Goal: Contribute content

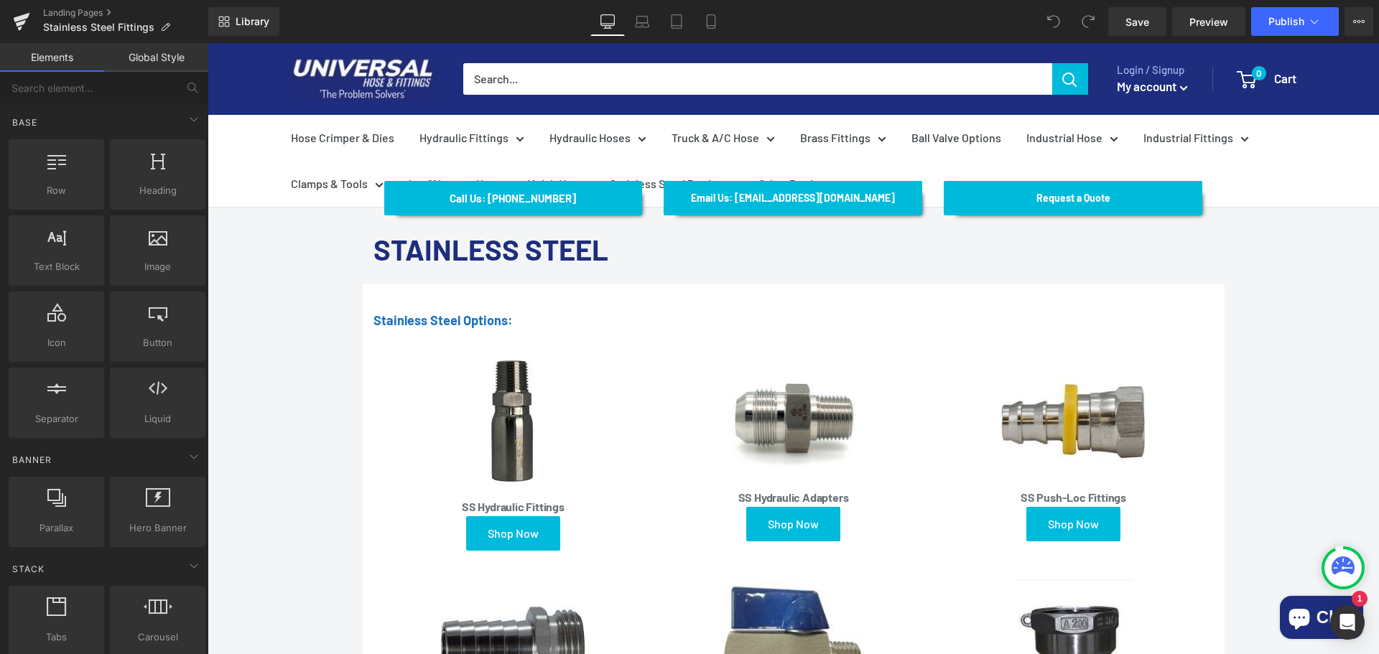
scroll to position [72, 0]
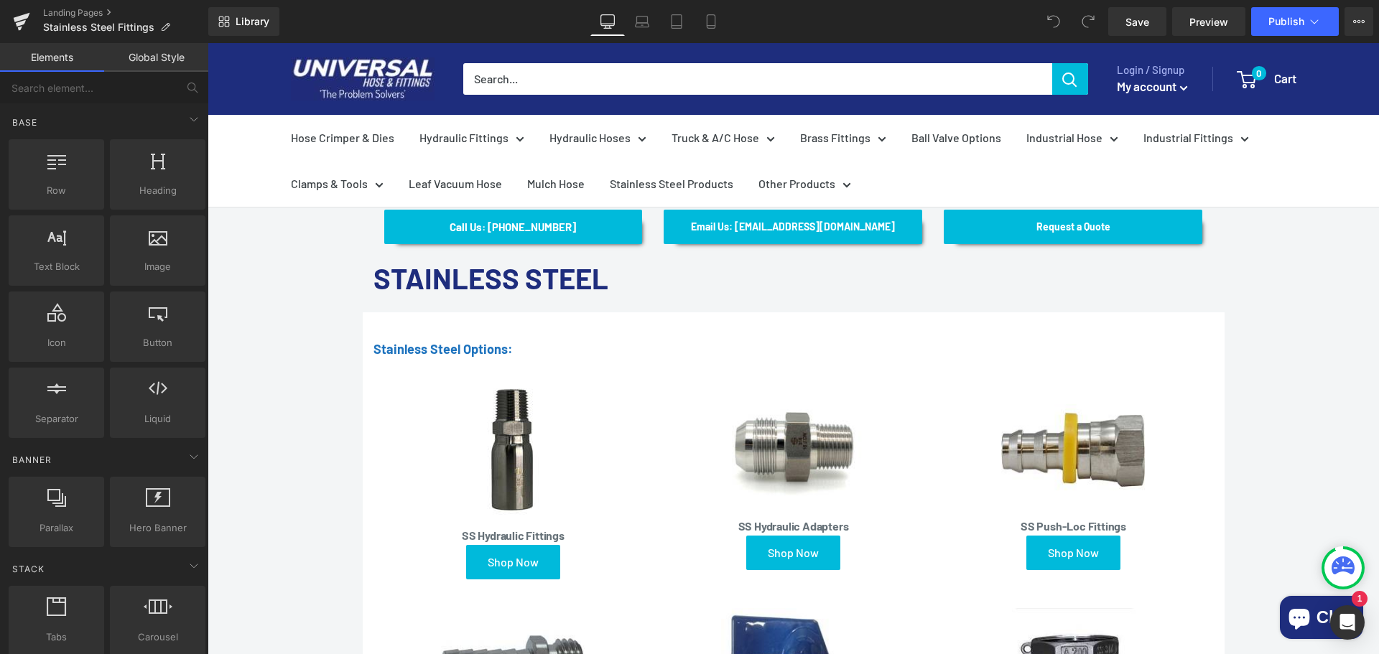
click at [608, 274] on font "STAINLESS STEEL" at bounding box center [490, 278] width 235 height 34
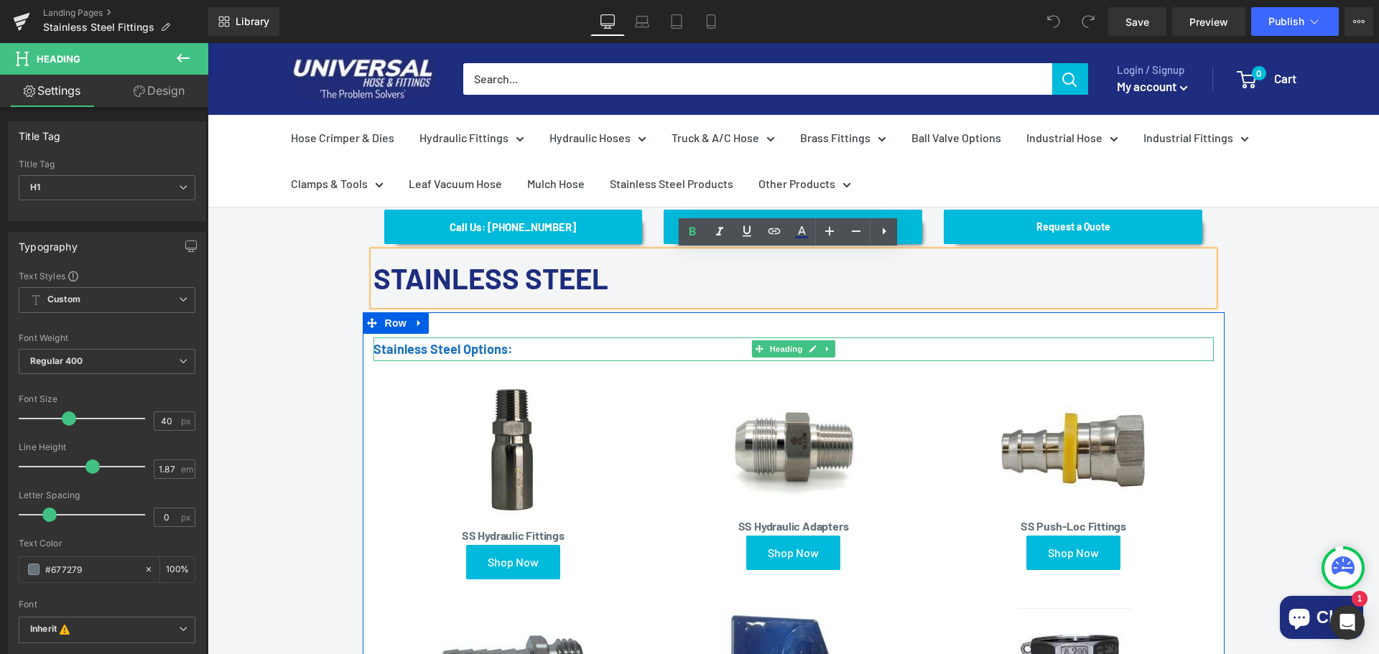
click at [524, 347] on h1 "Stainless Steel Options:" at bounding box center [793, 349] width 840 height 24
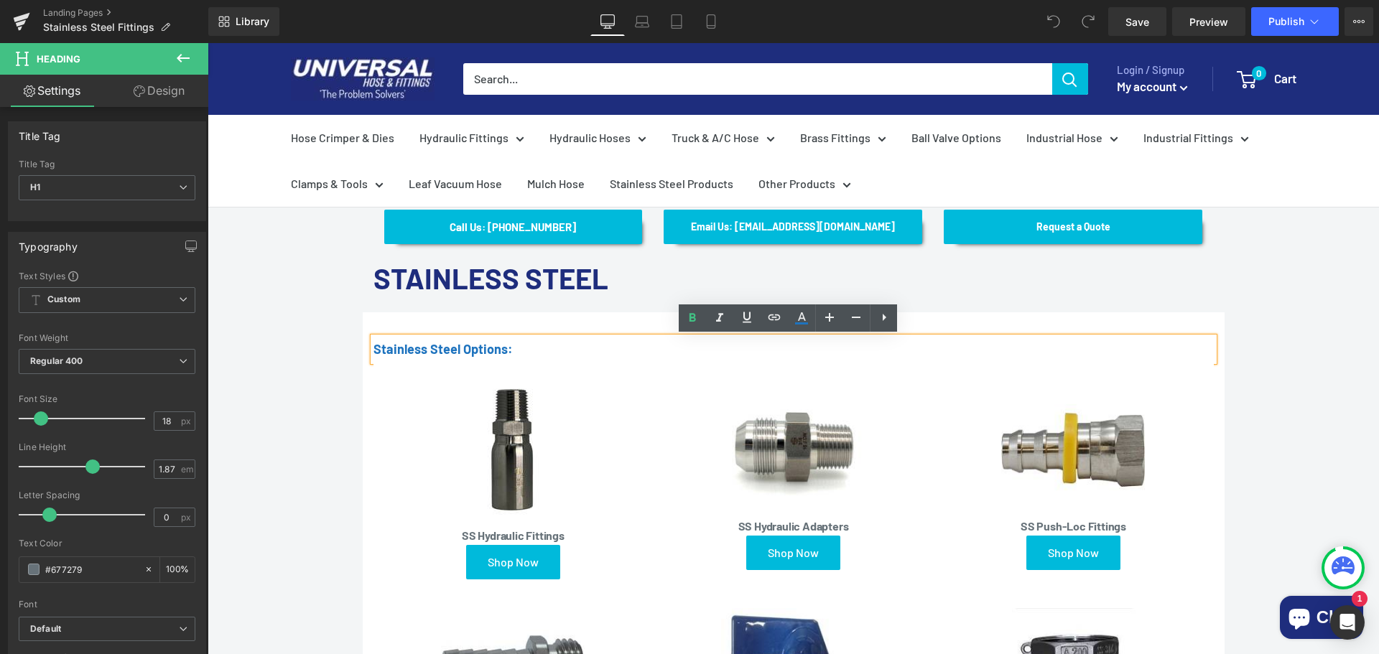
click at [531, 346] on h1 "Stainless Steel Options:" at bounding box center [793, 349] width 840 height 24
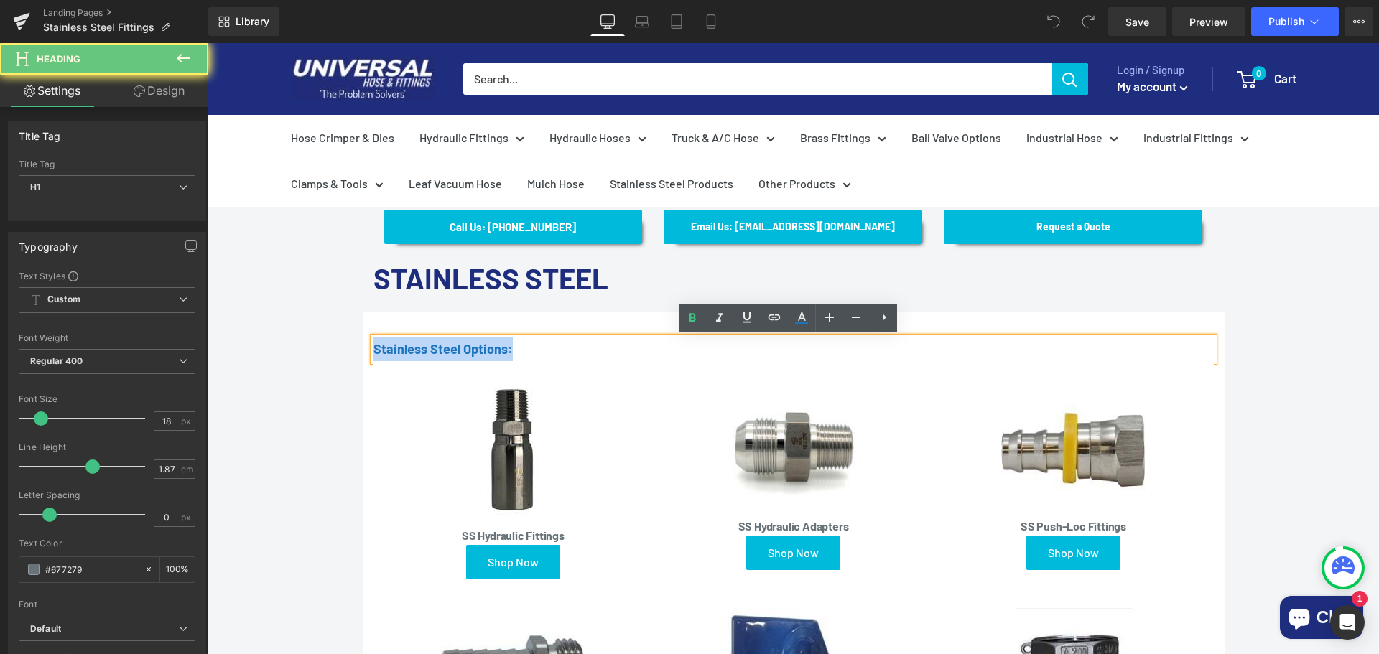
drag, startPoint x: 531, startPoint y: 345, endPoint x: 330, endPoint y: 340, distance: 201.8
click at [332, 342] on div "Call Us: (434) 392-9833 Button Email Us: Internethoseman@yahoo.com Button Reque…" at bounding box center [792, 635] width 1171 height 936
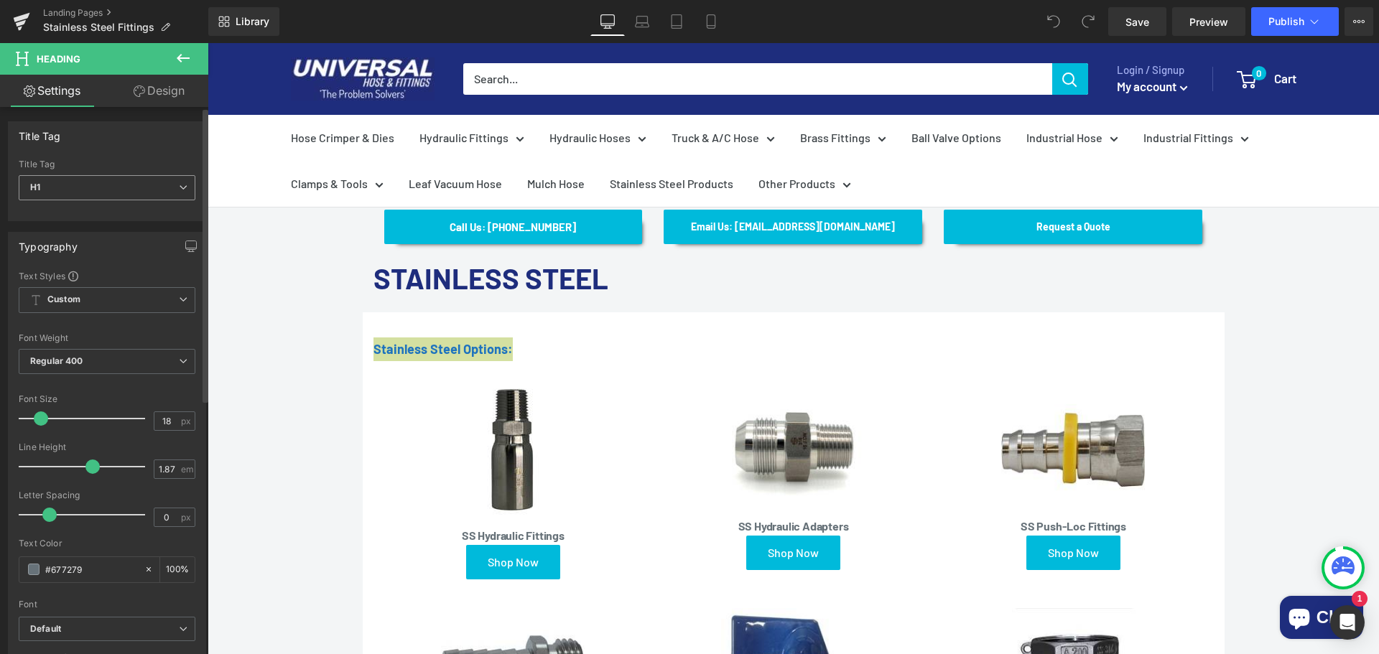
click at [117, 183] on span "H1" at bounding box center [107, 187] width 177 height 25
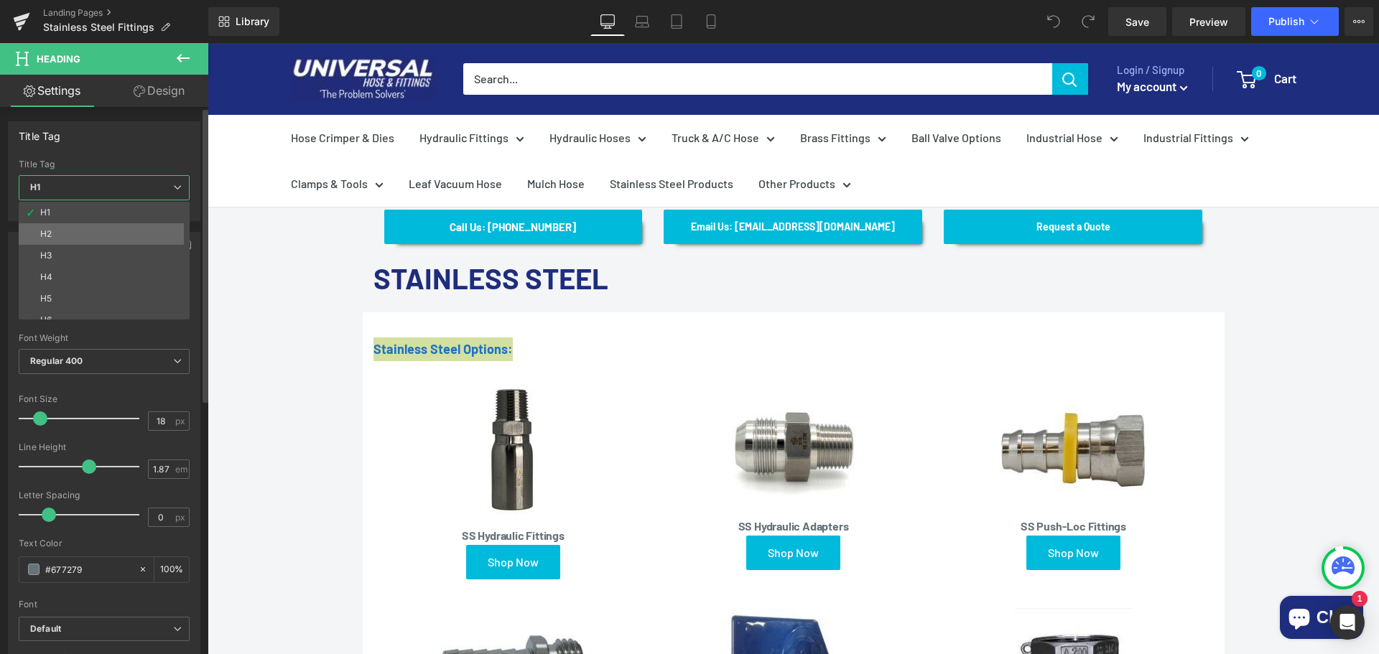
click at [92, 227] on li "H2" at bounding box center [107, 234] width 177 height 22
type input "16"
type input "#3c4246"
type input "100"
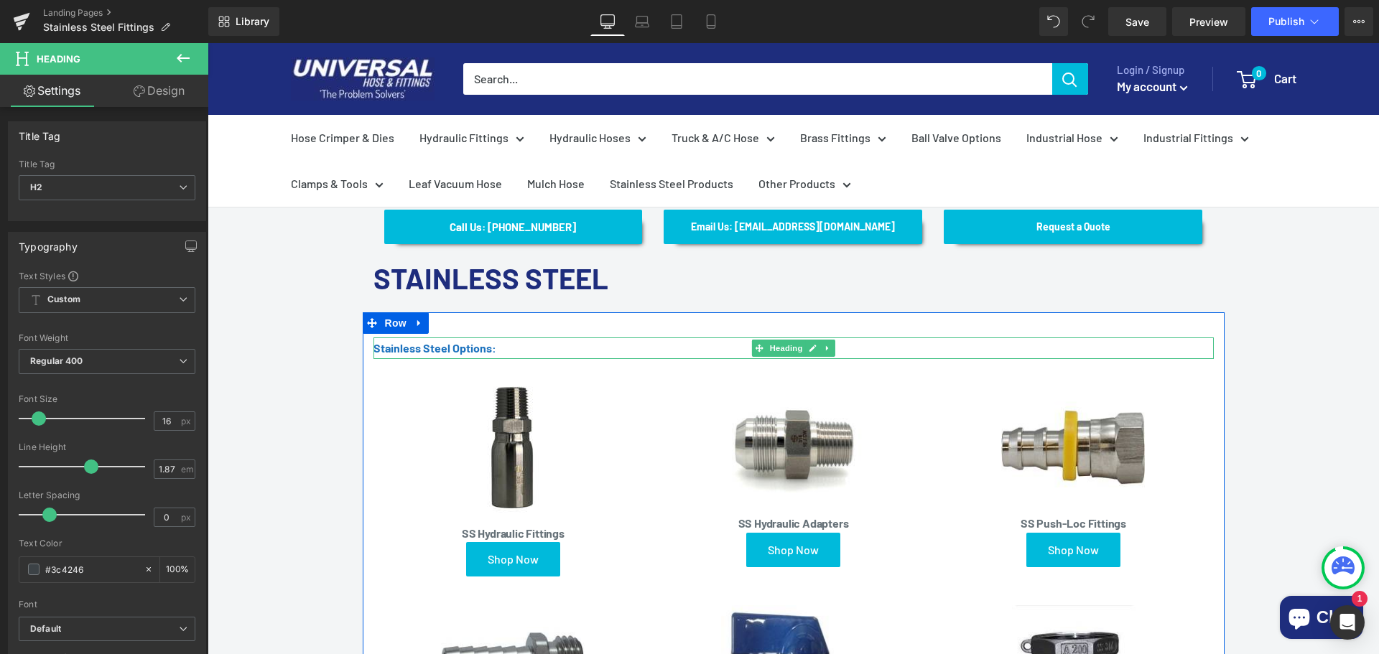
click at [536, 344] on h2 "Stainless Steel Options:" at bounding box center [793, 348] width 840 height 22
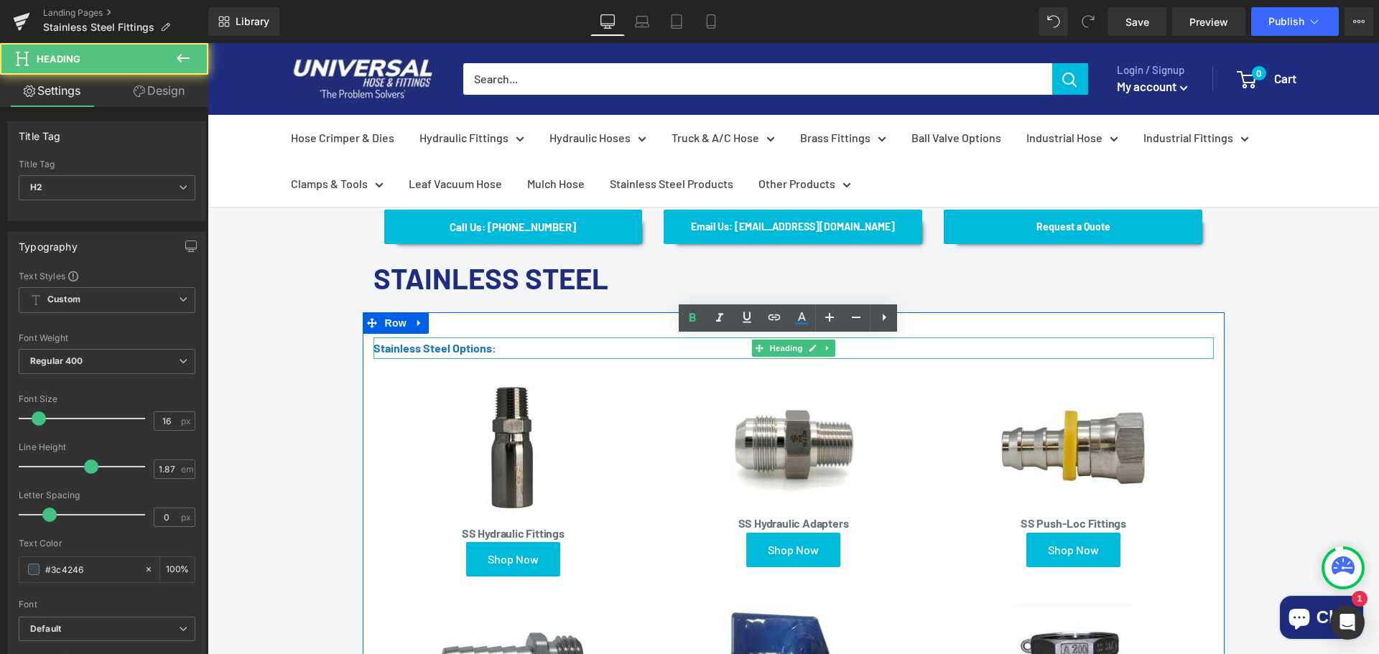
click at [536, 344] on h2 "Stainless Steel Options:" at bounding box center [793, 348] width 840 height 22
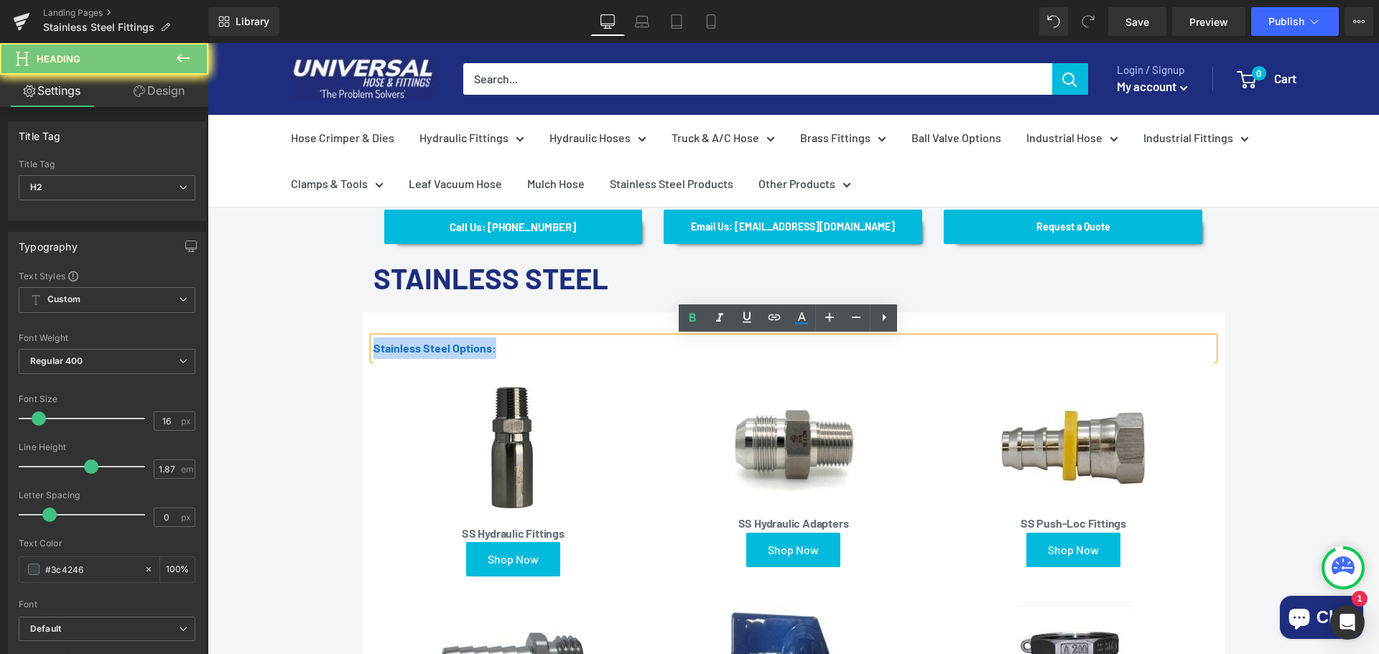
click at [536, 344] on h2 "Stainless Steel Options:" at bounding box center [793, 348] width 840 height 22
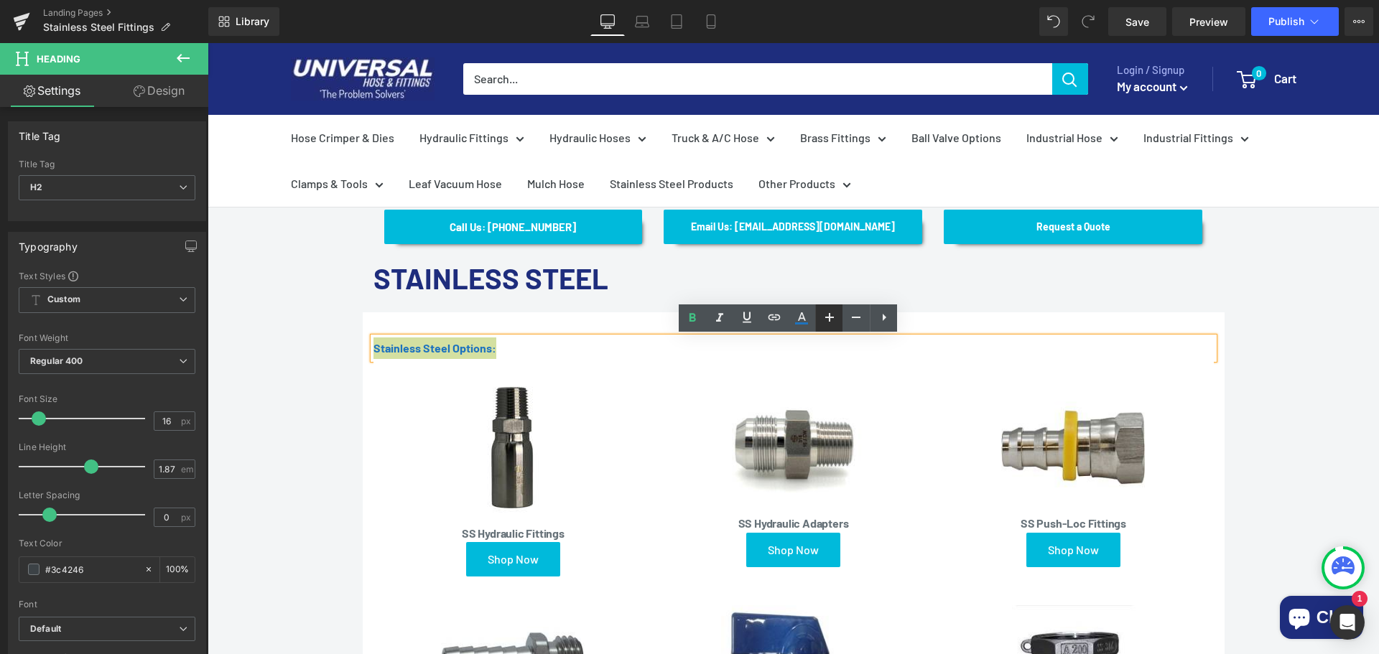
click at [839, 313] on link at bounding box center [828, 317] width 27 height 27
type input "18"
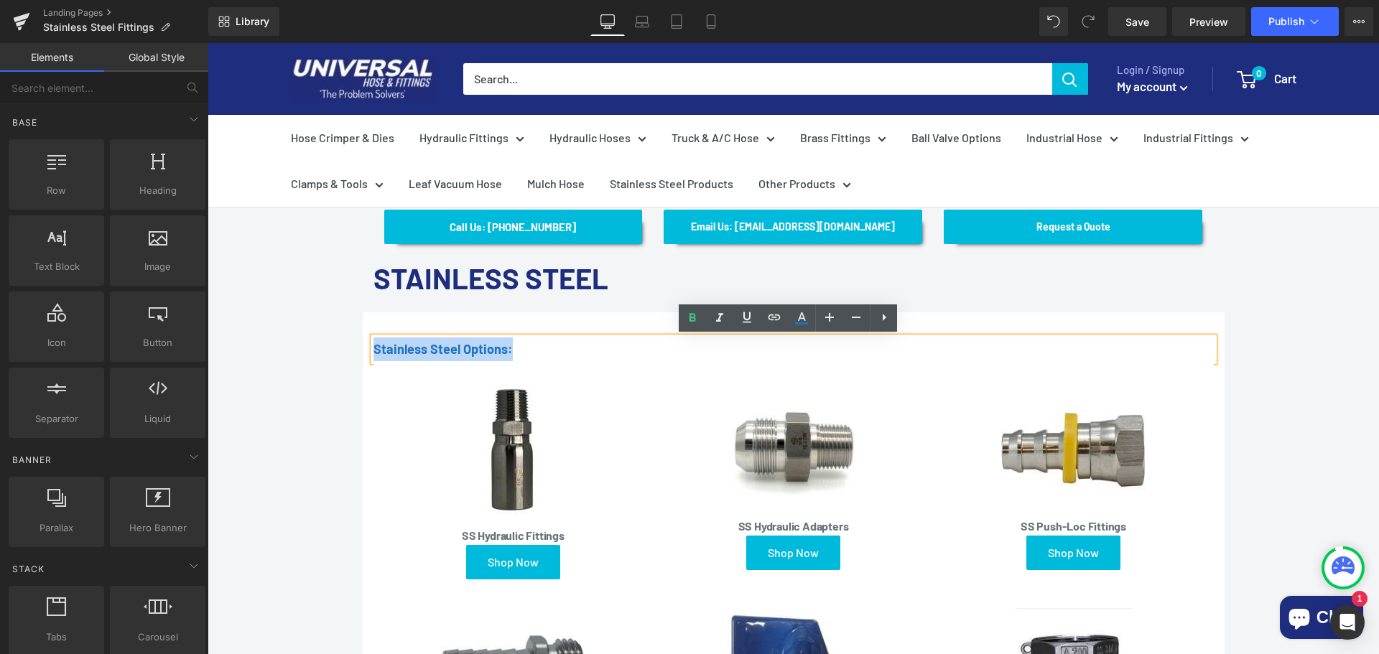
drag, startPoint x: 1324, startPoint y: 353, endPoint x: 1203, endPoint y: 379, distance: 124.2
click at [1324, 350] on div "Call Us: (434) 392-9833 Button Email Us: Internethoseman@yahoo.com Button Reque…" at bounding box center [792, 635] width 1171 height 936
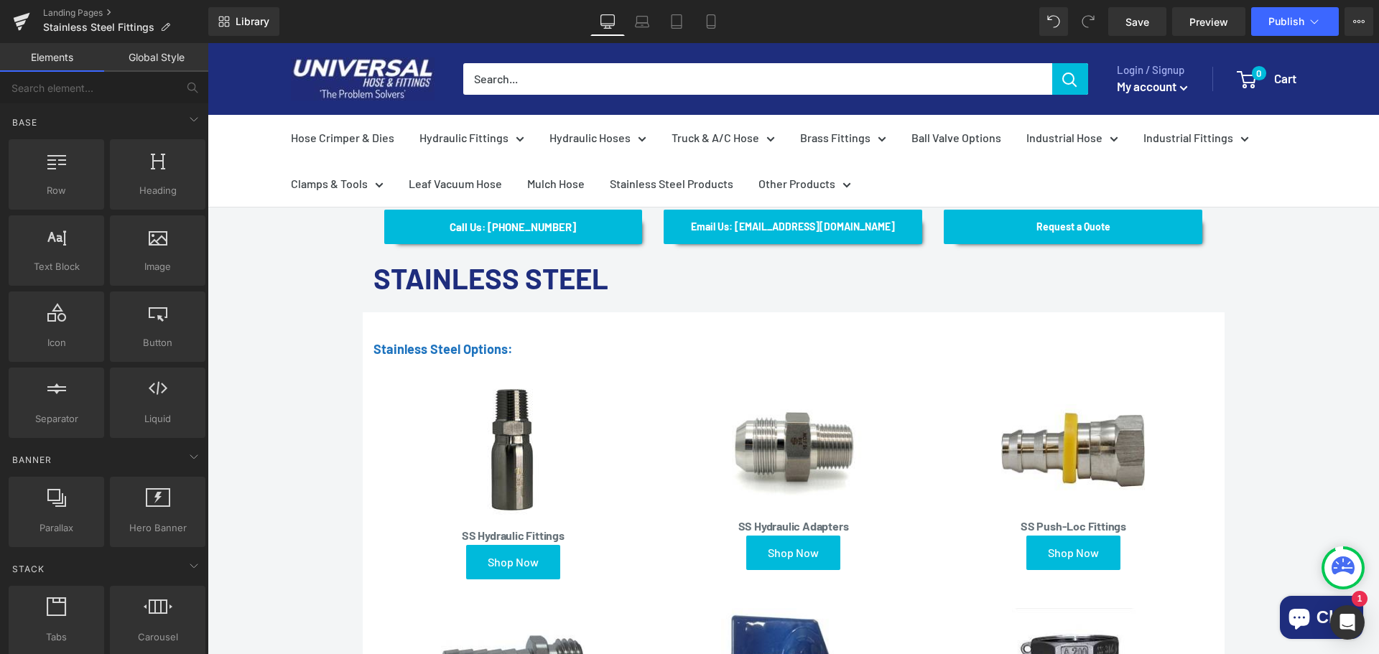
click at [549, 536] on icon at bounding box center [552, 535] width 8 height 9
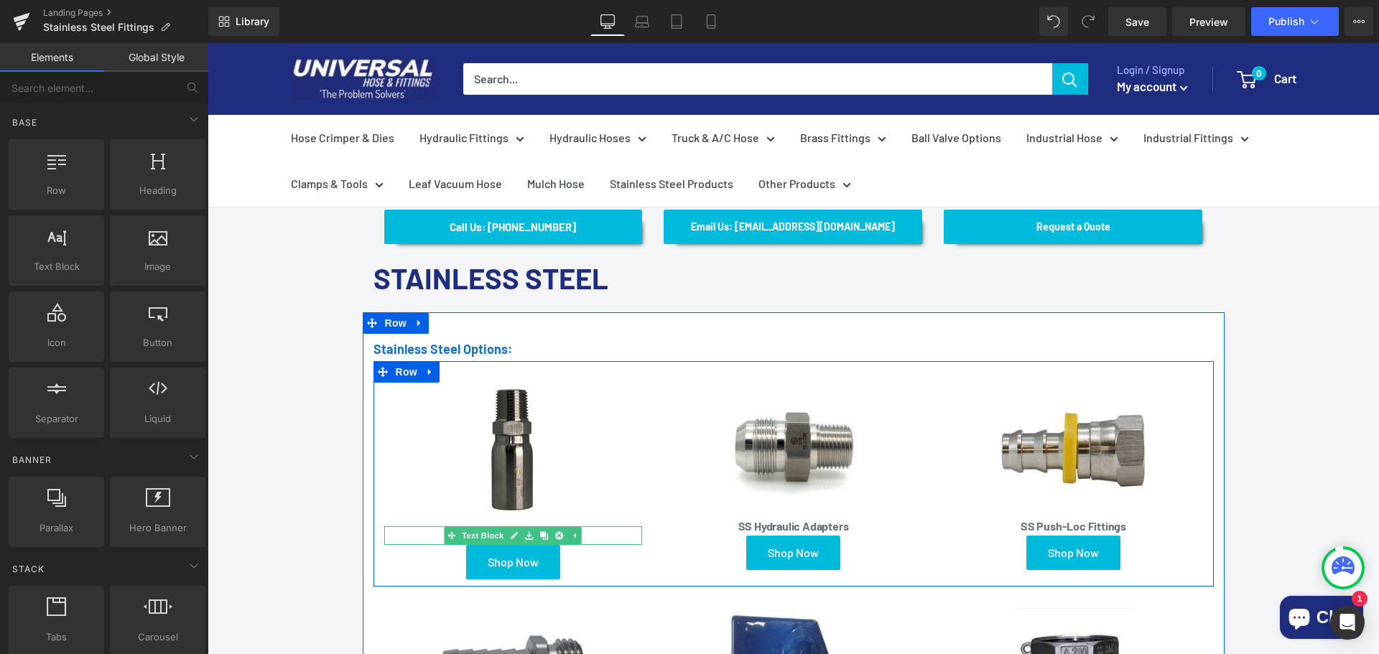
click at [589, 538] on p "SS Hydraulic Fittings" at bounding box center [513, 535] width 258 height 19
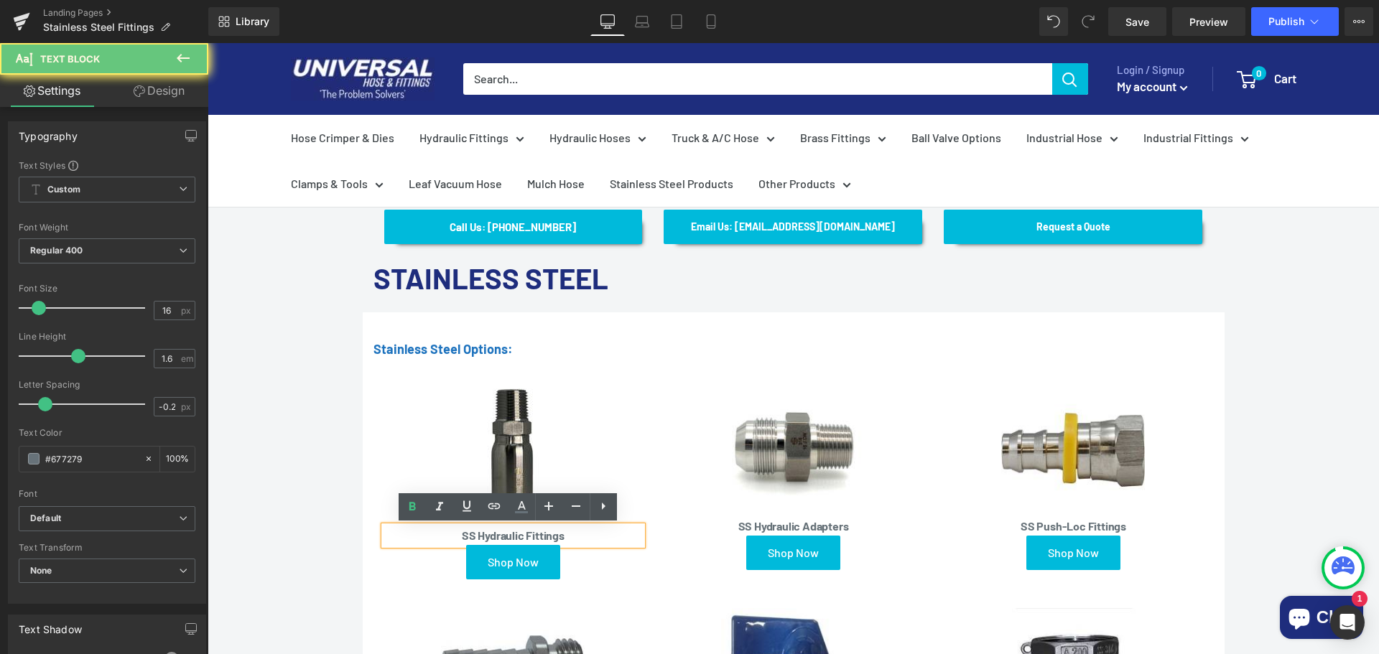
click at [587, 535] on p "SS Hydraulic Fittings" at bounding box center [513, 535] width 258 height 19
click at [549, 536] on b "SS Hydraulic Fittings" at bounding box center [513, 535] width 103 height 14
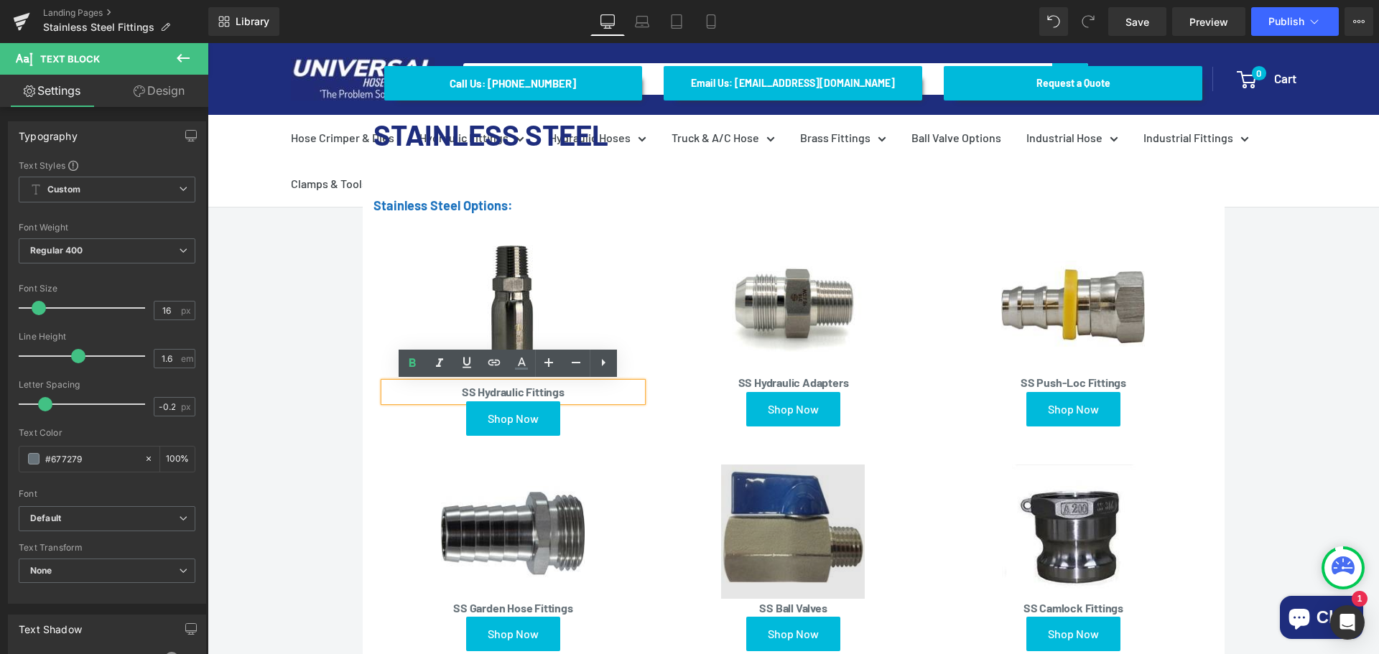
scroll to position [0, 0]
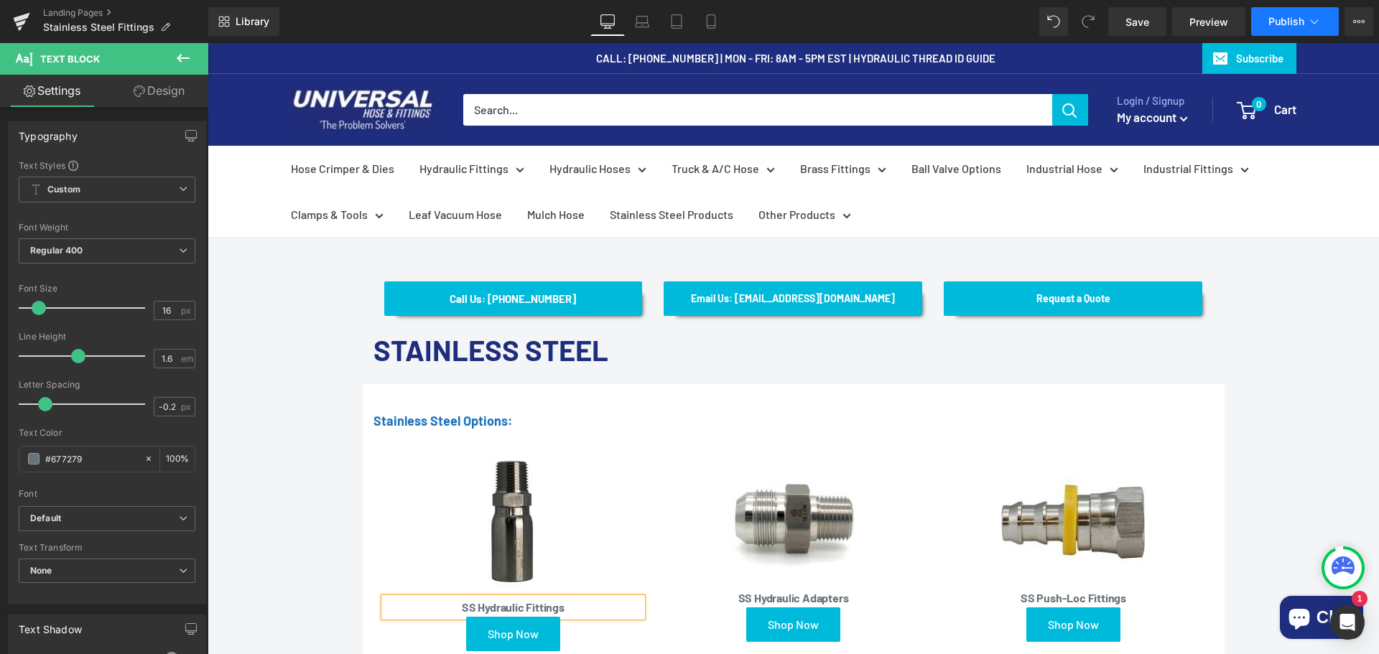
click at [1317, 16] on icon at bounding box center [1314, 21] width 14 height 14
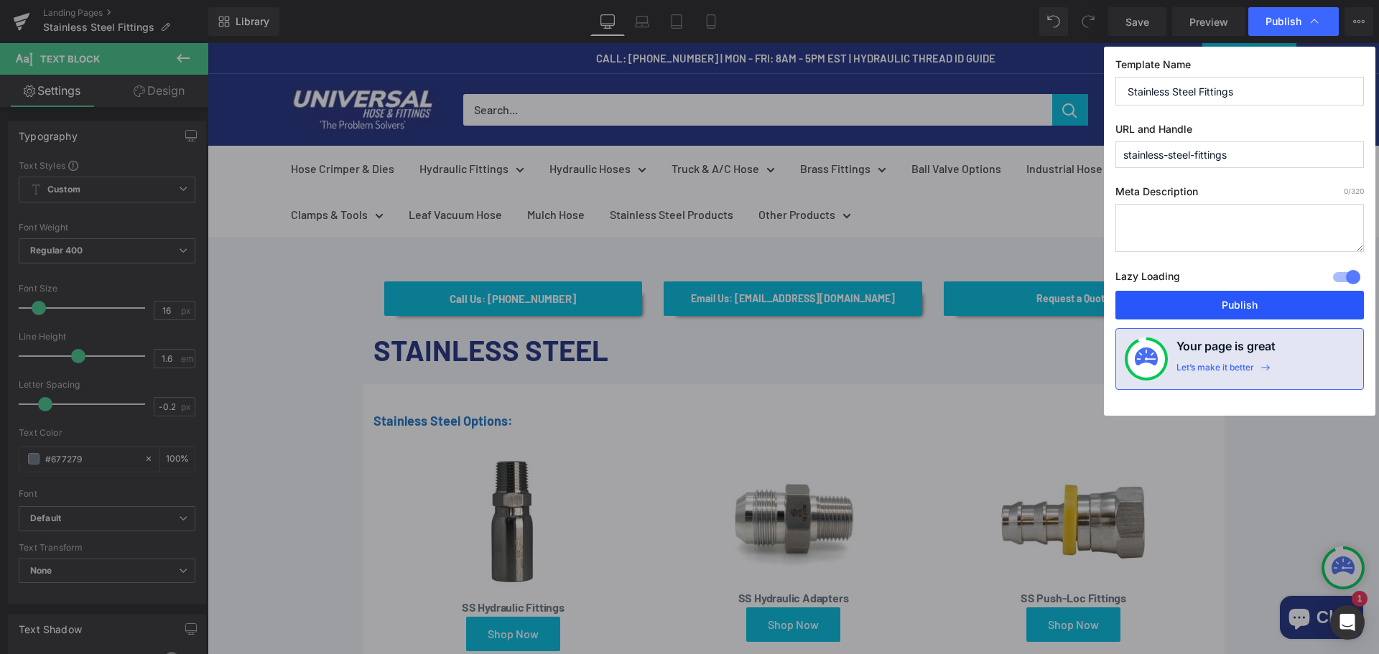
click at [1239, 299] on button "Publish" at bounding box center [1239, 305] width 248 height 29
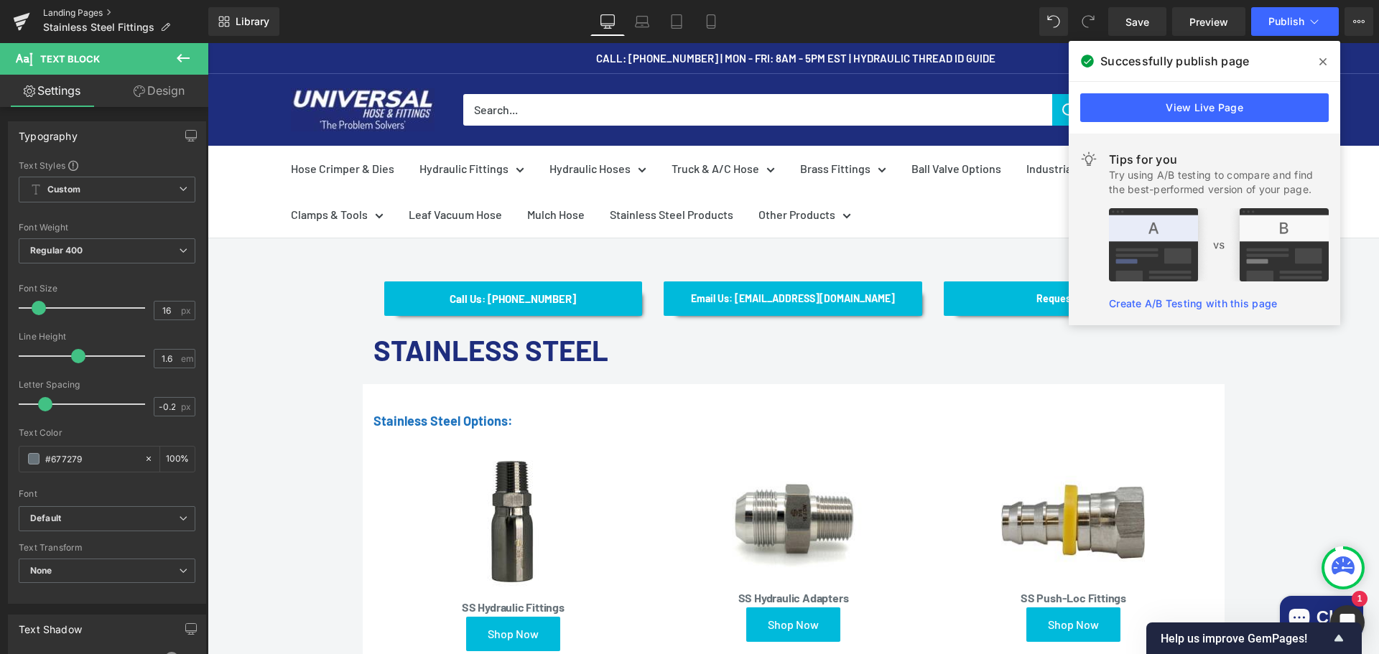
click at [73, 9] on link "Landing Pages" at bounding box center [125, 12] width 165 height 11
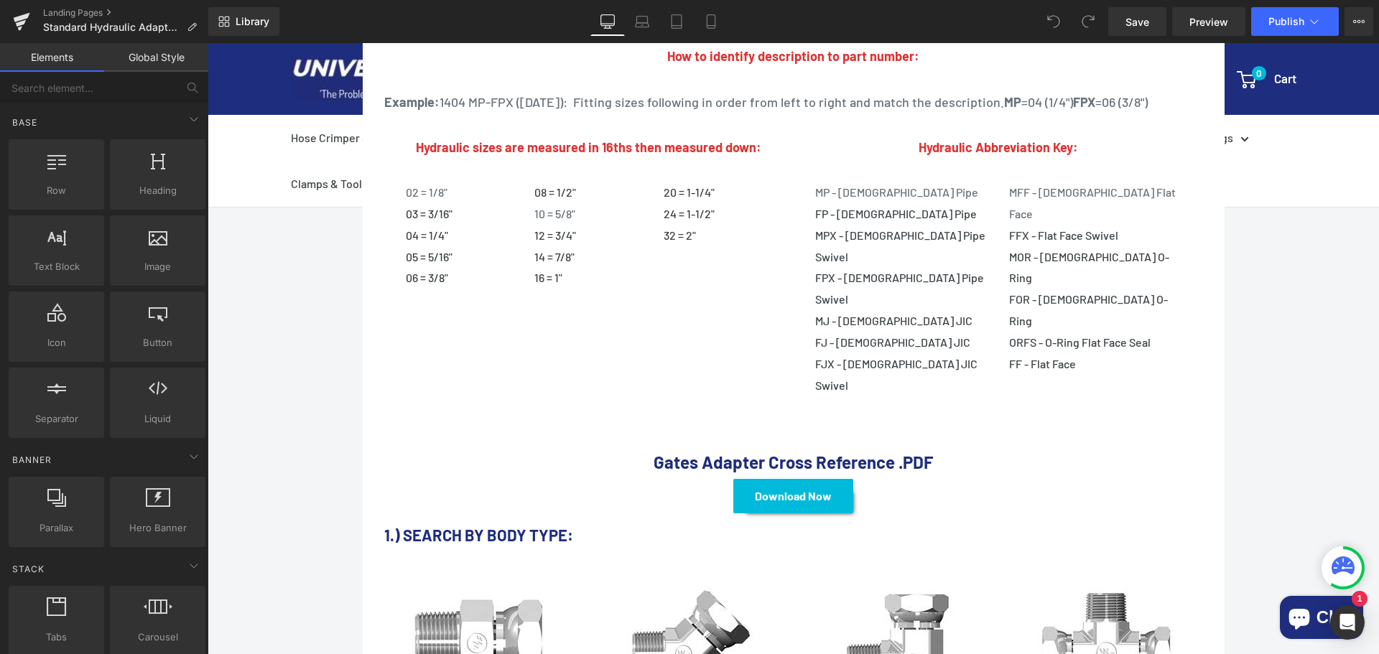
scroll to position [790, 0]
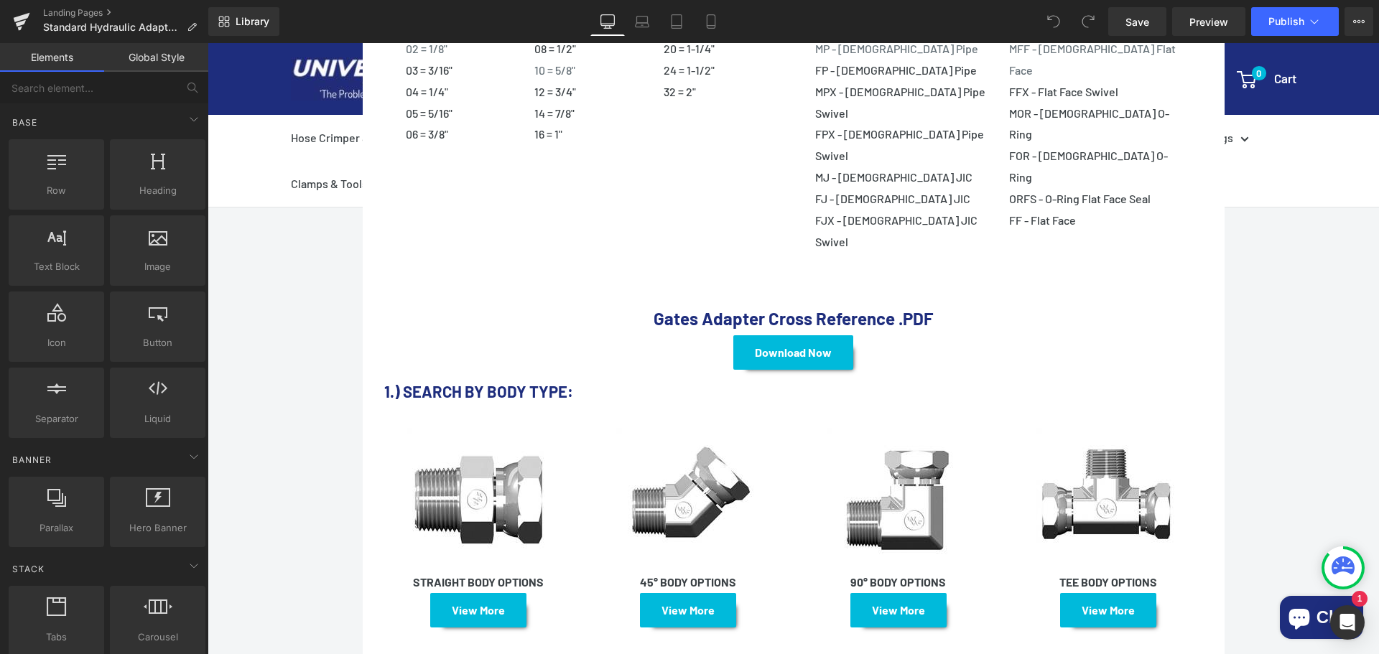
click at [565, 382] on font "1.) SEARCH BY BODY TYPE:" at bounding box center [478, 391] width 189 height 19
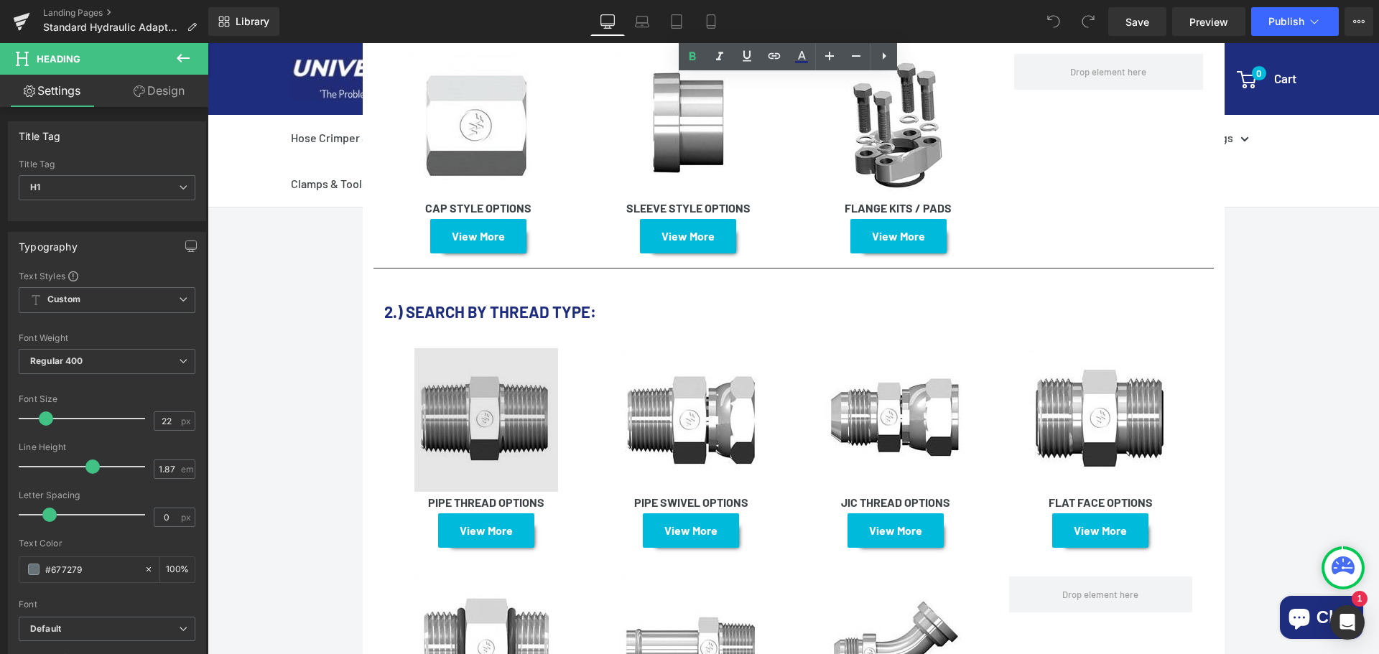
scroll to position [1651, 0]
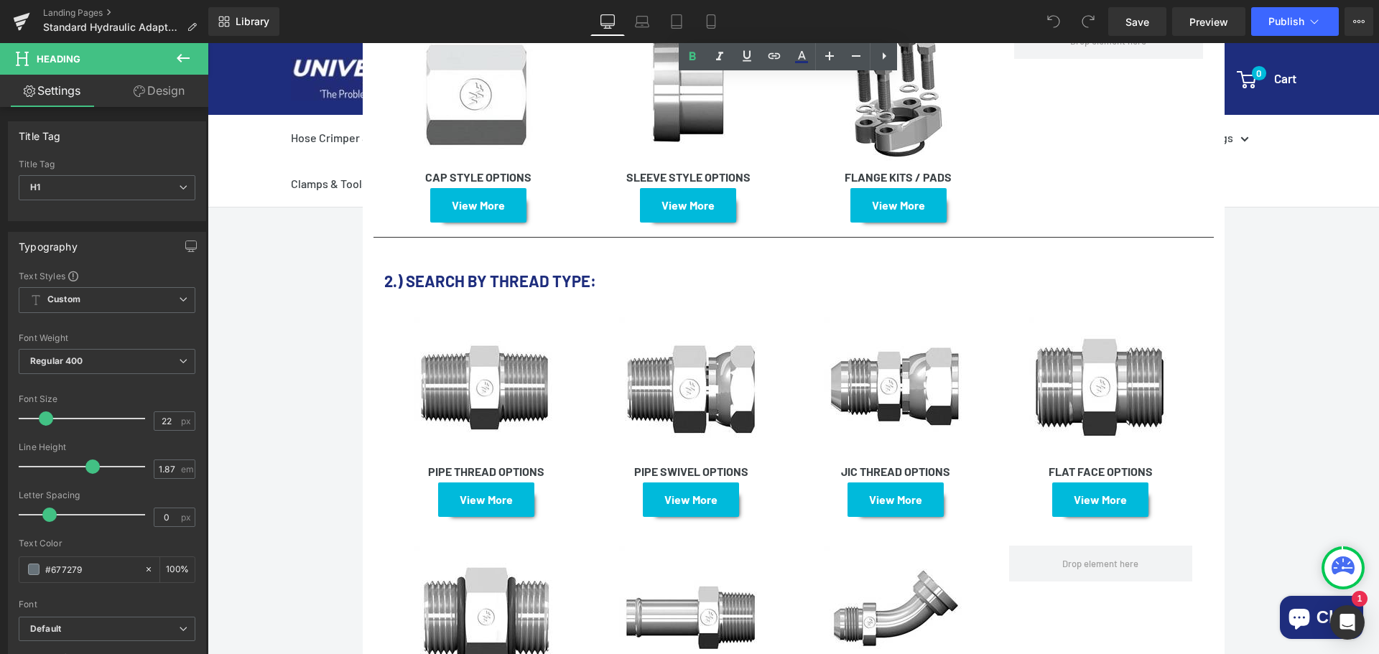
click at [531, 271] on font "2.) SEARCH BY THREAD TYPE:" at bounding box center [490, 280] width 212 height 19
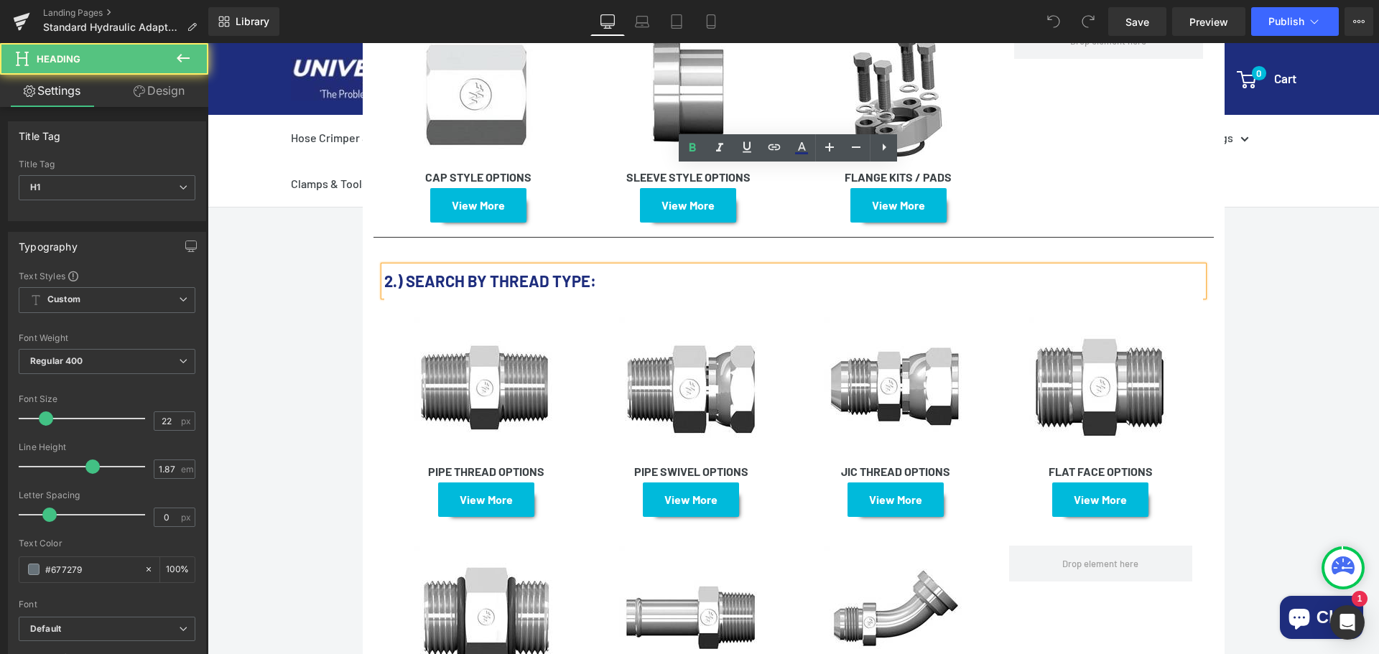
click at [550, 271] on font "2.) SEARCH BY THREAD TYPE:" at bounding box center [490, 280] width 212 height 19
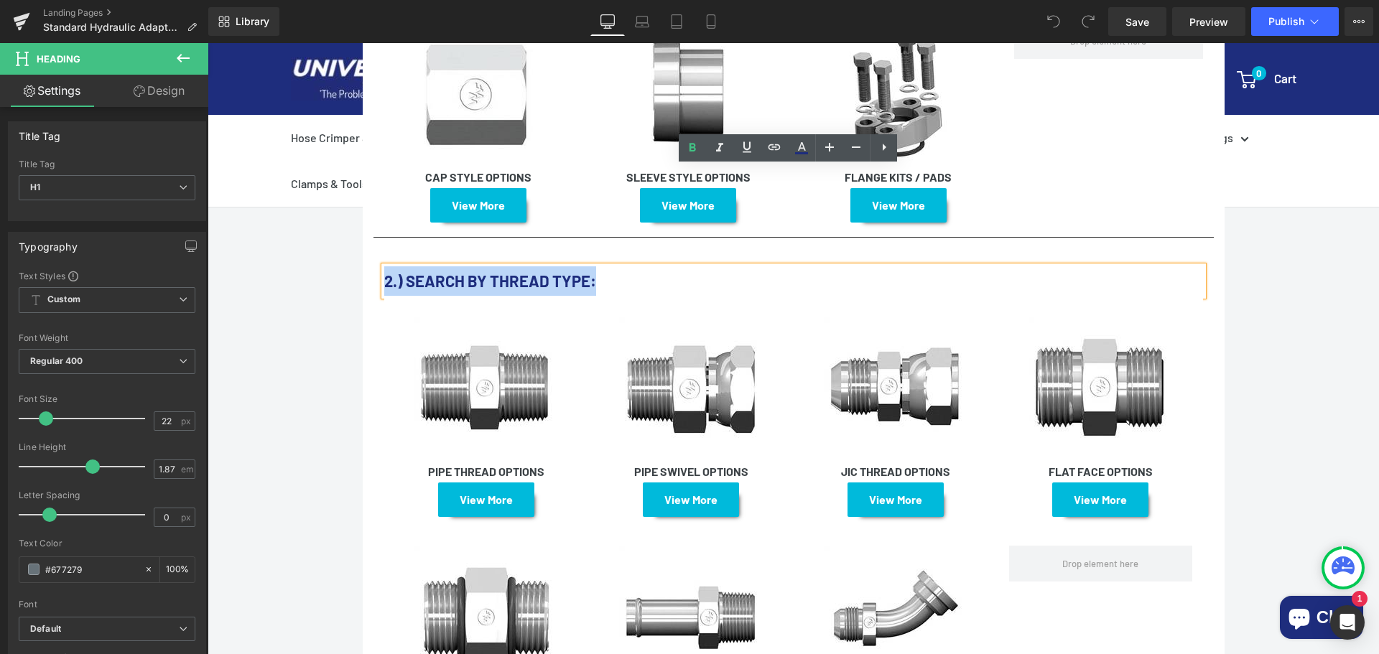
drag, startPoint x: 629, startPoint y: 179, endPoint x: 363, endPoint y: 170, distance: 265.8
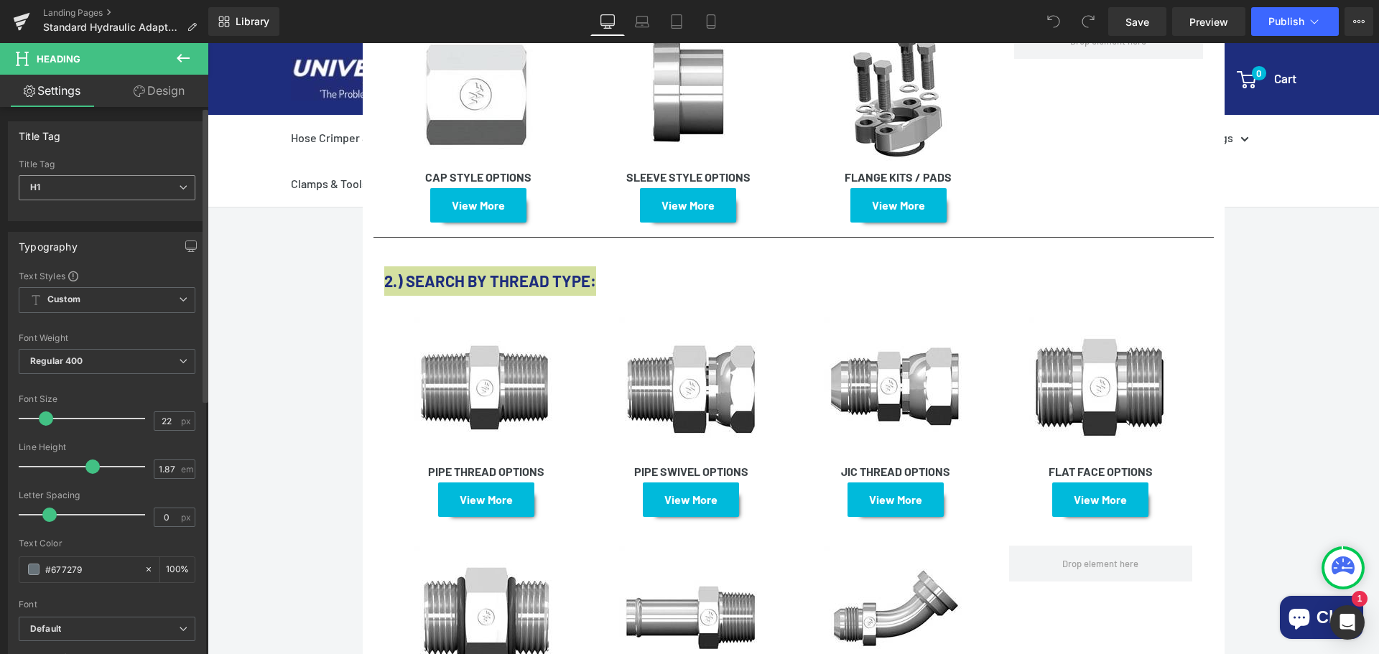
click at [115, 184] on span "H1" at bounding box center [107, 187] width 177 height 25
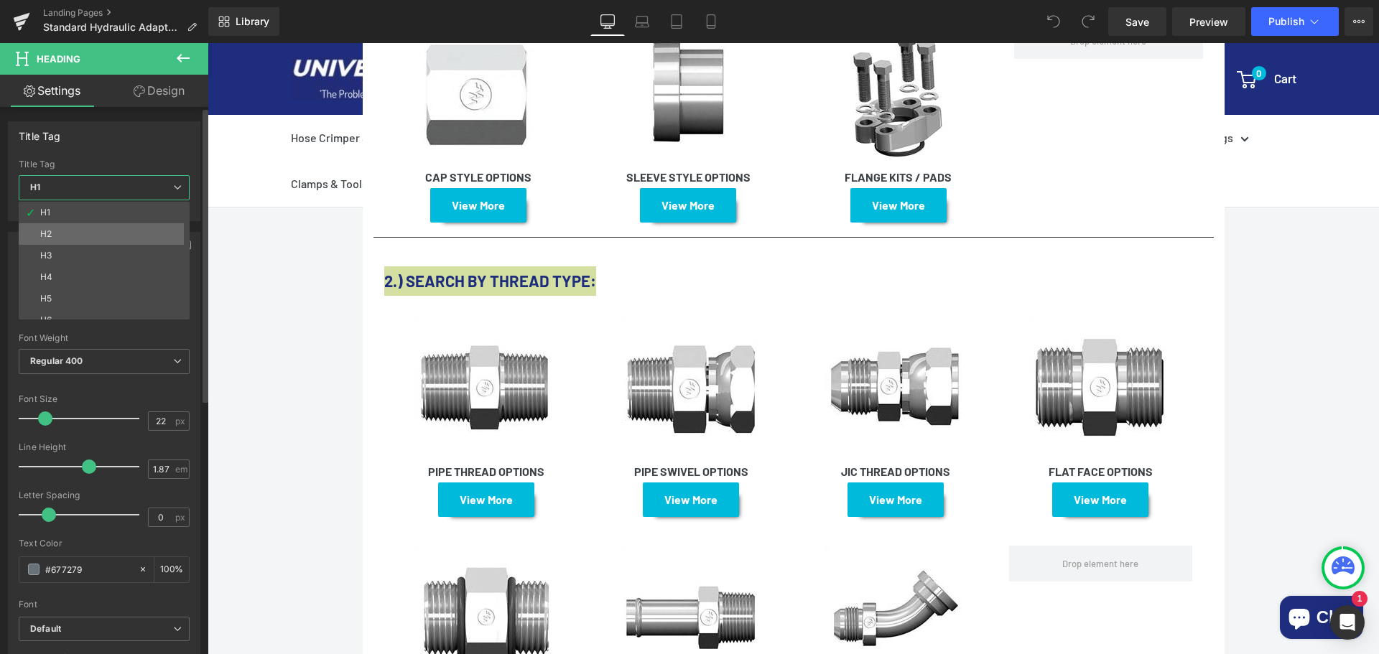
click at [90, 226] on li "H2" at bounding box center [107, 234] width 177 height 22
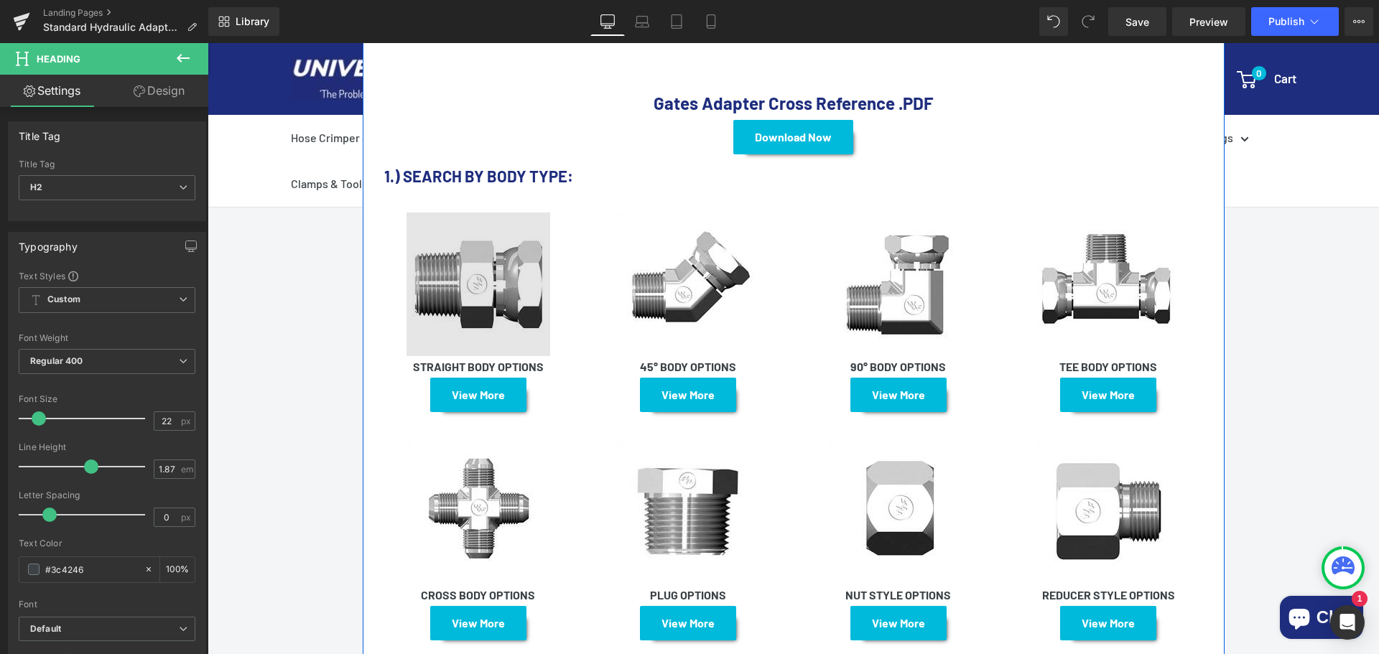
scroll to position [790, 0]
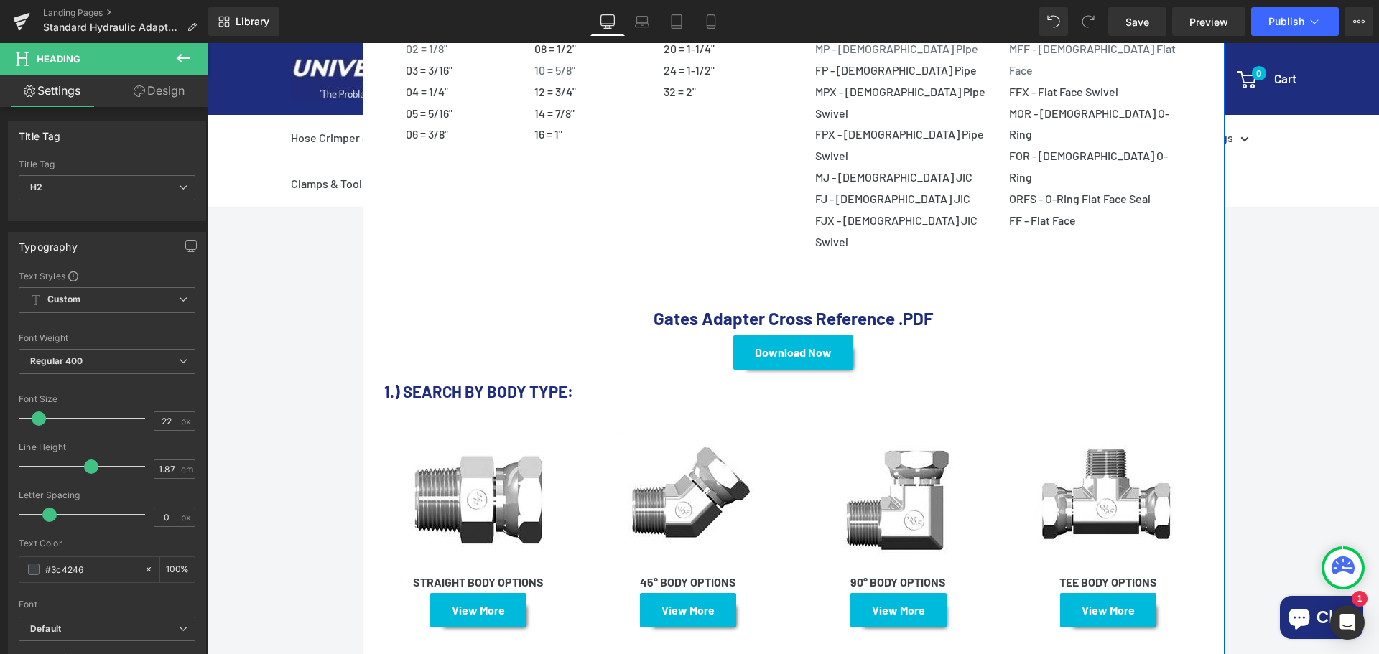
click at [493, 382] on font "1.) SEARCH BY BODY TYPE:" at bounding box center [478, 391] width 189 height 19
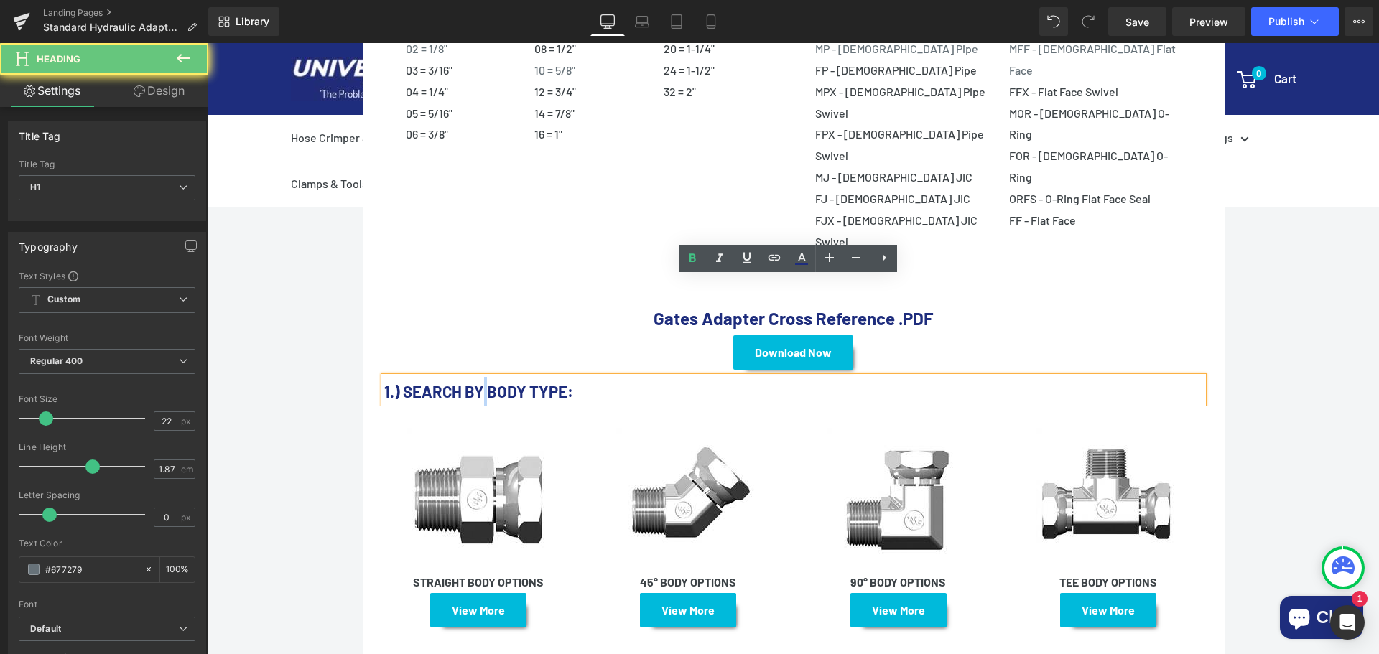
click at [493, 382] on font "1.) SEARCH BY BODY TYPE:" at bounding box center [478, 391] width 189 height 19
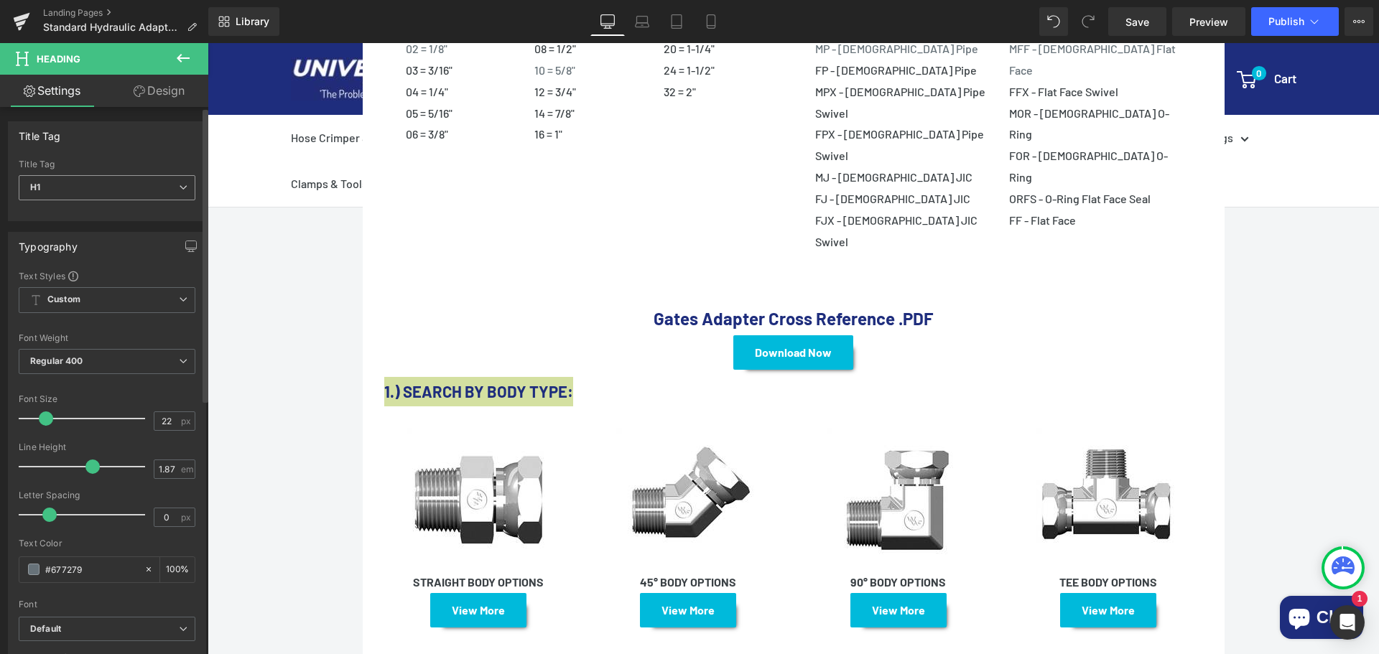
drag, startPoint x: 98, startPoint y: 184, endPoint x: 86, endPoint y: 196, distance: 16.8
click at [97, 184] on span "H1" at bounding box center [107, 187] width 177 height 25
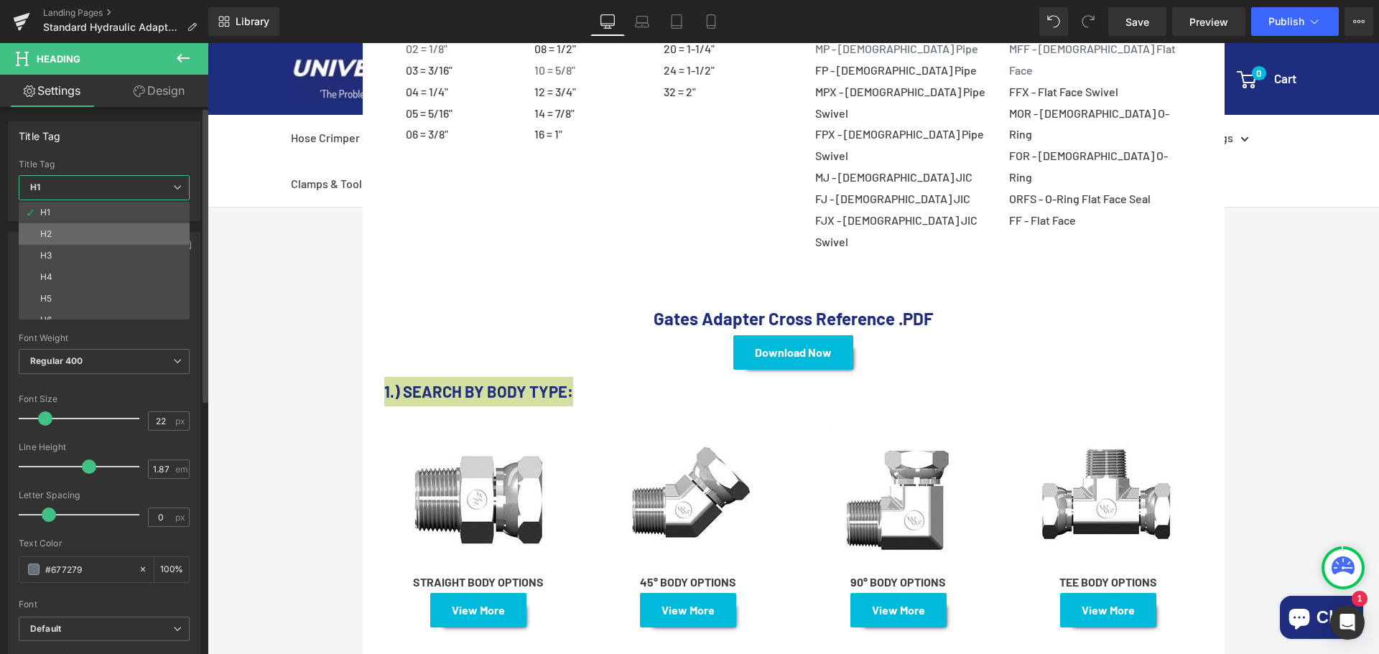
click at [68, 228] on li "H2" at bounding box center [107, 234] width 177 height 22
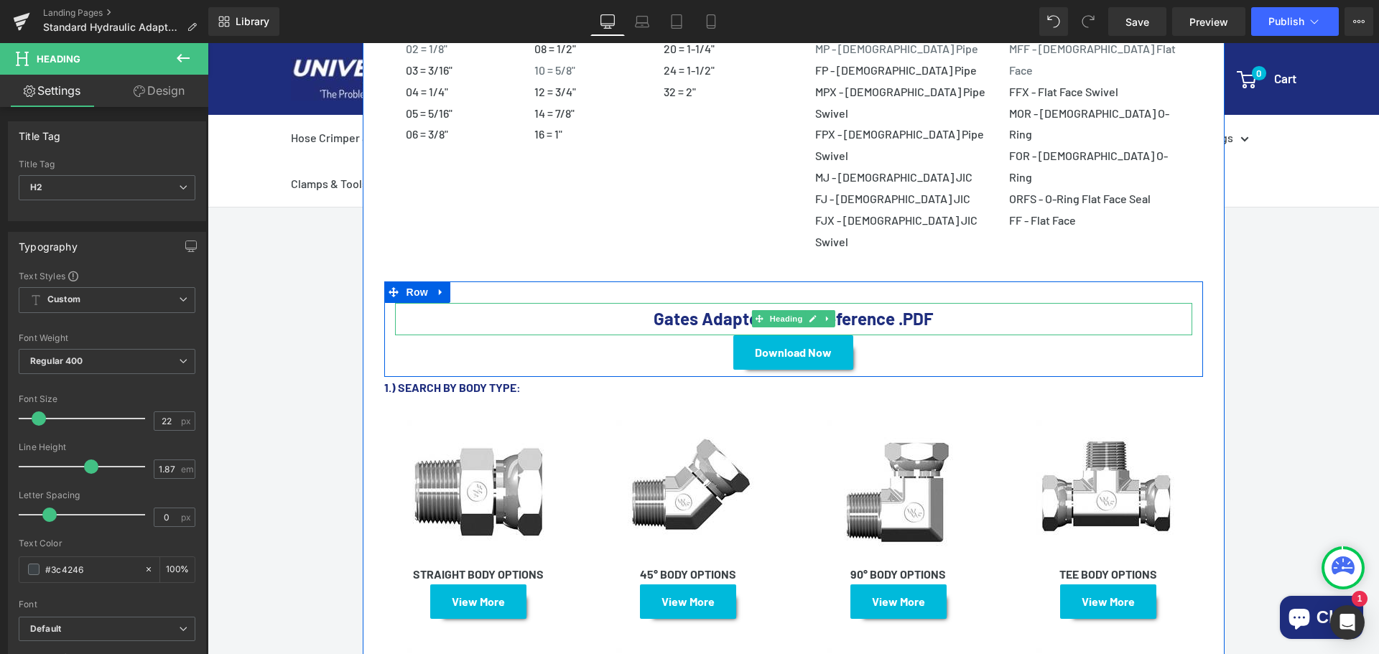
drag, startPoint x: 719, startPoint y: 215, endPoint x: 687, endPoint y: 218, distance: 32.4
click at [718, 308] on strong "Gates Adapter Cross Reference .PDF" at bounding box center [792, 318] width 279 height 21
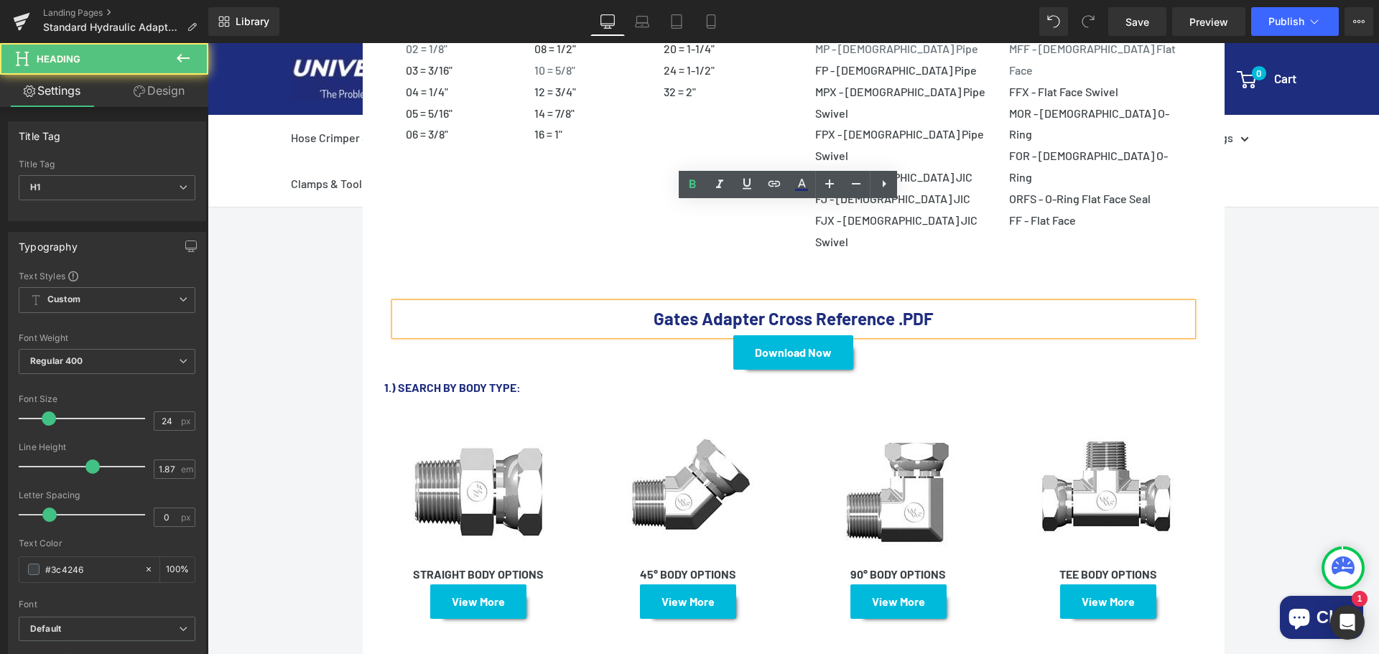
click at [681, 308] on strong "Gates Adapter Cross Reference .PDF" at bounding box center [792, 318] width 279 height 21
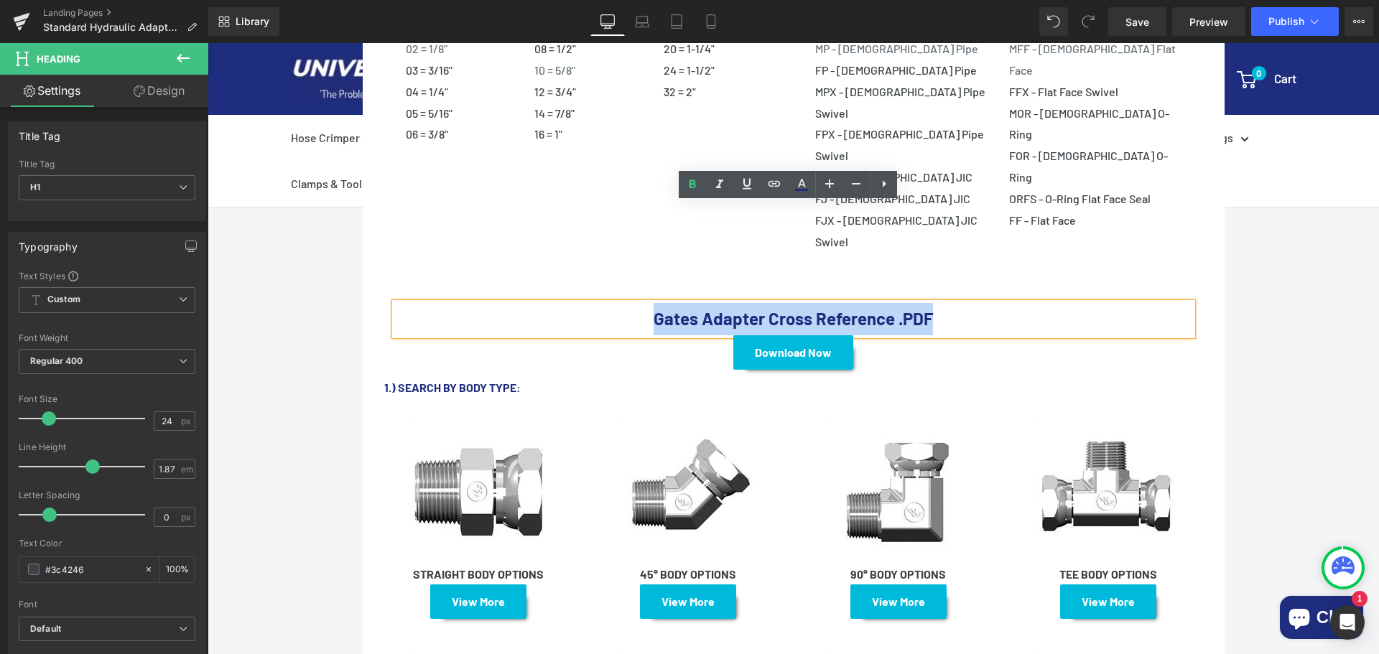
click at [681, 308] on strong "Gates Adapter Cross Reference .PDF" at bounding box center [792, 318] width 279 height 21
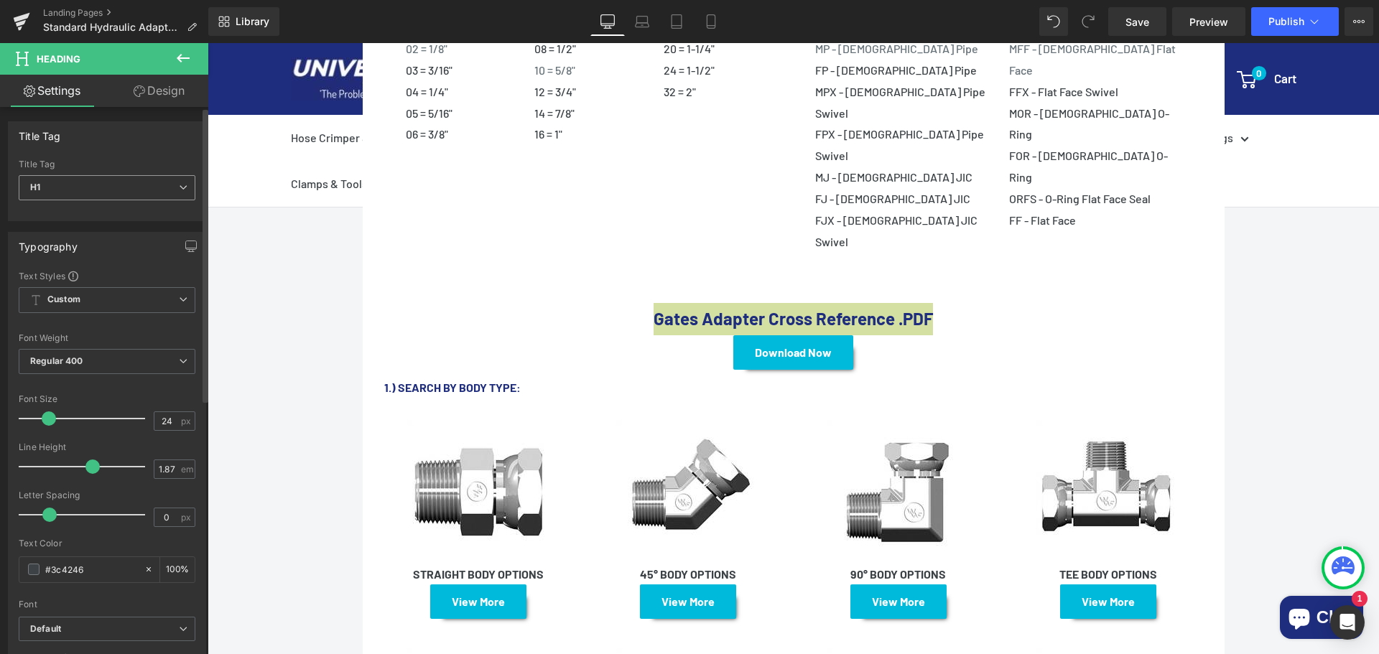
click at [66, 186] on span "H1" at bounding box center [107, 187] width 177 height 25
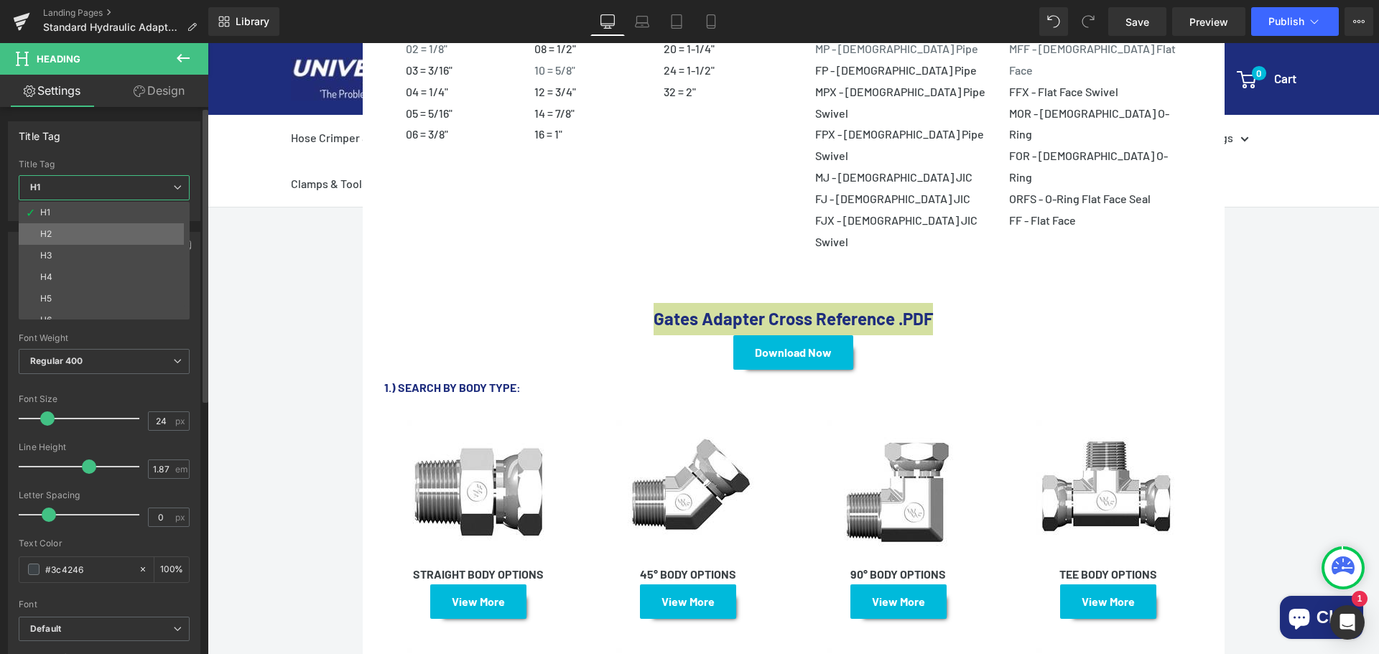
click at [61, 225] on li "H2" at bounding box center [107, 234] width 177 height 22
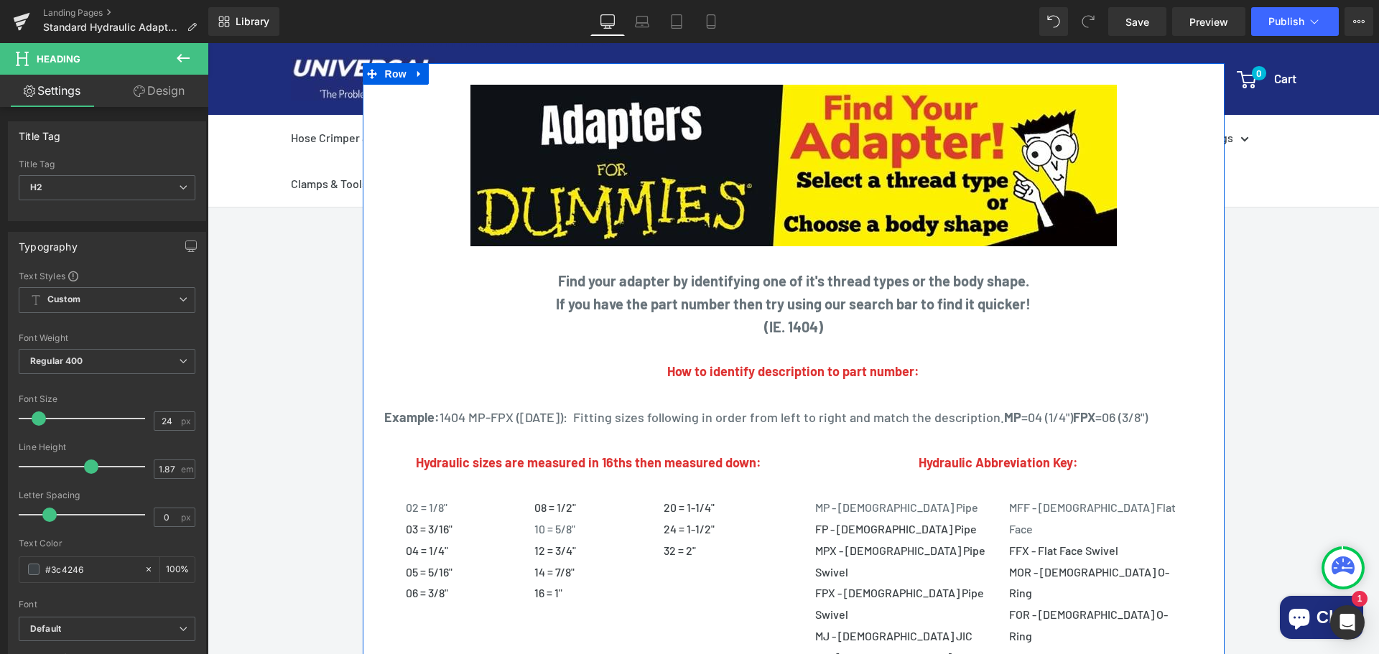
scroll to position [287, 0]
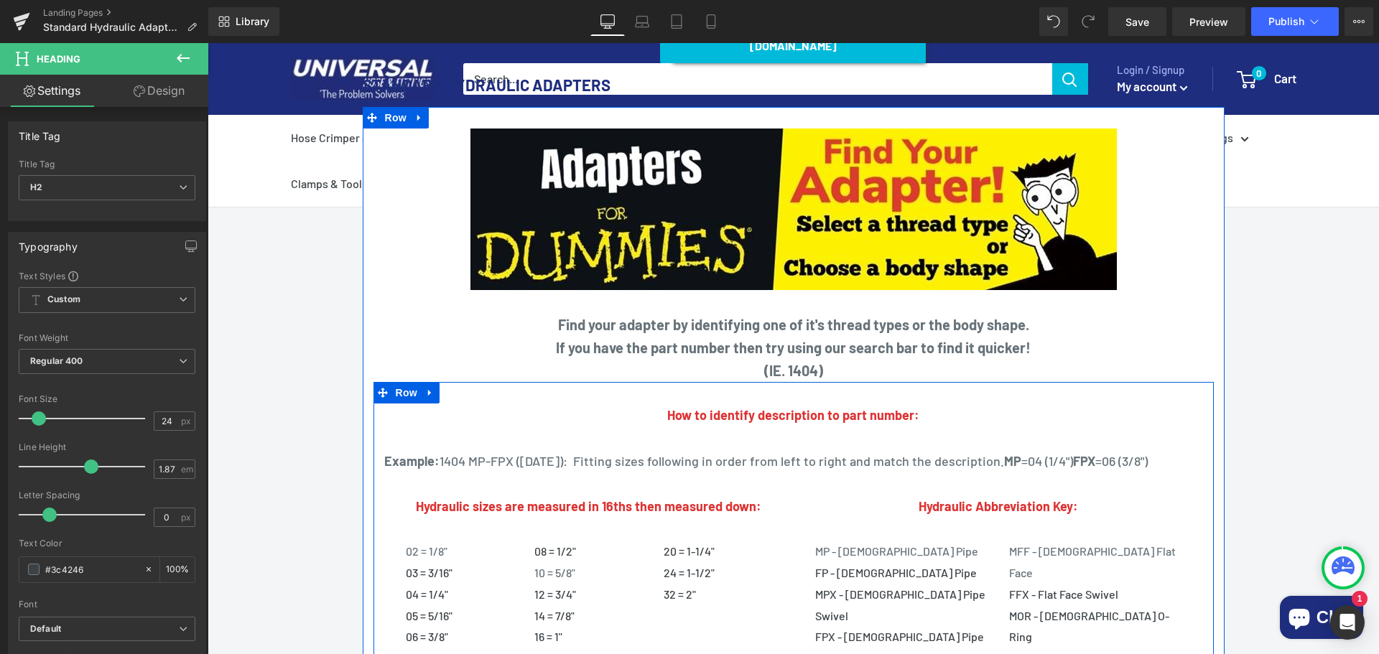
click at [485, 495] on h1 "Hydraulic sizes are measured in 16ths then measured down:" at bounding box center [589, 507] width 388 height 24
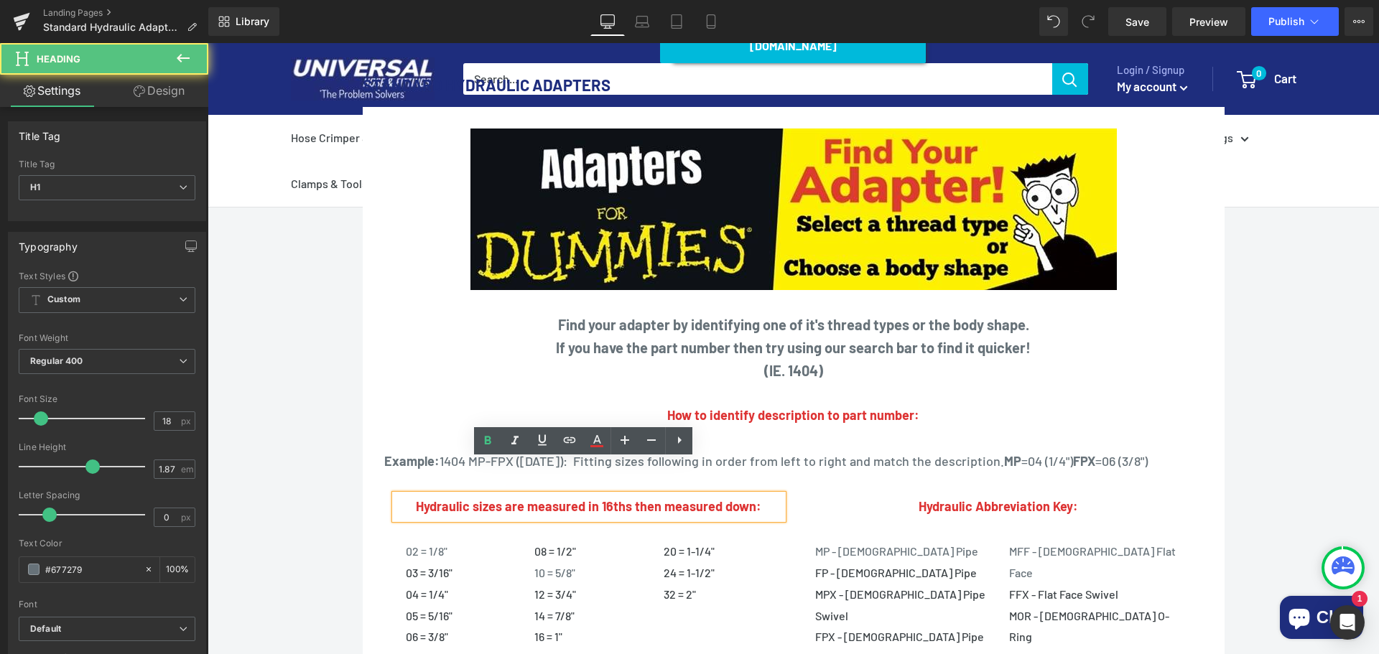
click at [482, 498] on strong "Hydraulic sizes are measured in 16ths then measured down:" at bounding box center [588, 506] width 345 height 16
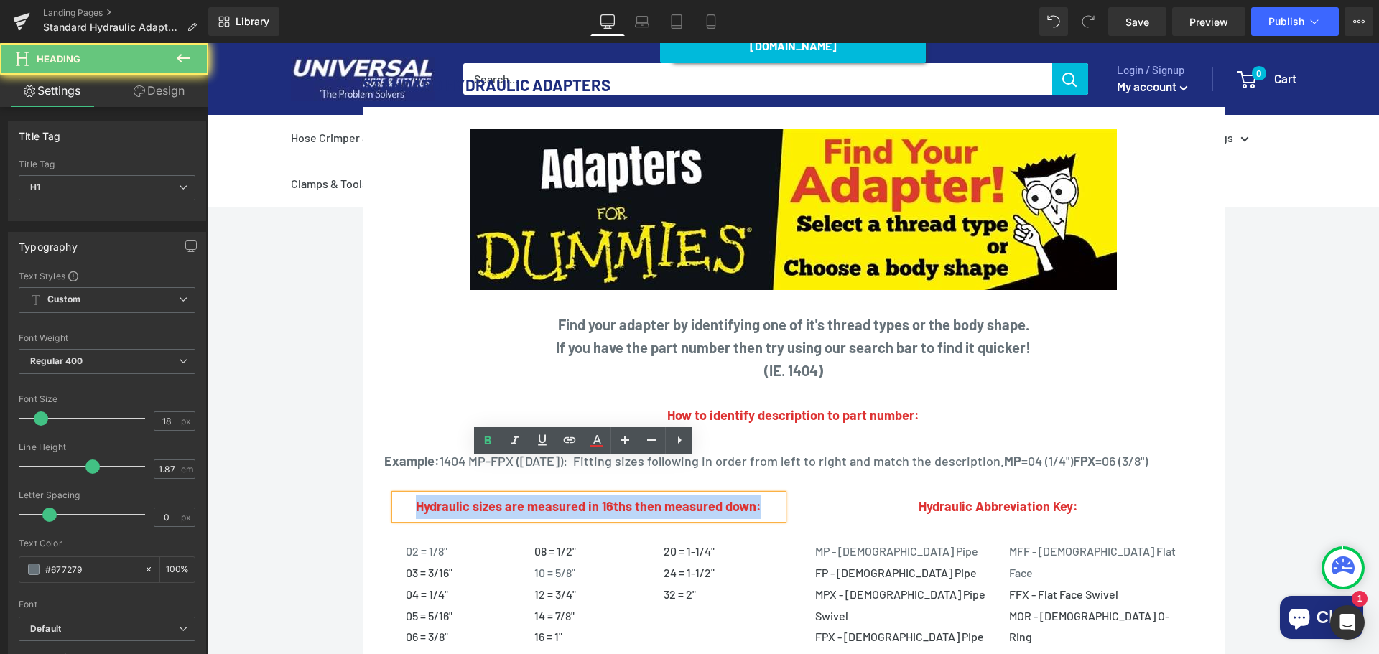
click at [482, 498] on strong "Hydraulic sizes are measured in 16ths then measured down:" at bounding box center [588, 506] width 345 height 16
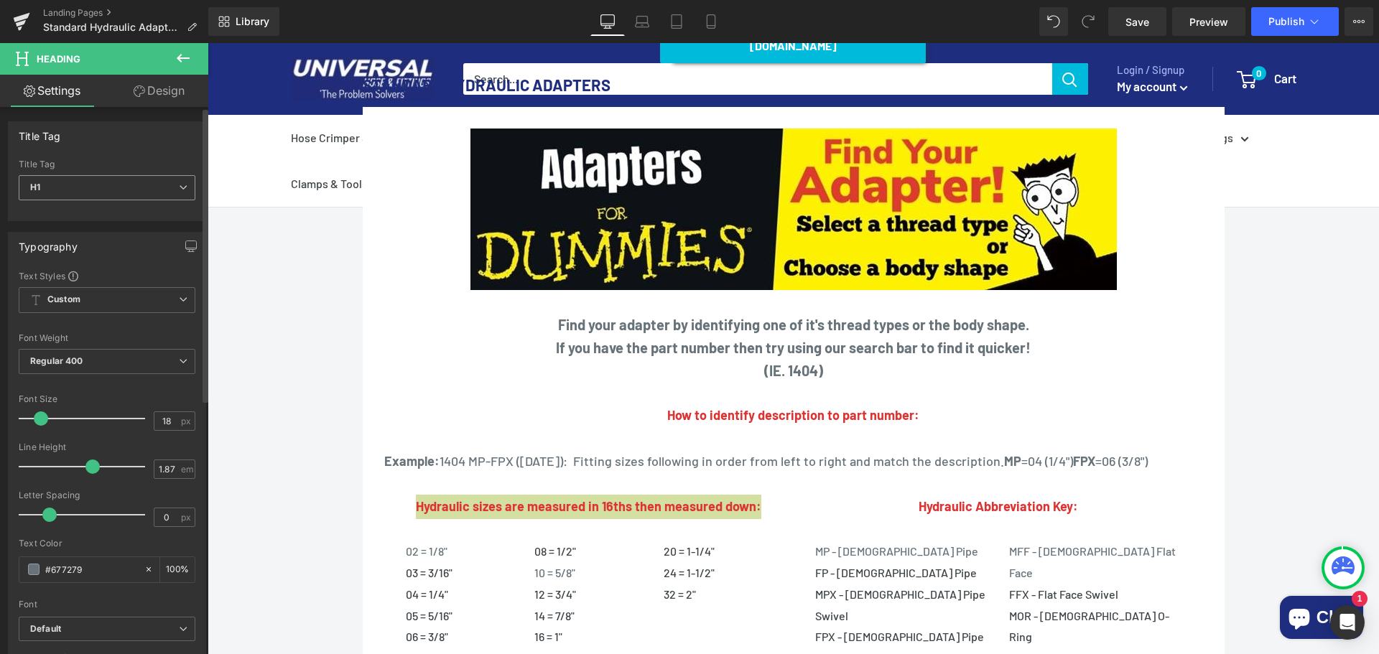
click at [122, 192] on span "H1" at bounding box center [107, 187] width 177 height 25
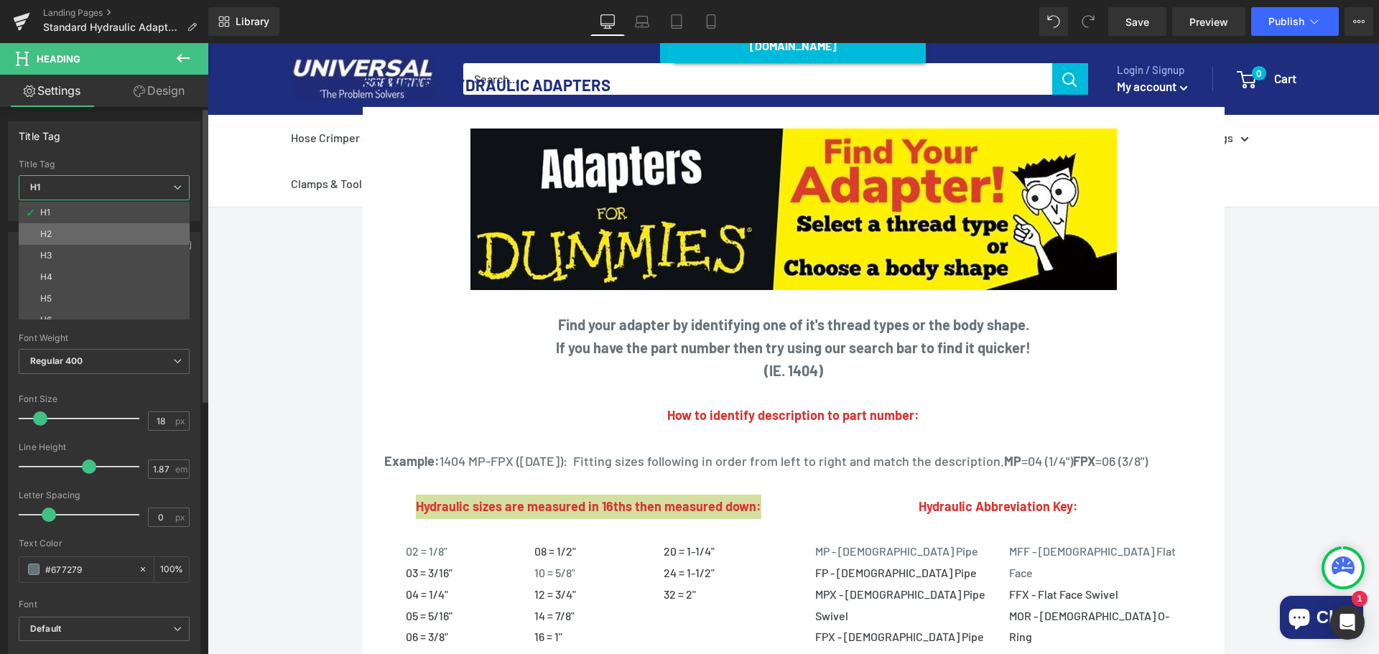
click at [89, 233] on li "H2" at bounding box center [107, 234] width 177 height 22
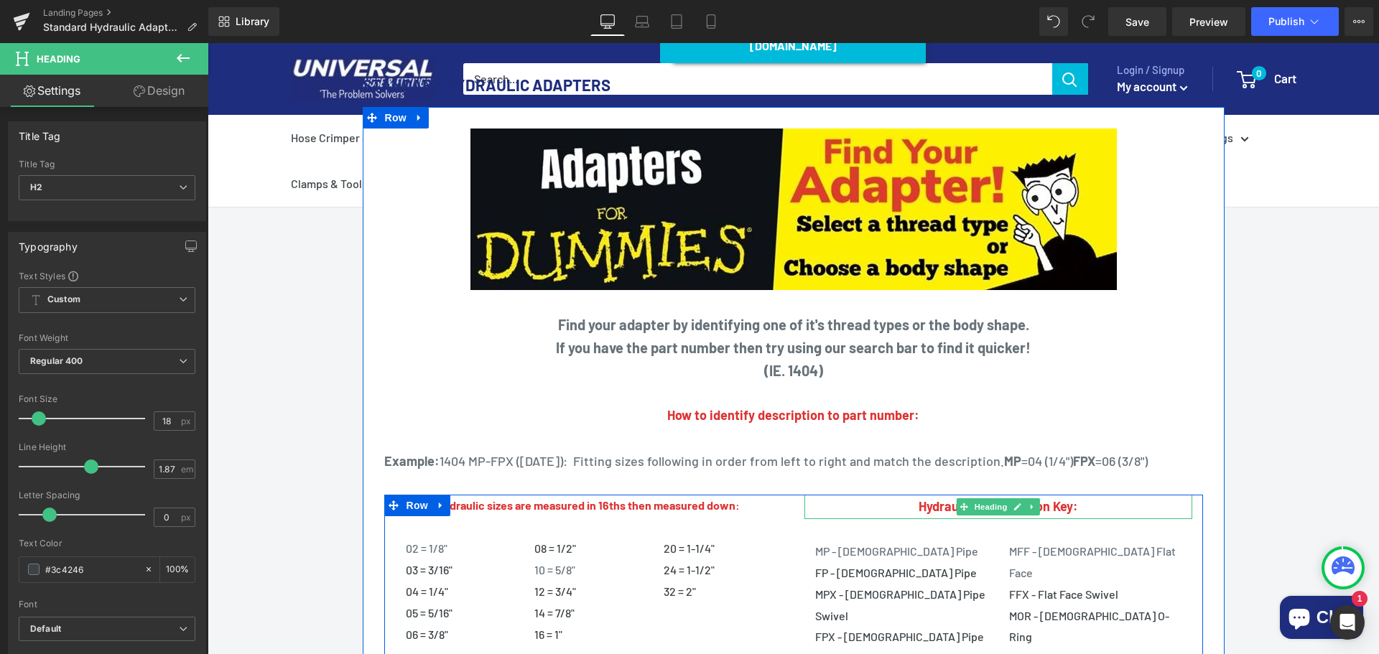
click at [1058, 498] on strong "Hydraulic Abbreviation Key:" at bounding box center [997, 506] width 159 height 16
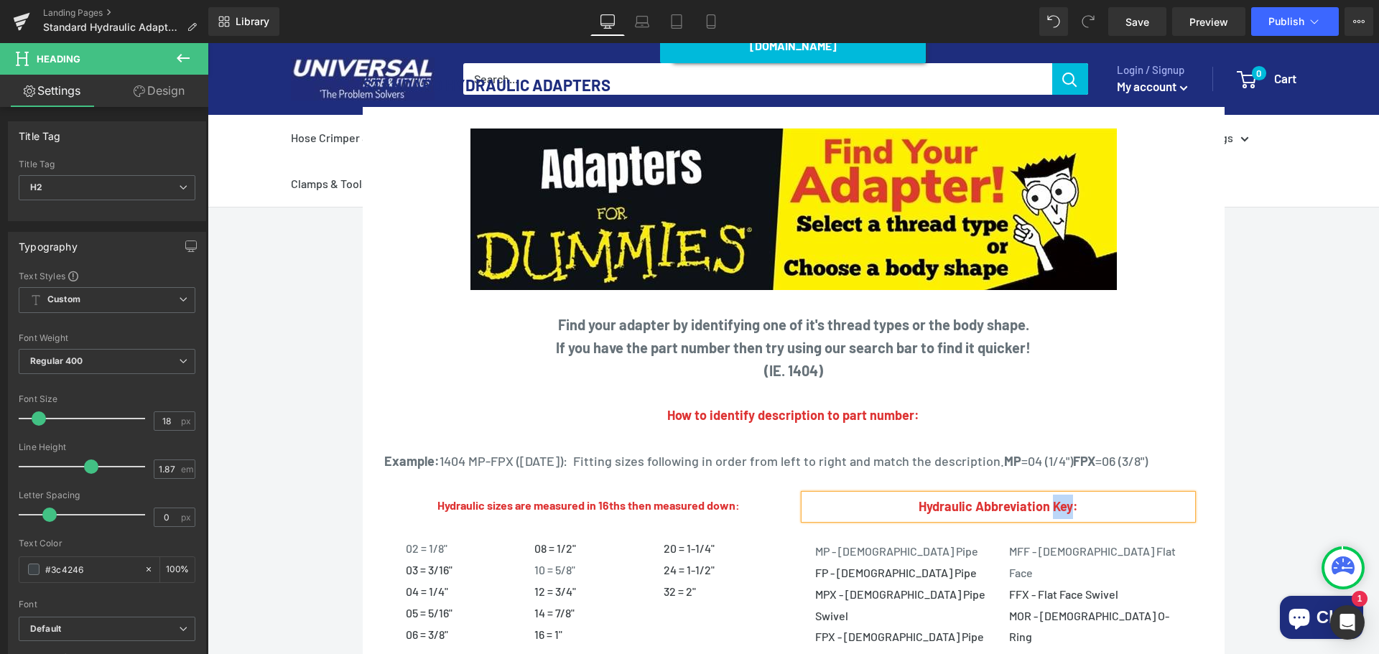
click at [1058, 498] on strong "Hydraulic Abbreviation Key:" at bounding box center [997, 506] width 159 height 16
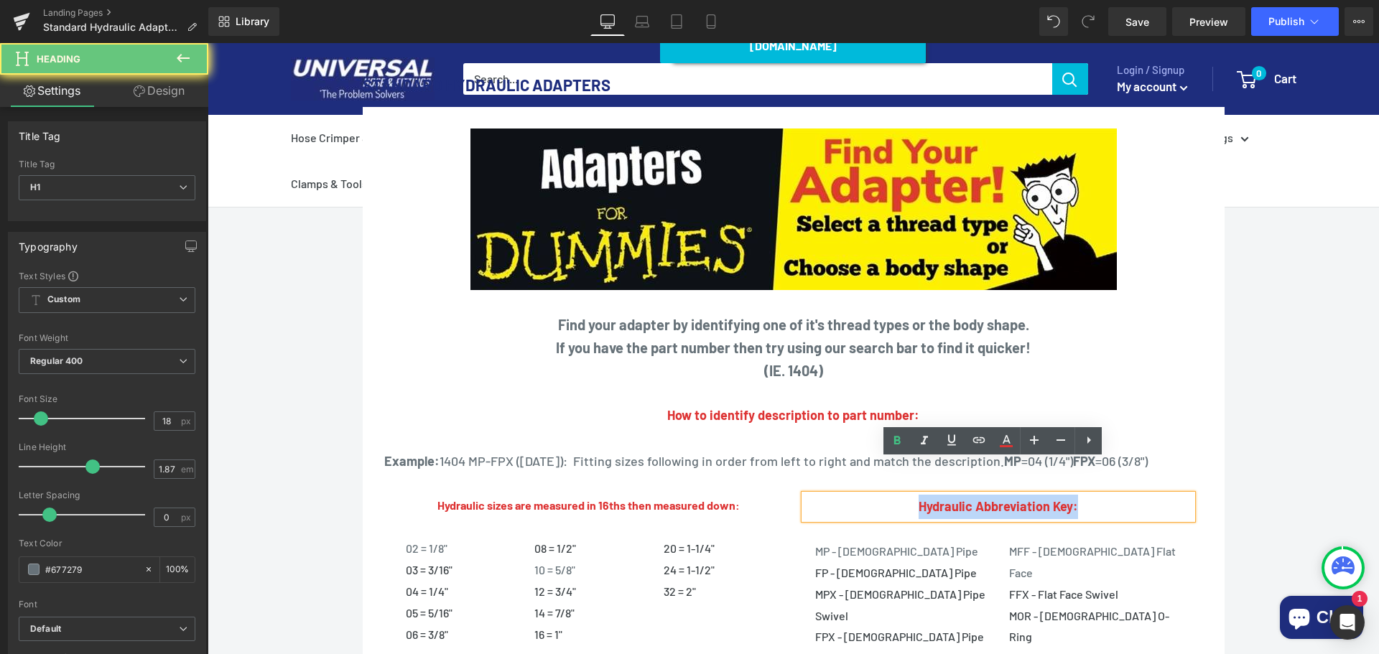
click at [1058, 498] on strong "Hydraulic Abbreviation Key:" at bounding box center [997, 506] width 159 height 16
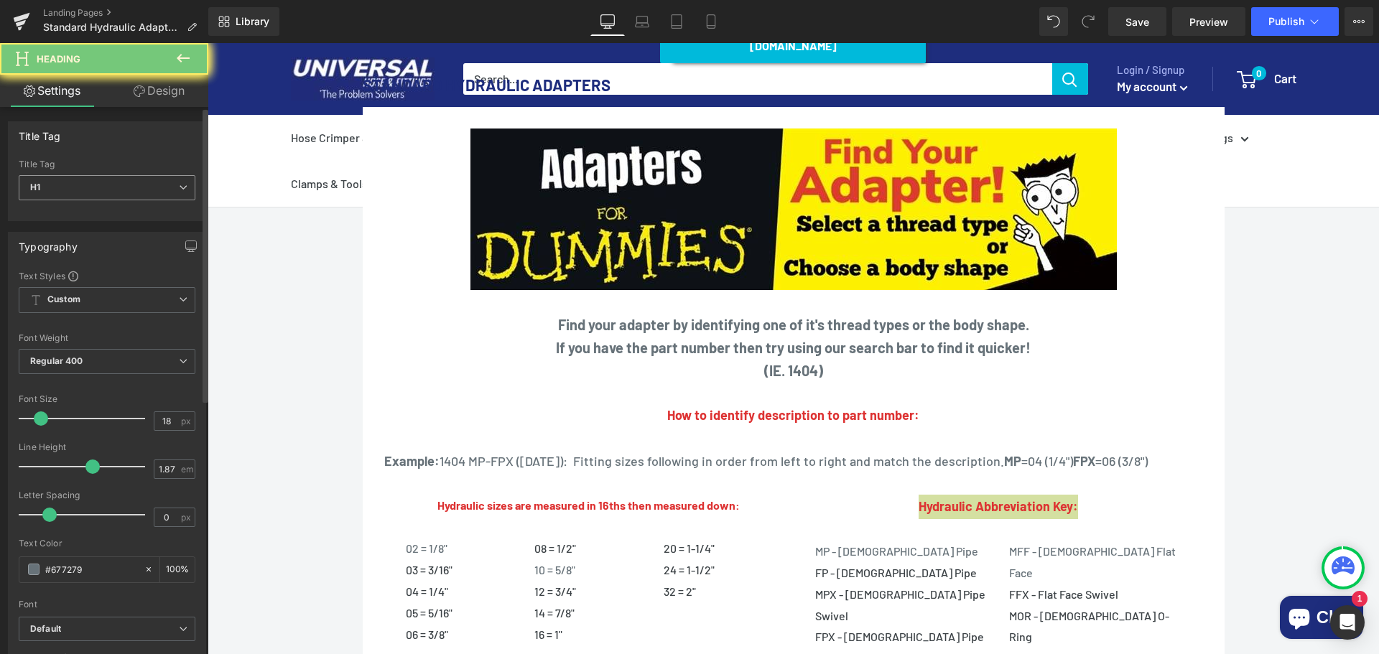
click at [118, 187] on span "H1" at bounding box center [107, 187] width 177 height 25
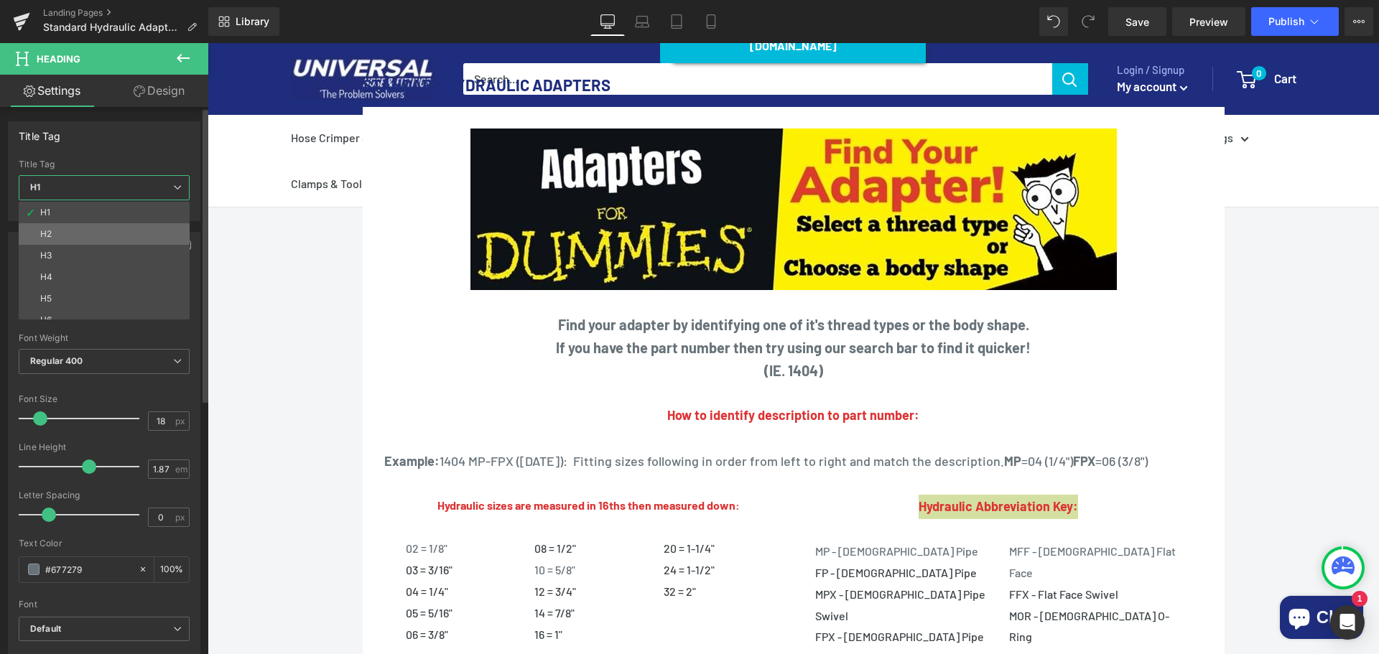
click at [95, 228] on li "H2" at bounding box center [107, 234] width 177 height 22
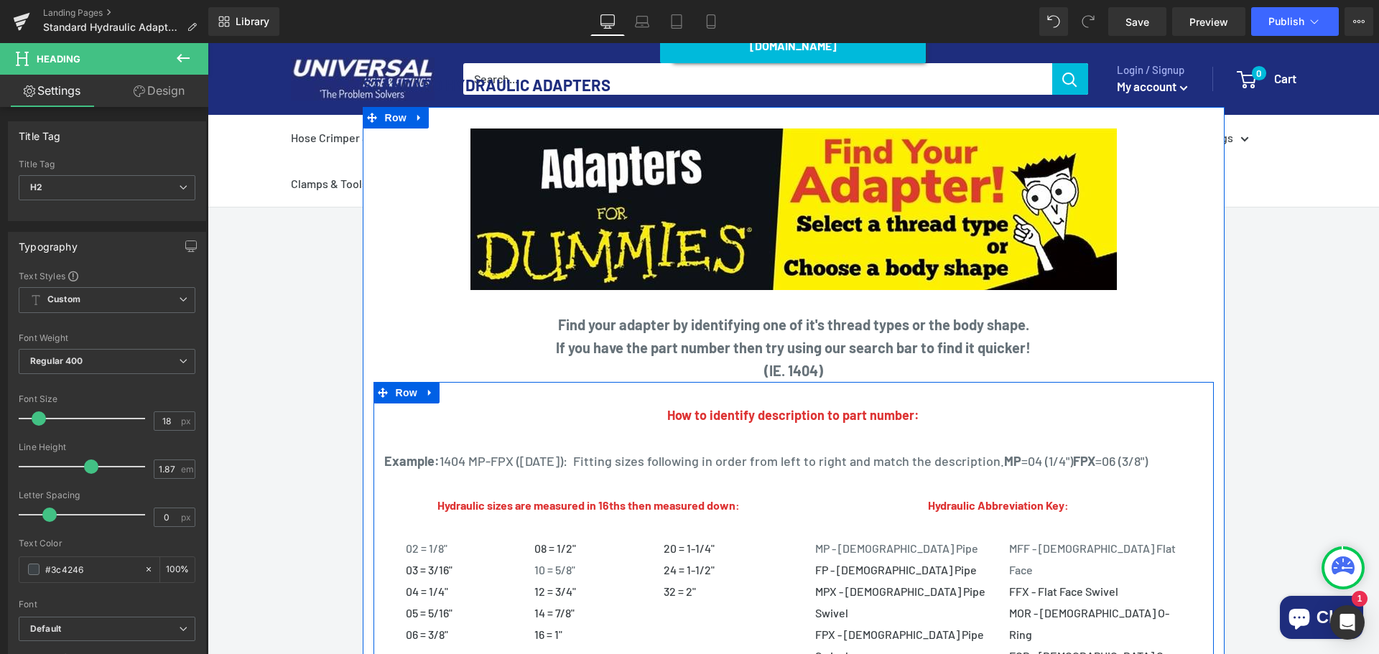
click at [658, 449] on h1 "Example: 1404 MP-FPX (1404-04-06): Fitting sizes following in order from left t…" at bounding box center [793, 461] width 818 height 24
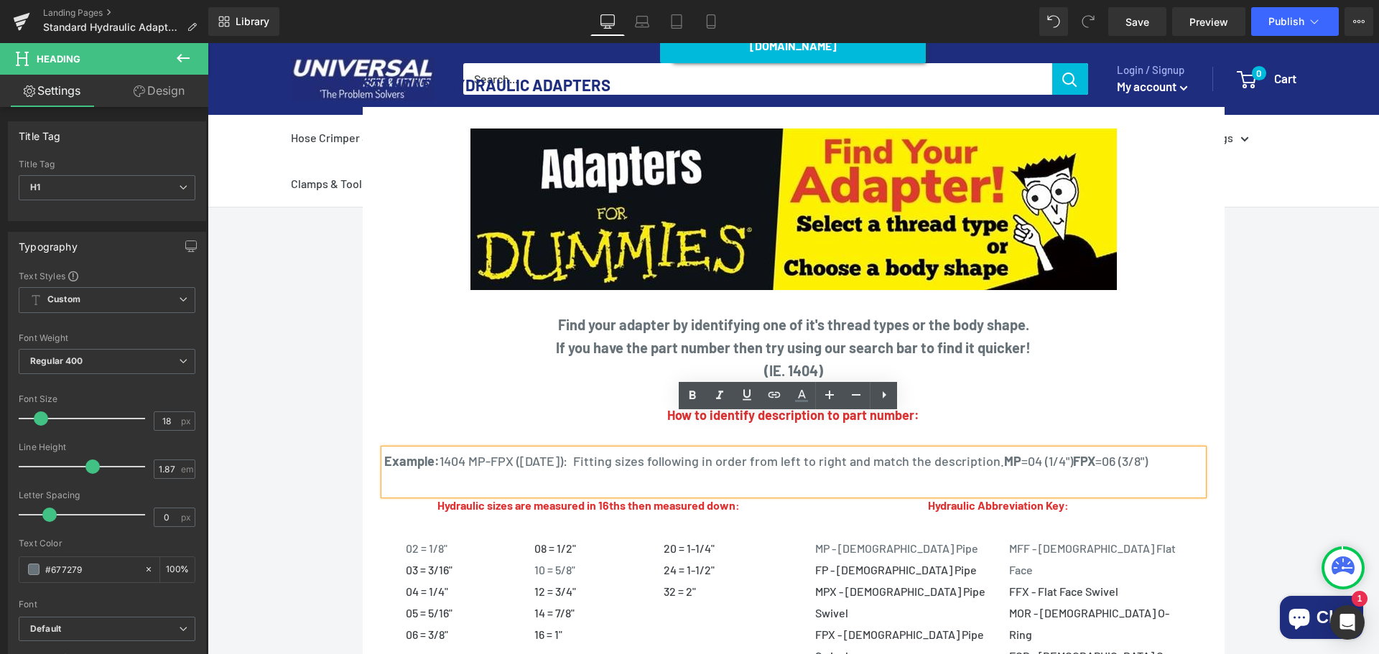
click at [658, 449] on h1 "Example: 1404 MP-FPX (1404-04-06): Fitting sizes following in order from left t…" at bounding box center [793, 461] width 818 height 24
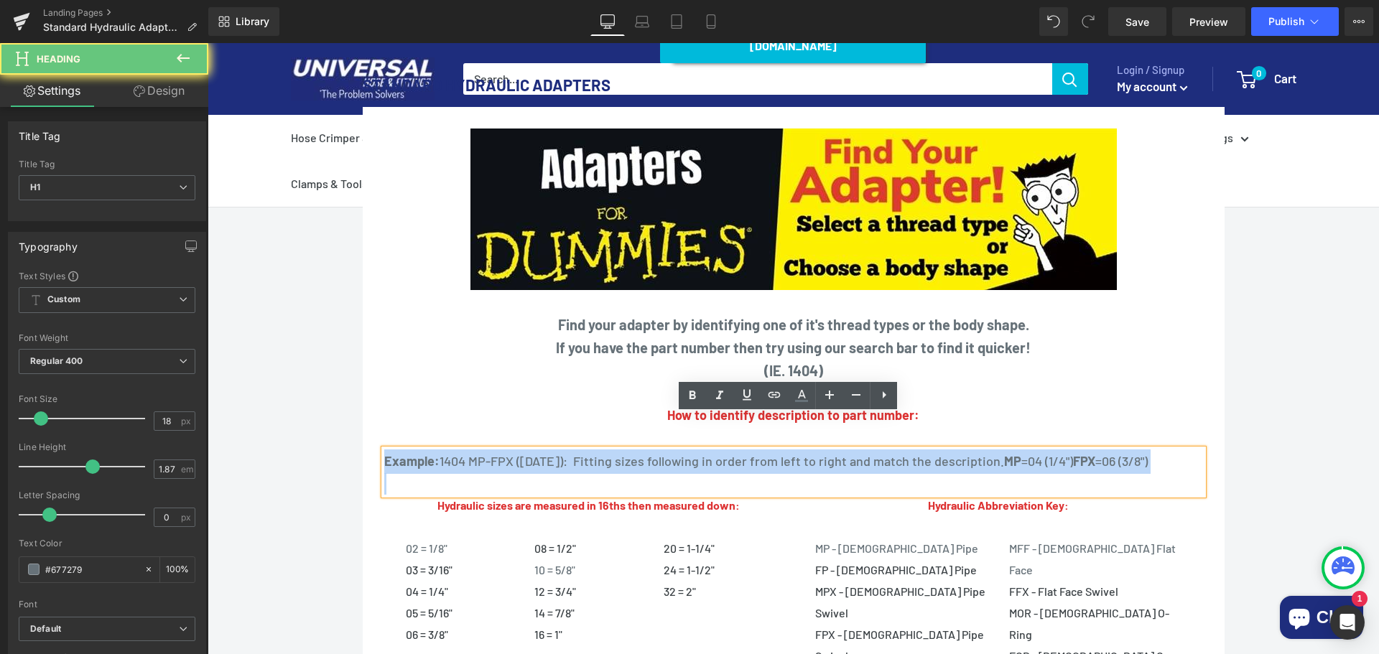
click at [658, 449] on h1 "Example: 1404 MP-FPX (1404-04-06): Fitting sizes following in order from left t…" at bounding box center [793, 461] width 818 height 24
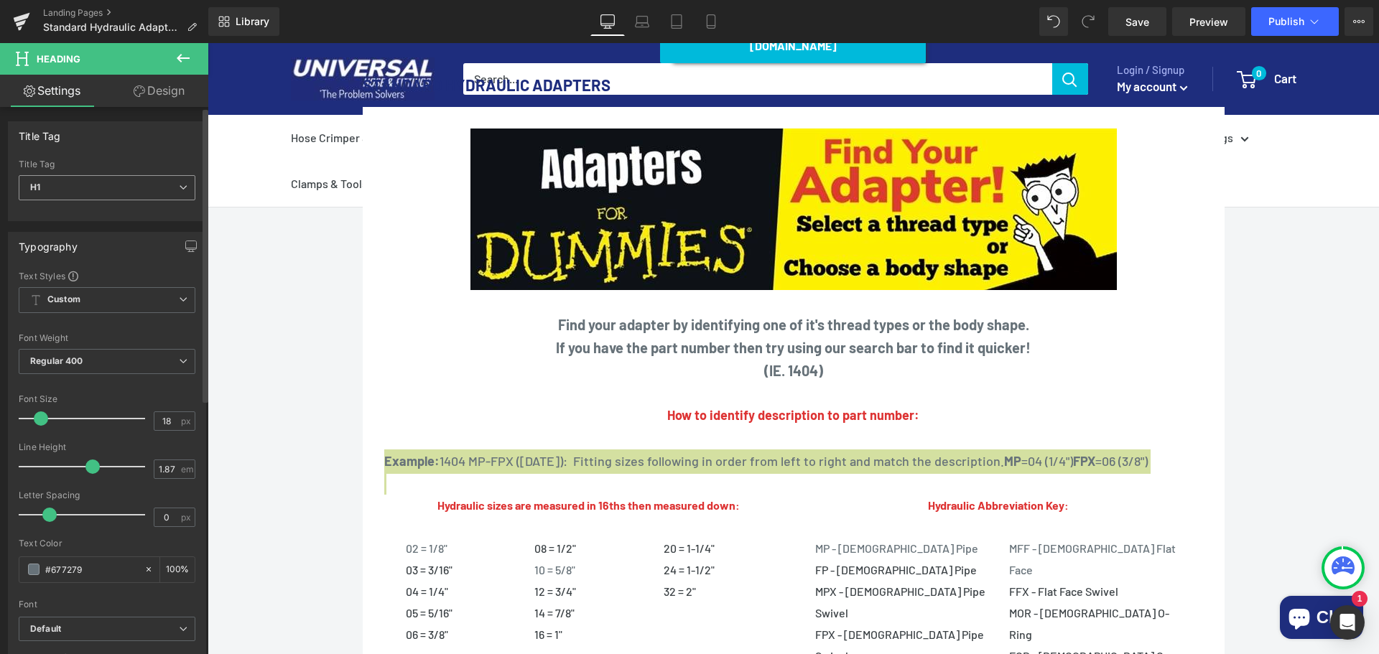
click at [76, 187] on span "H1" at bounding box center [107, 187] width 177 height 25
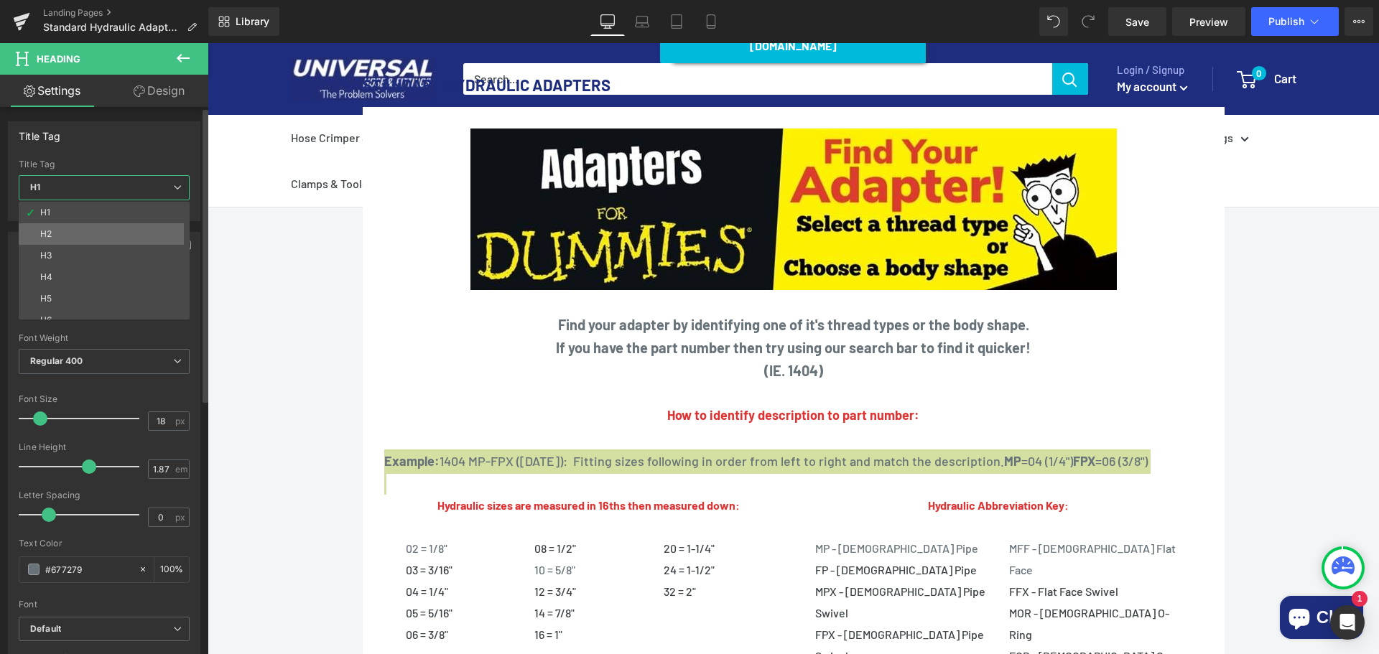
click at [60, 228] on li "H2" at bounding box center [107, 234] width 177 height 22
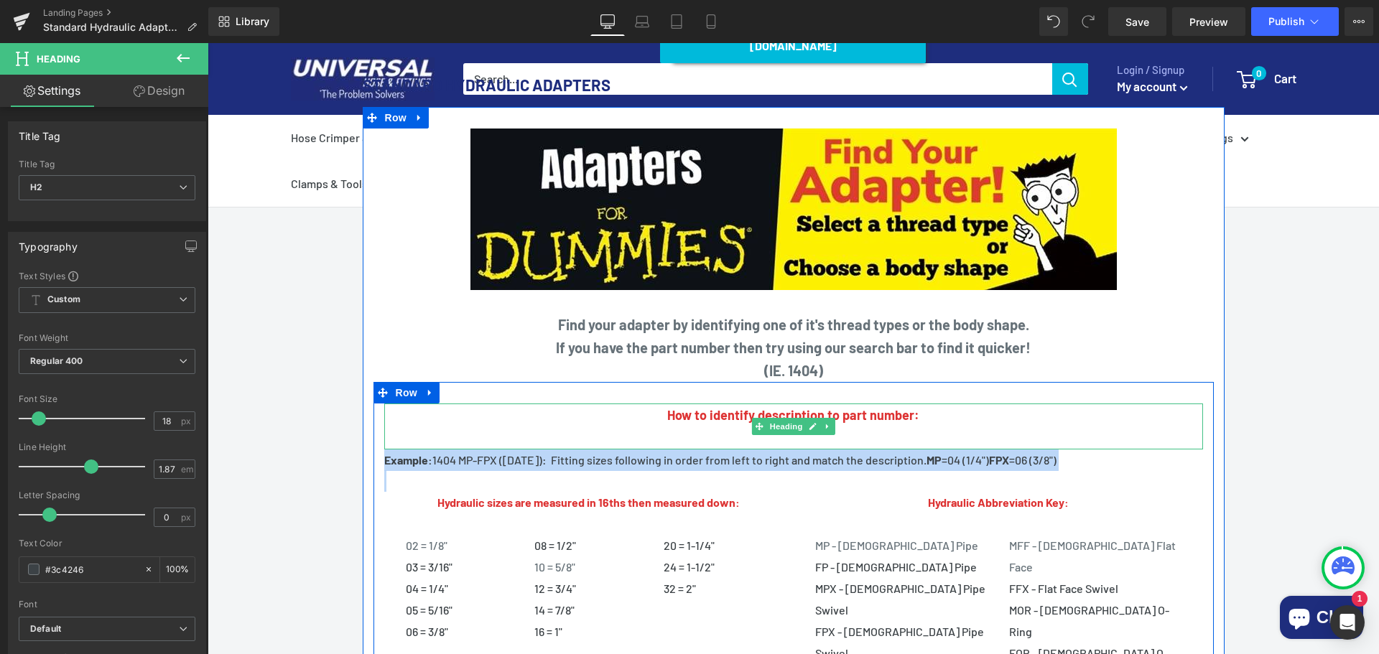
click at [688, 407] on b "How to identify description to part number:" at bounding box center [793, 415] width 252 height 16
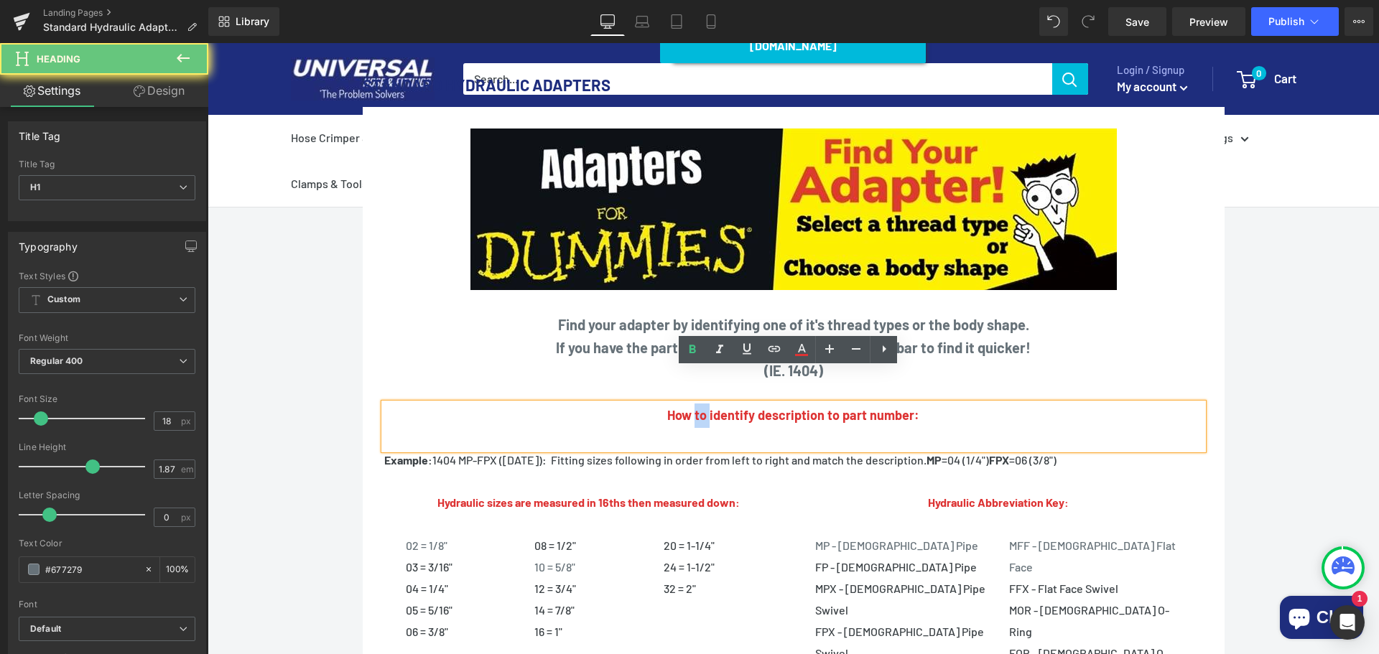
click at [688, 407] on b "How to identify description to part number:" at bounding box center [793, 415] width 252 height 16
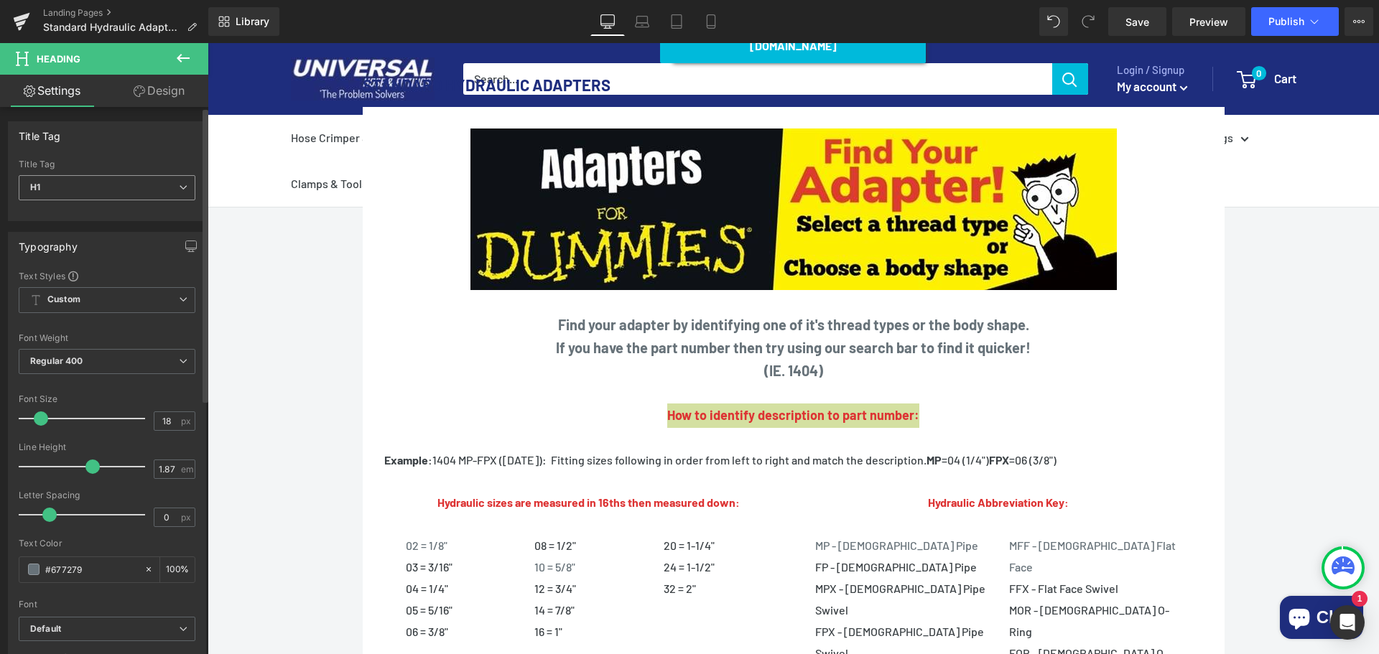
click at [61, 185] on span "H1" at bounding box center [107, 187] width 177 height 25
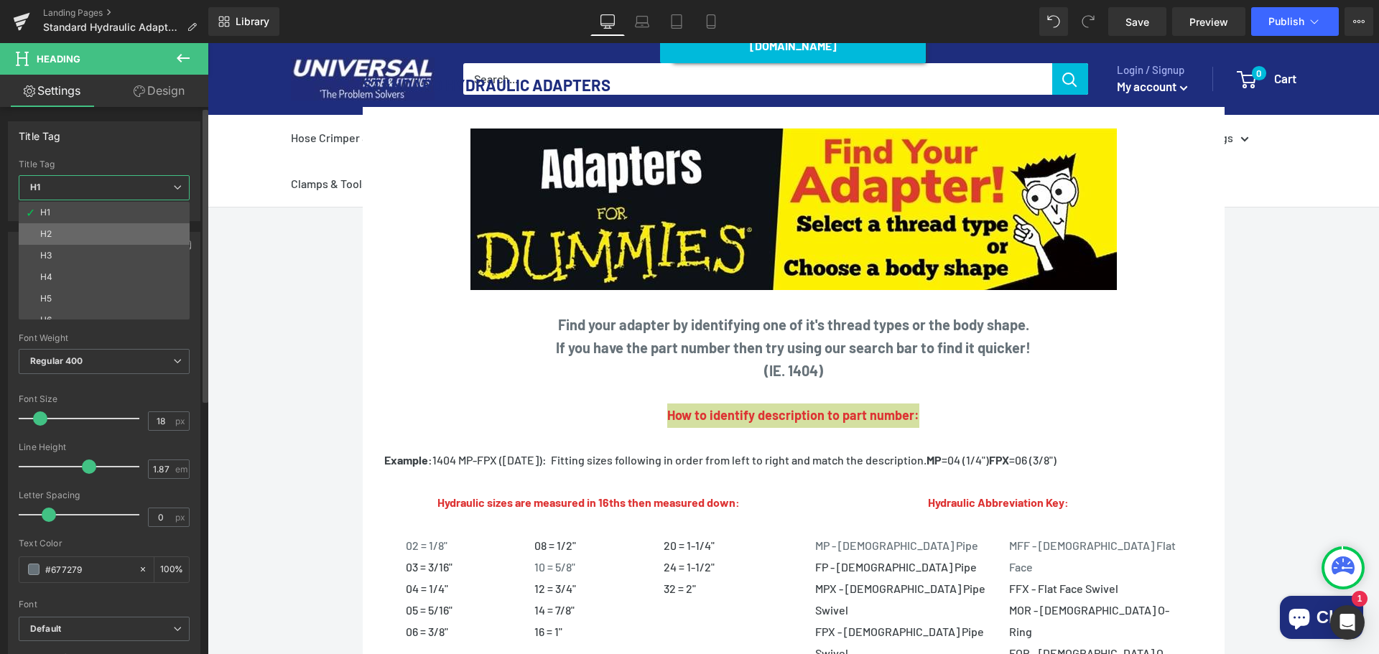
click at [56, 230] on li "H2" at bounding box center [107, 234] width 177 height 22
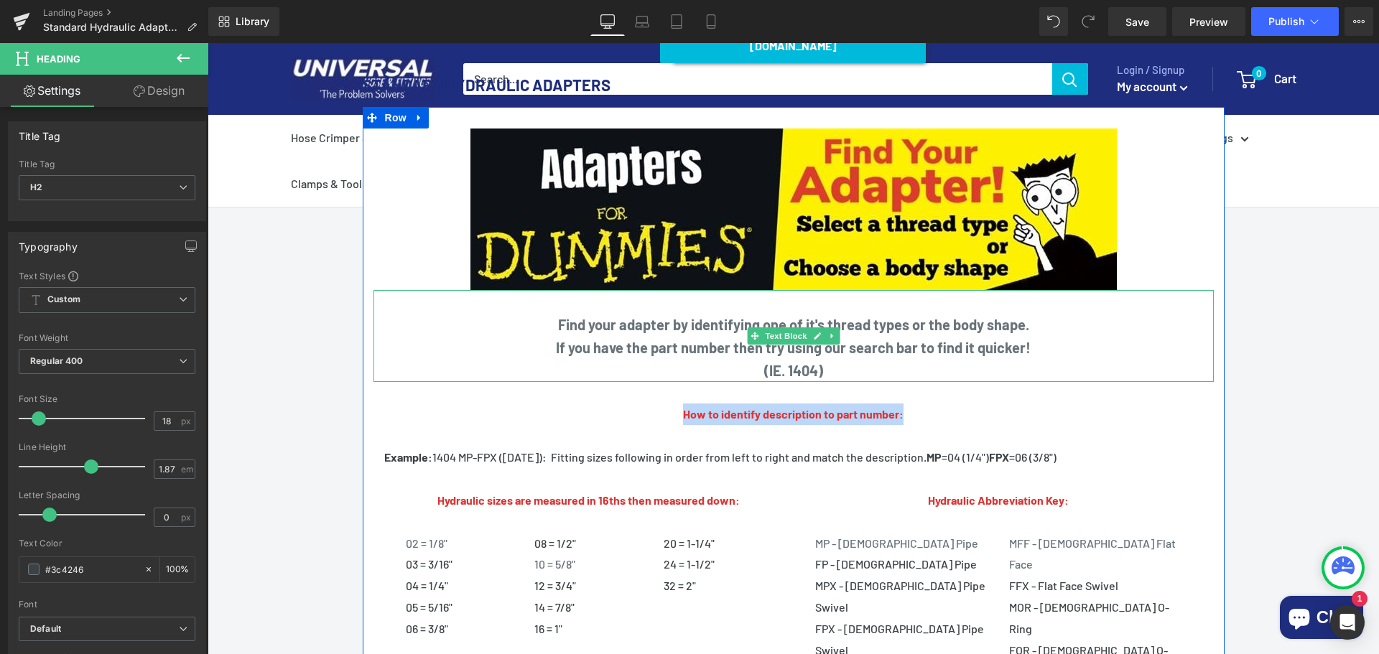
click at [694, 336] on p "If you have the part number then try using our search bar to find it quicker!" at bounding box center [793, 347] width 840 height 23
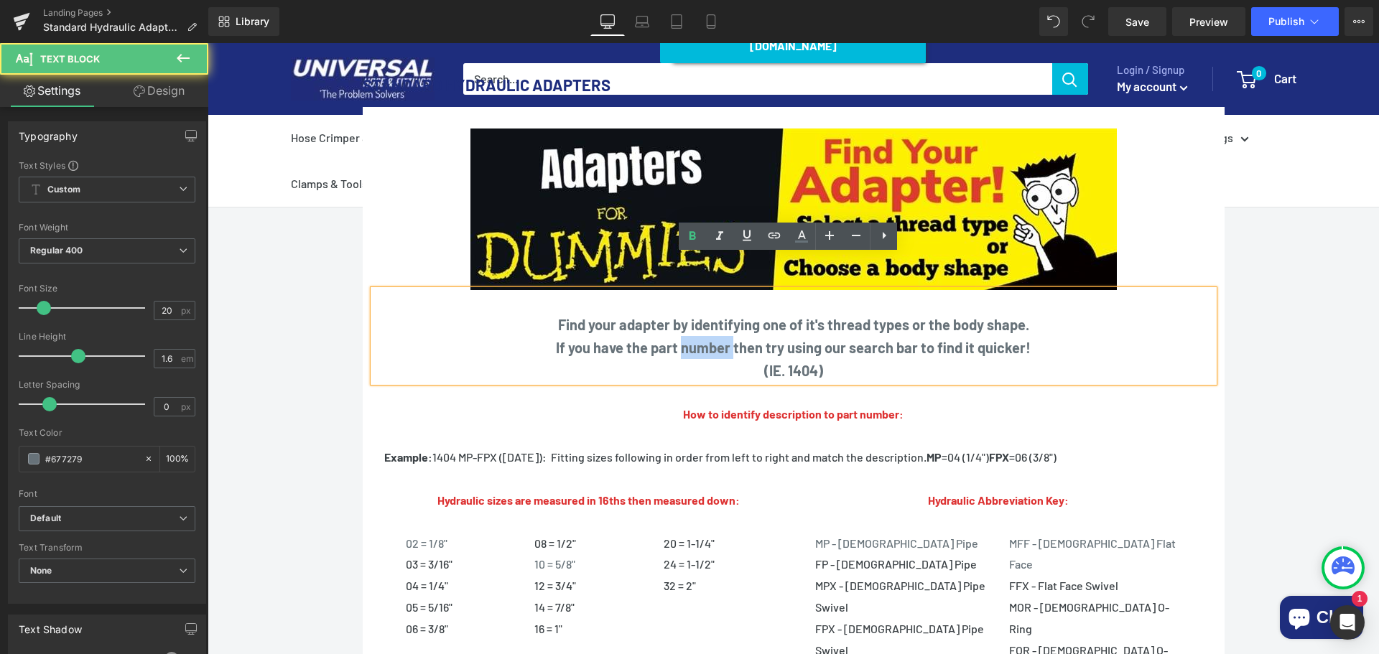
click at [694, 336] on p "If you have the part number then try using our search bar to find it quicker!" at bounding box center [793, 347] width 840 height 23
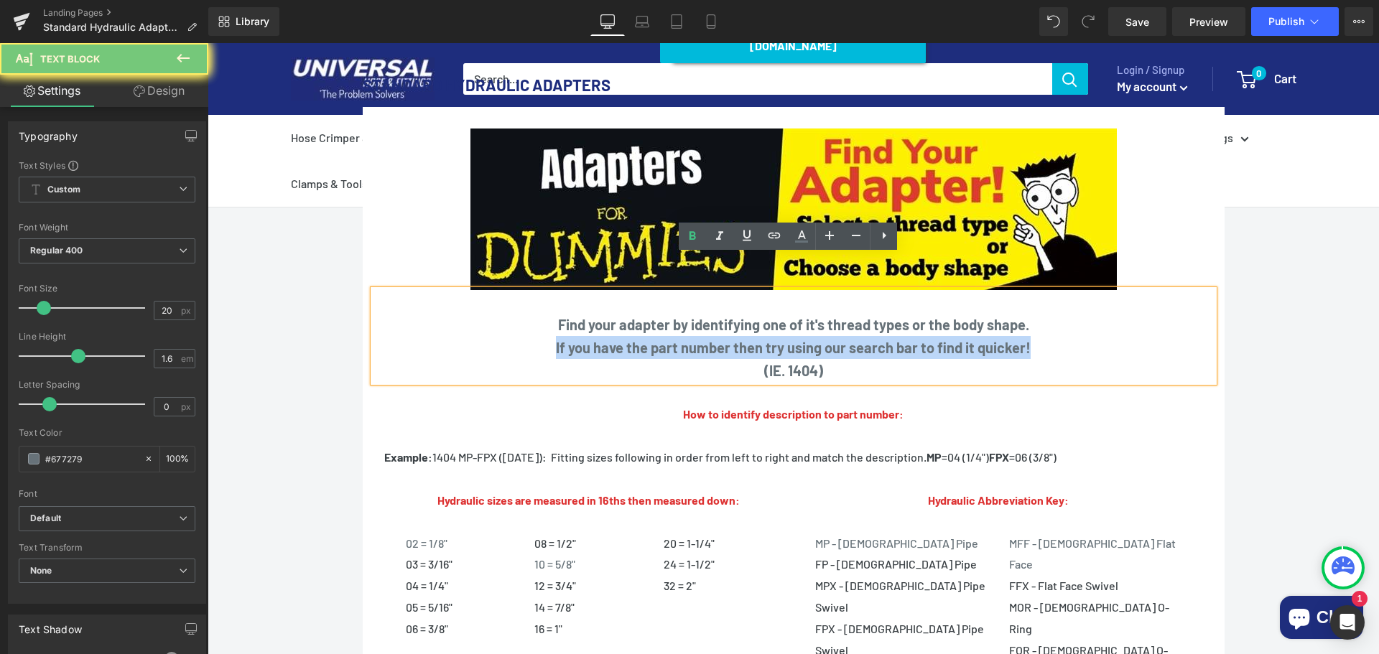
click at [694, 336] on p "If you have the part number then try using our search bar to find it quicker!" at bounding box center [793, 347] width 840 height 23
click at [598, 316] on strong "Find your adapter by identifying one of it's thread types or the body shape." at bounding box center [793, 324] width 471 height 17
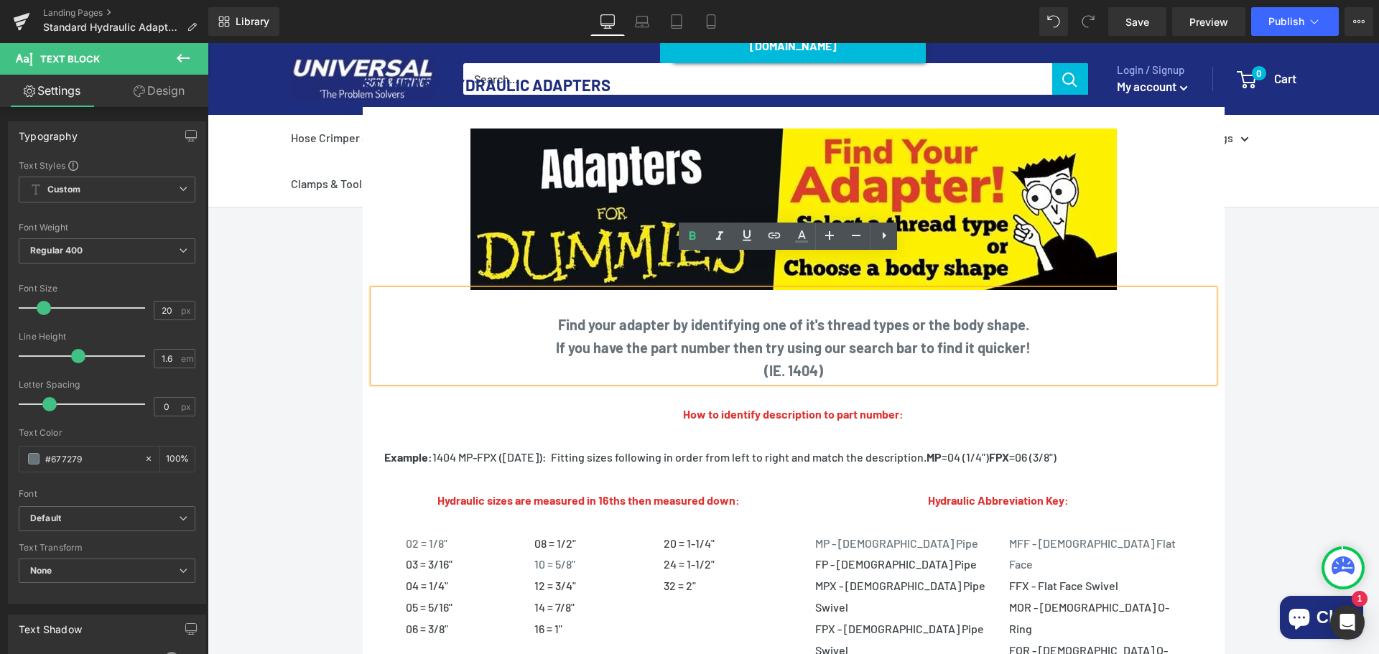
click at [537, 290] on p at bounding box center [793, 301] width 840 height 23
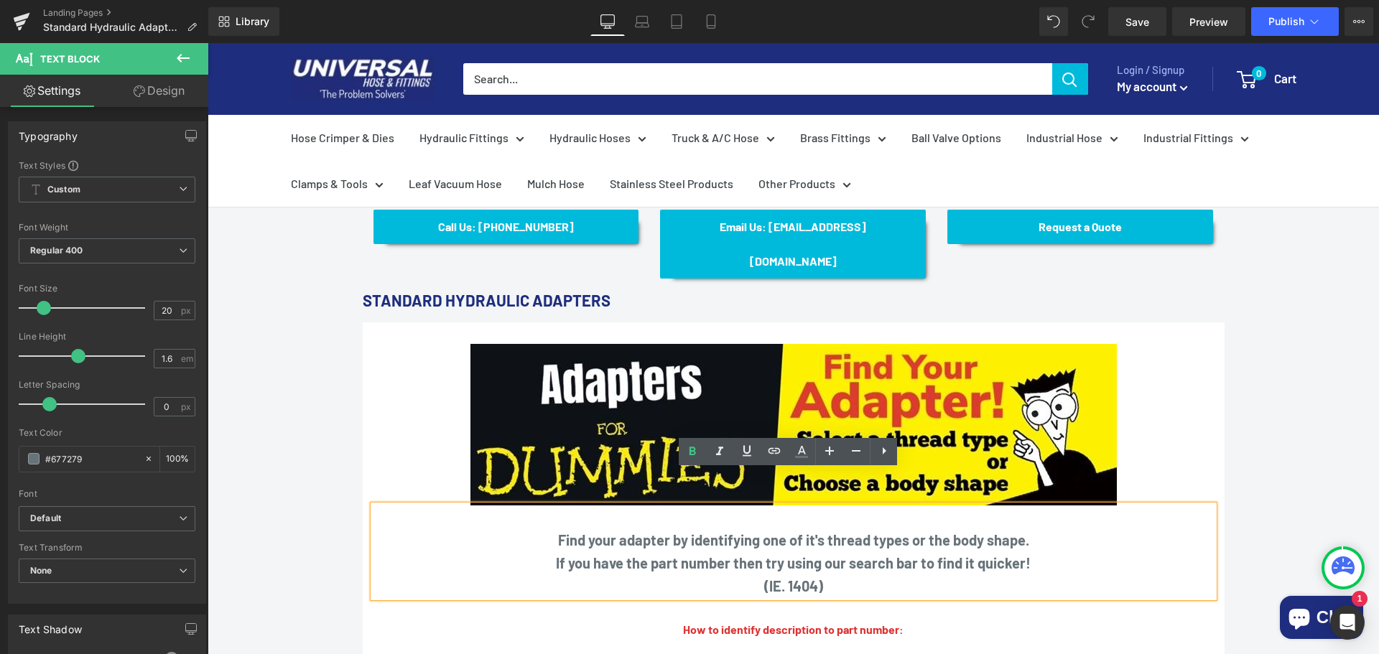
scroll to position [0, 0]
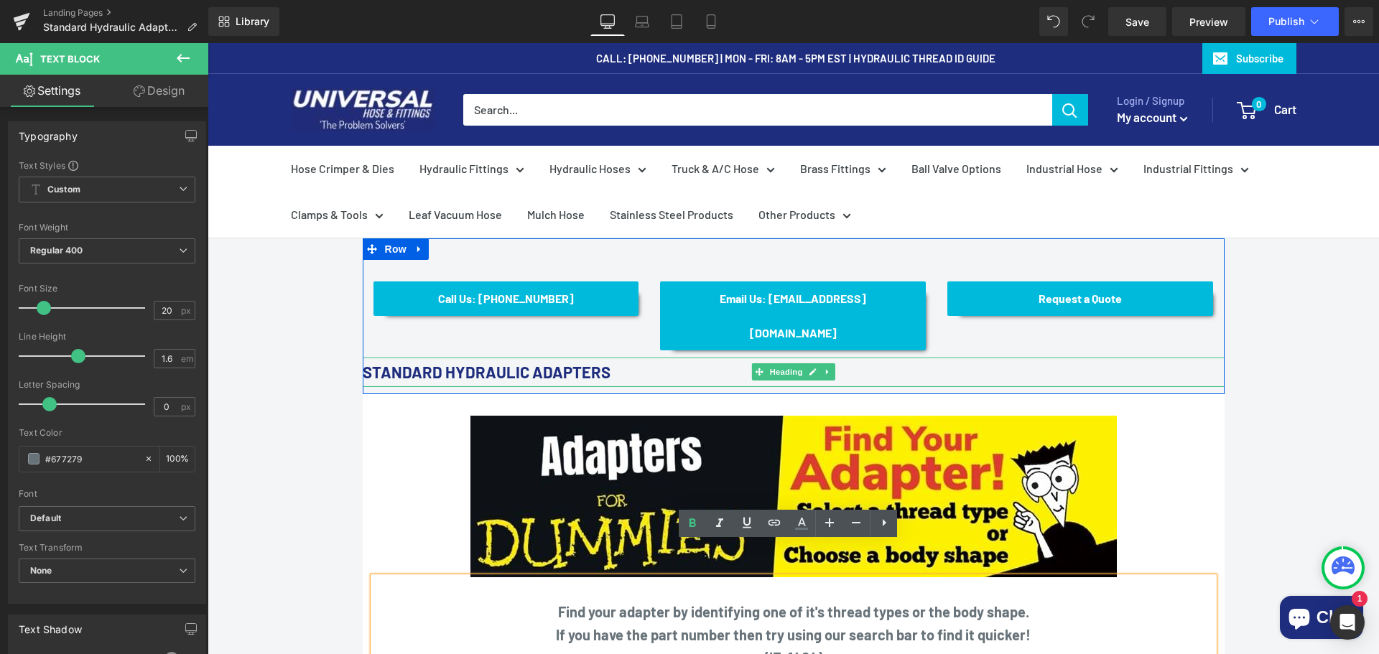
click at [425, 363] on font "STANDARD HYDRAULIC ADAPTERS" at bounding box center [487, 372] width 248 height 19
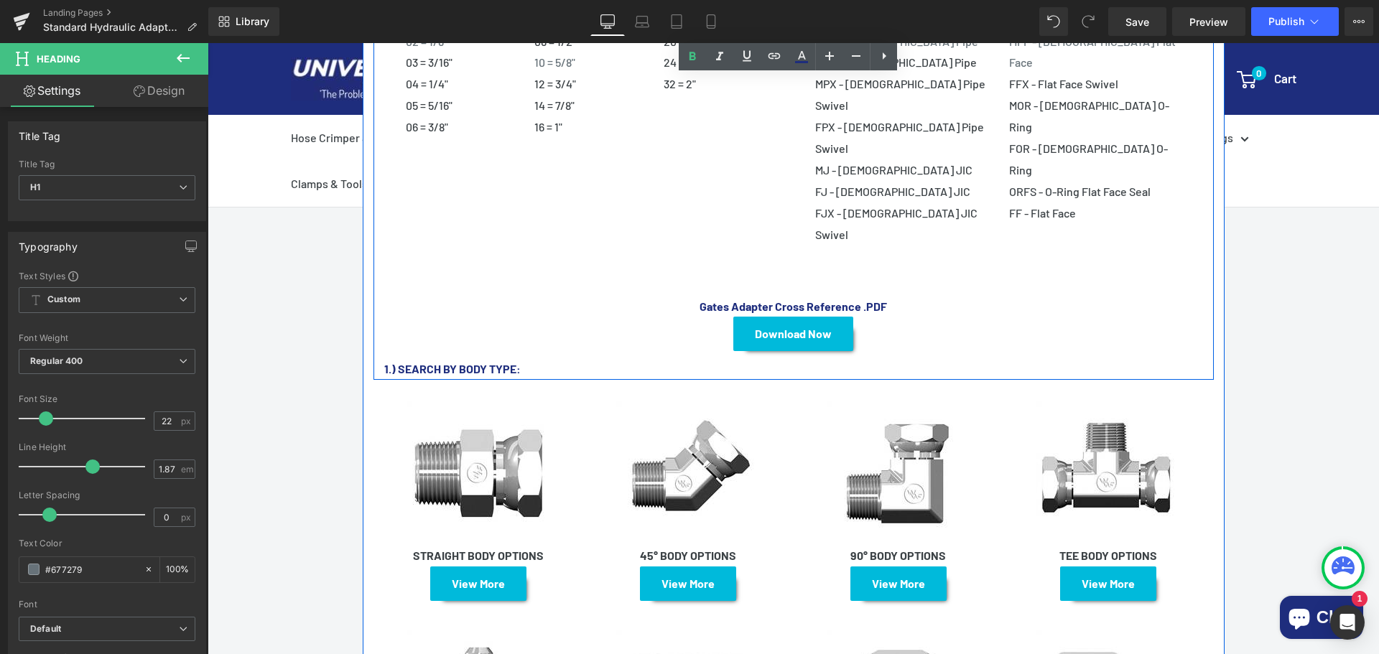
scroll to position [790, 0]
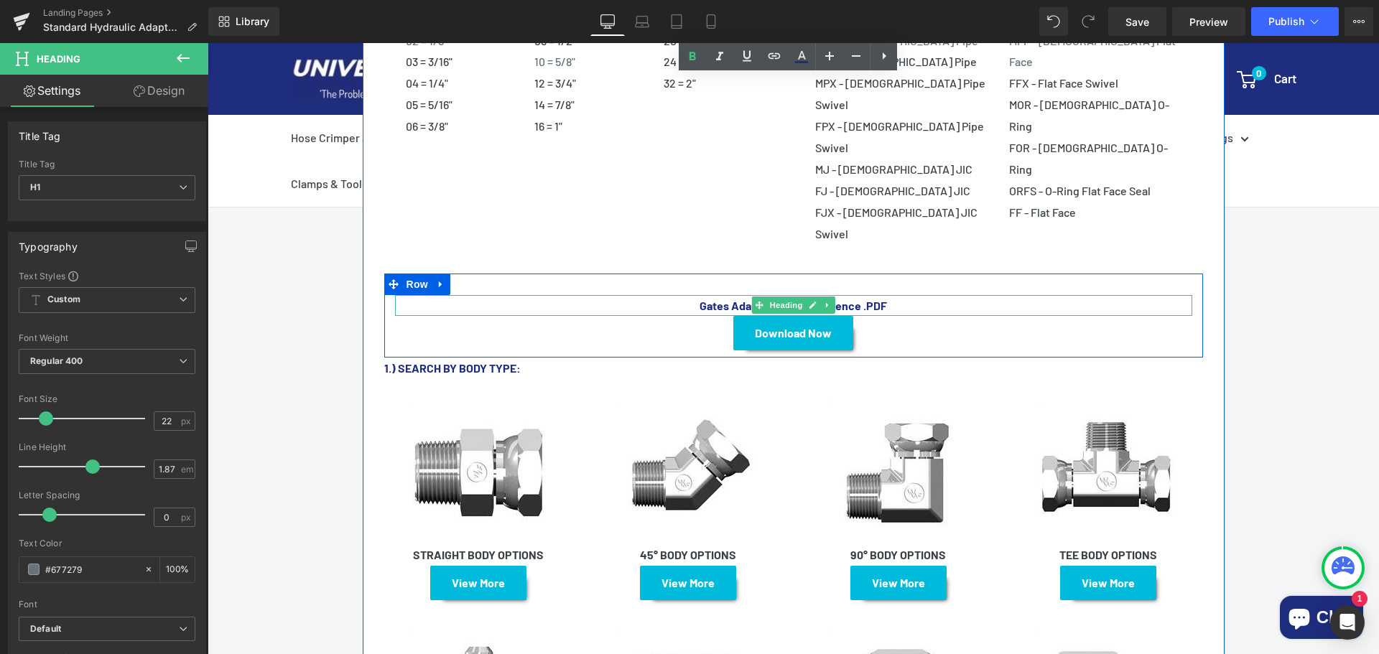
click at [708, 299] on strong "Gates Adapter Cross Reference .PDF" at bounding box center [792, 306] width 187 height 14
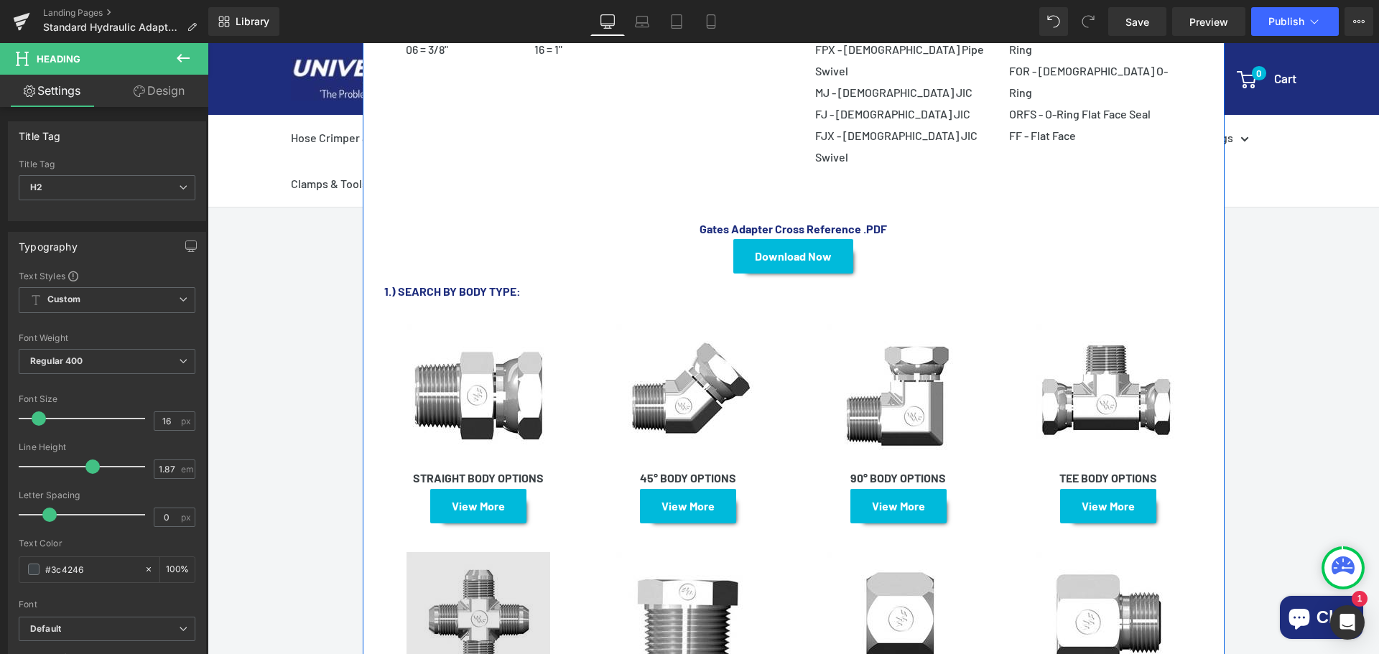
scroll to position [1005, 0]
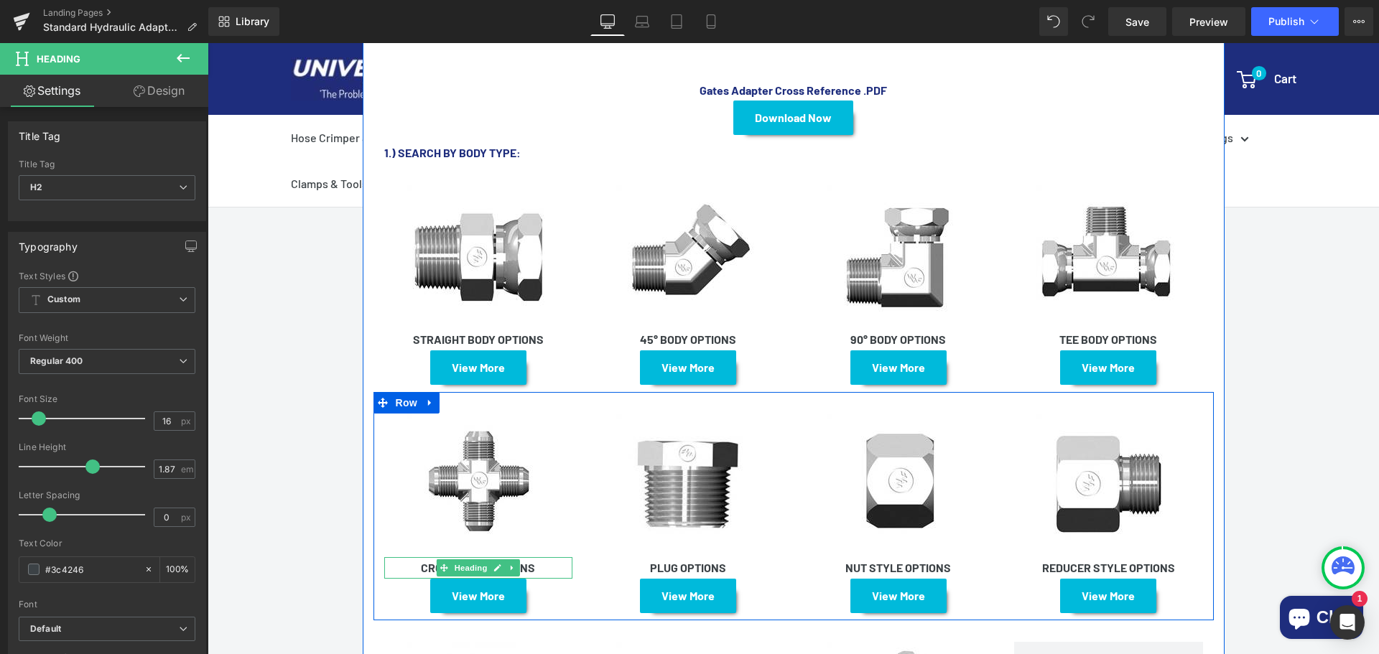
click at [547, 557] on h1 "CROSS BODY OPTIONS" at bounding box center [478, 568] width 189 height 22
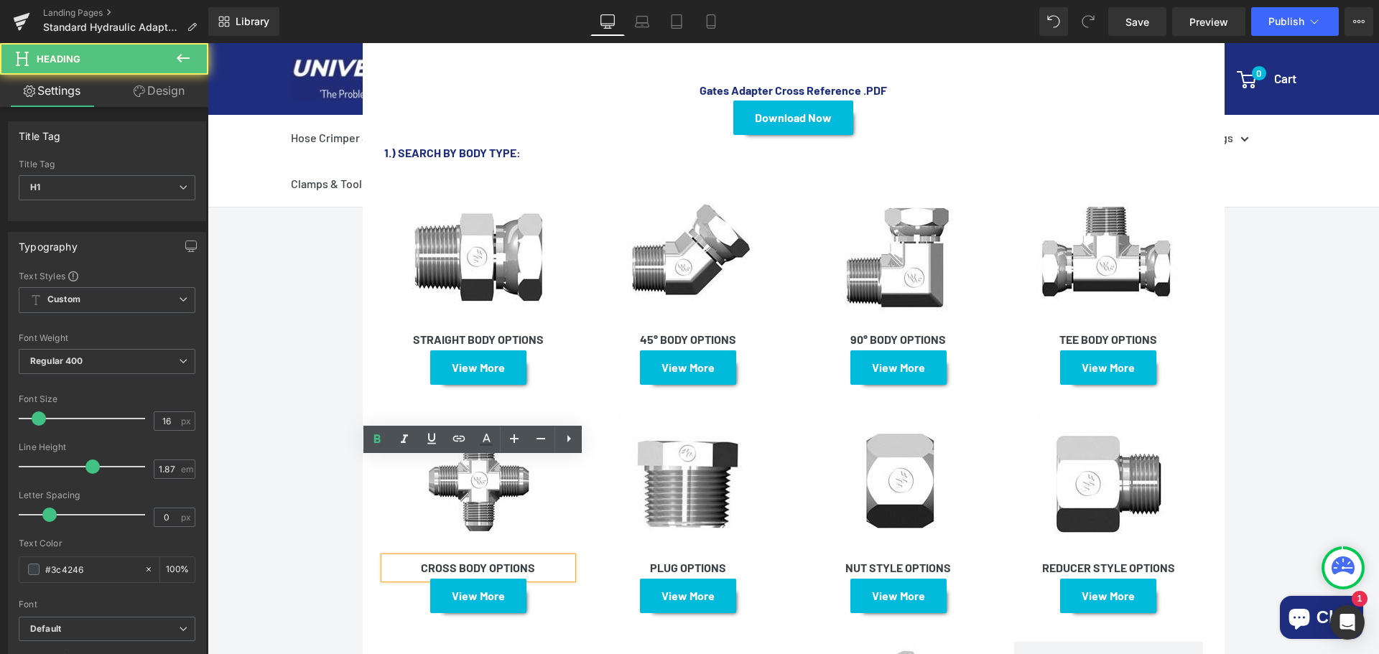
click at [532, 561] on strong "CROSS BODY OPTIONS" at bounding box center [478, 568] width 114 height 14
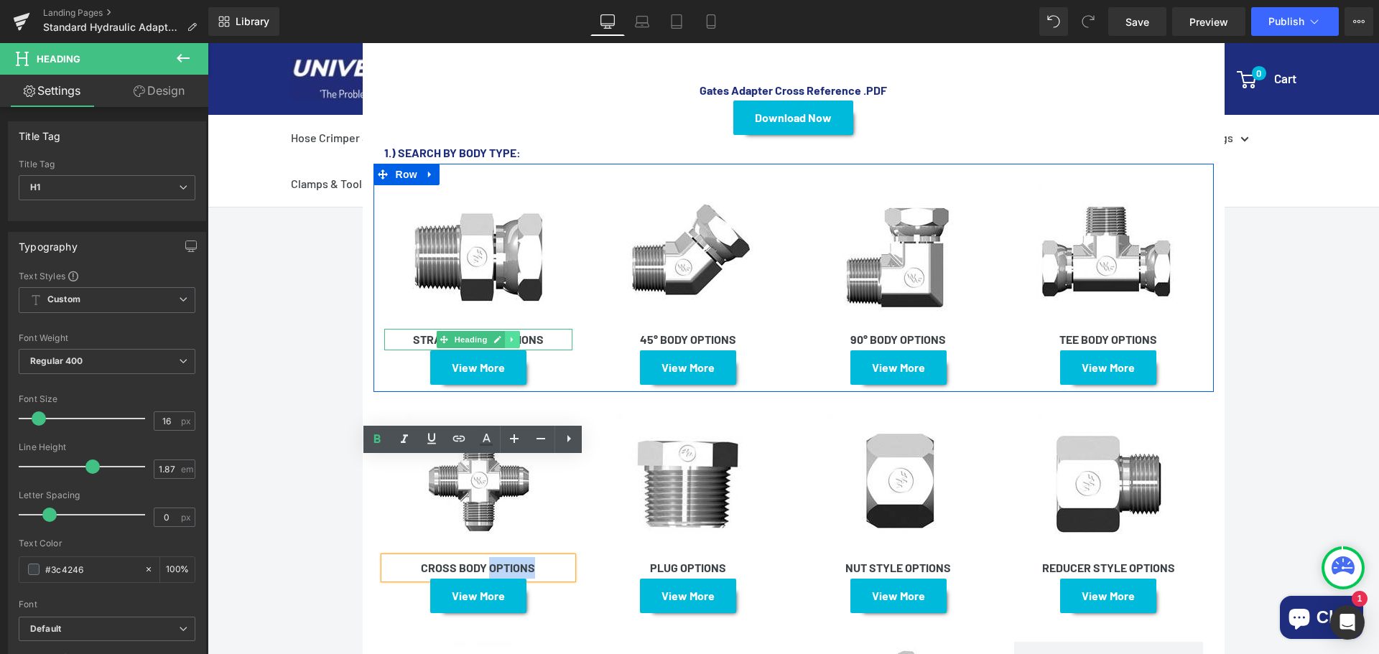
click at [506, 331] on link at bounding box center [512, 339] width 15 height 17
click at [548, 329] on h1 "STRAIGHT BODY OPTIONS" at bounding box center [478, 340] width 189 height 22
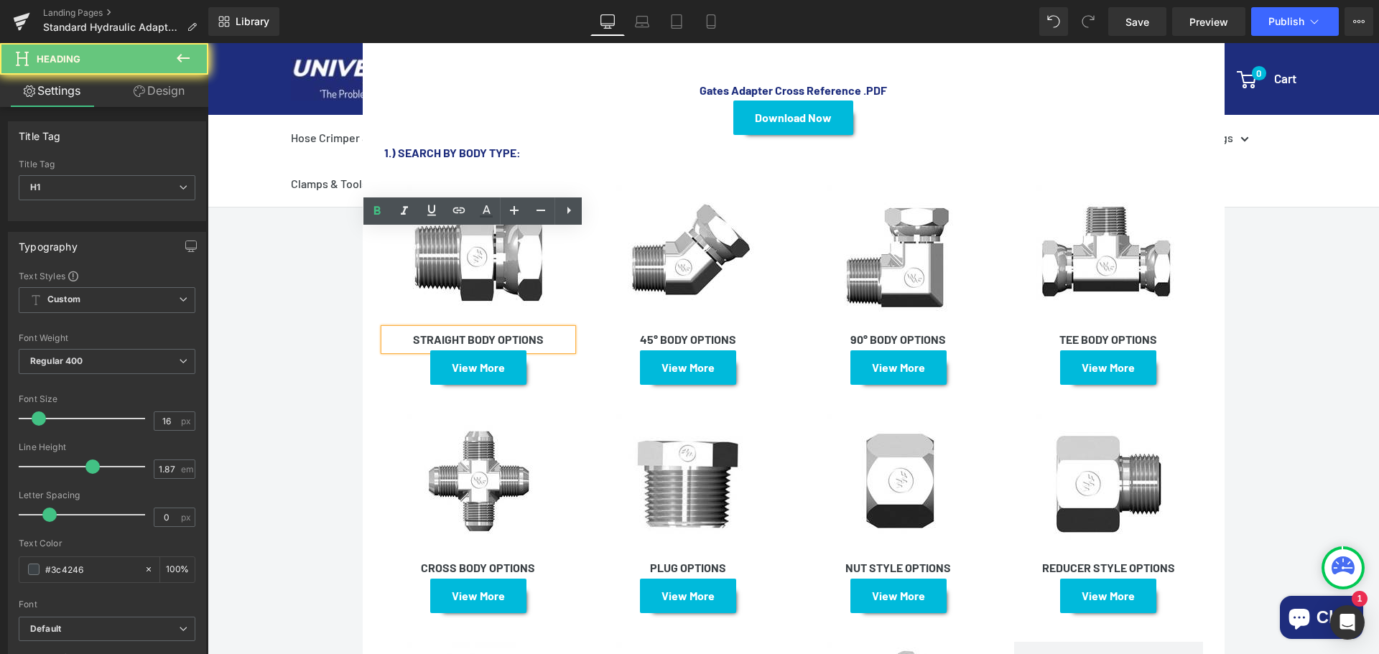
click at [548, 329] on h1 "STRAIGHT BODY OPTIONS" at bounding box center [478, 340] width 189 height 22
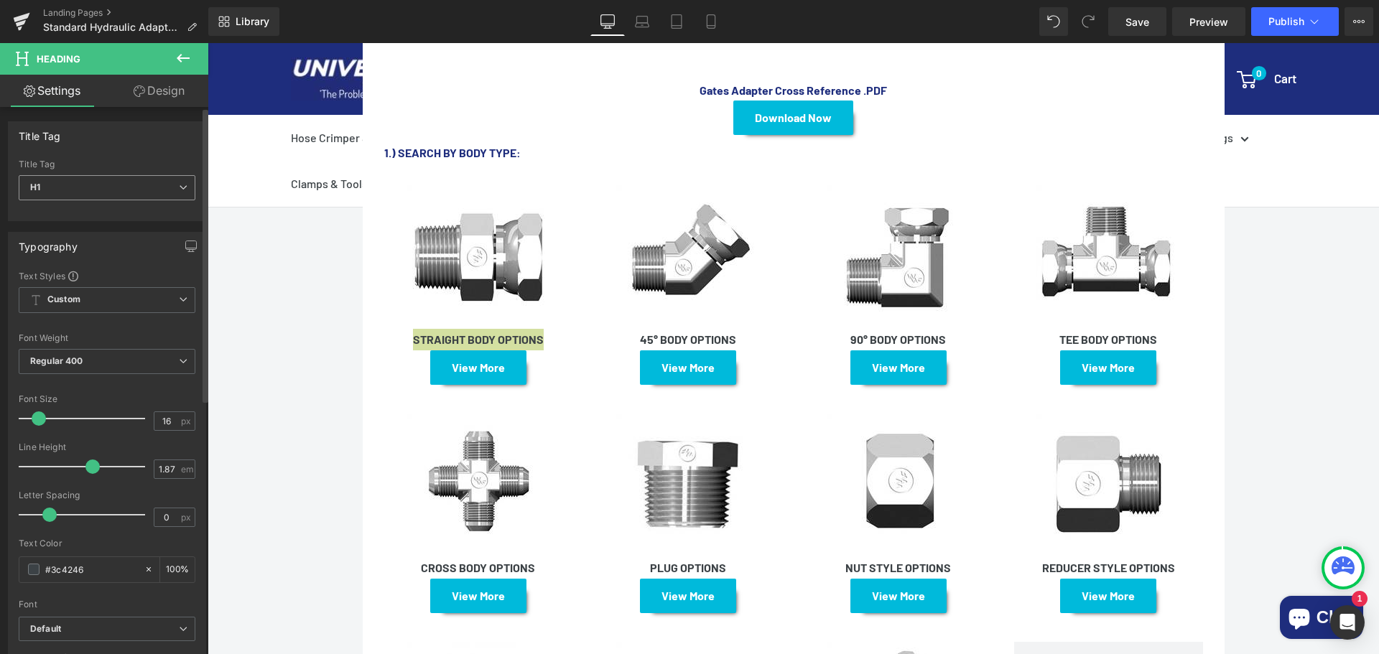
click at [131, 187] on span "H1" at bounding box center [107, 187] width 177 height 25
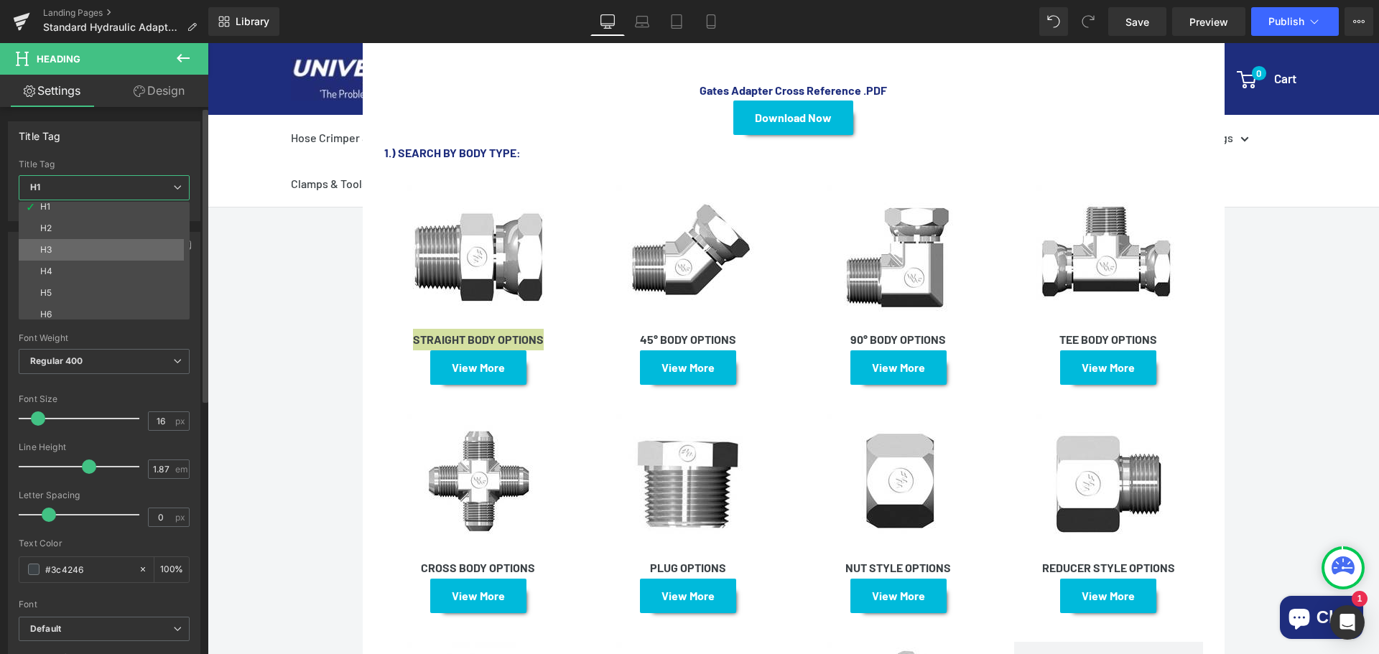
scroll to position [0, 0]
click at [123, 232] on li "H2" at bounding box center [107, 234] width 177 height 22
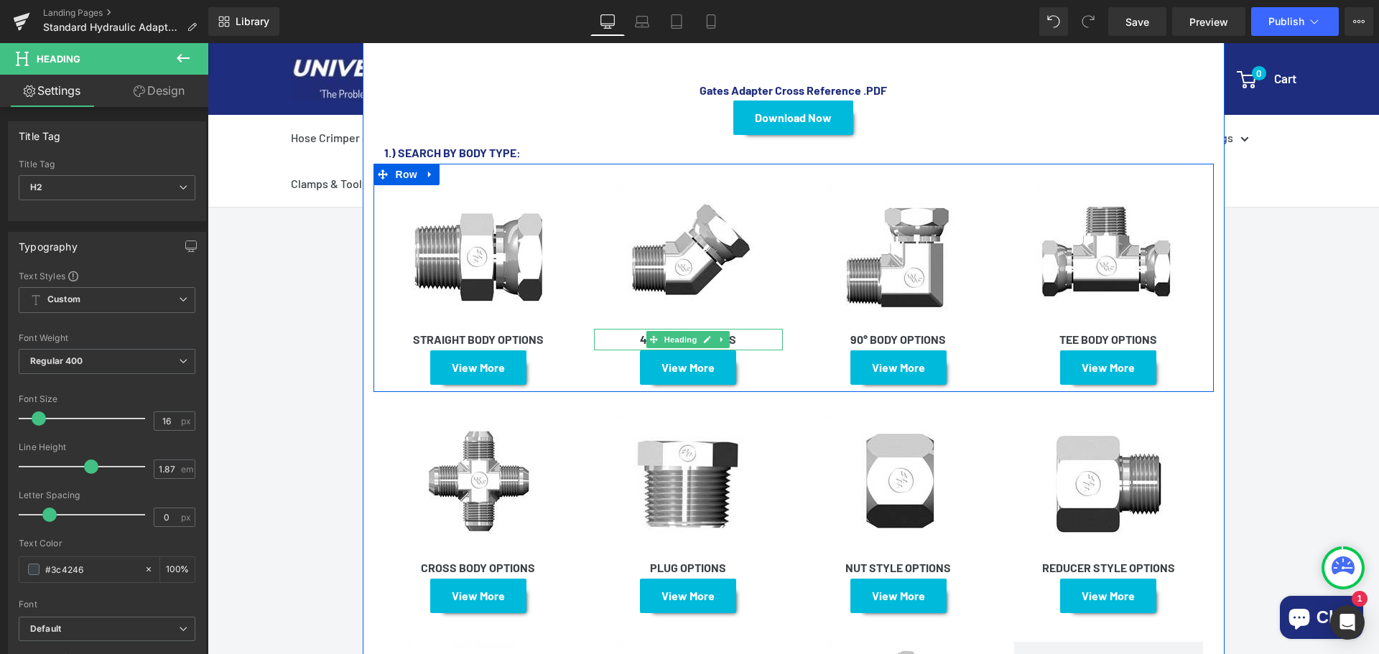
click at [754, 329] on h1 "45° BODY OPTIONS" at bounding box center [688, 340] width 189 height 22
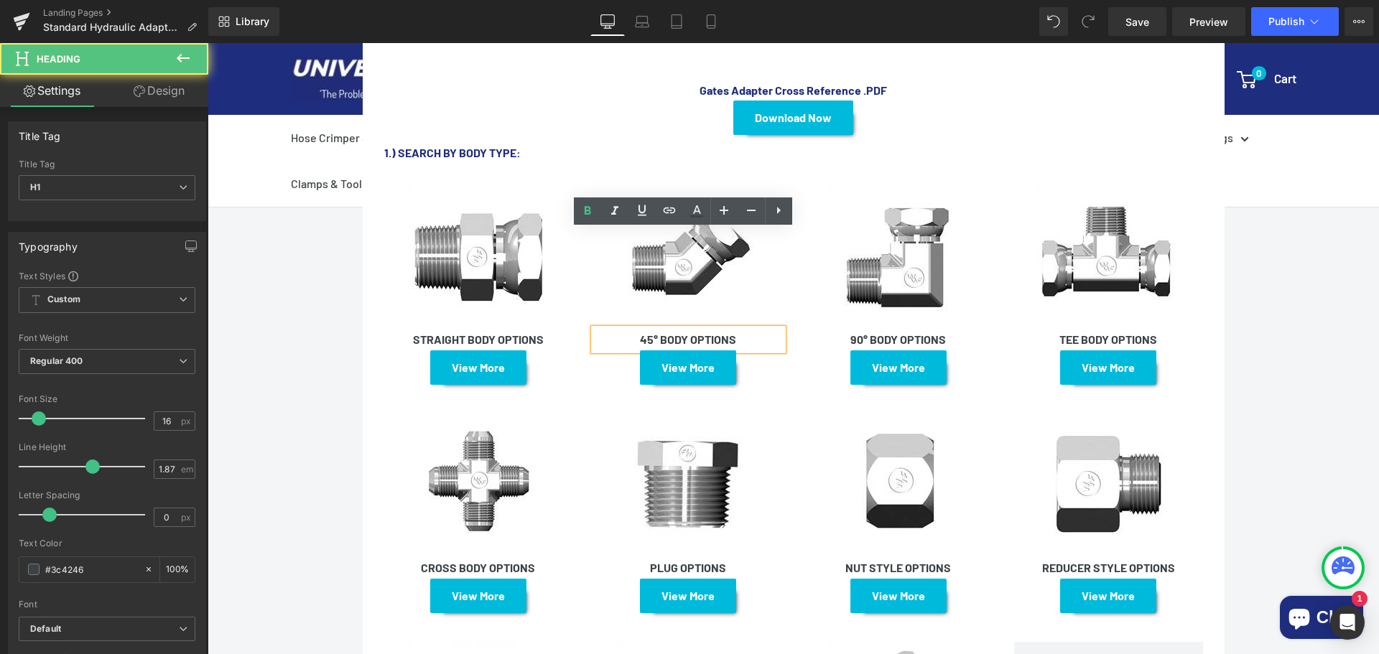
click at [754, 329] on h1 "45° BODY OPTIONS" at bounding box center [688, 340] width 189 height 22
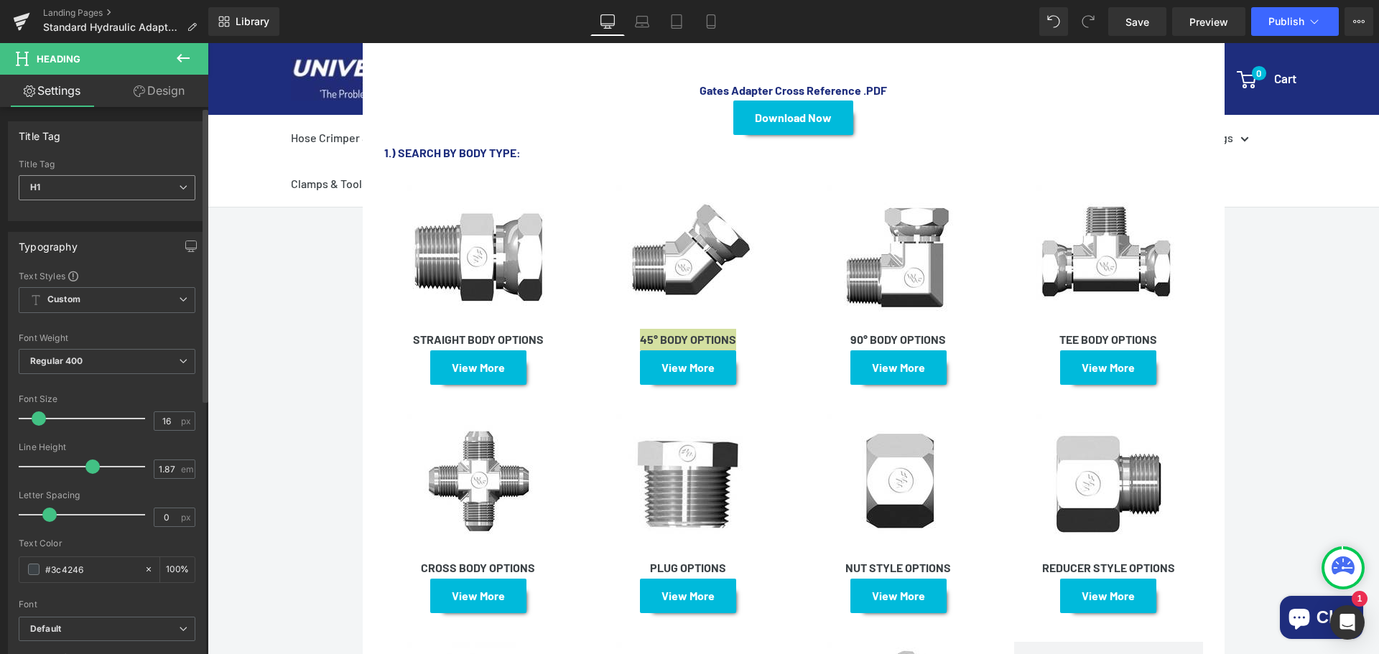
click at [127, 191] on span "H1" at bounding box center [107, 187] width 177 height 25
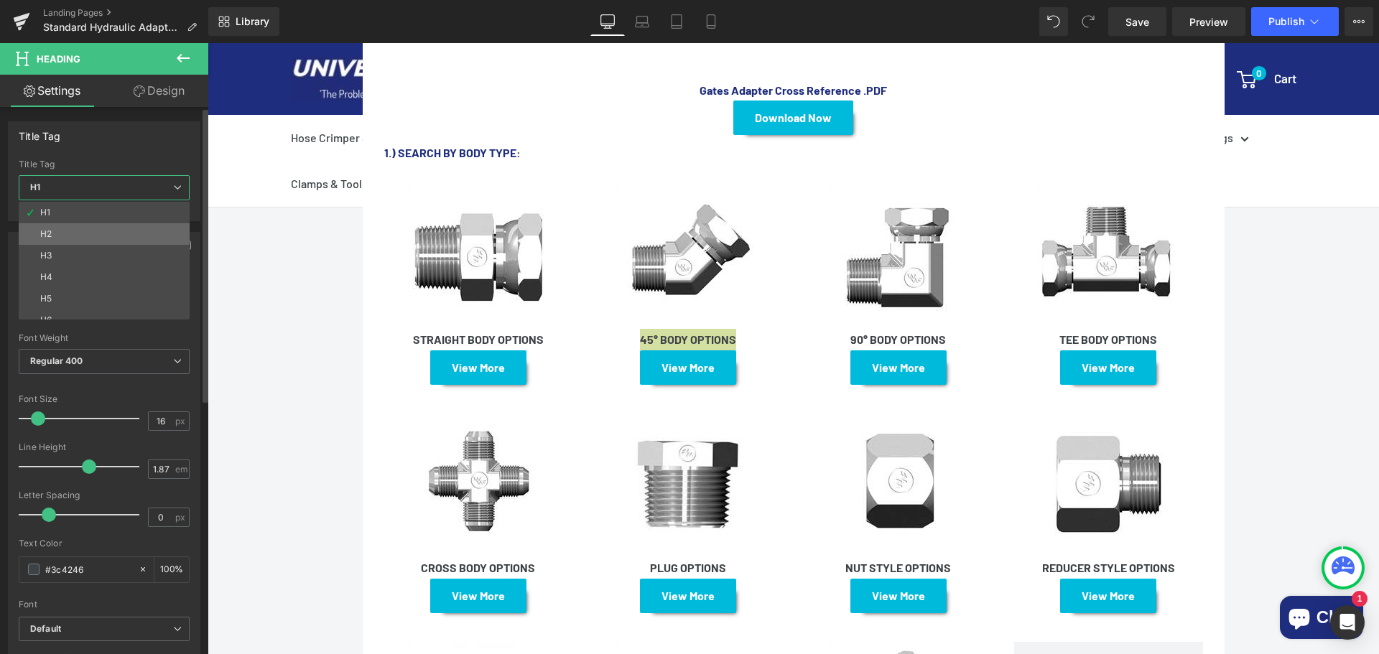
drag, startPoint x: 93, startPoint y: 224, endPoint x: 168, endPoint y: 220, distance: 74.8
click at [94, 224] on li "H2" at bounding box center [107, 234] width 177 height 22
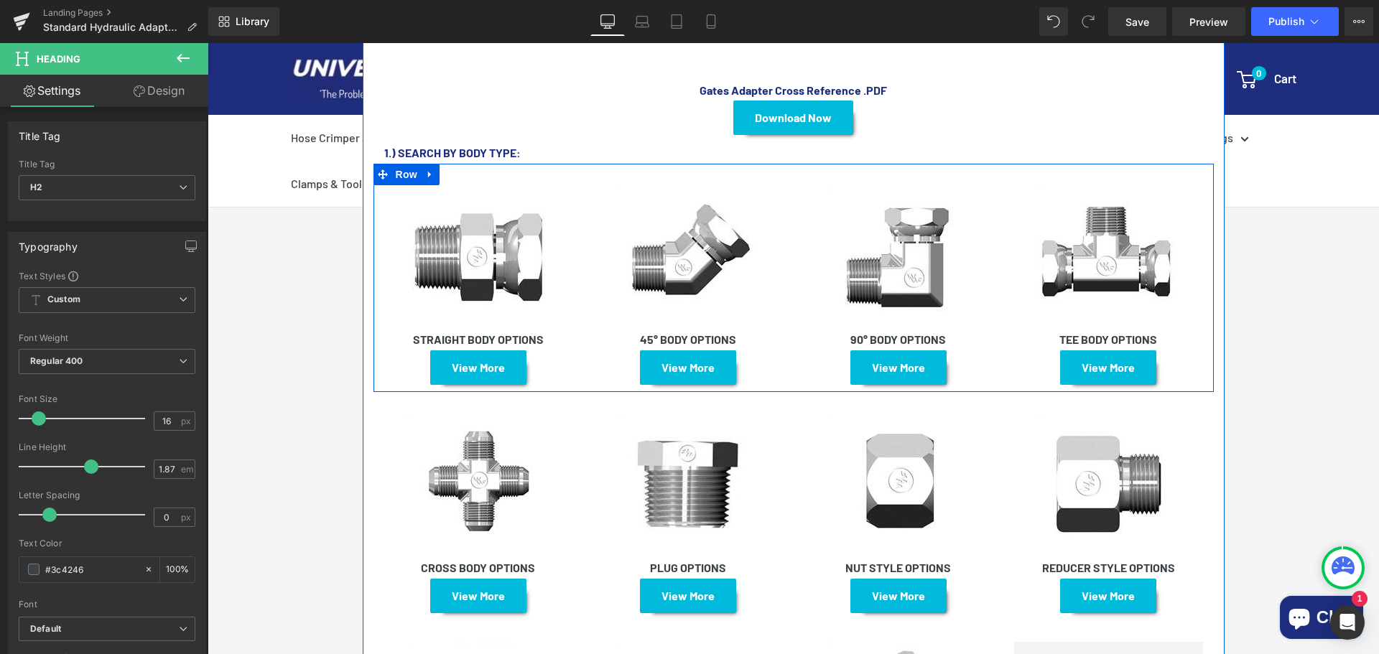
click at [958, 329] on h1 "90° BODY OPTIONS" at bounding box center [898, 340] width 189 height 22
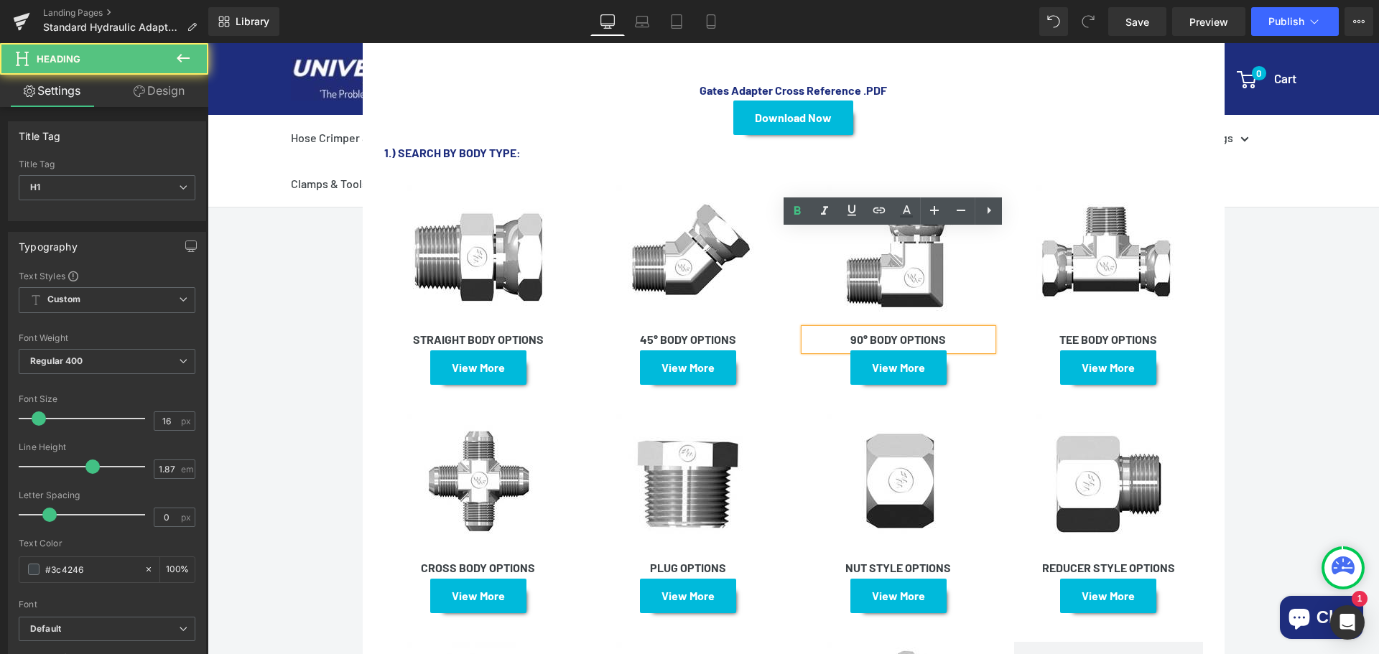
click at [958, 329] on h1 "90° BODY OPTIONS" at bounding box center [898, 340] width 189 height 22
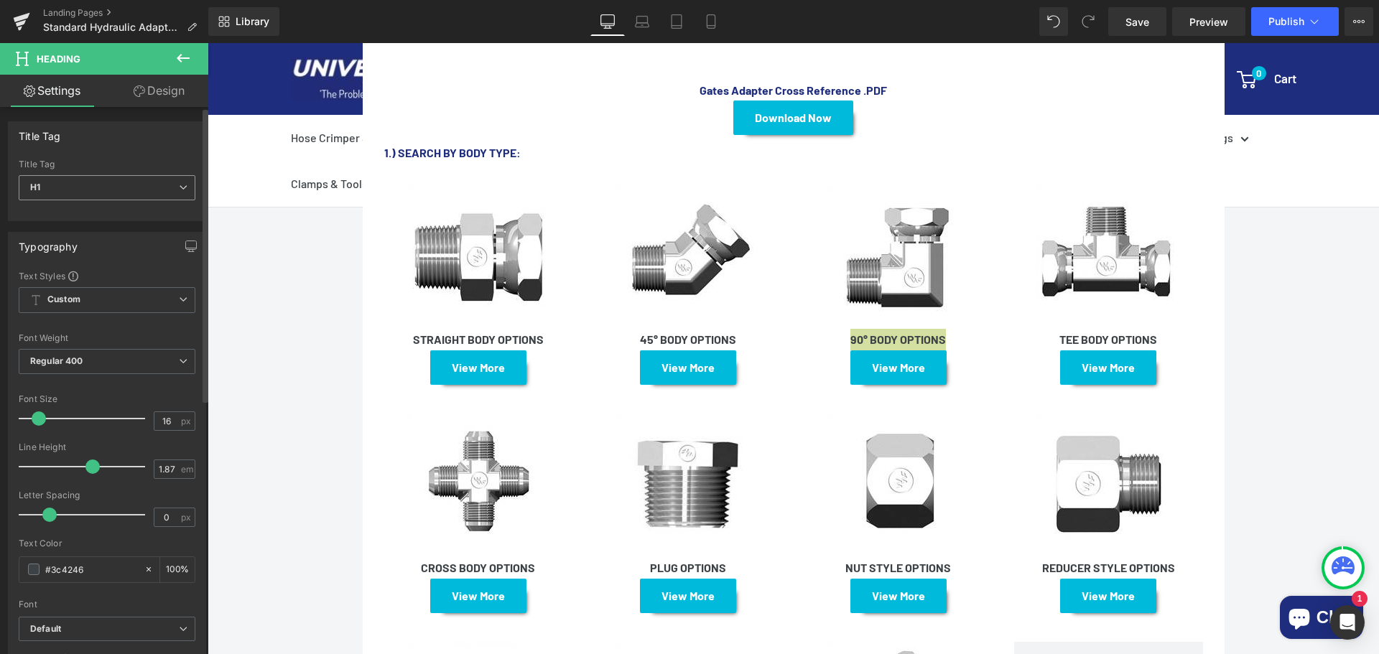
click at [131, 190] on span "H1" at bounding box center [107, 187] width 177 height 25
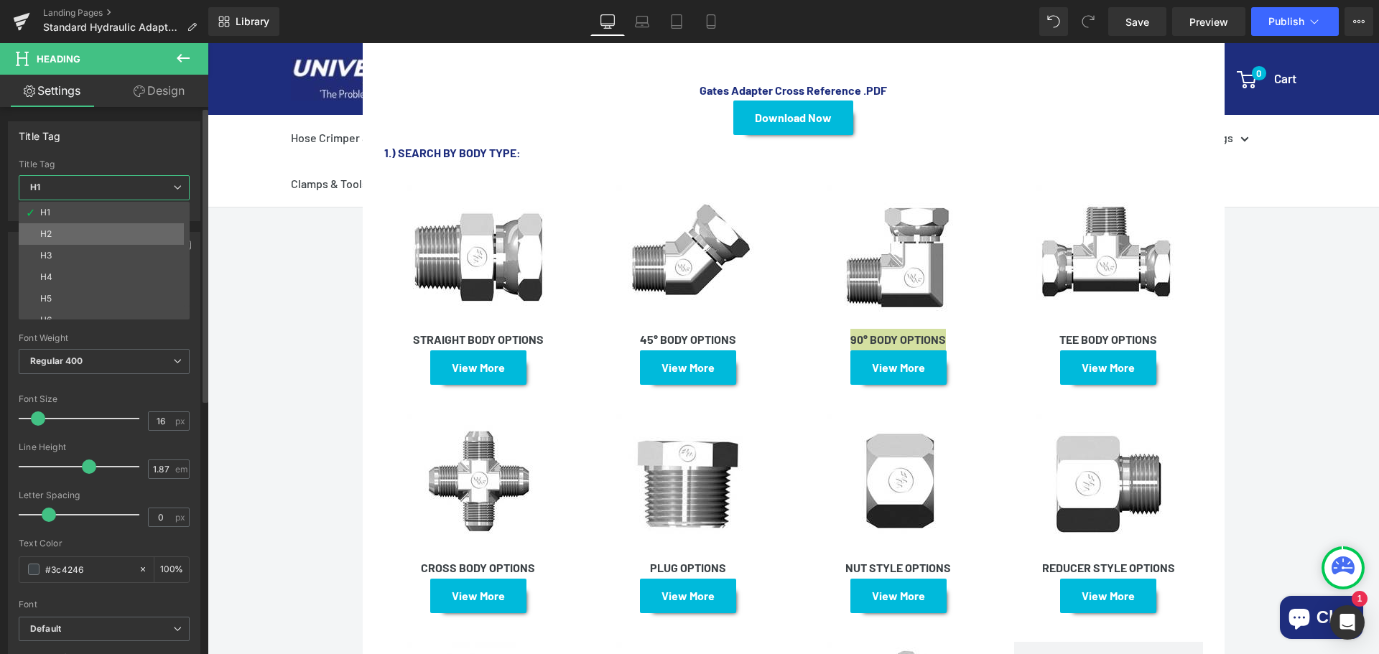
click at [104, 225] on li "H2" at bounding box center [107, 234] width 177 height 22
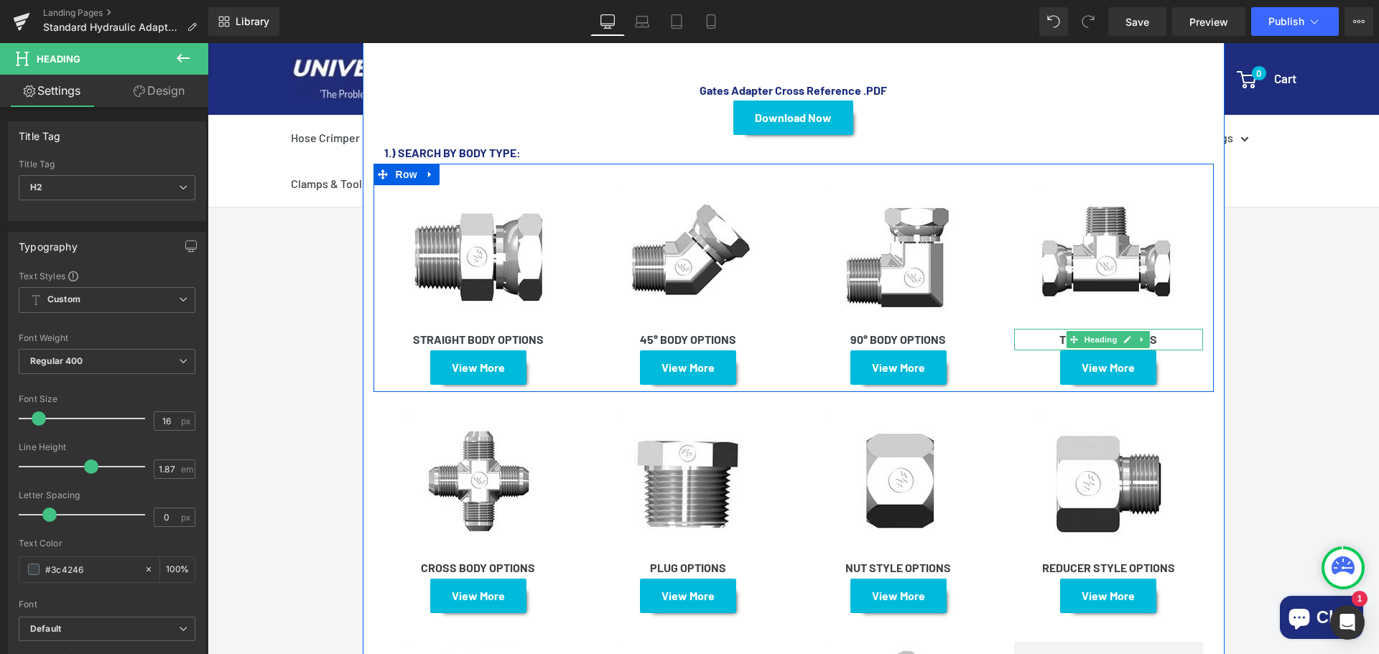
click at [1170, 329] on h1 "TEE BODY OPTIONS" at bounding box center [1108, 340] width 189 height 22
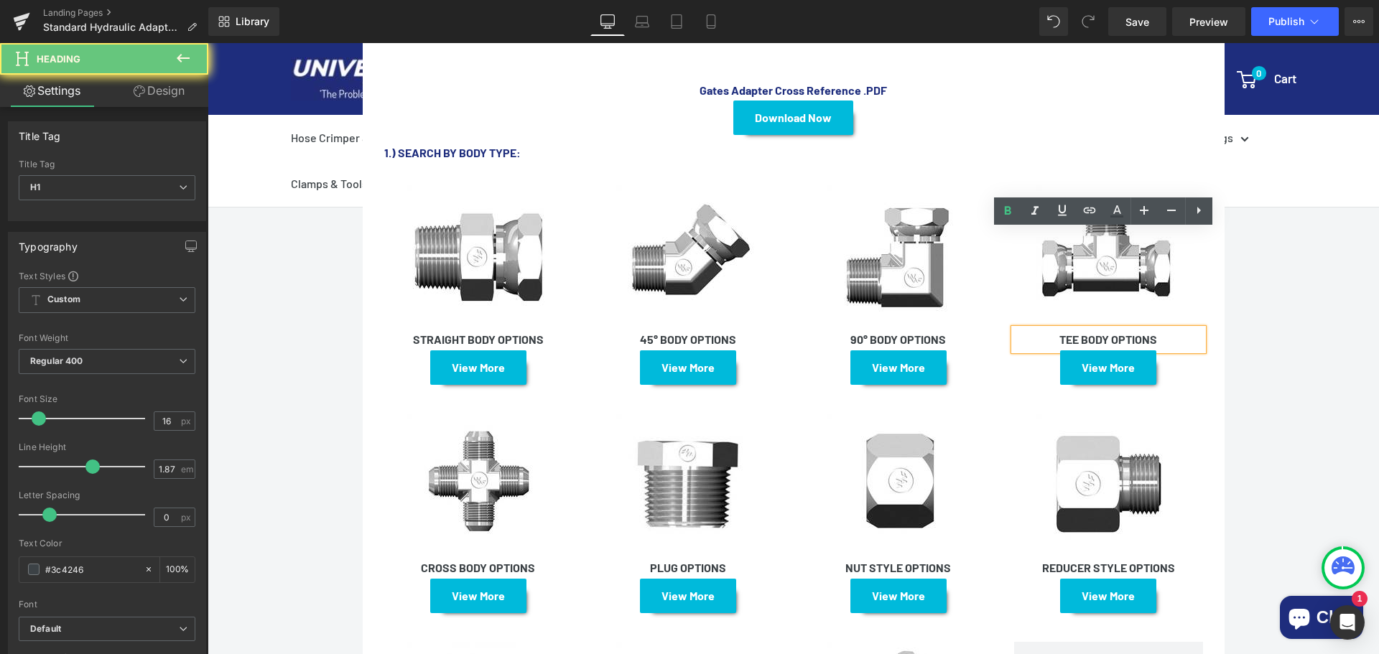
click at [1170, 329] on h1 "TEE BODY OPTIONS" at bounding box center [1108, 340] width 189 height 22
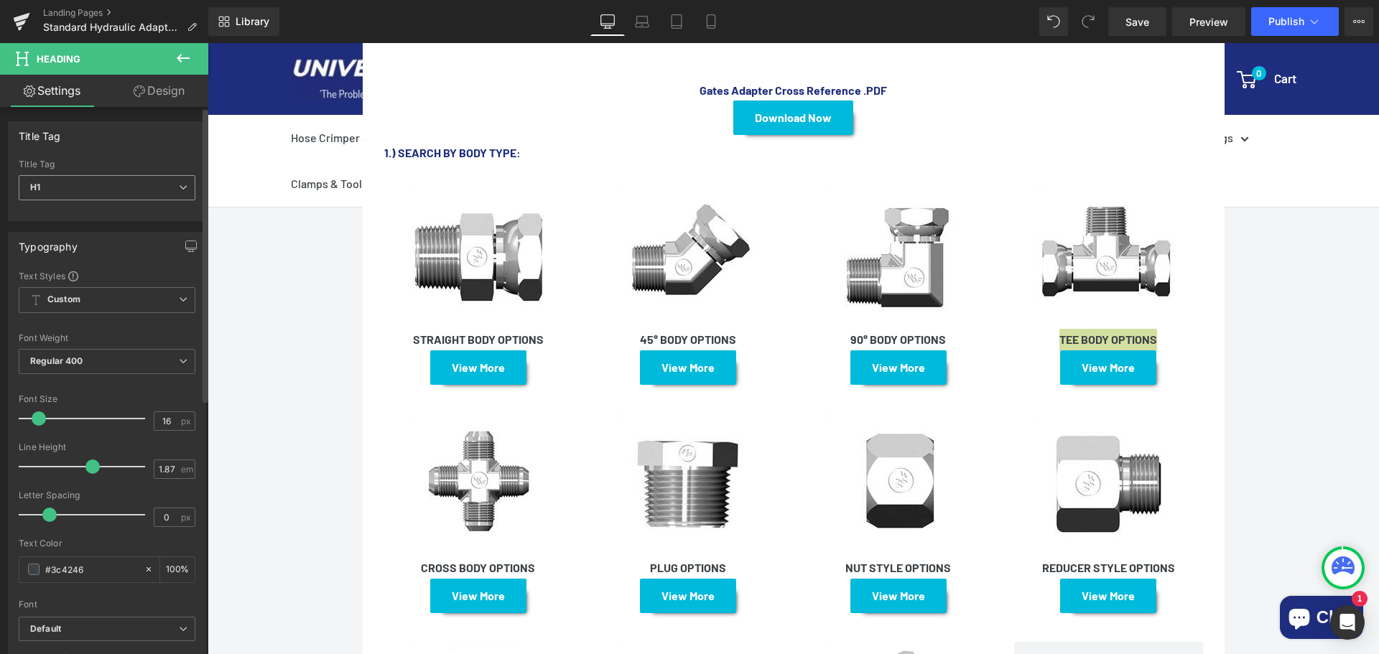
click at [101, 180] on span "H1" at bounding box center [107, 187] width 177 height 25
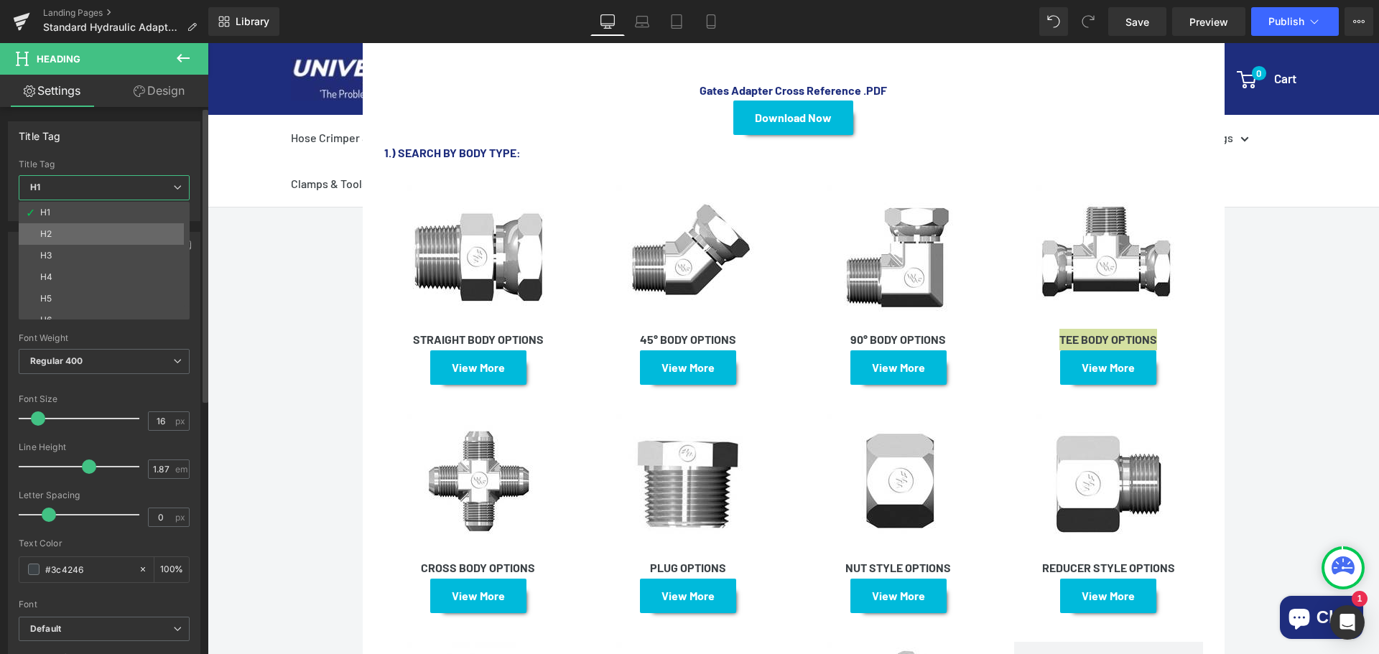
click at [80, 227] on li "H2" at bounding box center [107, 234] width 177 height 22
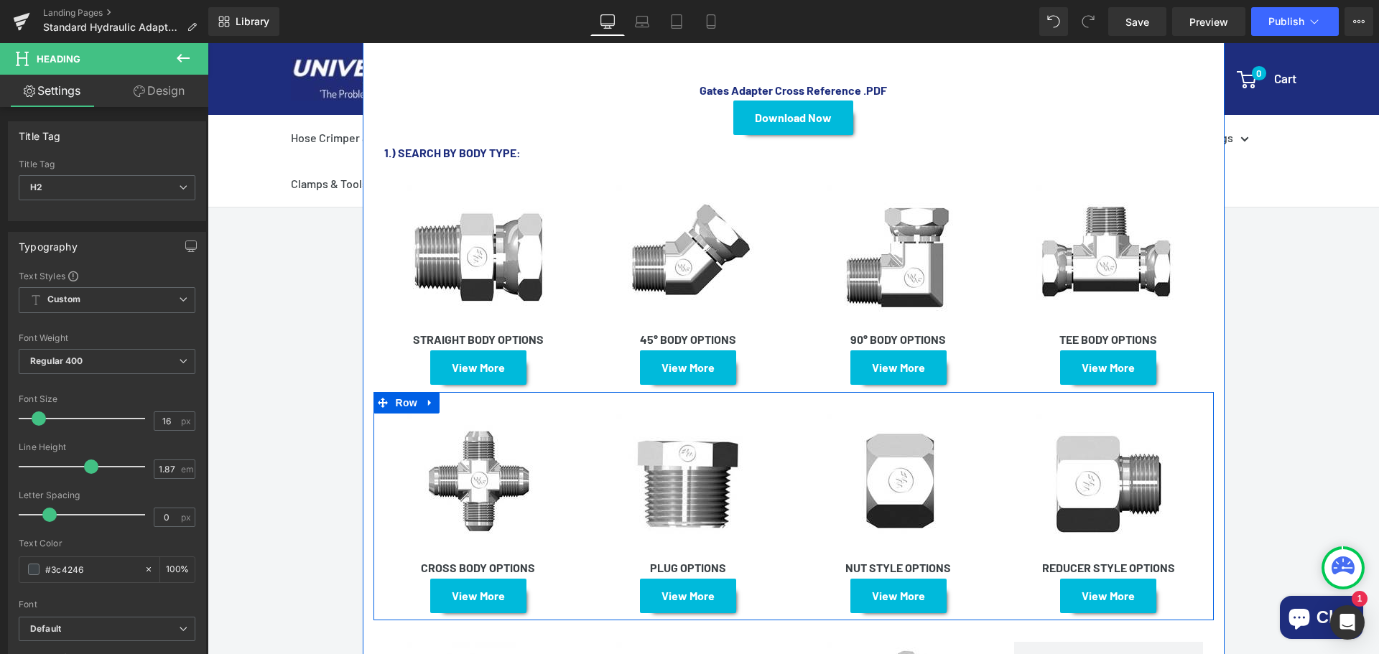
click at [548, 557] on h1 "CROSS BODY OPTIONS" at bounding box center [478, 568] width 189 height 22
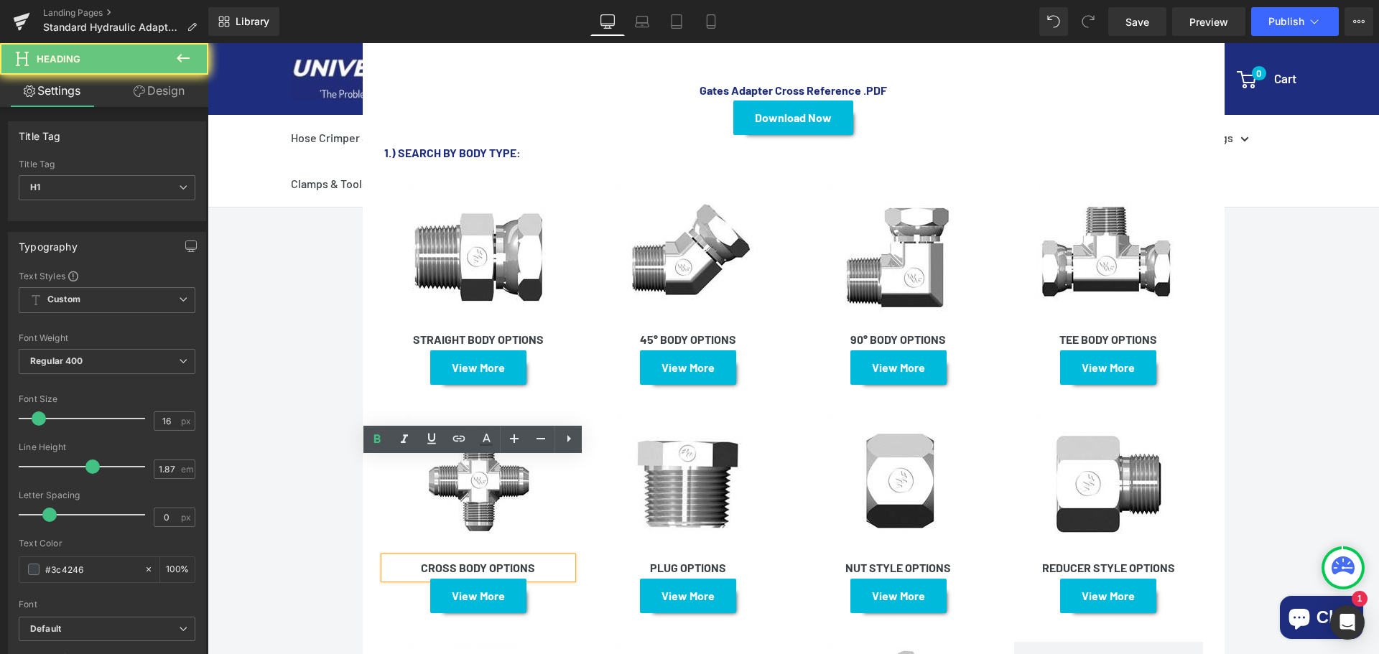
click at [548, 557] on h1 "CROSS BODY OPTIONS" at bounding box center [478, 568] width 189 height 22
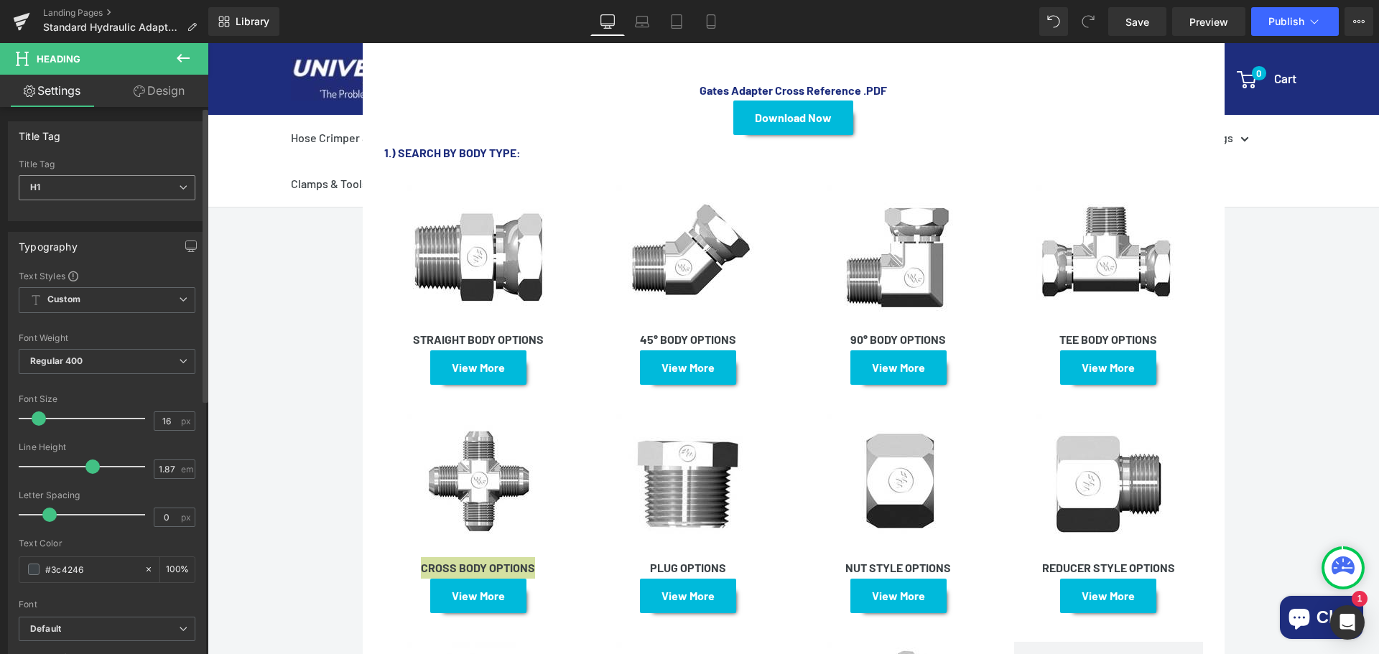
click at [87, 192] on span "H1" at bounding box center [107, 187] width 177 height 25
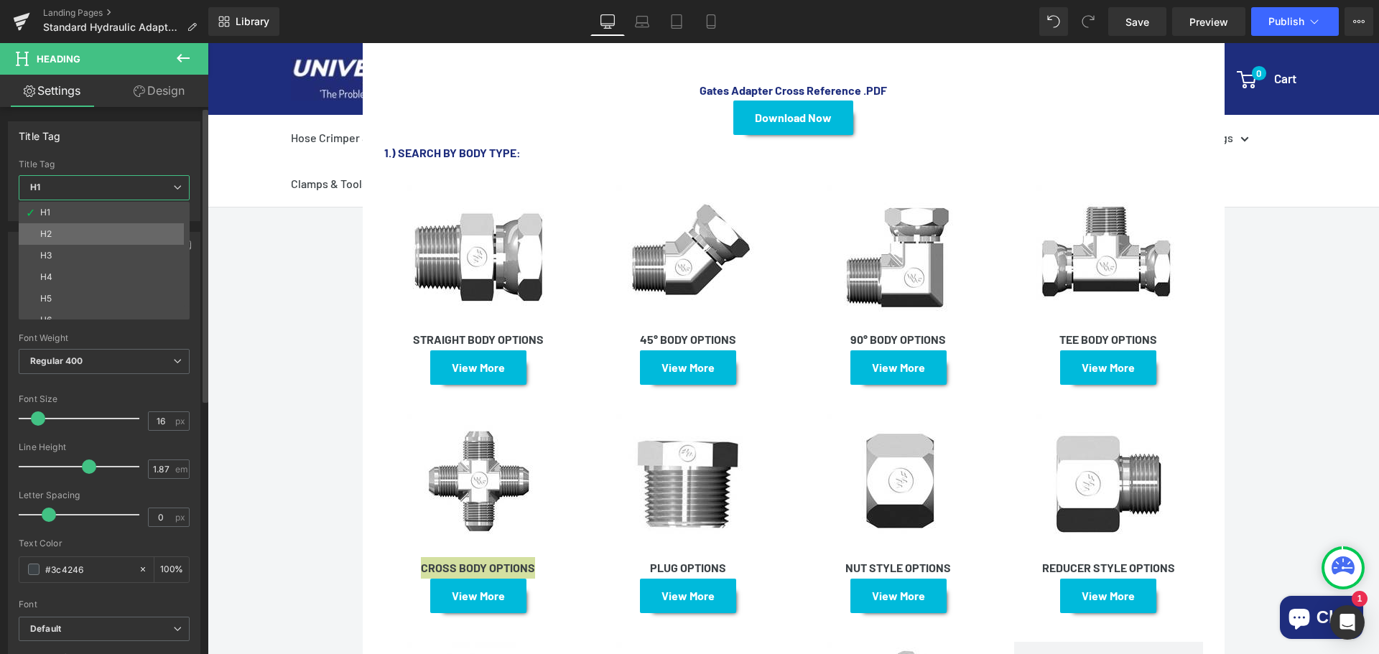
drag, startPoint x: 69, startPoint y: 227, endPoint x: 197, endPoint y: 252, distance: 131.0
click at [70, 227] on li "H2" at bounding box center [107, 234] width 177 height 22
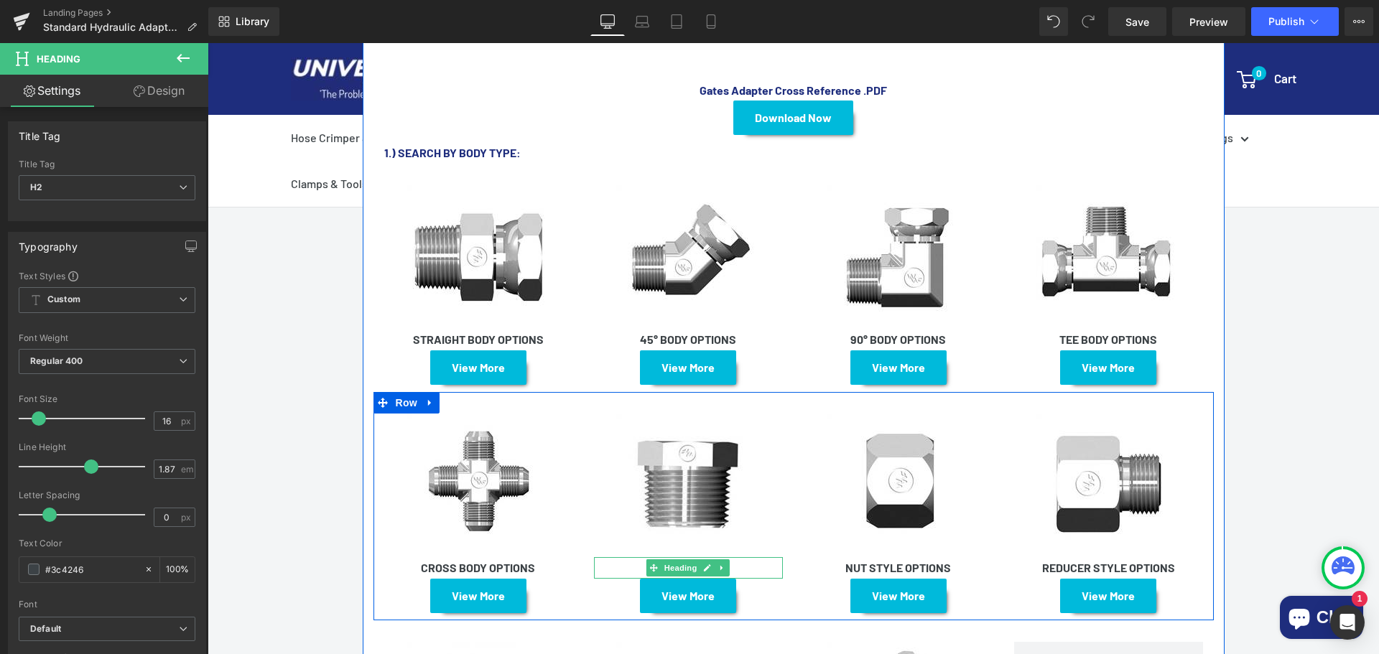
click at [749, 557] on h1 "PLUG OPTIONS" at bounding box center [688, 568] width 189 height 22
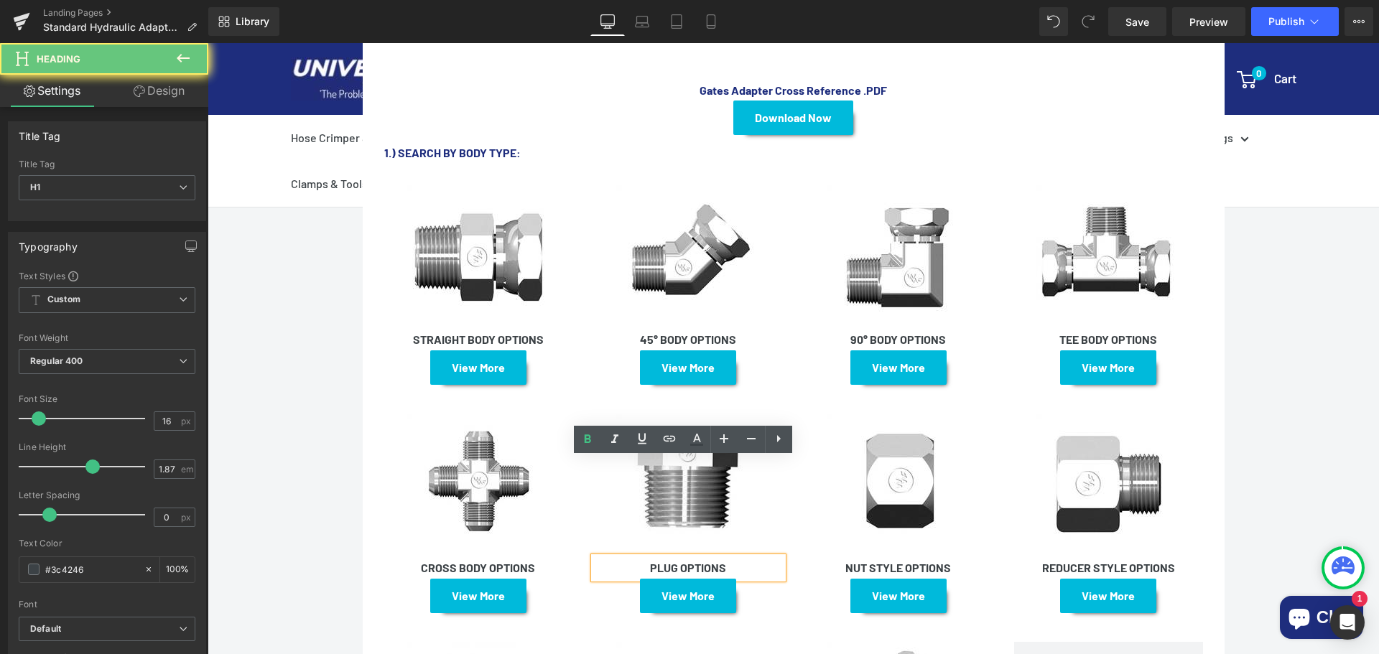
click at [752, 557] on h1 "PLUG OPTIONS" at bounding box center [688, 568] width 189 height 22
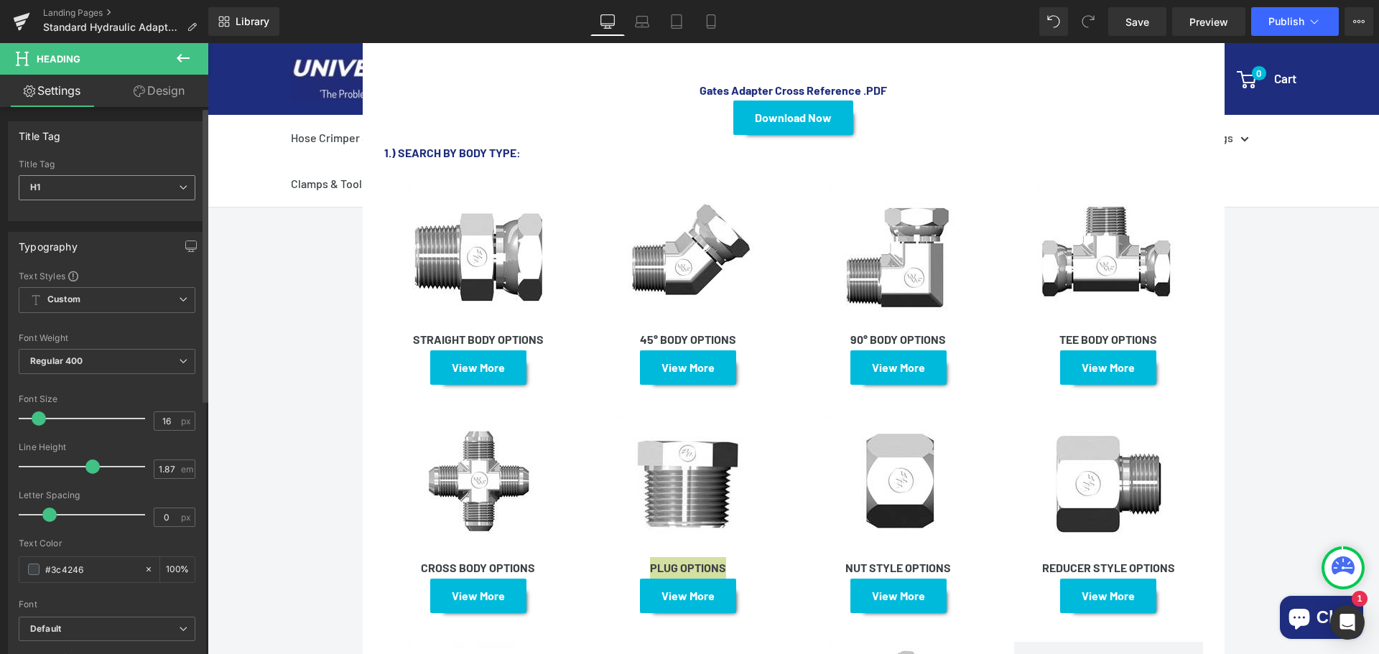
click at [146, 187] on span "H1" at bounding box center [107, 187] width 177 height 25
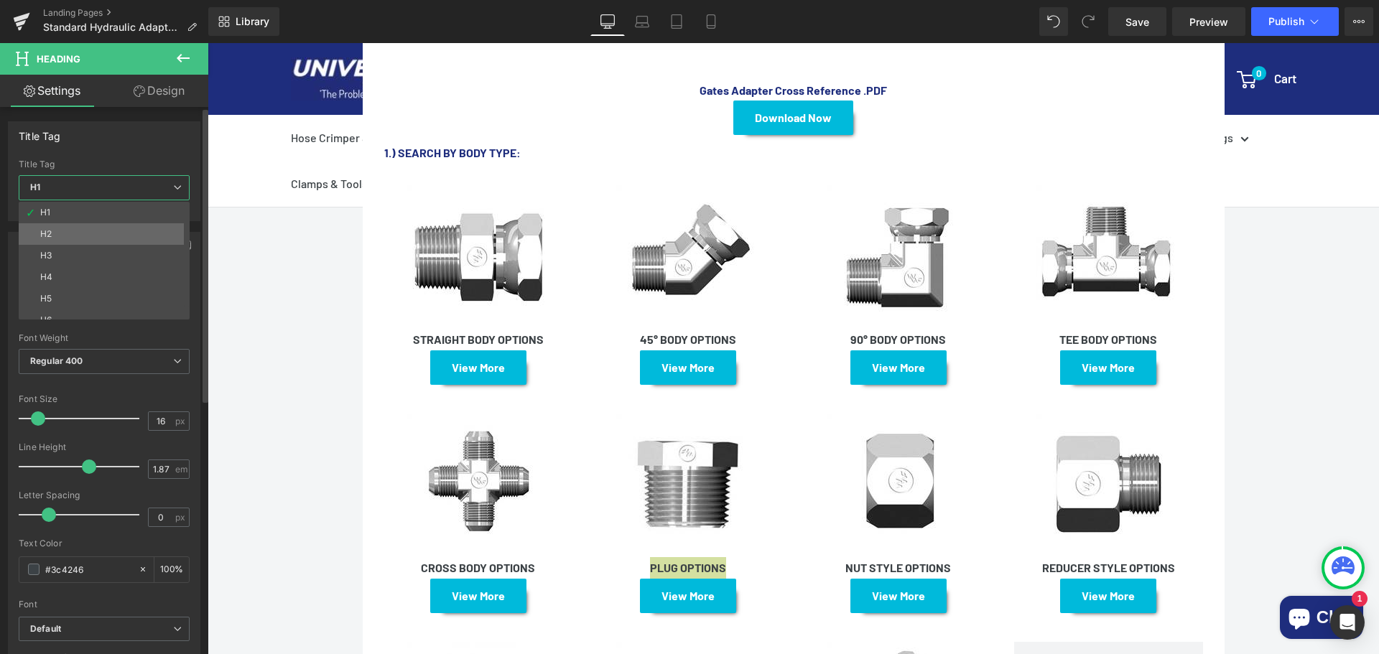
click at [103, 228] on li "H2" at bounding box center [107, 234] width 177 height 22
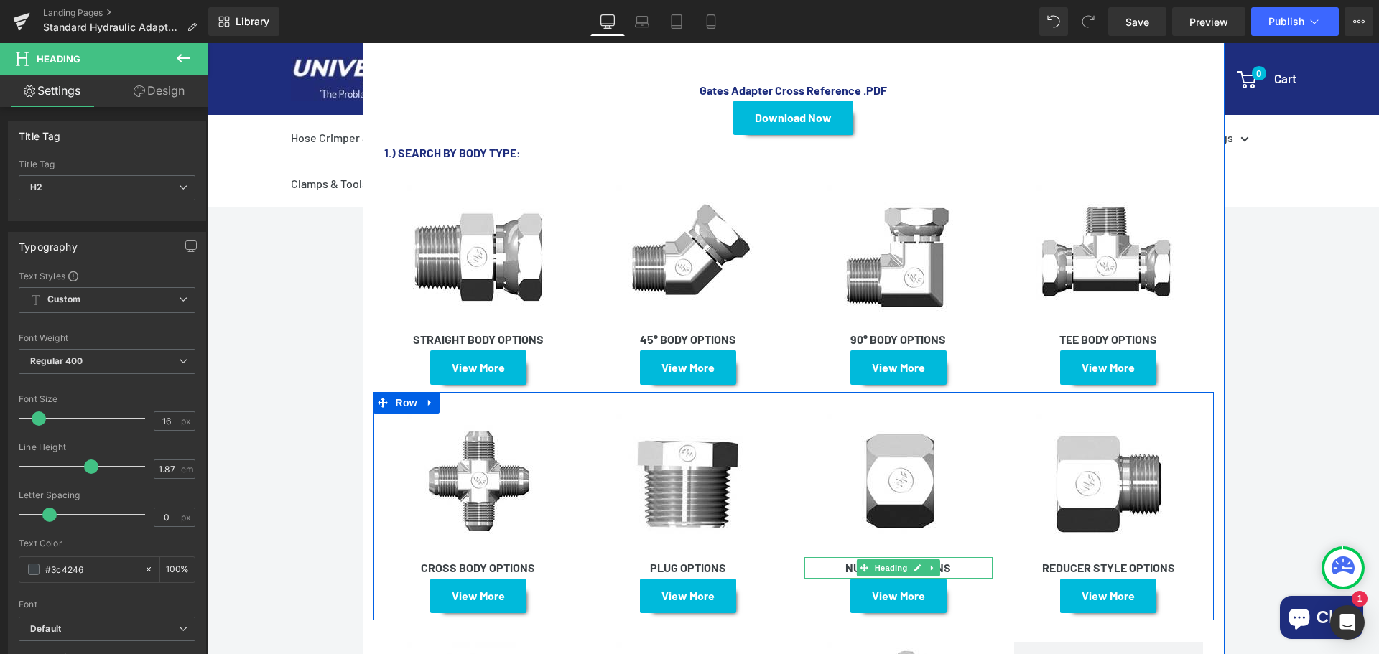
click at [959, 557] on h1 "NUT STYLE OPTIONS" at bounding box center [898, 568] width 189 height 22
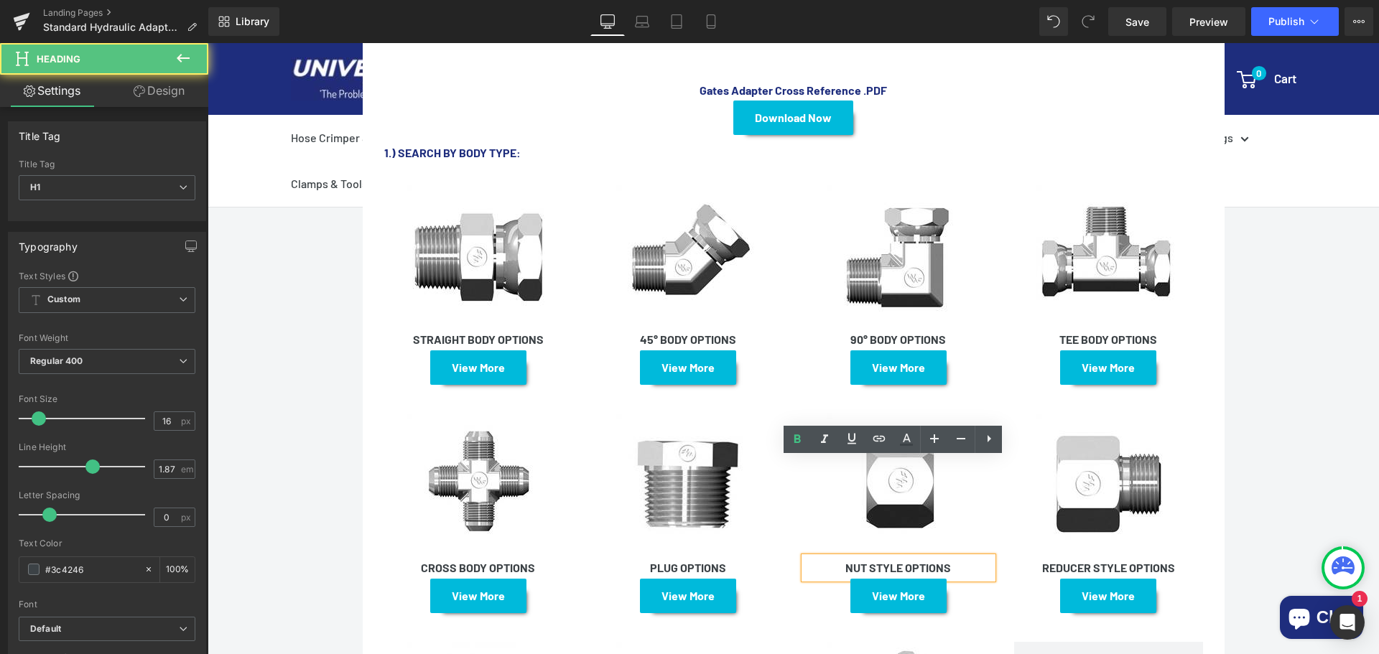
click at [959, 557] on h1 "NUT STYLE OPTIONS" at bounding box center [898, 568] width 189 height 22
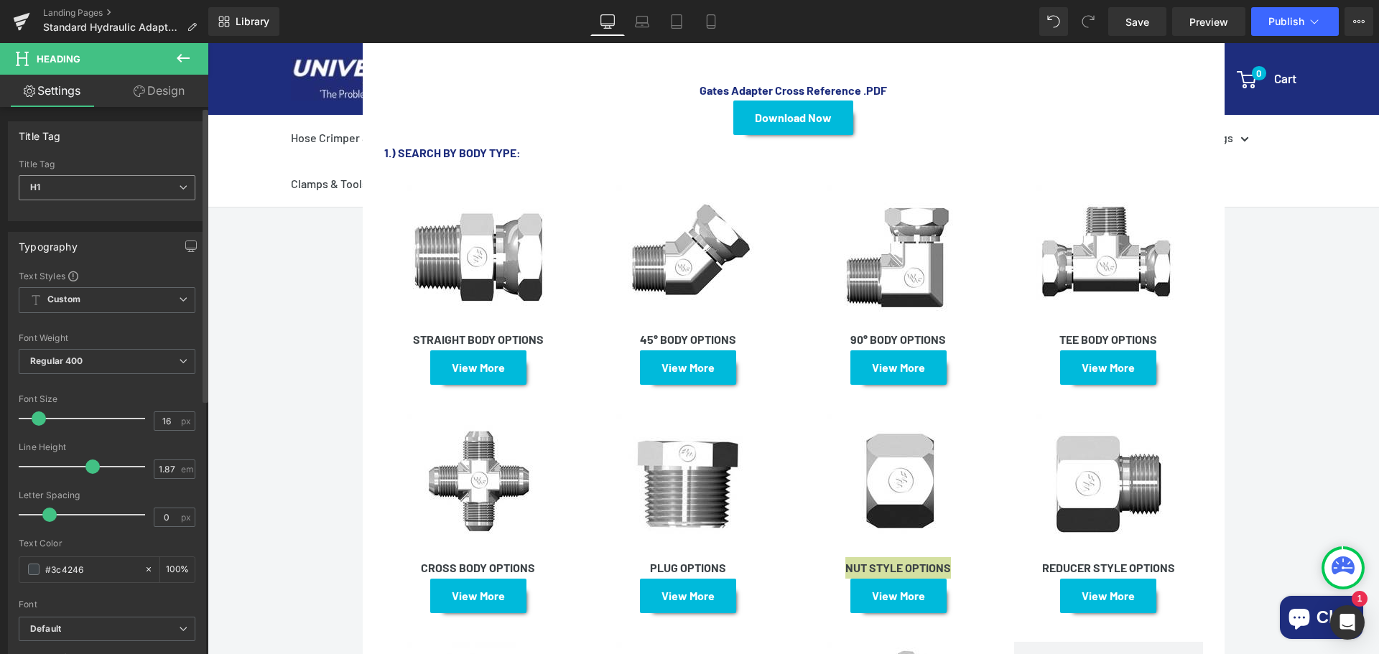
click at [131, 182] on span "H1" at bounding box center [107, 187] width 177 height 25
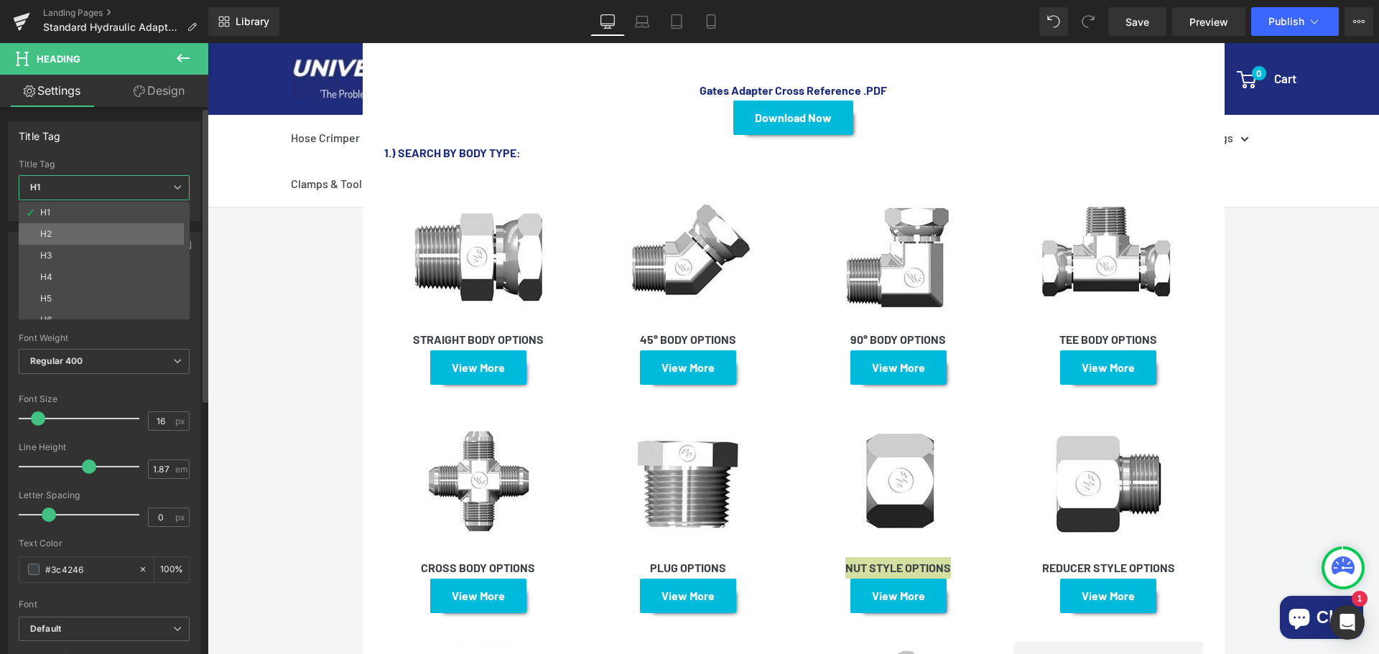
click at [93, 228] on li "H2" at bounding box center [107, 234] width 177 height 22
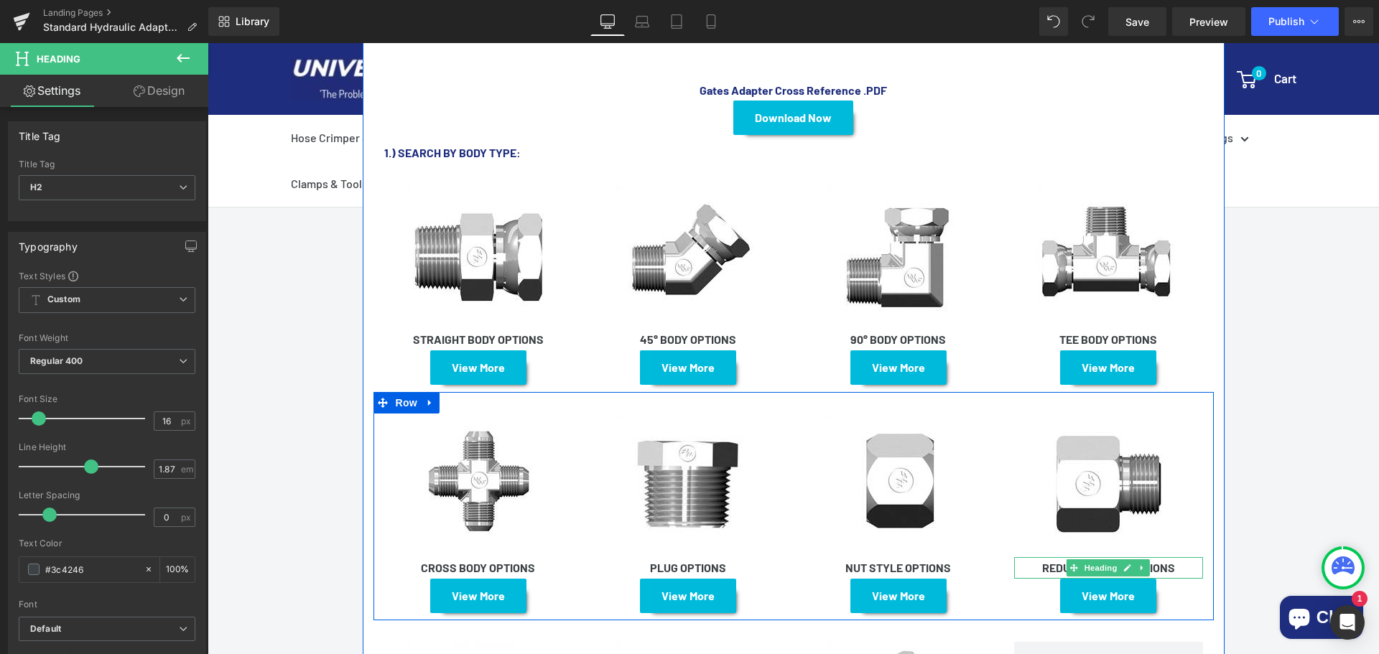
click at [1175, 561] on strong "REDUCER STYLE OPTIONS" at bounding box center [1108, 568] width 133 height 14
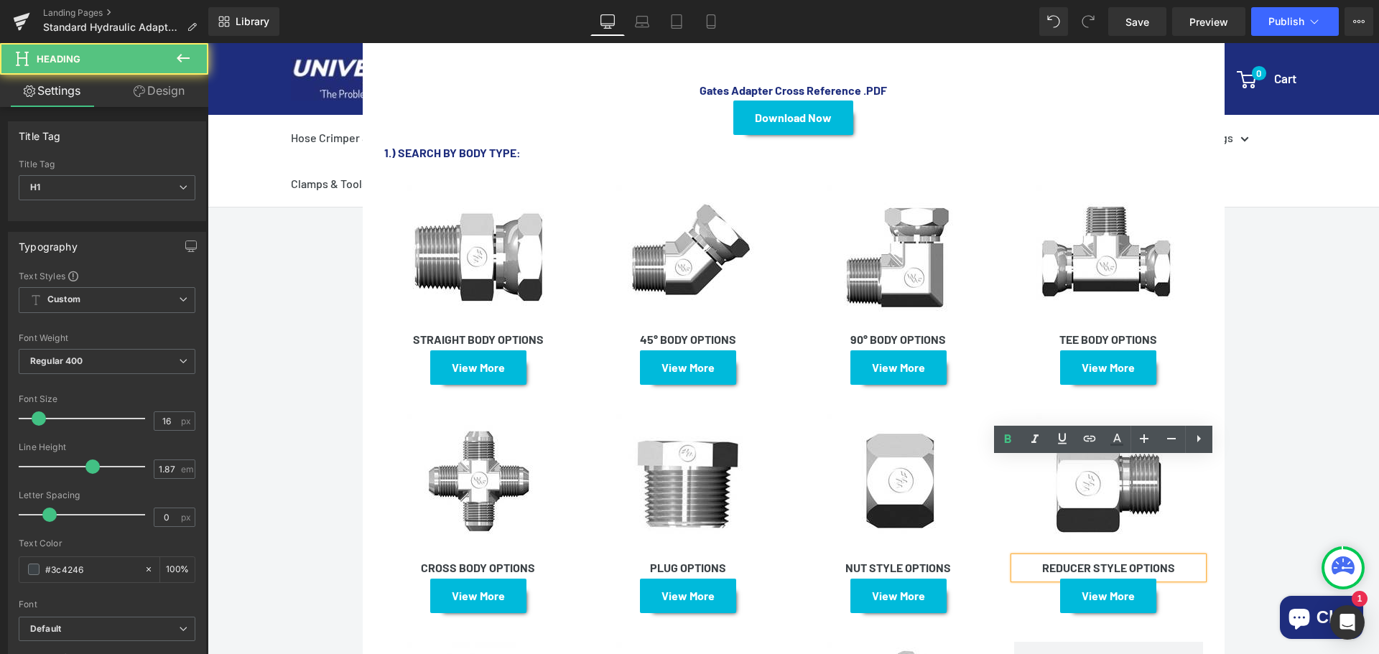
click at [1175, 561] on strong "REDUCER STYLE OPTIONS" at bounding box center [1108, 568] width 133 height 14
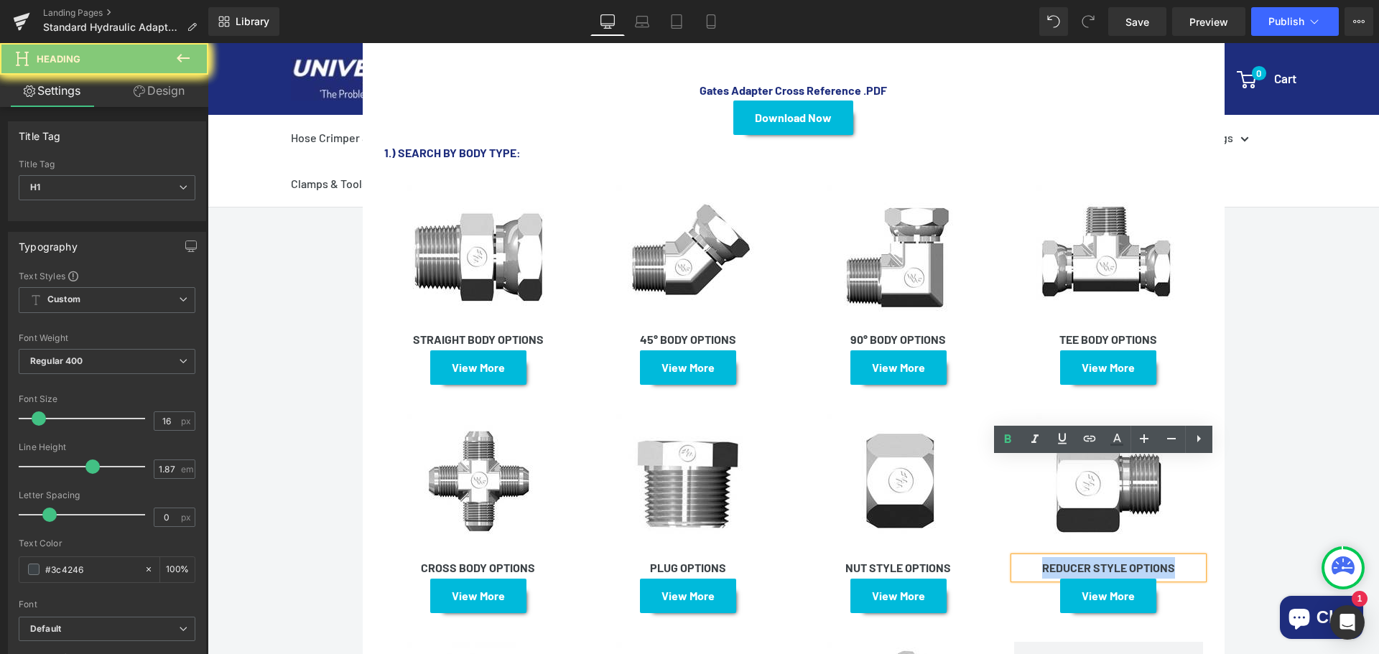
click at [1175, 561] on strong "REDUCER STYLE OPTIONS" at bounding box center [1108, 568] width 133 height 14
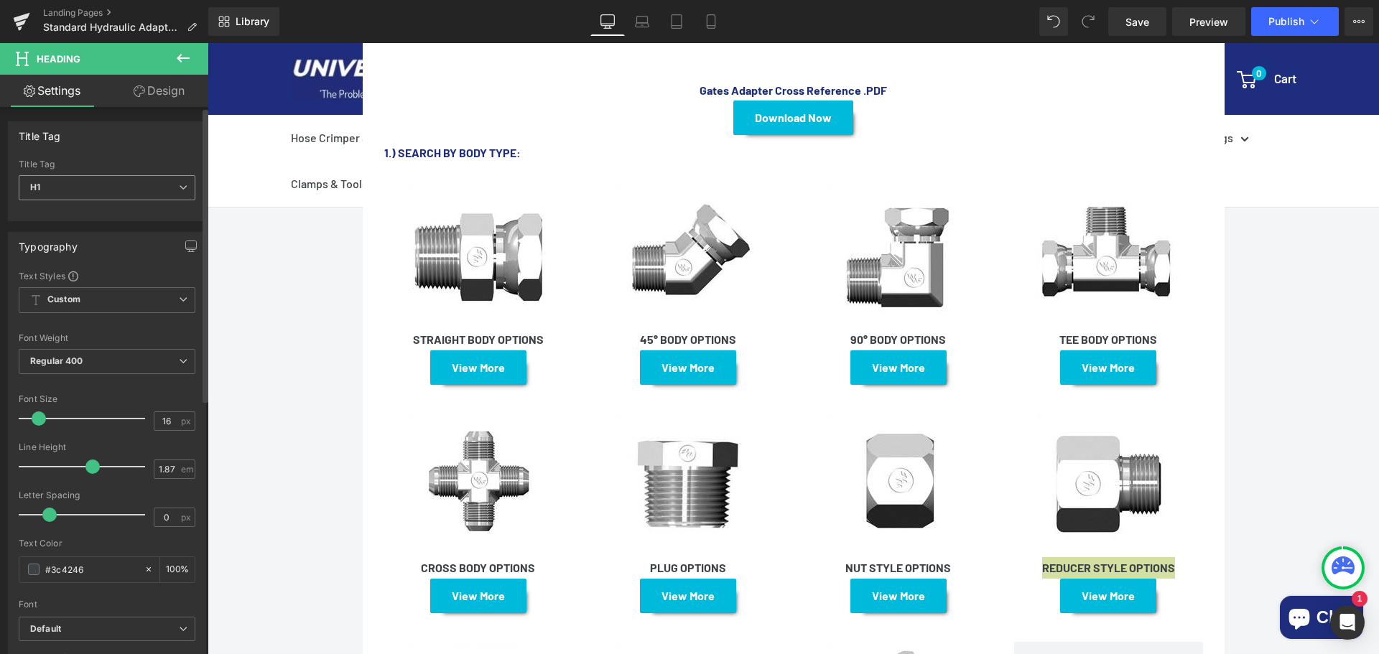
click at [68, 179] on span "H1" at bounding box center [107, 187] width 177 height 25
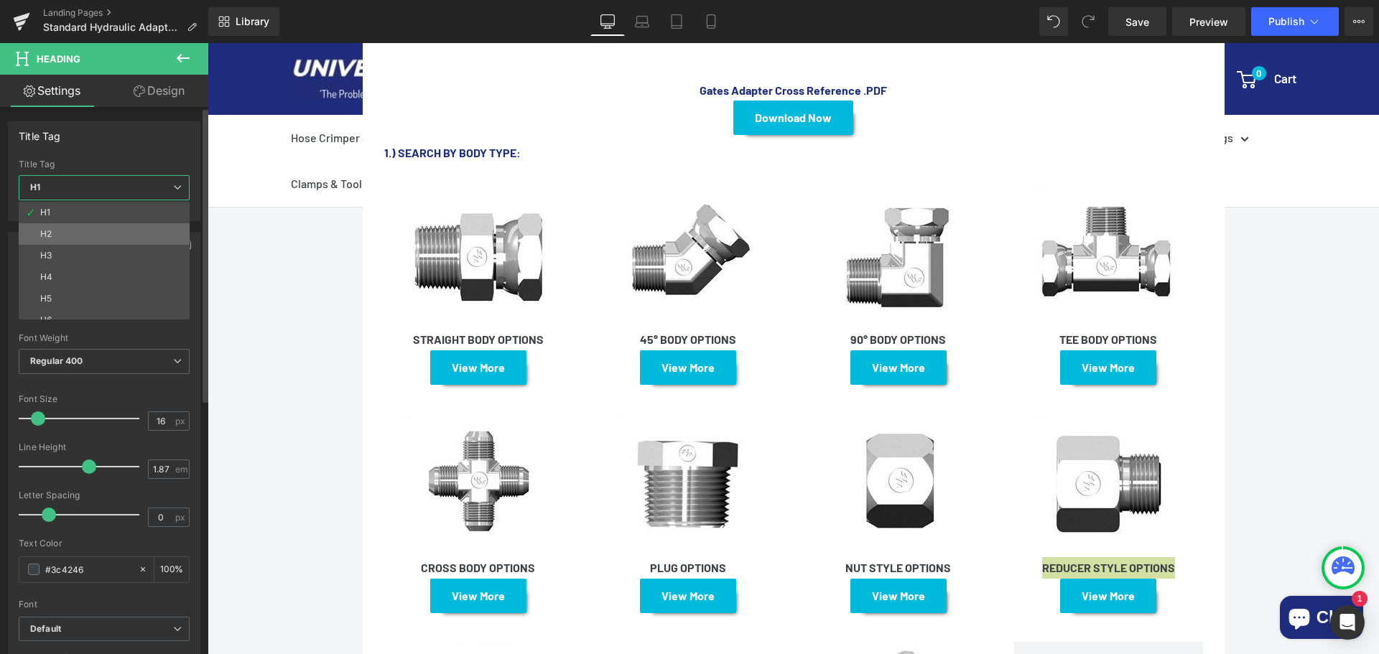
click at [69, 230] on li "H2" at bounding box center [107, 234] width 177 height 22
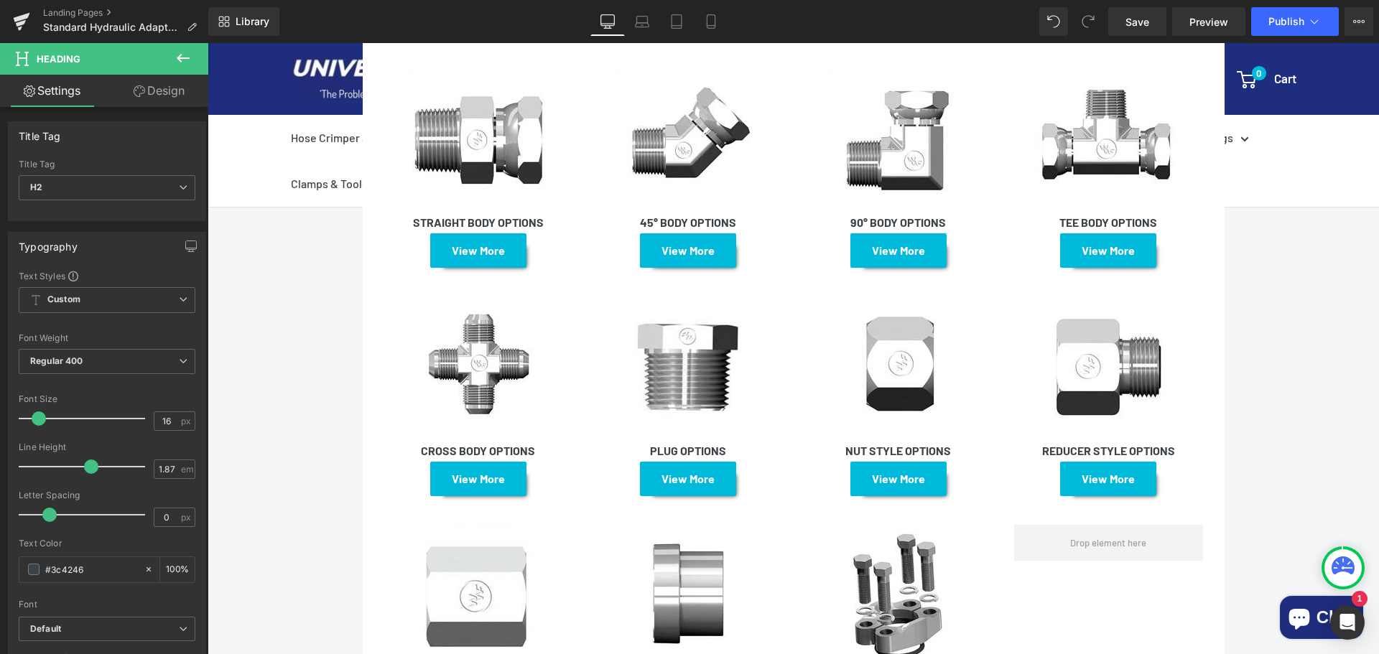
scroll to position [1292, 0]
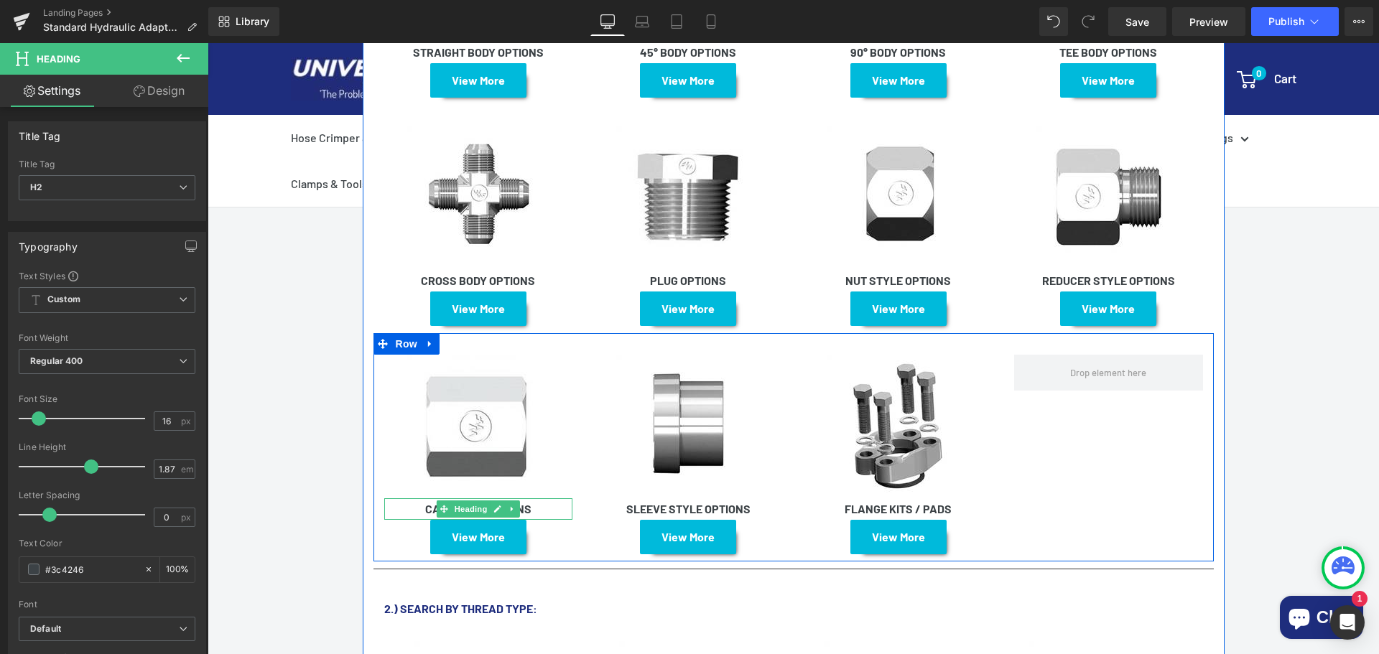
click at [531, 502] on strong "CAP STYLE OPTIONS" at bounding box center [478, 509] width 106 height 14
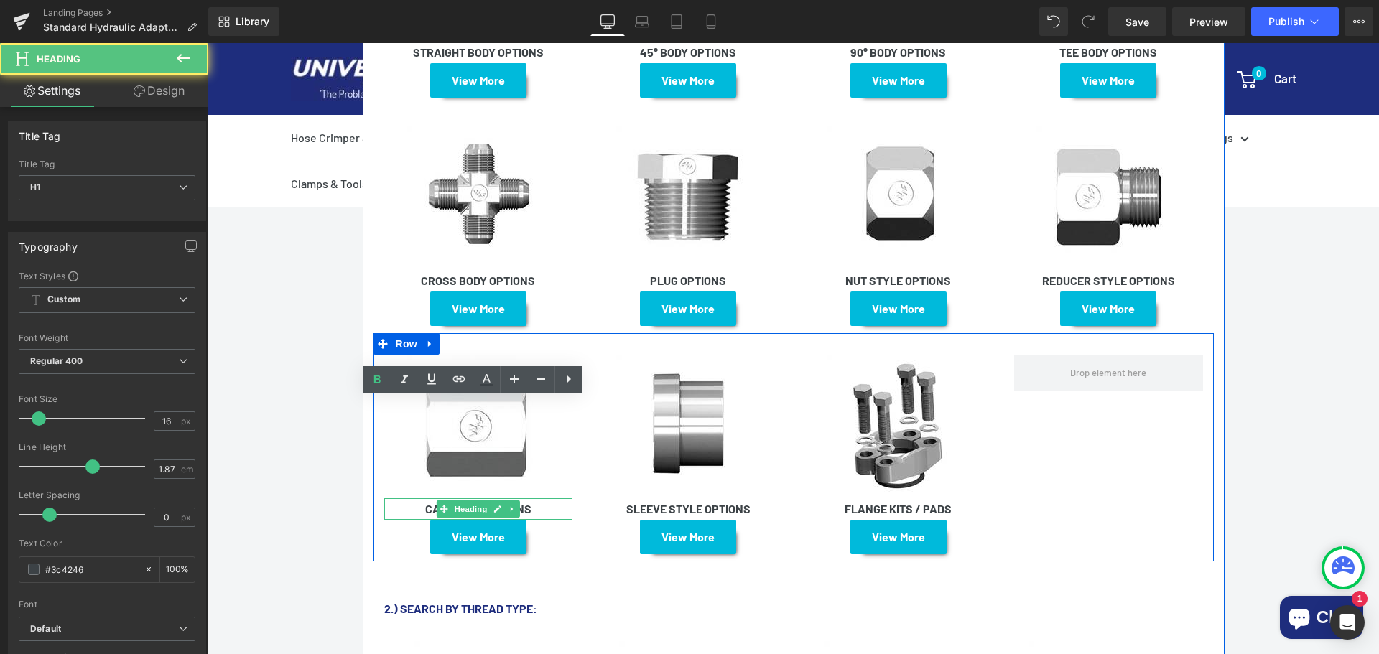
click at [531, 502] on strong "CAP STYLE OPTIONS" at bounding box center [478, 509] width 106 height 14
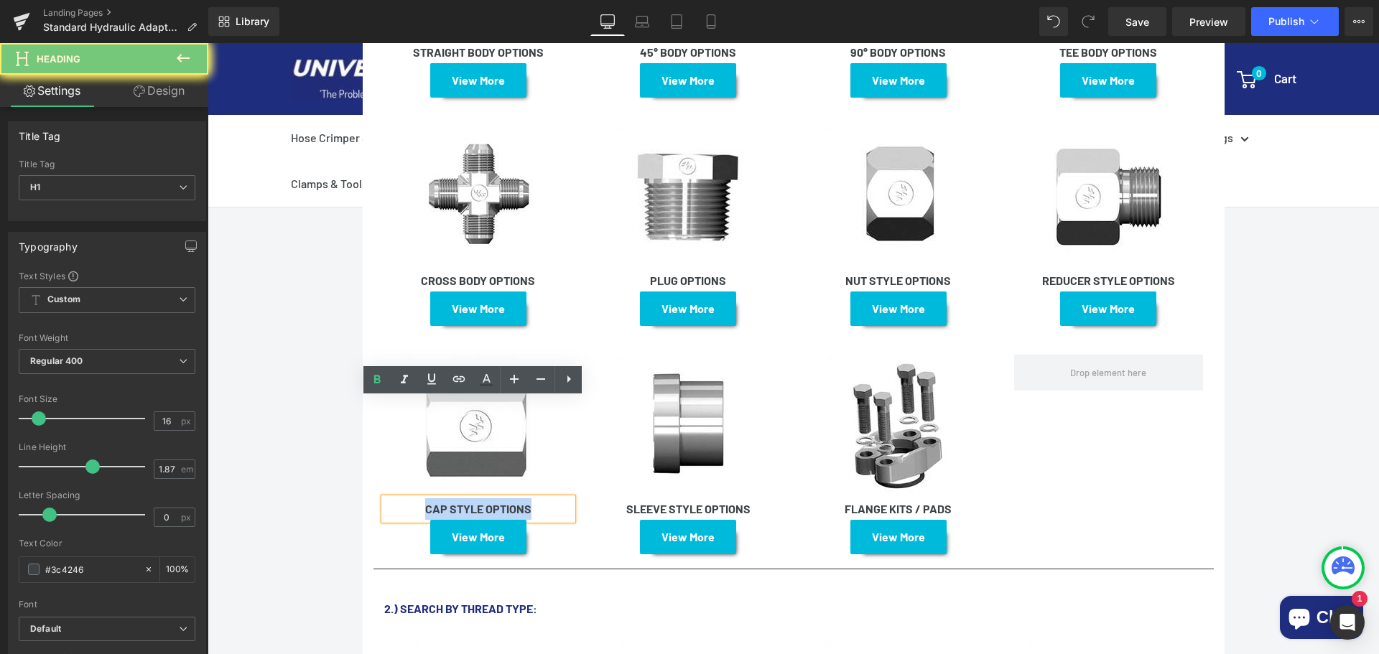
click at [531, 502] on strong "CAP STYLE OPTIONS" at bounding box center [478, 509] width 106 height 14
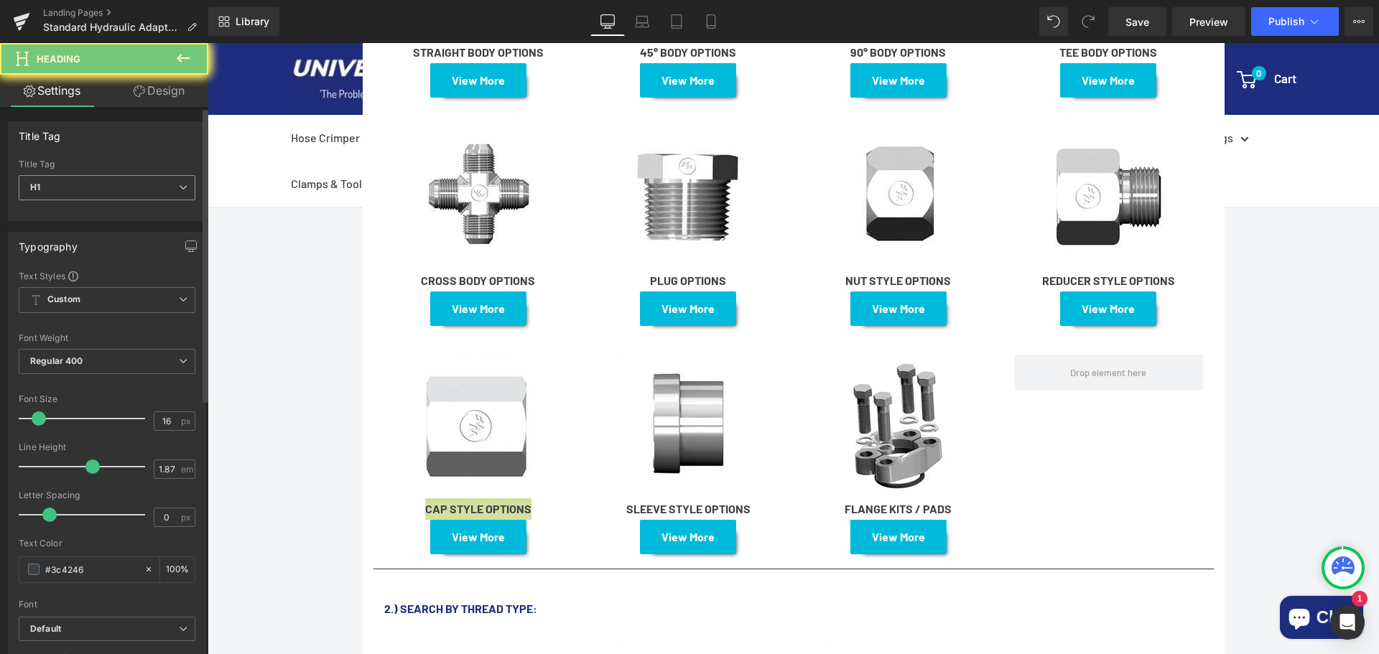
click at [59, 178] on span "H1" at bounding box center [107, 187] width 177 height 25
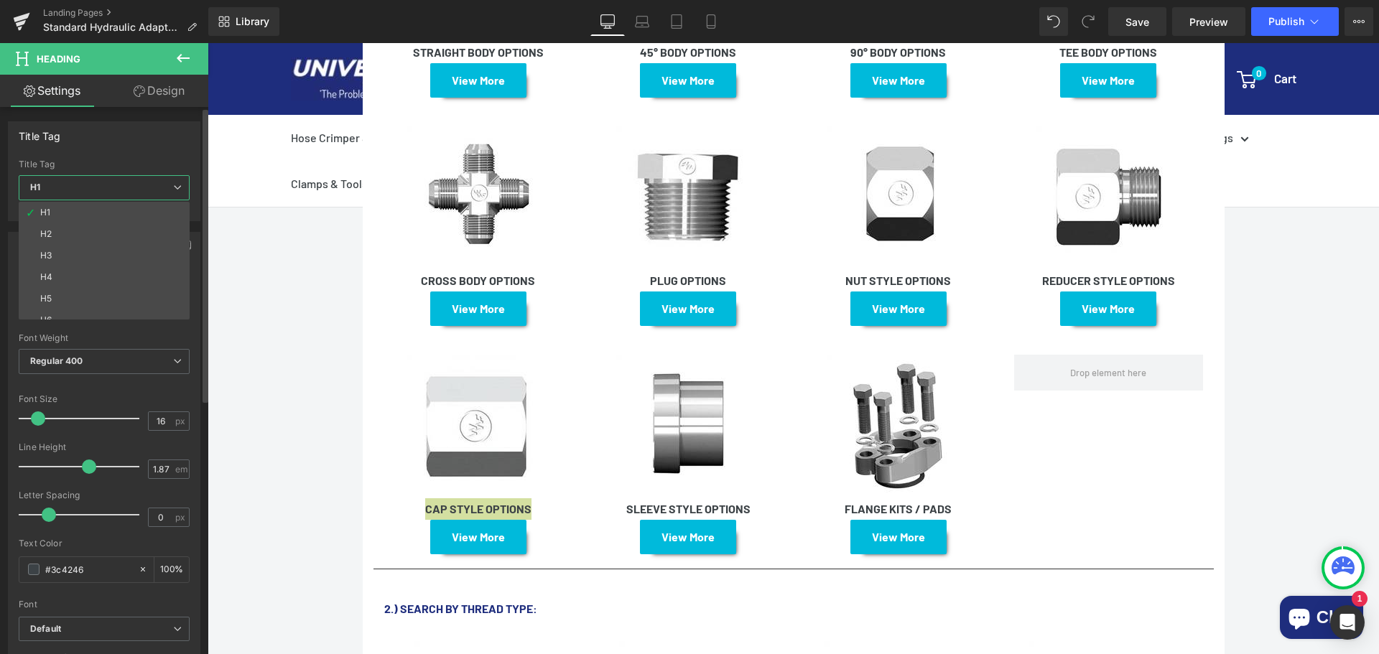
click at [64, 236] on li "H2" at bounding box center [107, 234] width 177 height 22
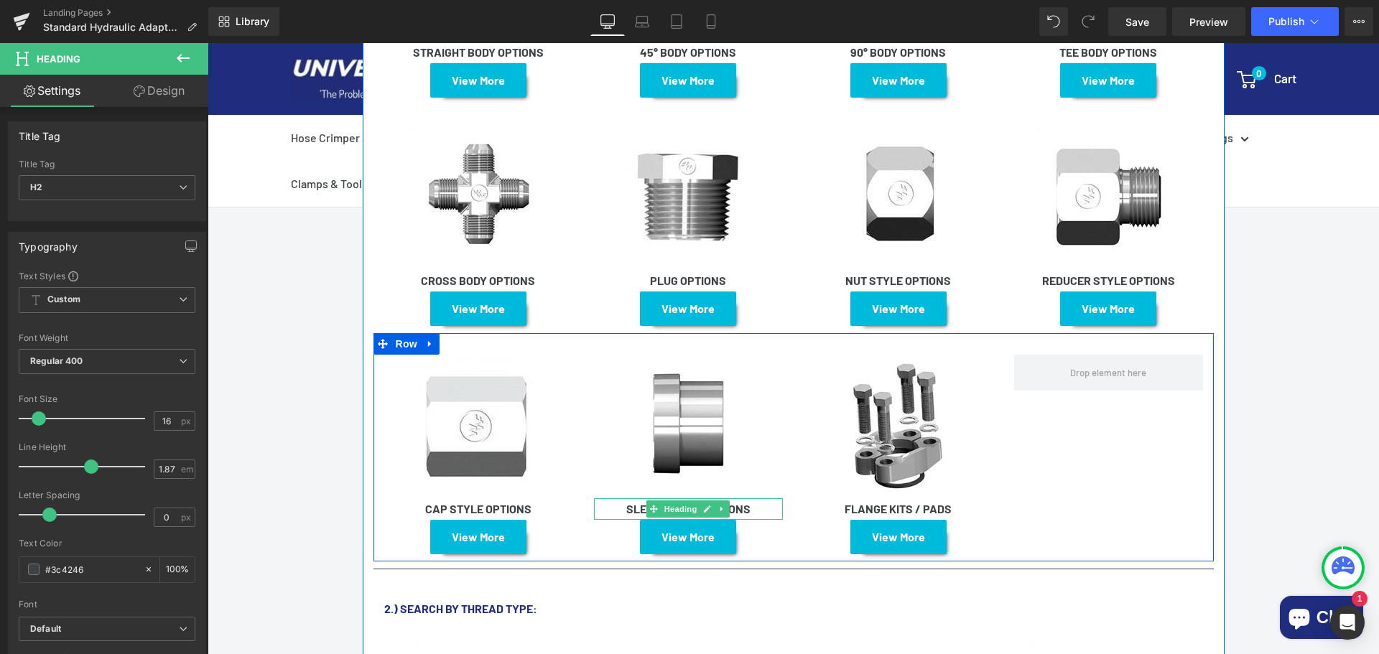
click at [757, 498] on h1 "SLEEVE STYLE OPTIONS" at bounding box center [688, 509] width 189 height 22
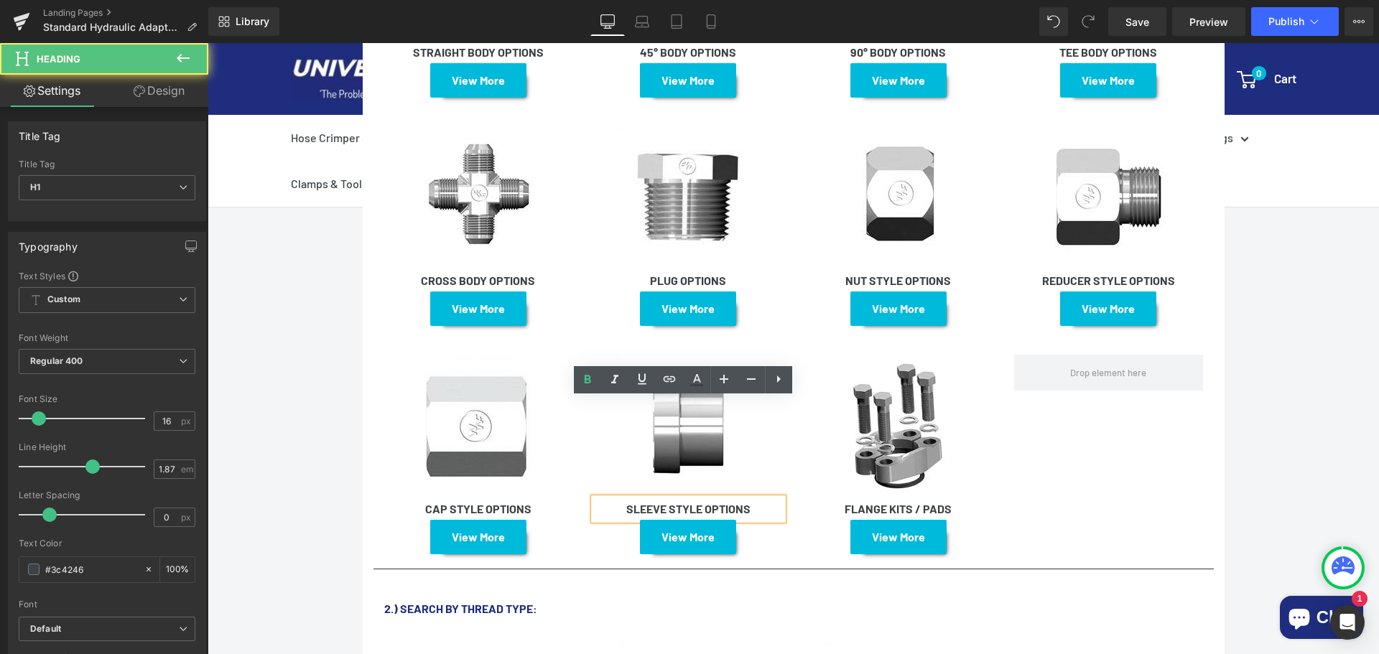
click at [757, 498] on h1 "SLEEVE STYLE OPTIONS" at bounding box center [688, 509] width 189 height 22
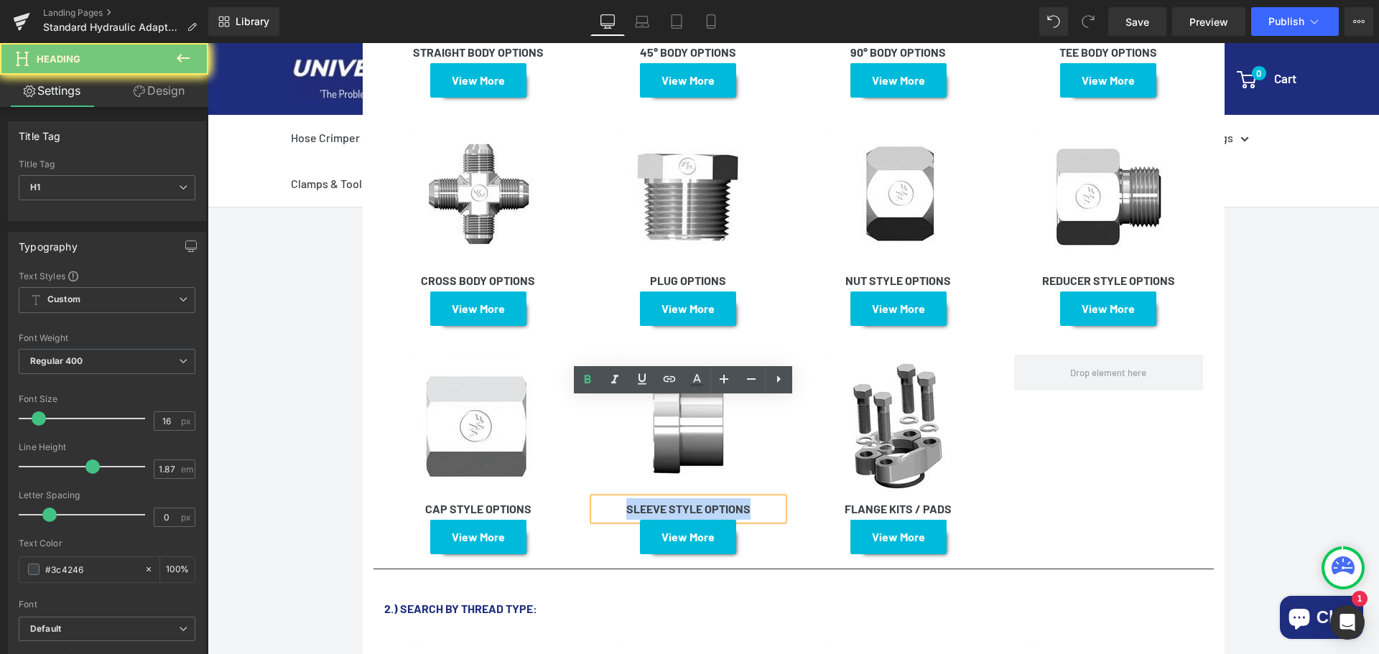
click at [757, 498] on h1 "SLEEVE STYLE OPTIONS" at bounding box center [688, 509] width 189 height 22
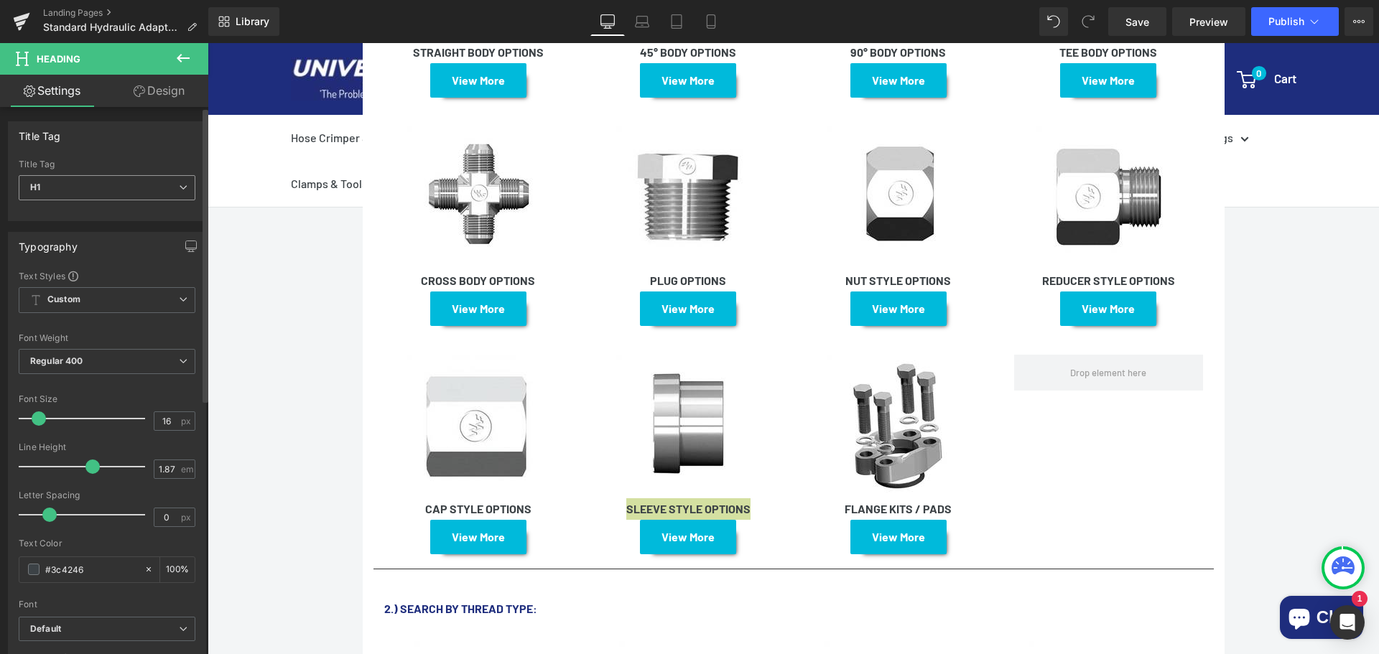
click at [131, 189] on span "H1" at bounding box center [107, 187] width 177 height 25
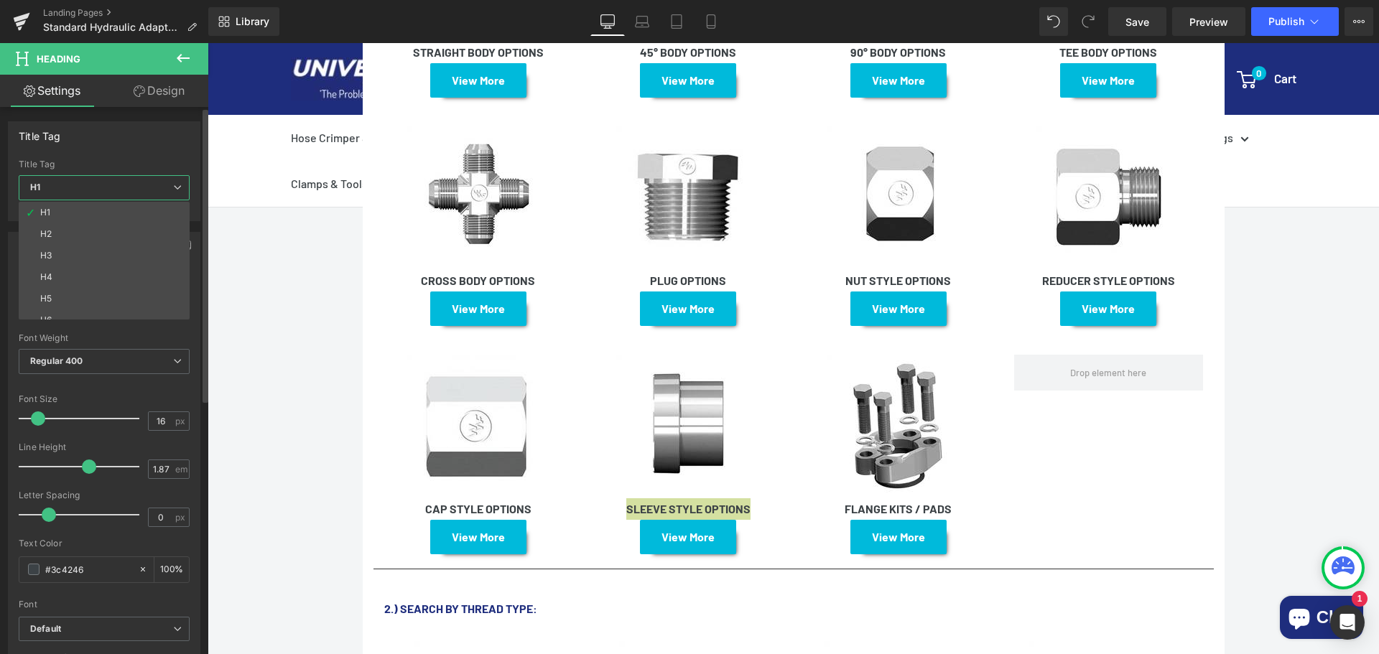
drag, startPoint x: 98, startPoint y: 230, endPoint x: 181, endPoint y: 228, distance: 82.6
click at [99, 229] on li "H2" at bounding box center [107, 234] width 177 height 22
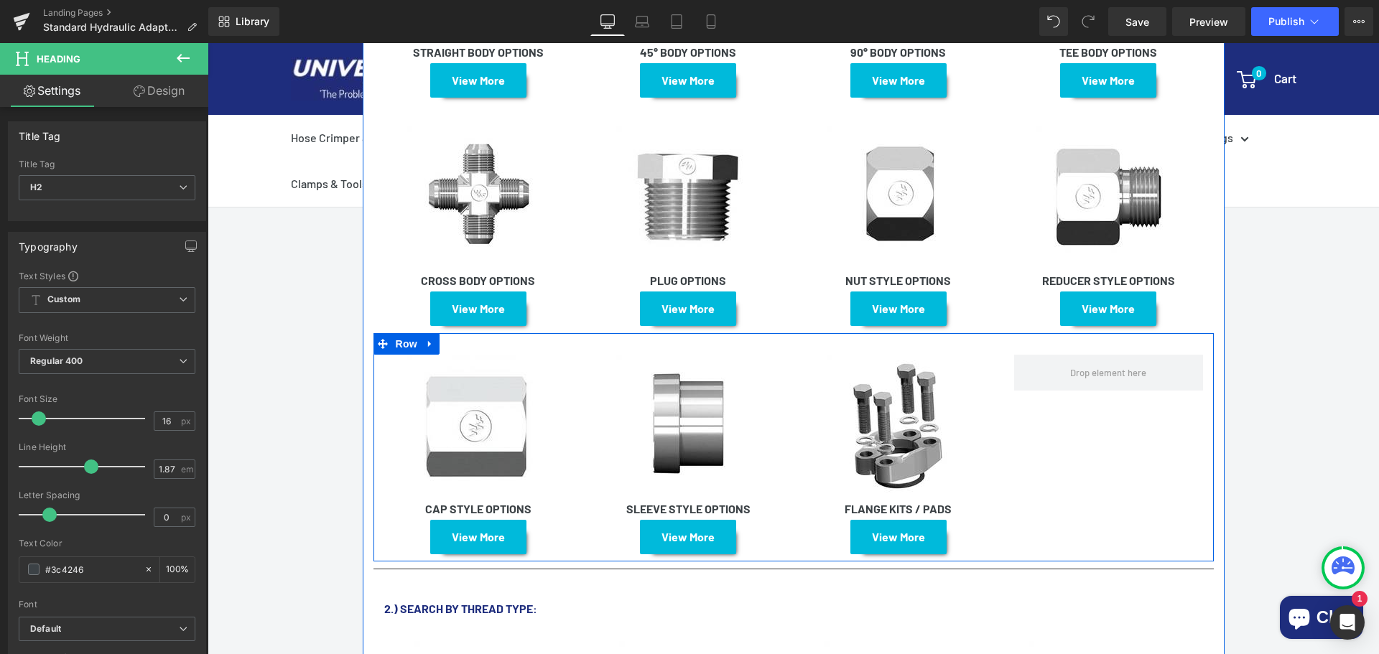
click at [958, 498] on h1 "FLANGE KITS / PADS" at bounding box center [898, 509] width 189 height 22
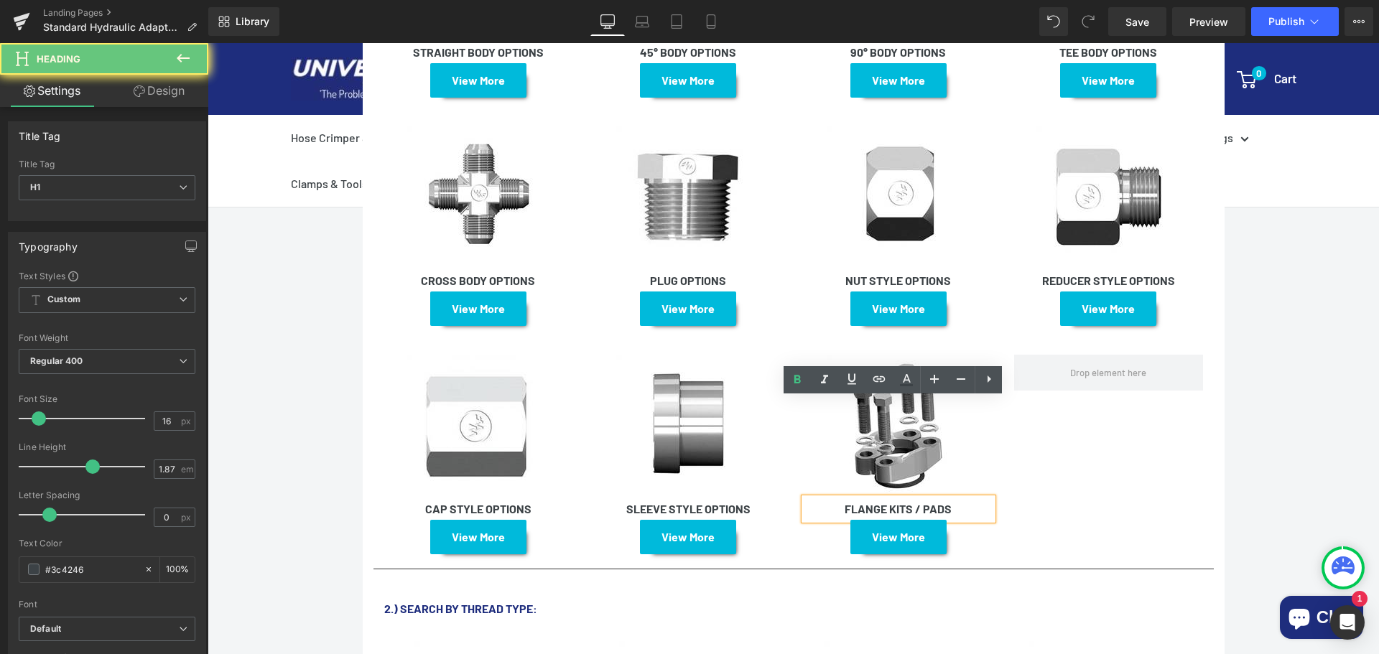
click at [958, 498] on h1 "FLANGE KITS / PADS" at bounding box center [898, 509] width 189 height 22
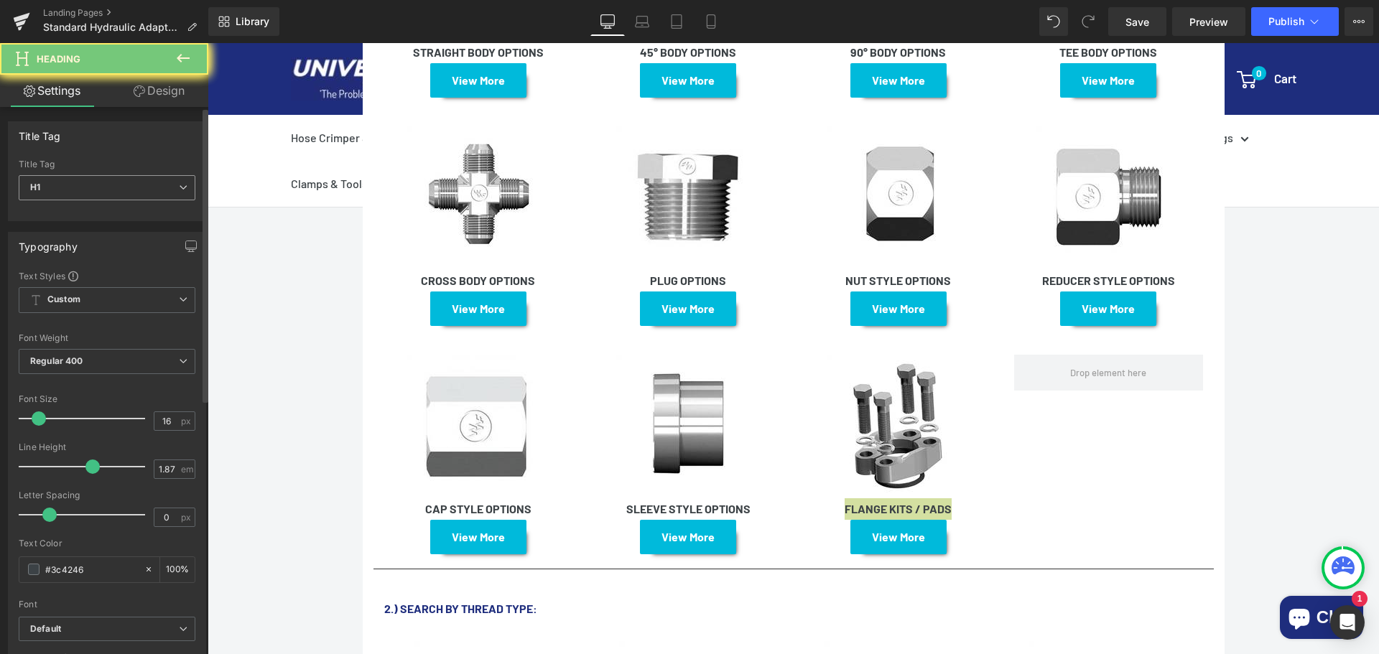
click at [123, 185] on span "H1" at bounding box center [107, 187] width 177 height 25
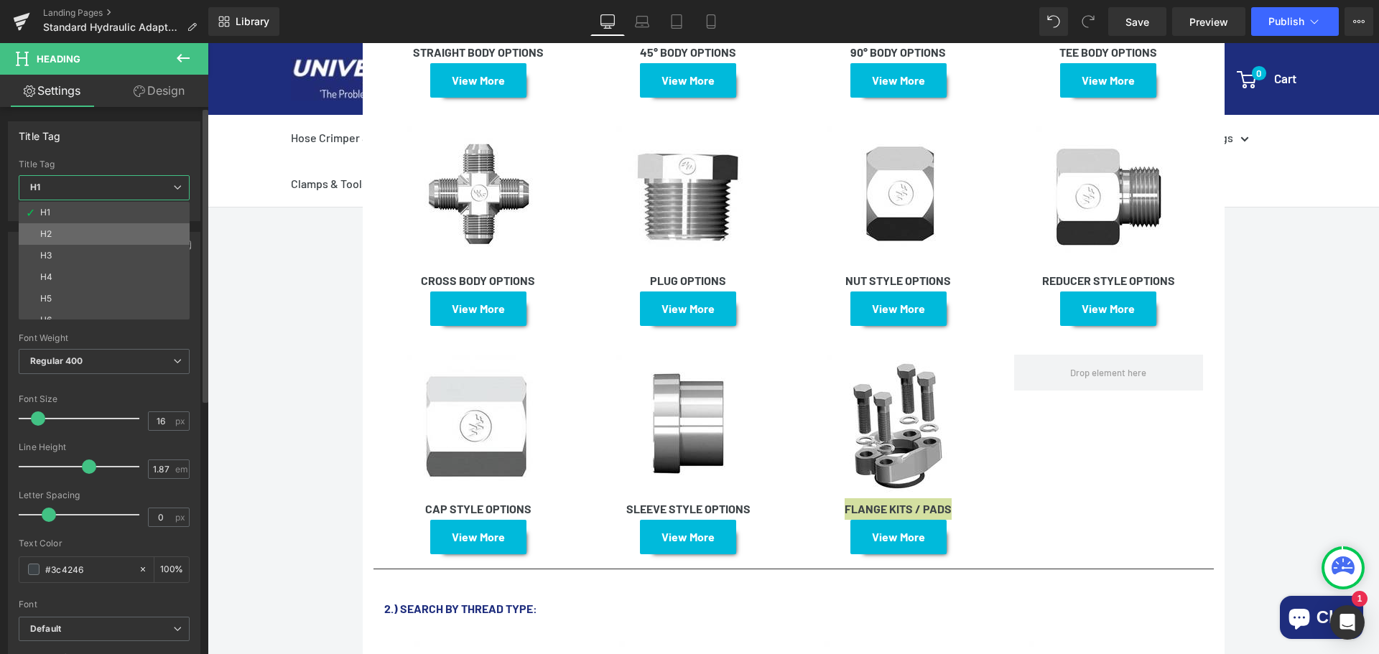
click at [95, 231] on li "H2" at bounding box center [107, 234] width 177 height 22
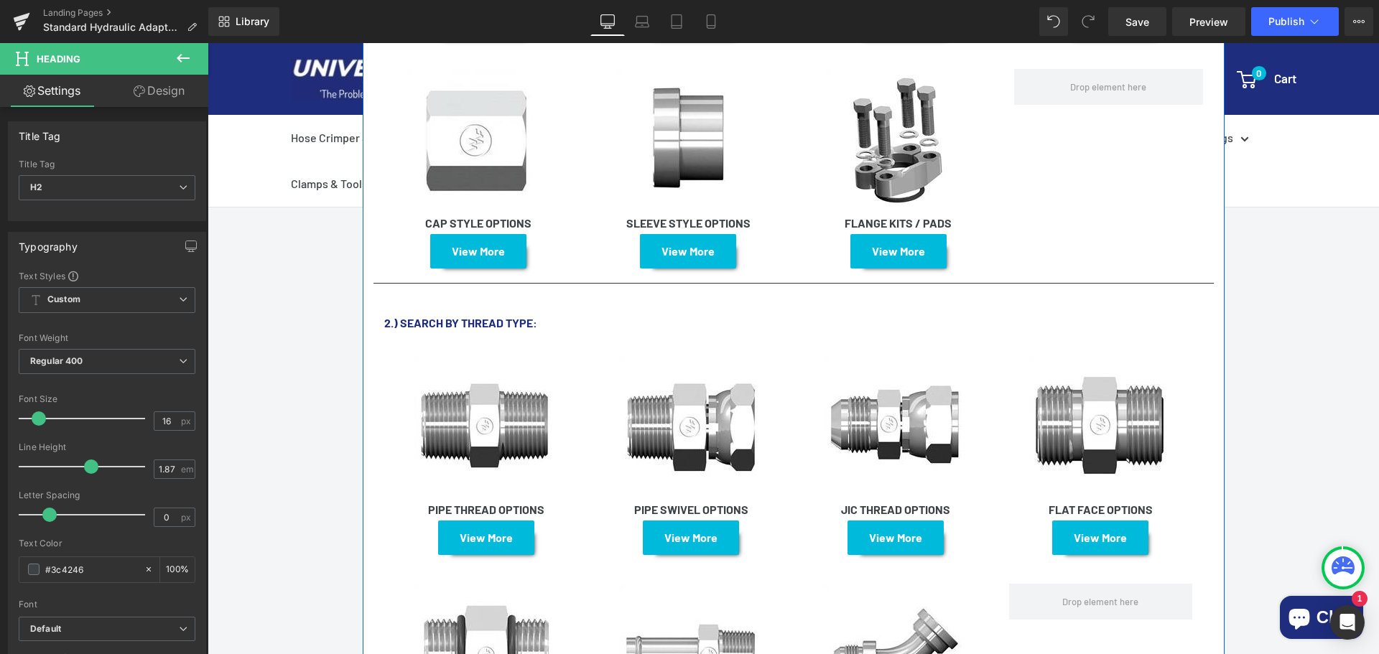
scroll to position [1580, 0]
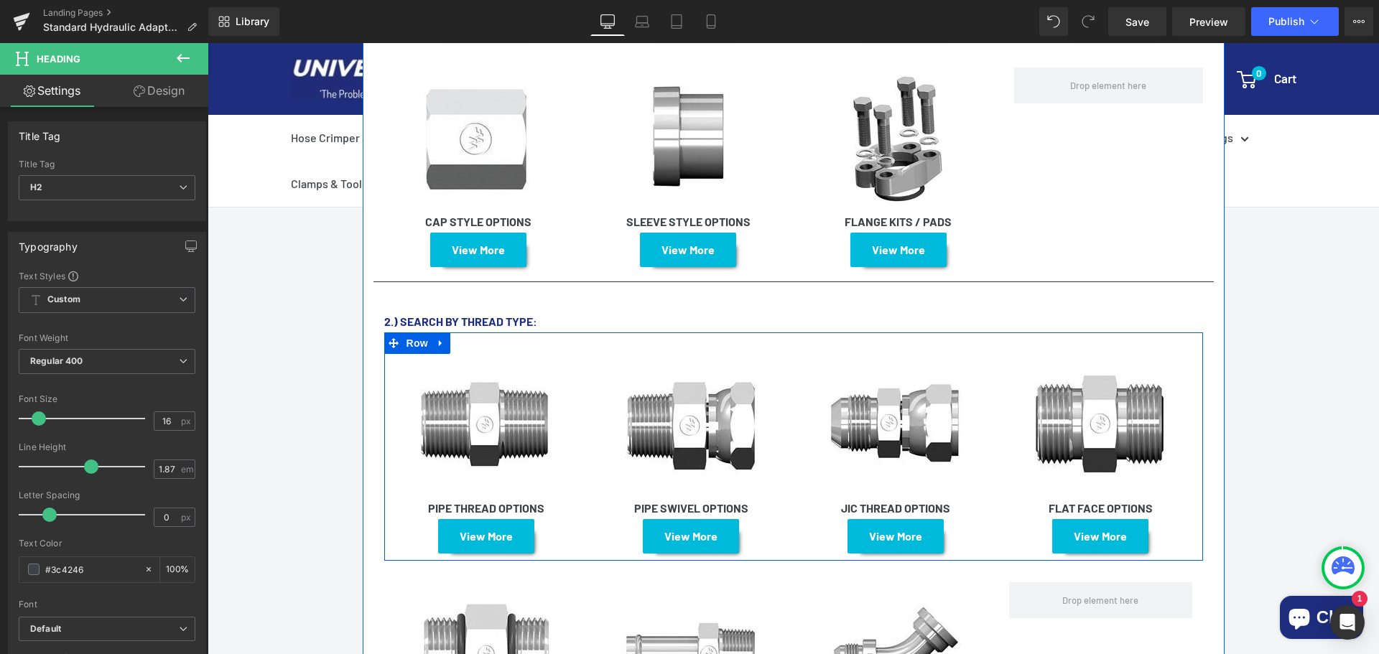
click at [542, 501] on strong "PIPE THREAD OPTIONS" at bounding box center [486, 508] width 116 height 14
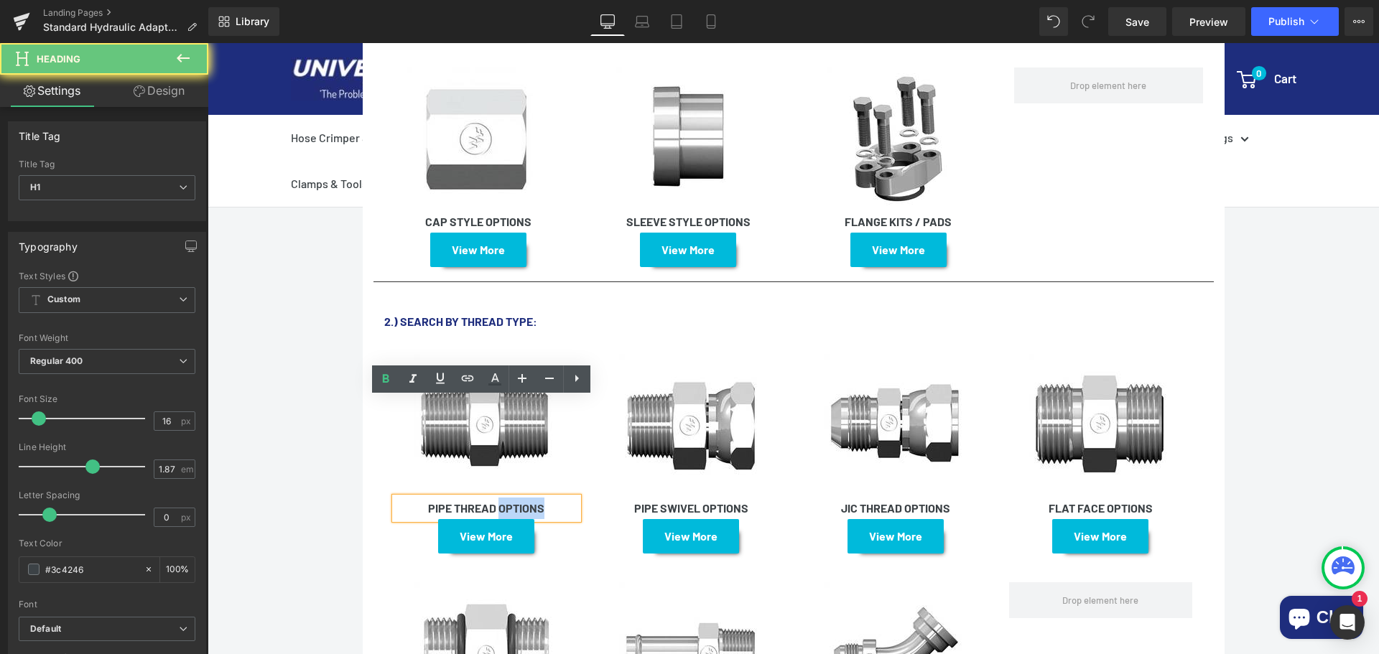
click at [542, 501] on strong "PIPE THREAD OPTIONS" at bounding box center [486, 508] width 116 height 14
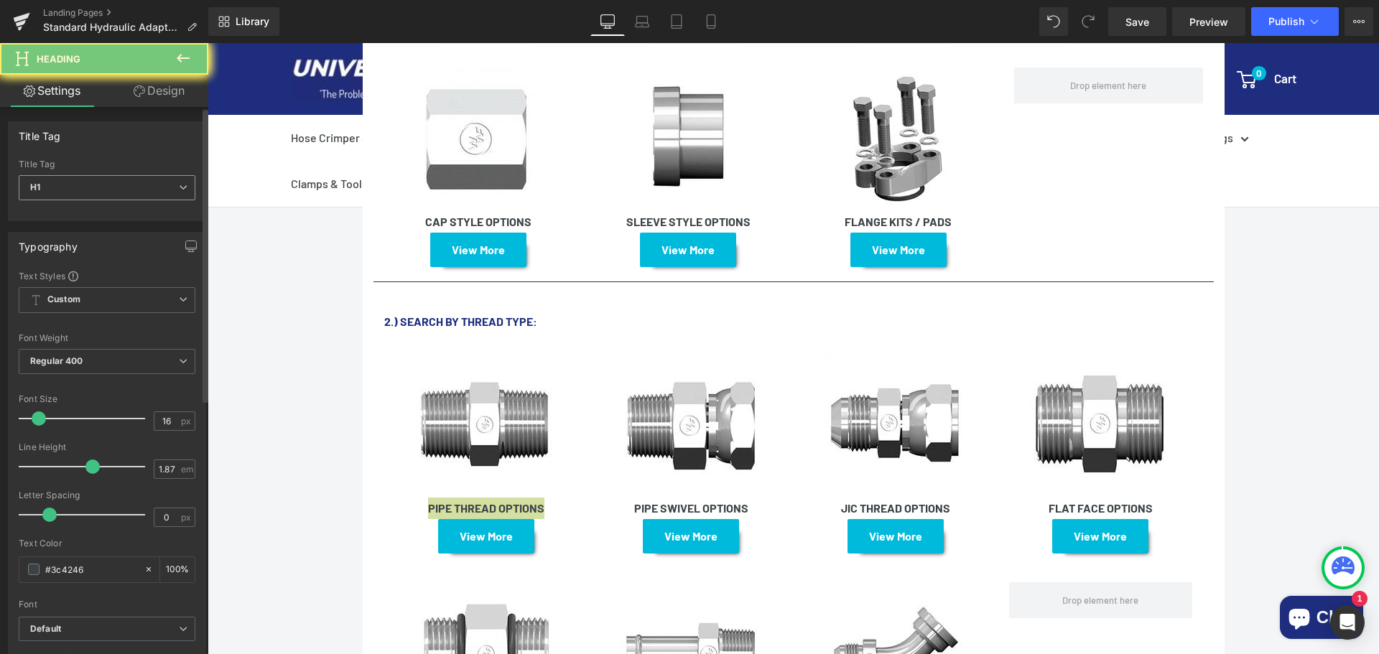
click at [88, 192] on span "H1" at bounding box center [107, 187] width 177 height 25
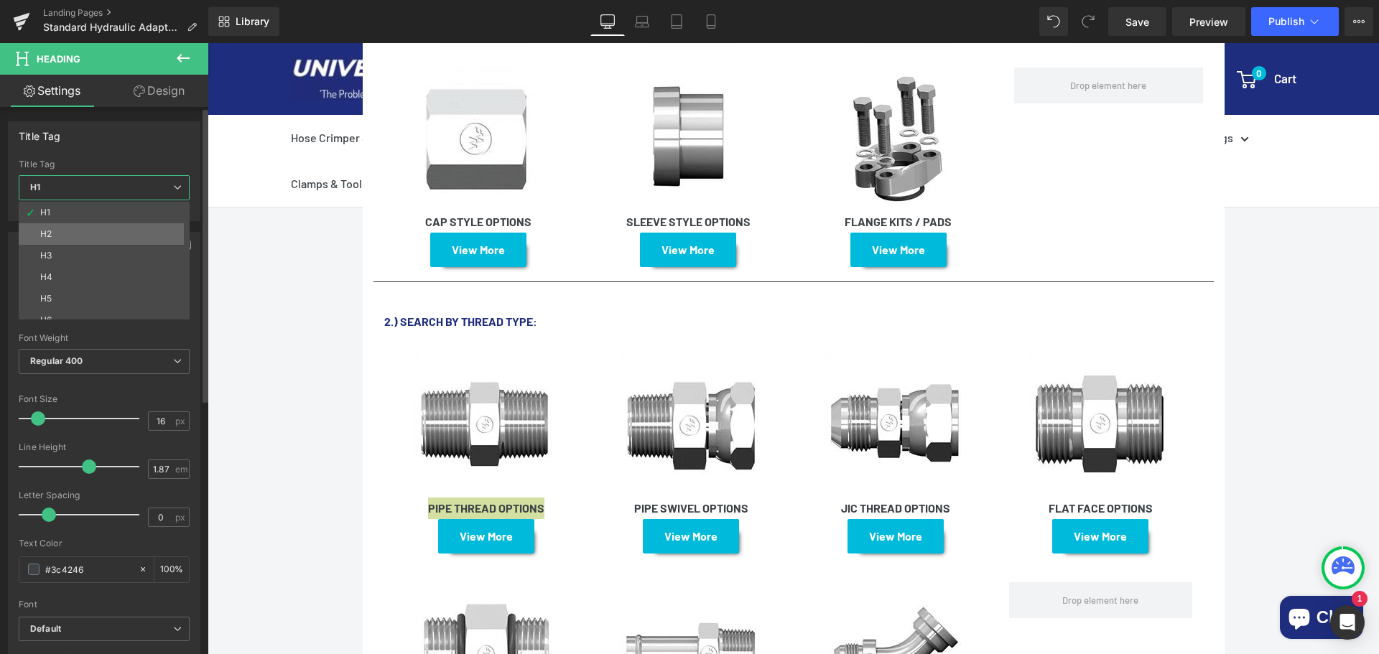
click at [71, 230] on li "H2" at bounding box center [107, 234] width 177 height 22
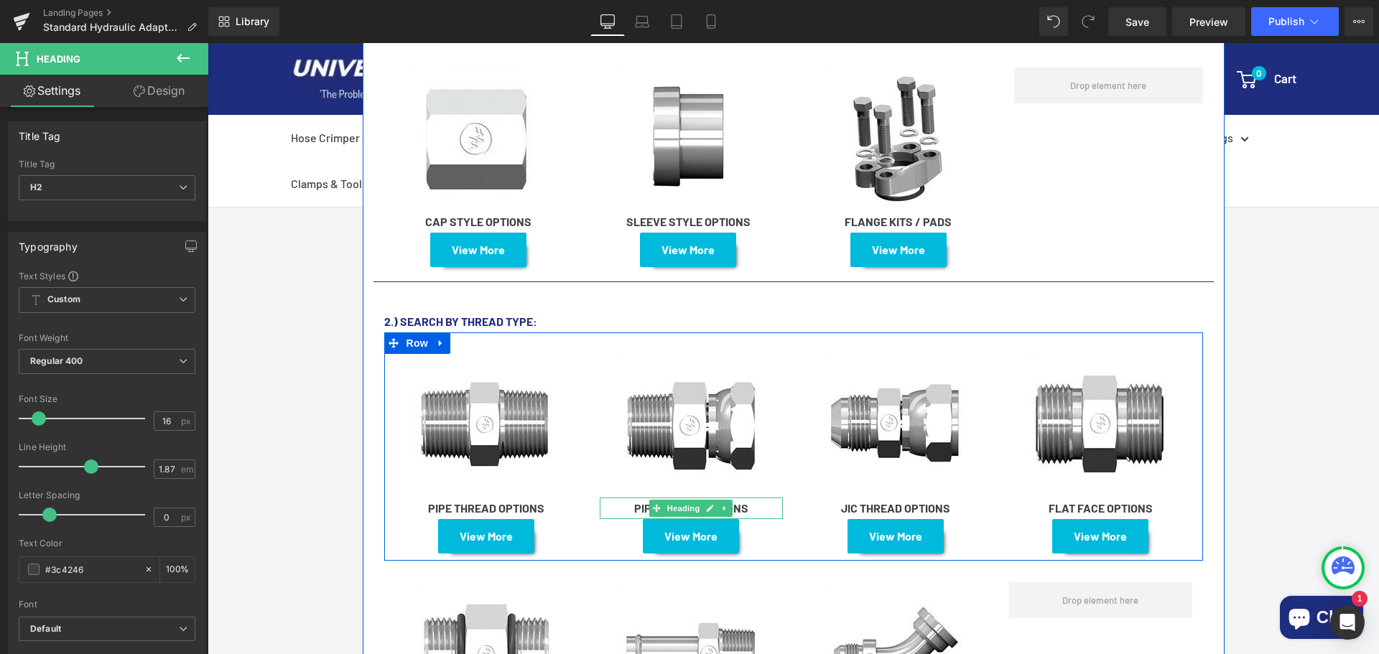
click at [746, 501] on strong "PIPE SWIVEL OPTIONS" at bounding box center [691, 508] width 114 height 14
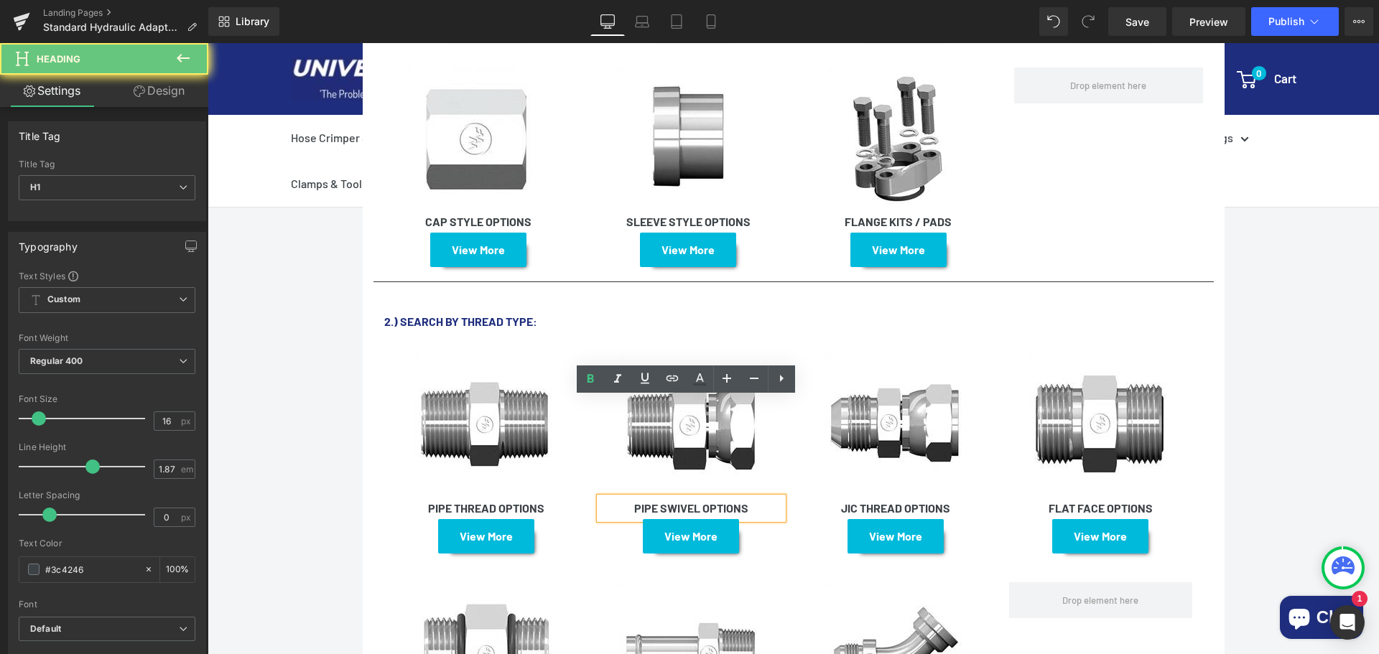
click at [746, 501] on strong "PIPE SWIVEL OPTIONS" at bounding box center [691, 508] width 114 height 14
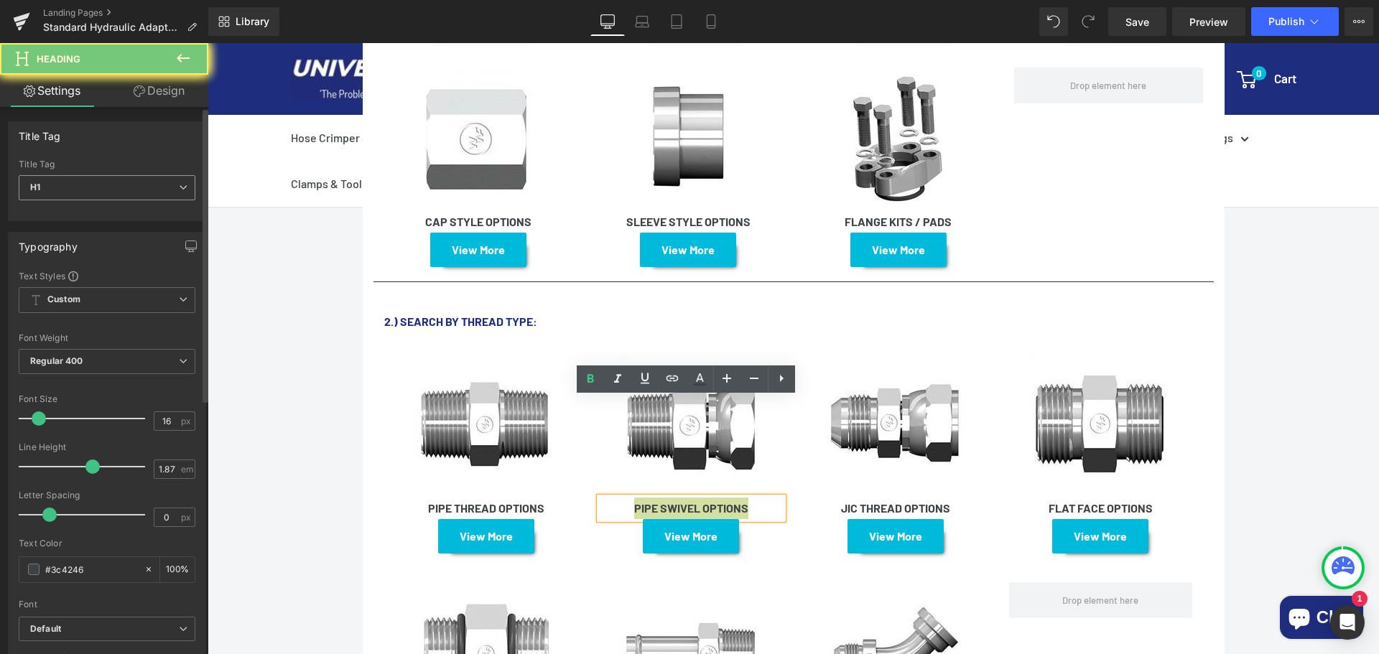
click at [129, 185] on span "H1" at bounding box center [107, 187] width 177 height 25
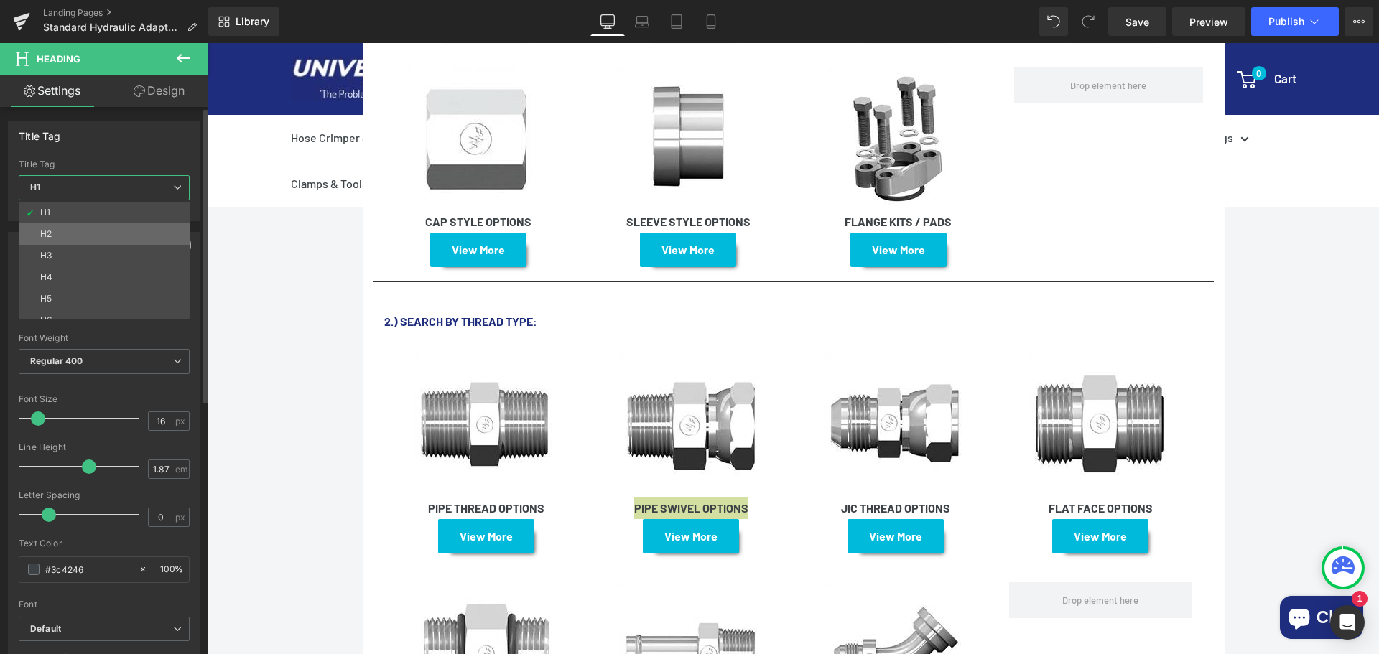
click at [95, 227] on li "H2" at bounding box center [107, 234] width 177 height 22
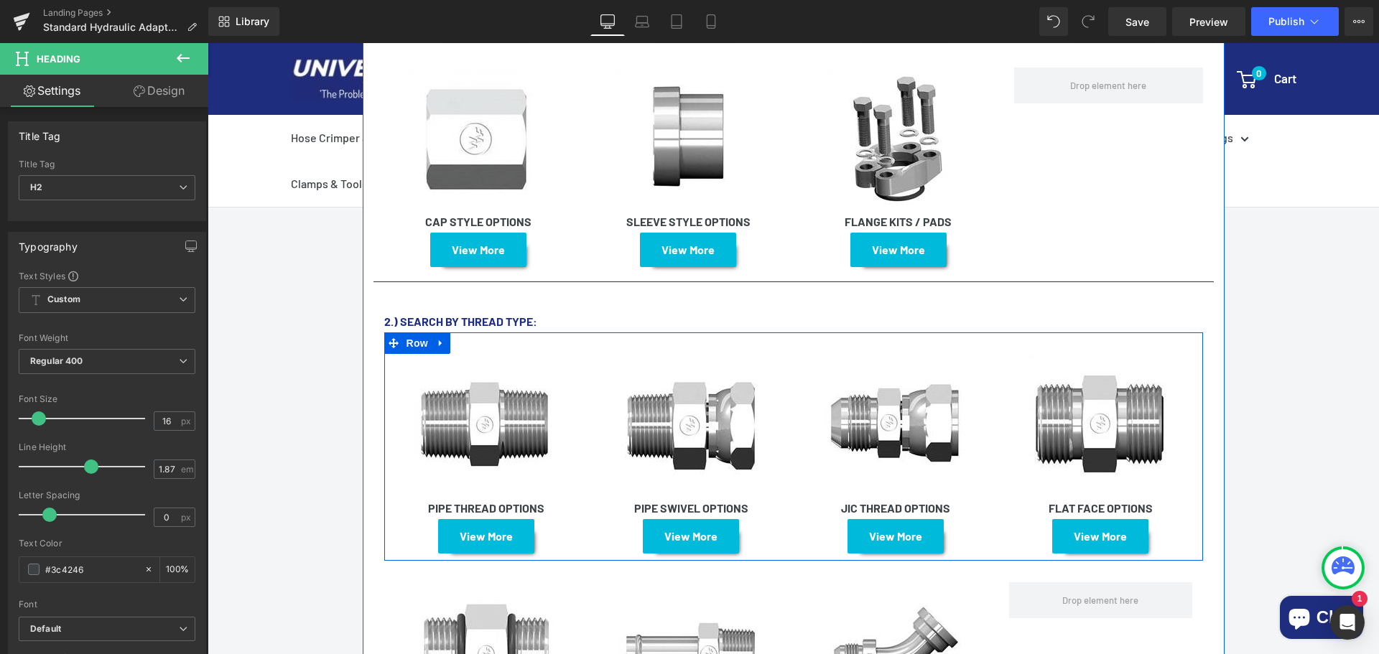
click at [942, 501] on strong "JIC THREAD OPTIONS" at bounding box center [895, 508] width 109 height 14
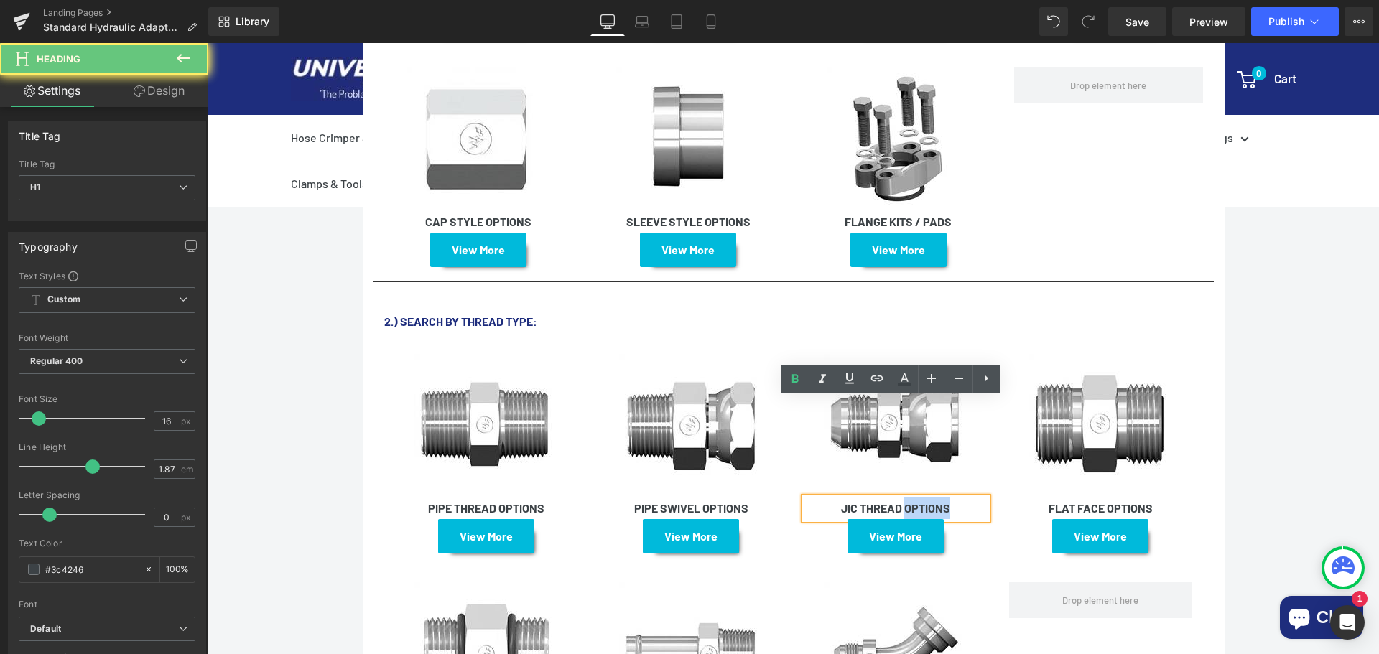
click at [942, 501] on strong "JIC THREAD OPTIONS" at bounding box center [895, 508] width 109 height 14
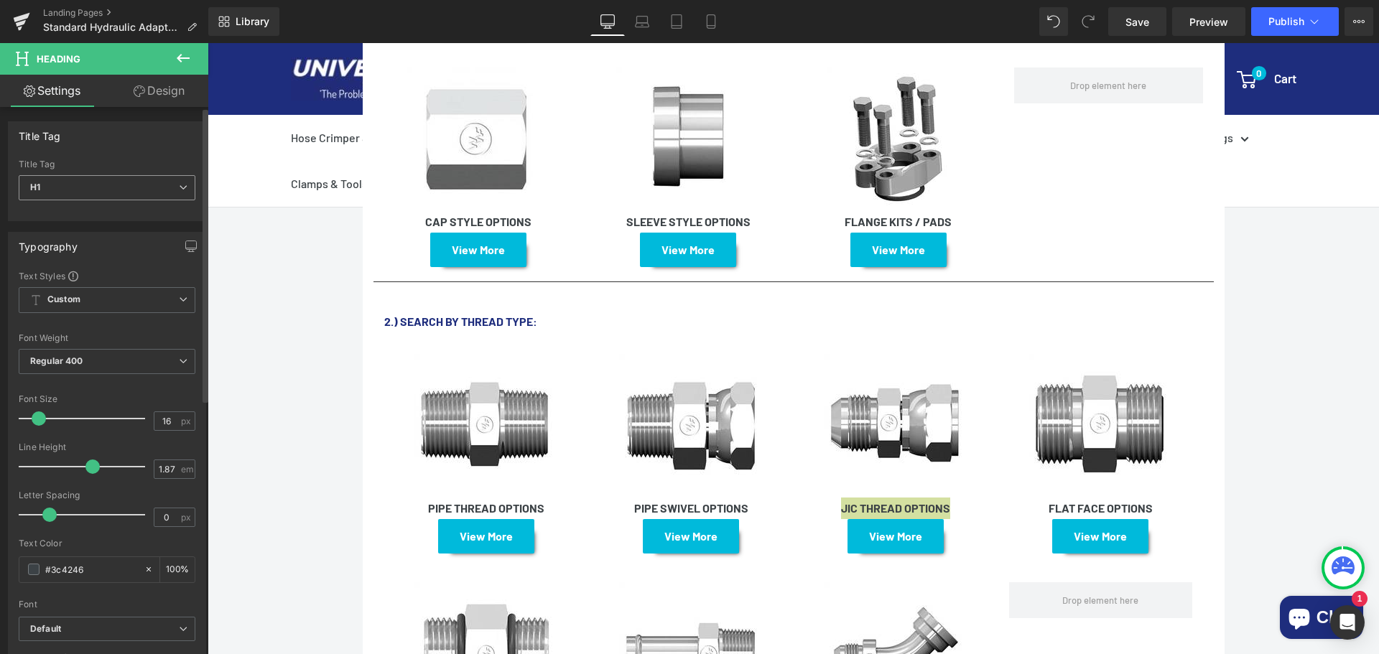
click at [141, 187] on span "H1" at bounding box center [107, 187] width 177 height 25
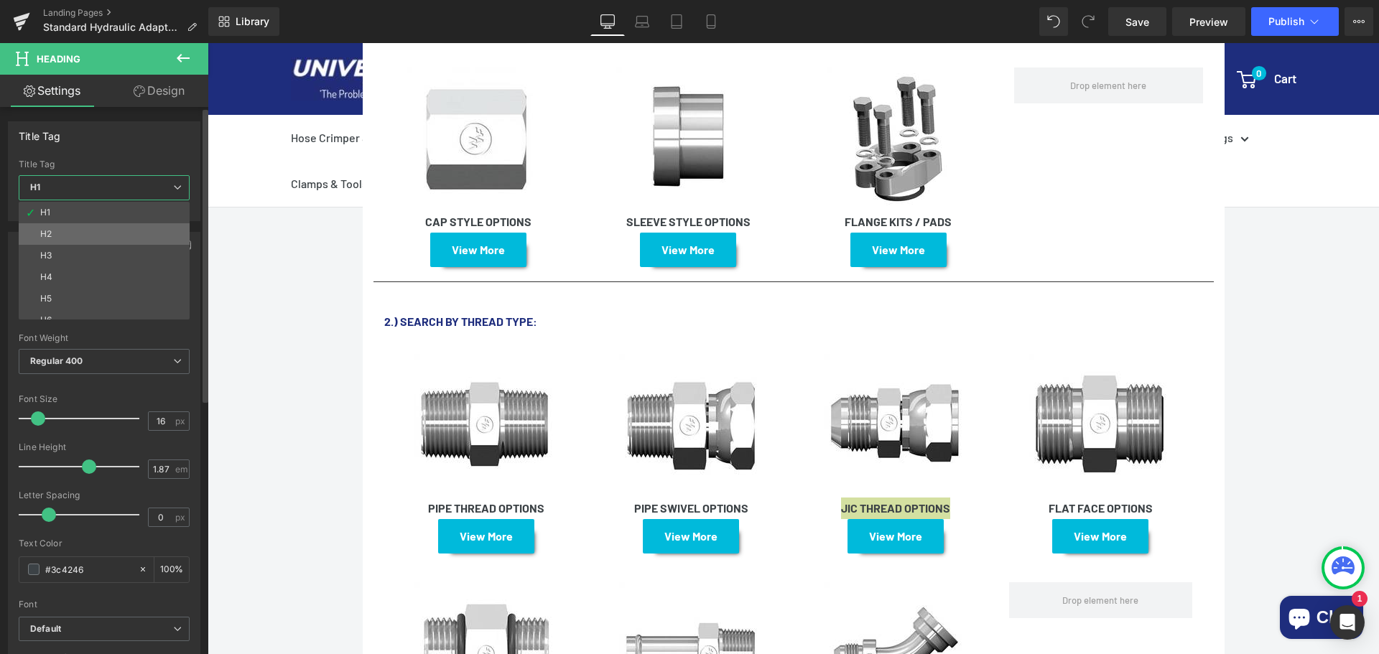
click at [107, 228] on li "H2" at bounding box center [107, 234] width 177 height 22
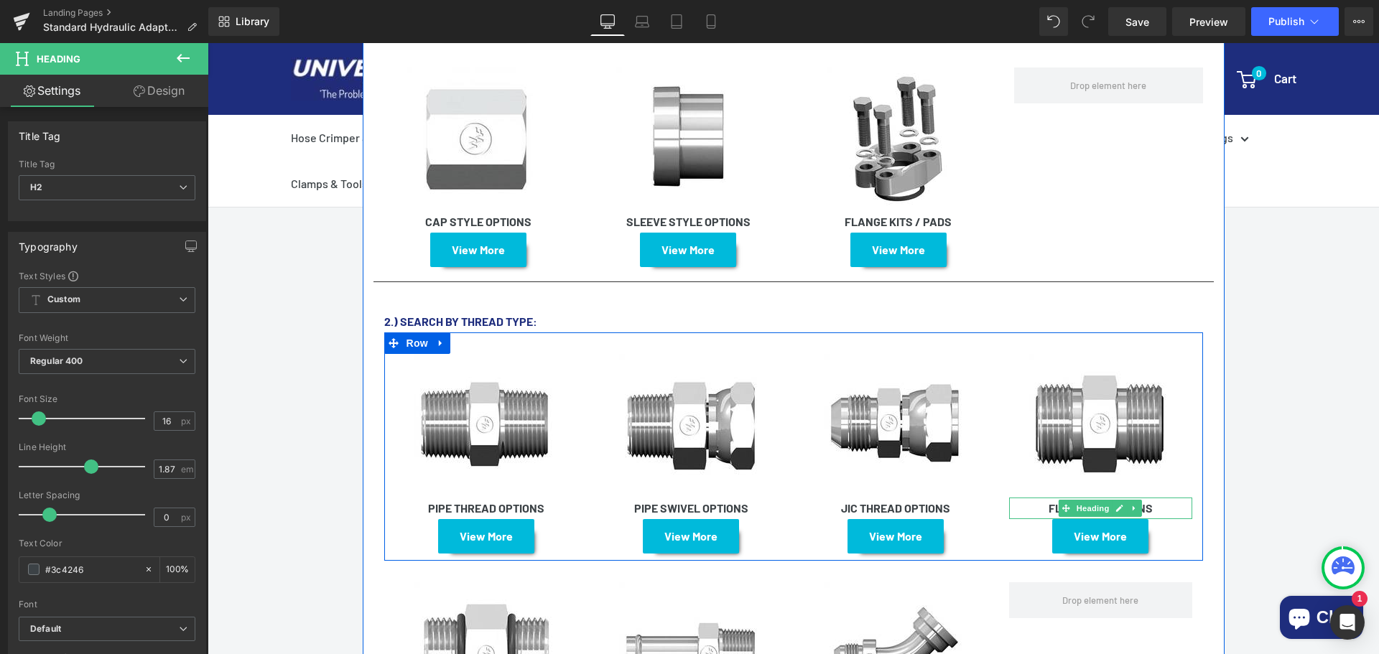
click at [1157, 498] on h1 "FLAT FACE OPTIONS" at bounding box center [1100, 509] width 183 height 22
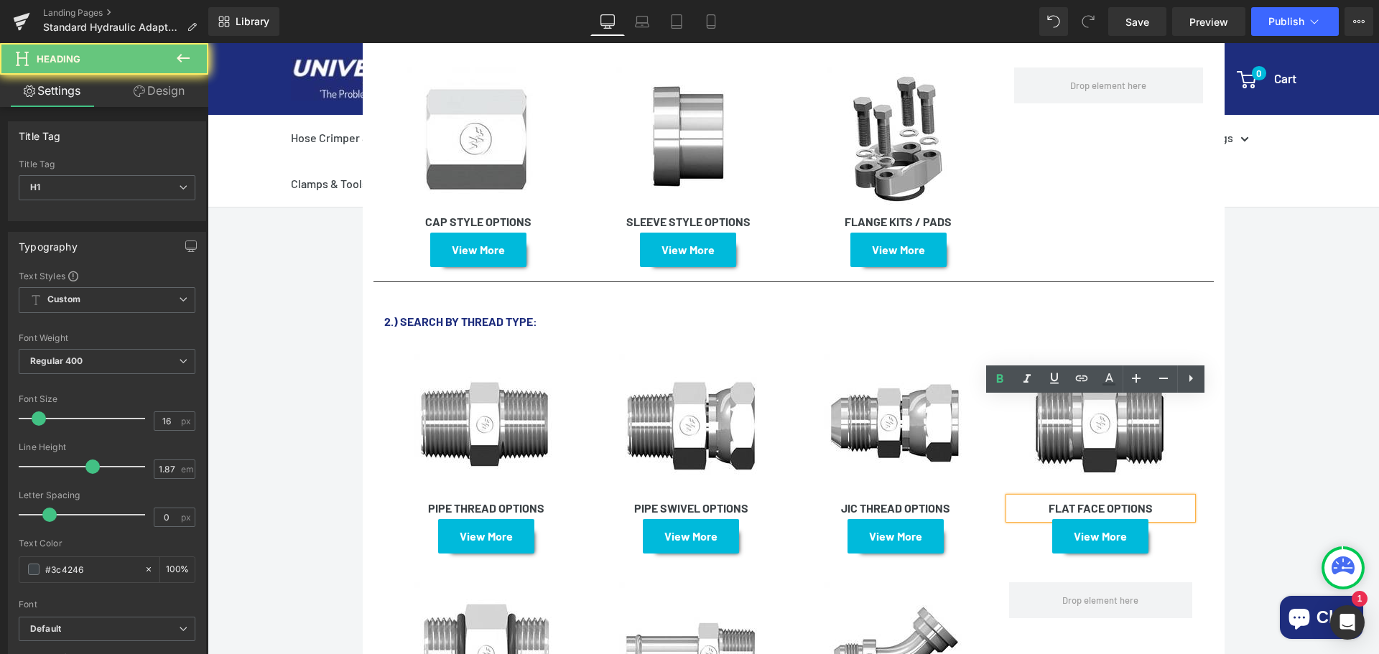
click at [1156, 498] on h1 "FLAT FACE OPTIONS" at bounding box center [1100, 509] width 183 height 22
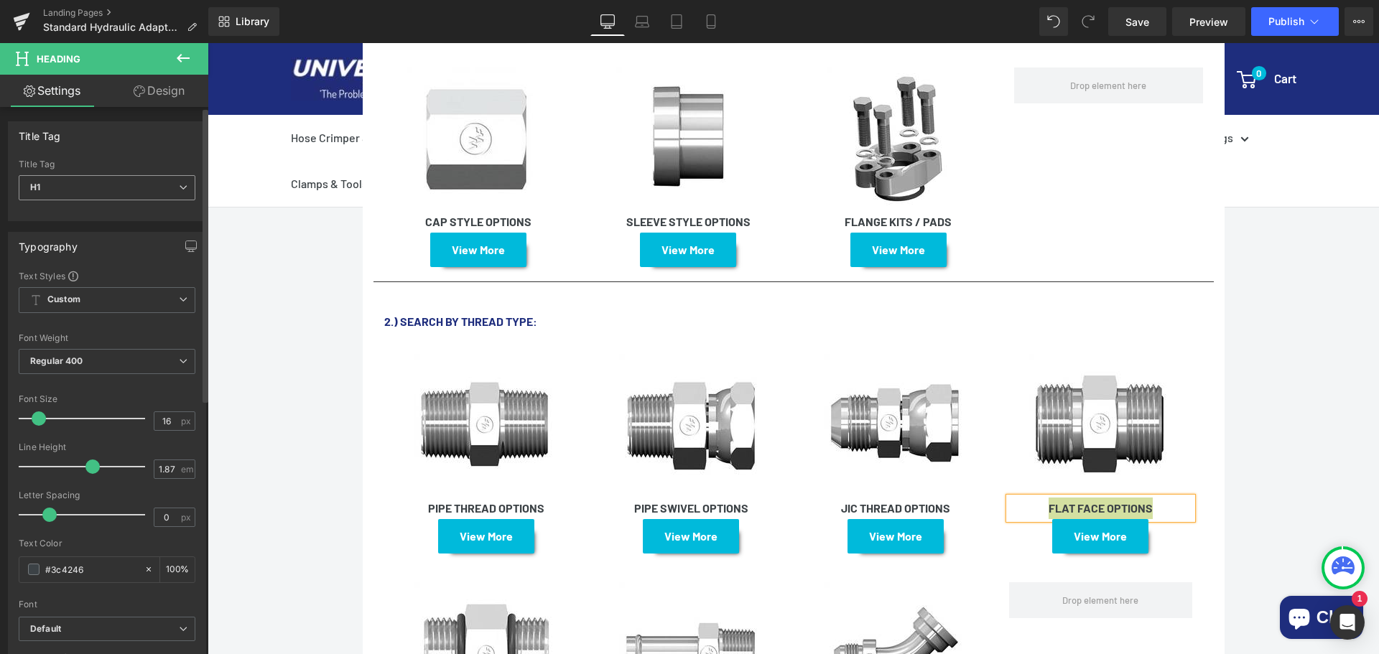
click at [122, 183] on span "H1" at bounding box center [107, 187] width 177 height 25
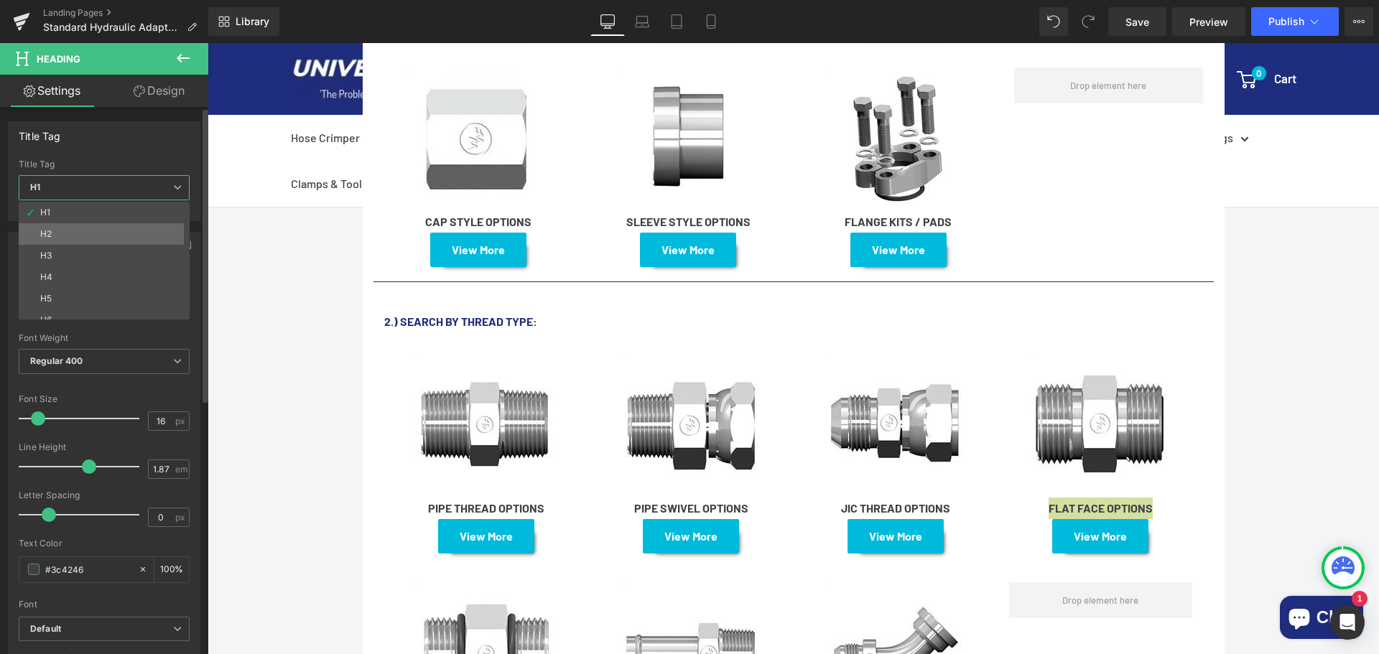
click at [79, 228] on li "H2" at bounding box center [107, 234] width 177 height 22
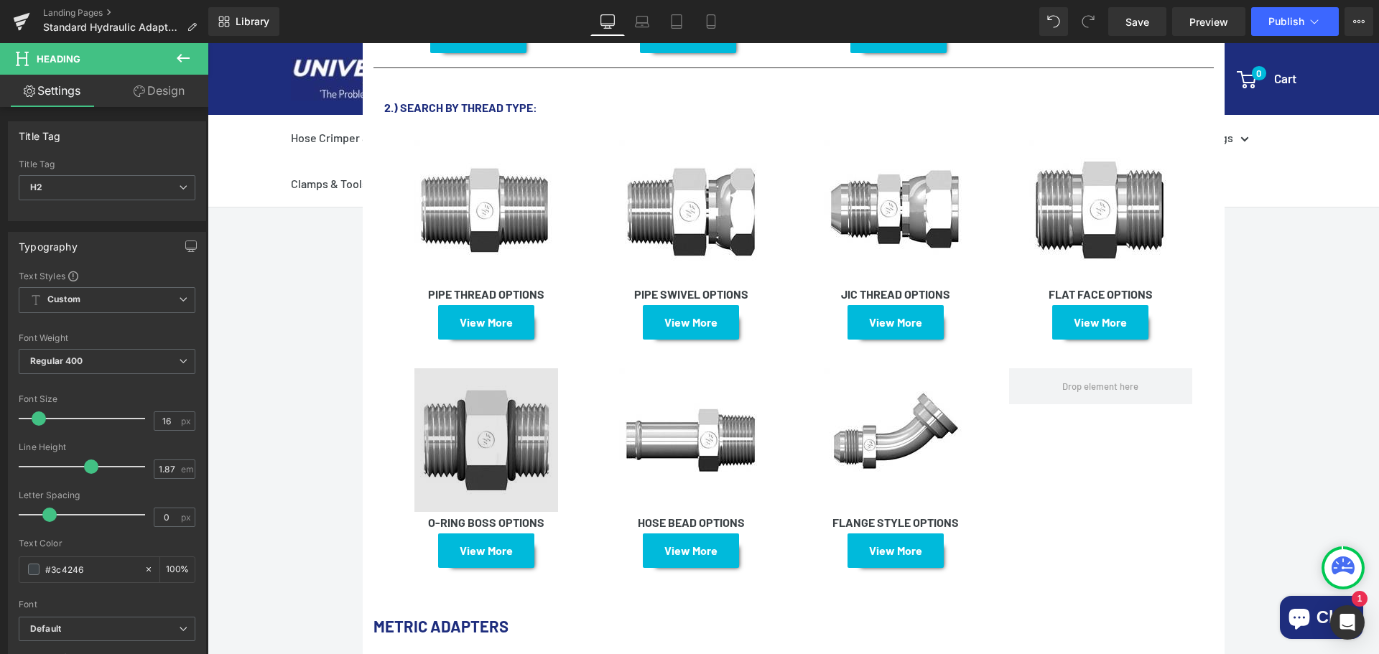
scroll to position [1795, 0]
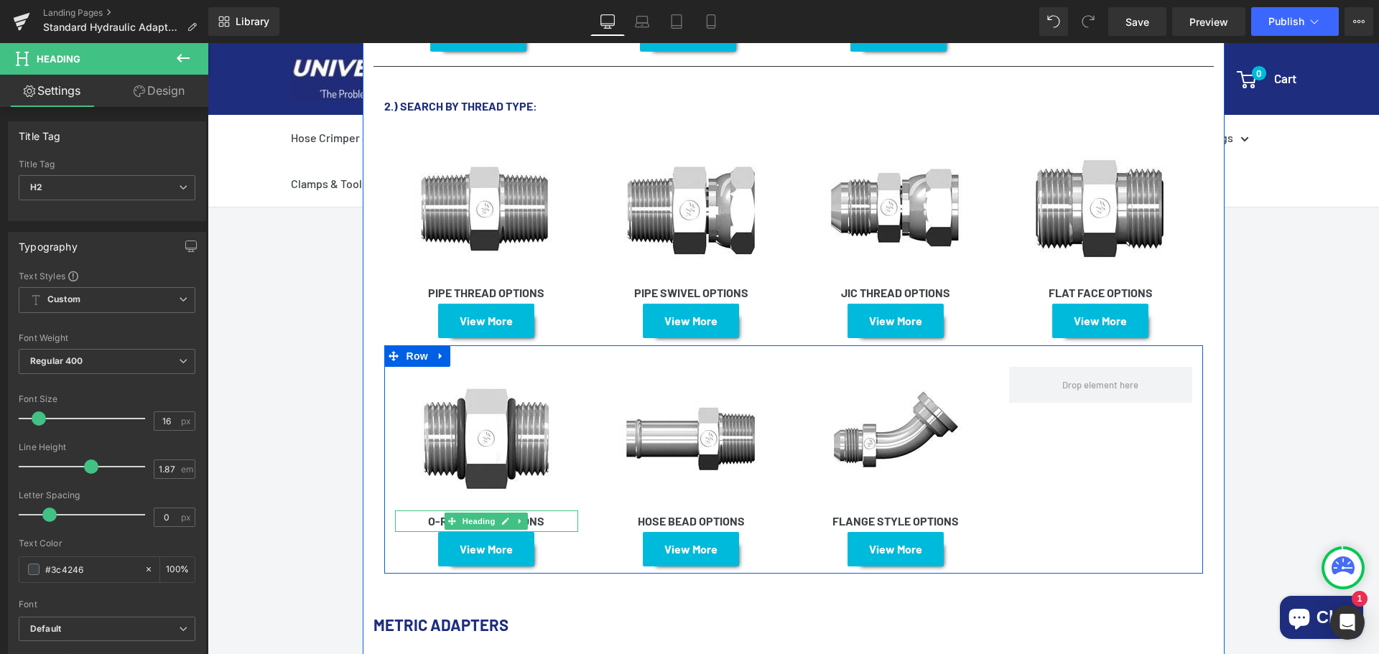
click at [544, 514] on strong "O-RING BOSS OPTIONS" at bounding box center [486, 521] width 116 height 14
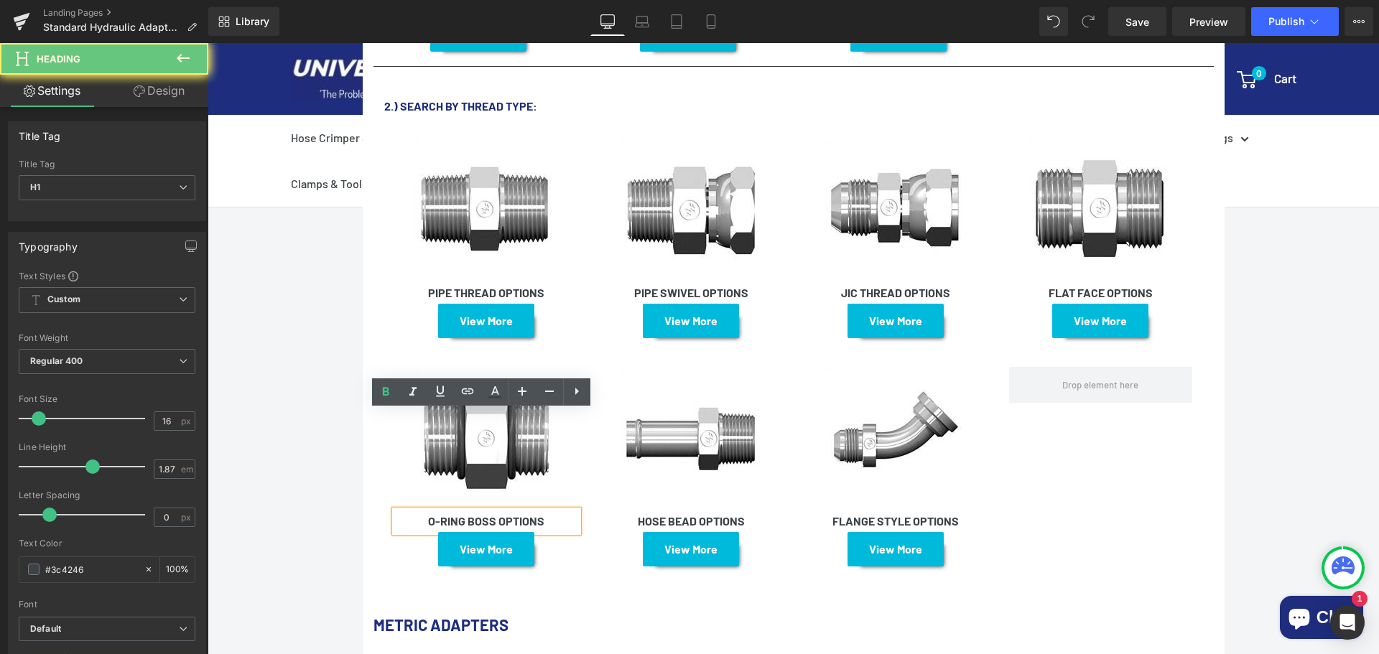
click at [544, 514] on strong "O-RING BOSS OPTIONS" at bounding box center [486, 521] width 116 height 14
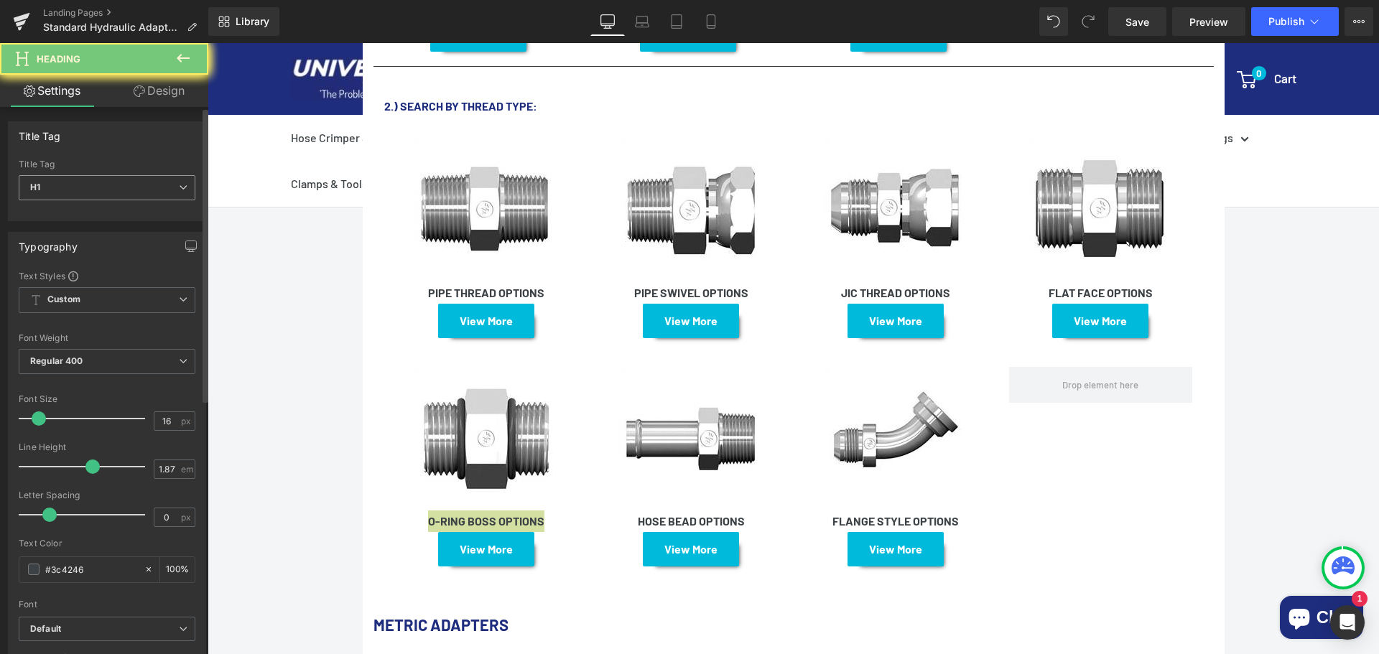
click at [126, 191] on span "H1" at bounding box center [107, 187] width 177 height 25
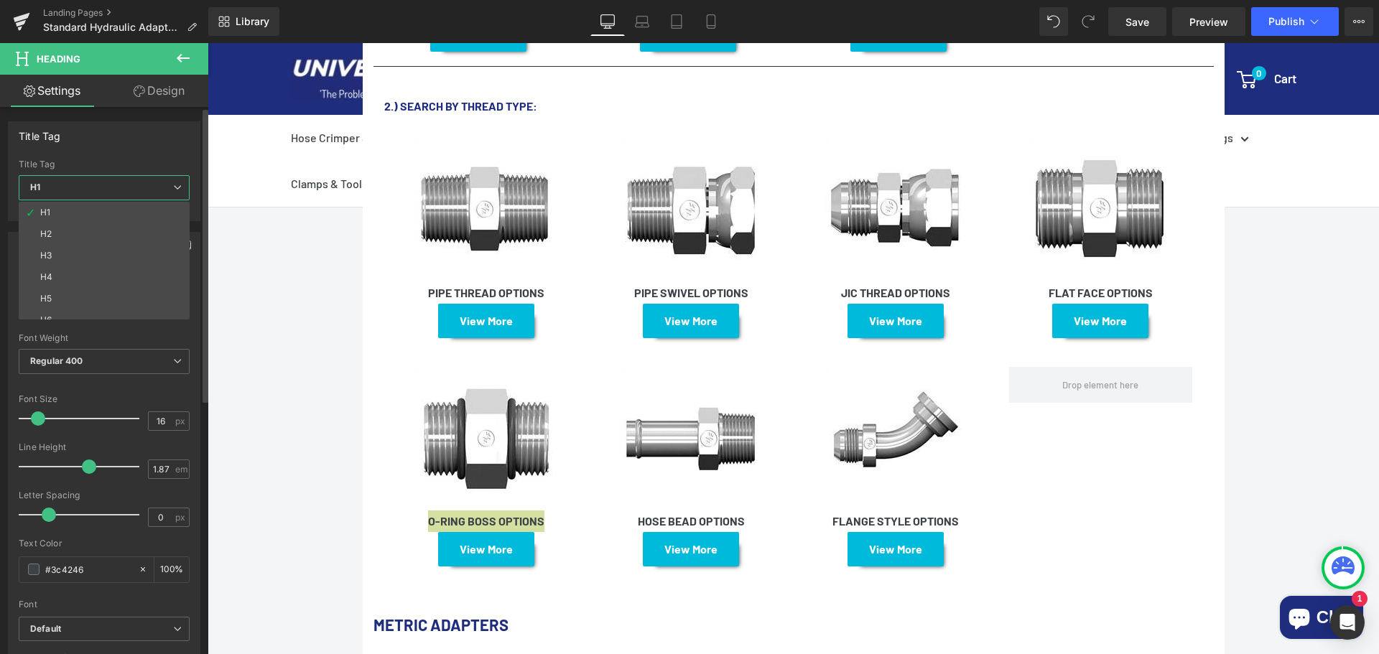
drag, startPoint x: 92, startPoint y: 239, endPoint x: 176, endPoint y: 243, distance: 84.1
click at [93, 239] on li "H2" at bounding box center [107, 234] width 177 height 22
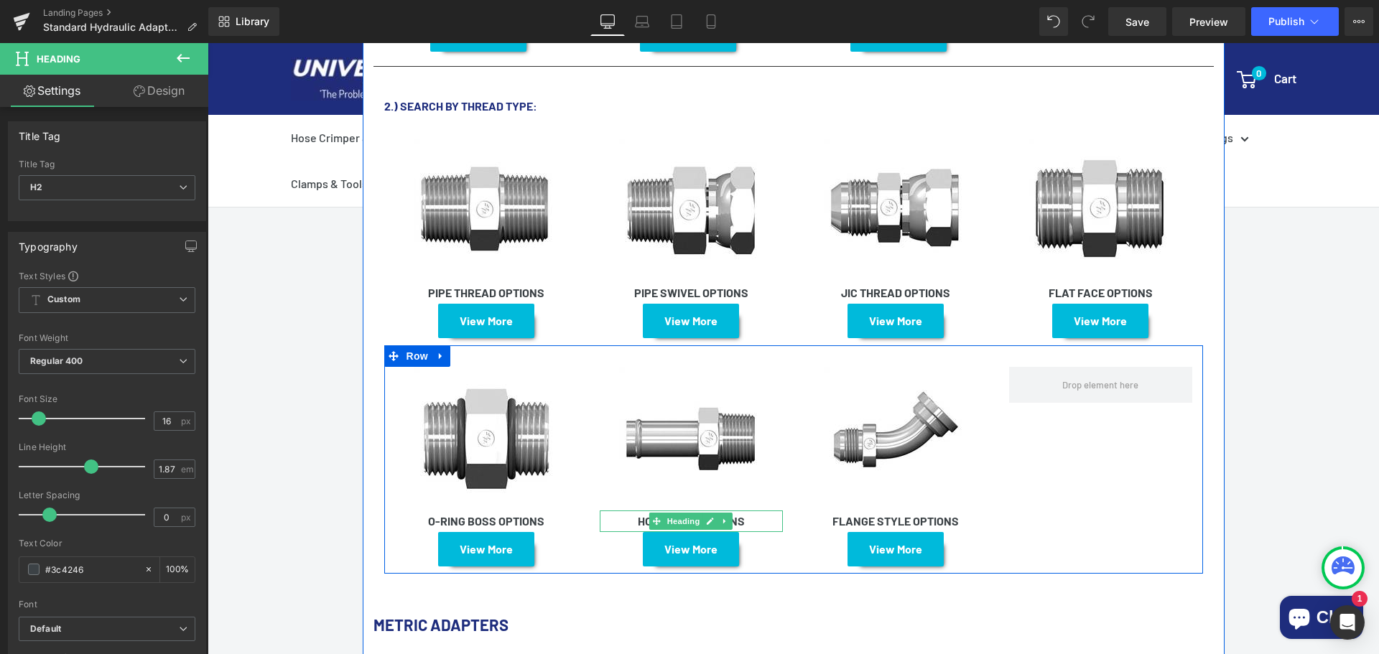
click at [743, 514] on strong "HOSE BEAD OPTIONS" at bounding box center [691, 521] width 107 height 14
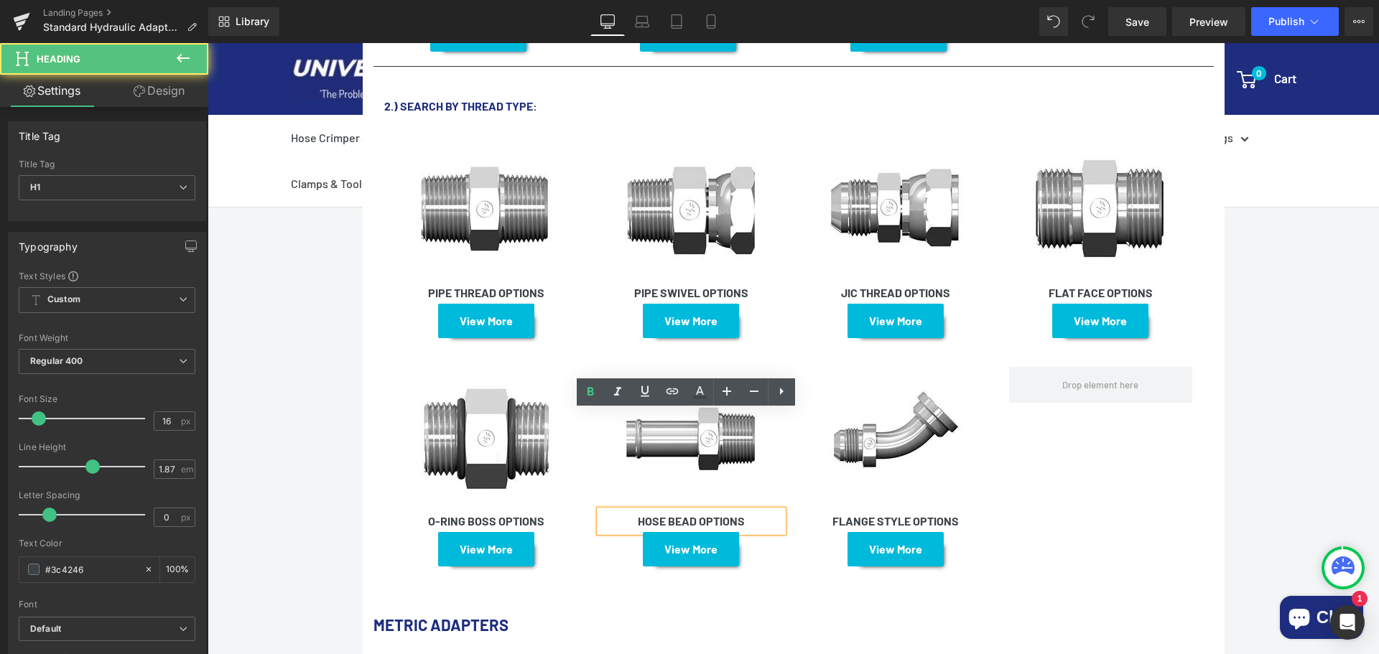
click at [743, 514] on strong "HOSE BEAD OPTIONS" at bounding box center [691, 521] width 107 height 14
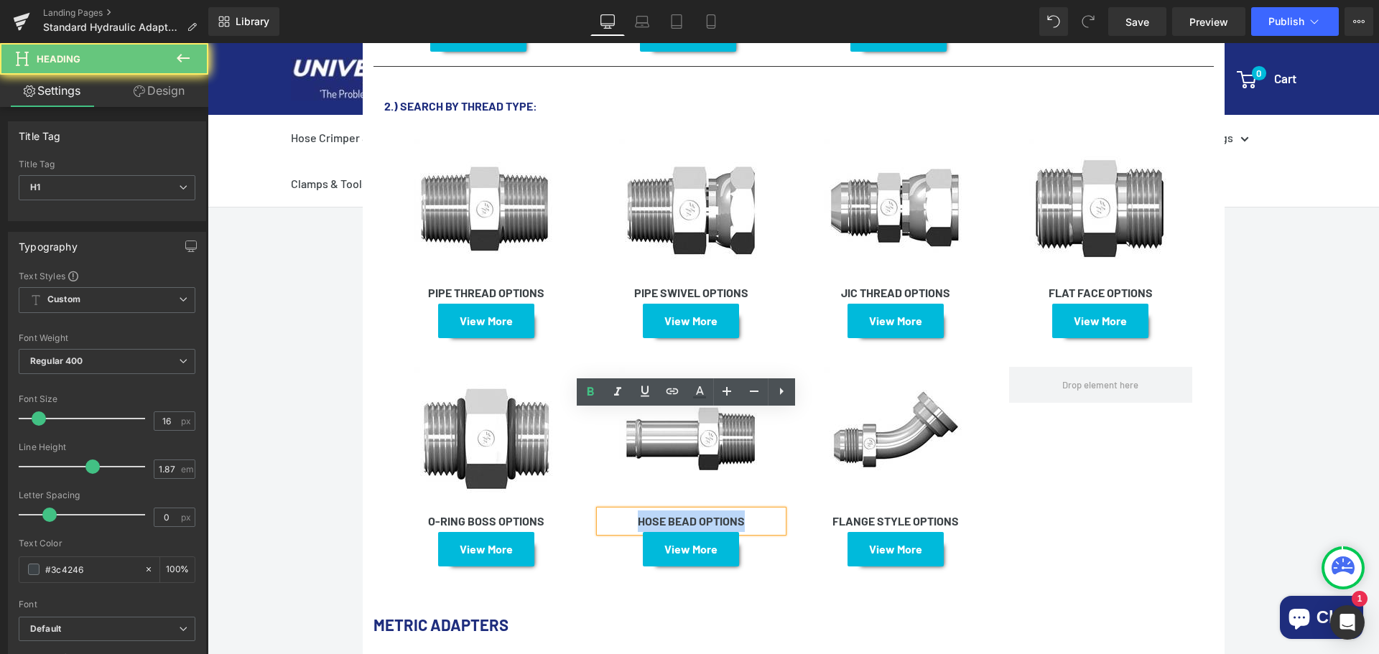
click at [743, 514] on strong "HOSE BEAD OPTIONS" at bounding box center [691, 521] width 107 height 14
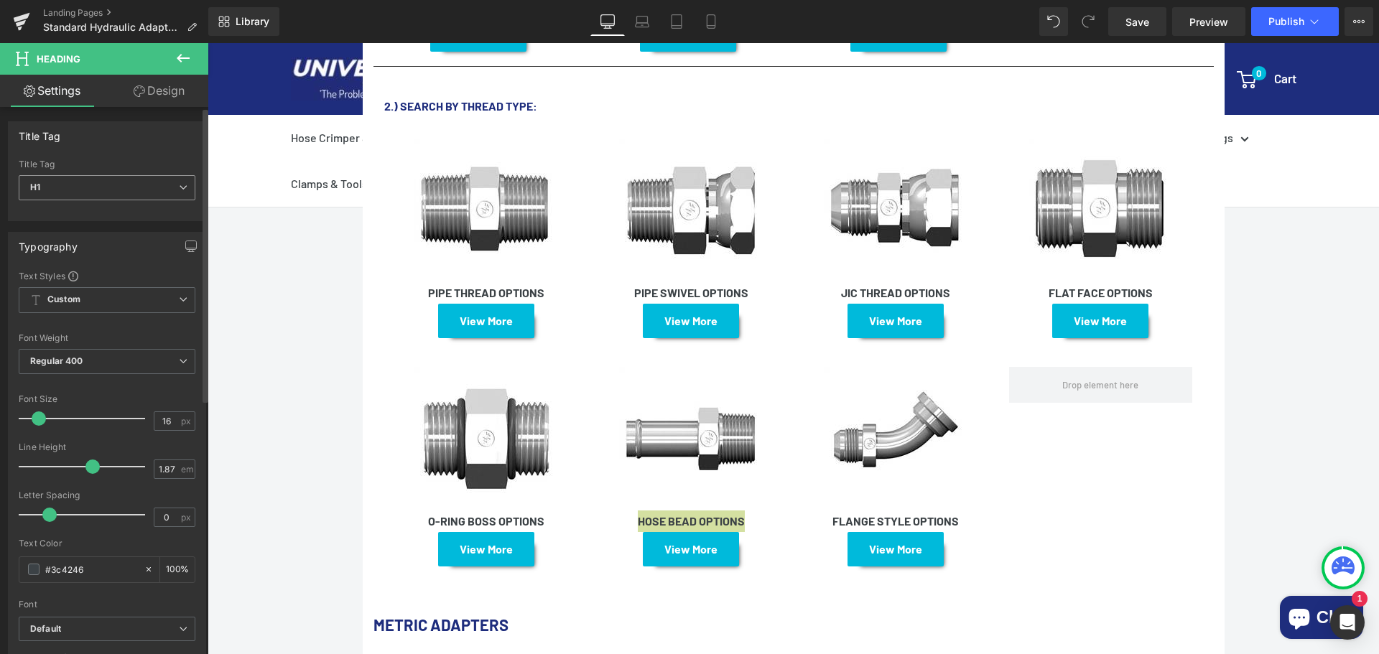
click at [100, 184] on span "H1" at bounding box center [107, 187] width 177 height 25
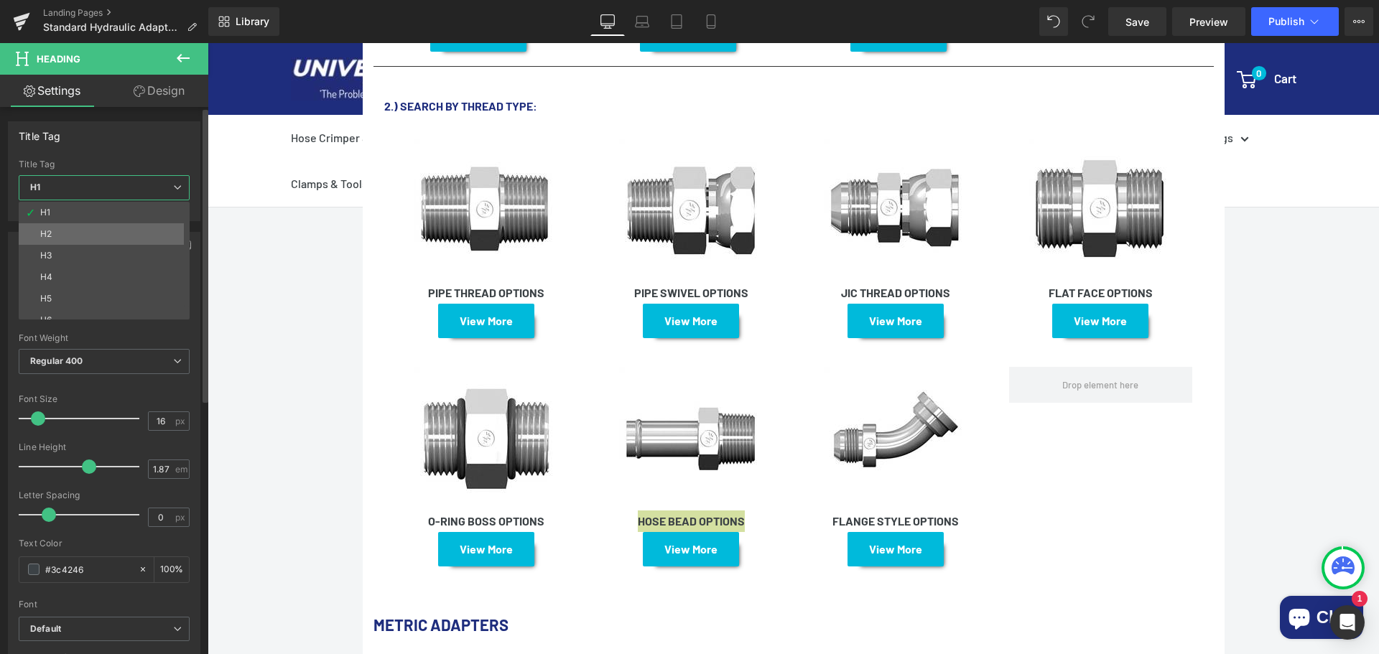
click at [82, 231] on li "H2" at bounding box center [107, 234] width 177 height 22
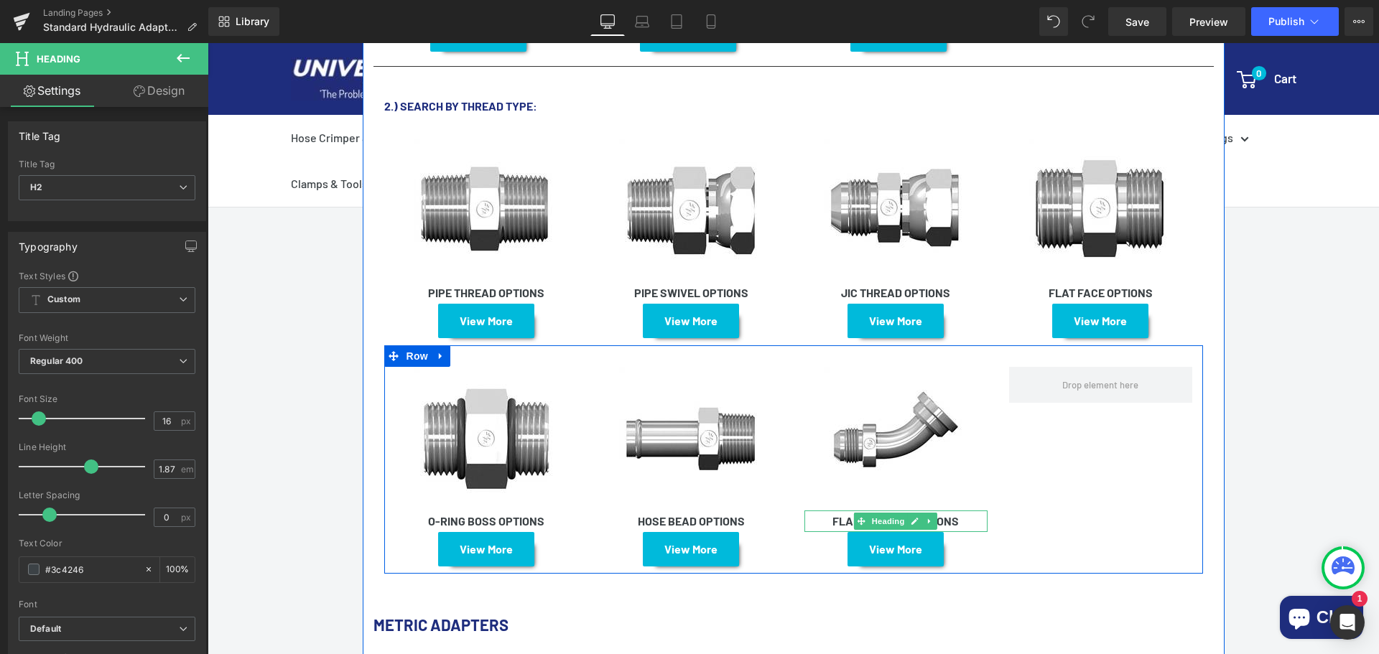
click at [951, 514] on strong "FLANGE STYLE OPTIONS" at bounding box center [895, 521] width 126 height 14
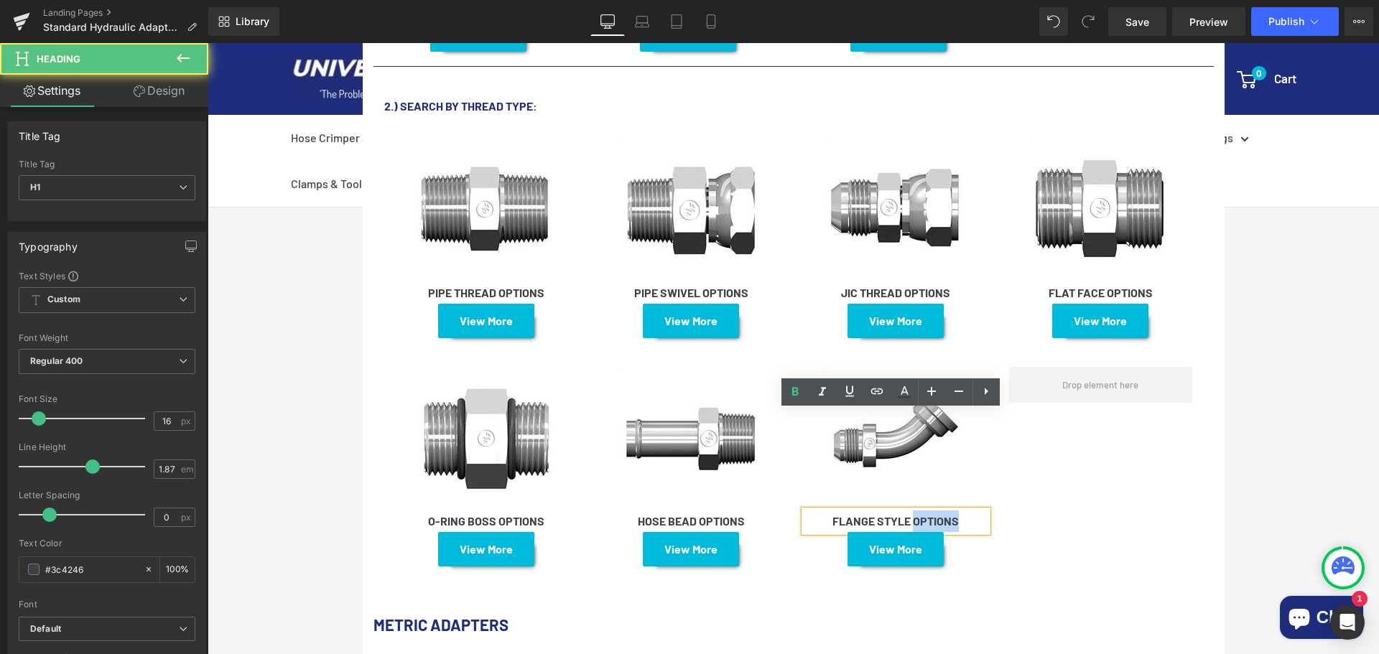
click at [951, 514] on strong "FLANGE STYLE OPTIONS" at bounding box center [895, 521] width 126 height 14
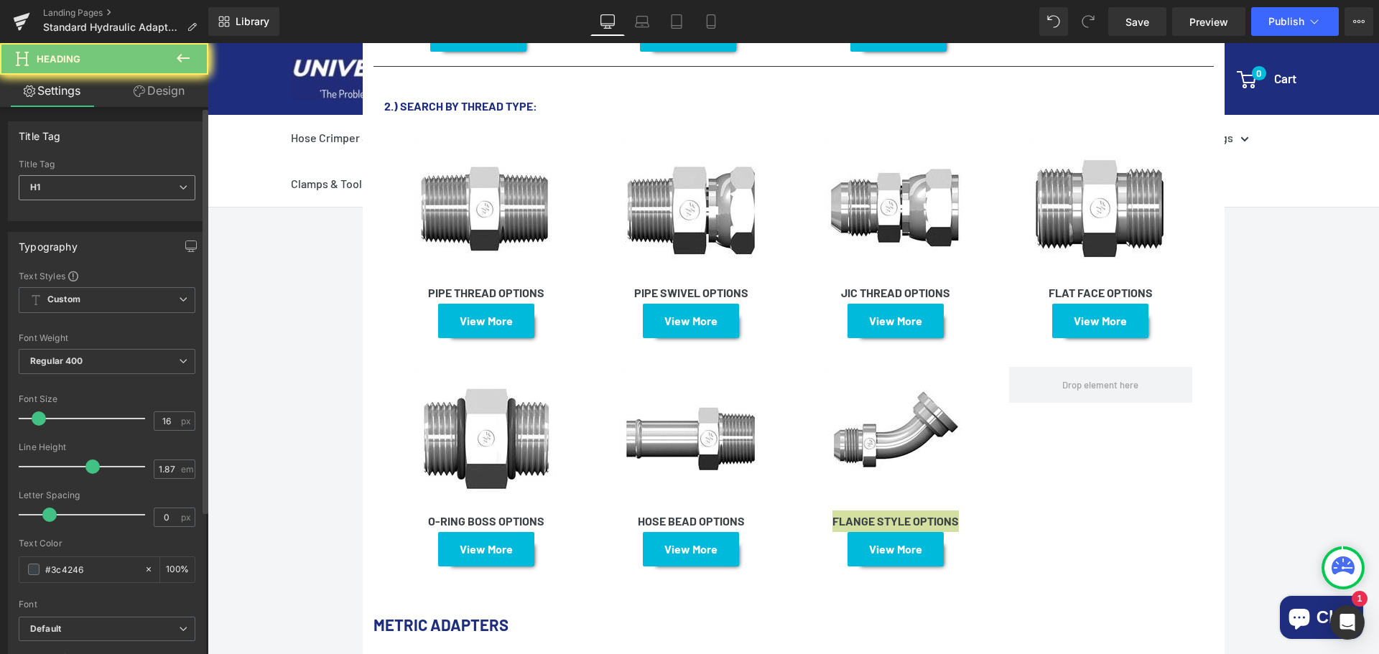
click at [139, 177] on span "H1" at bounding box center [107, 187] width 177 height 25
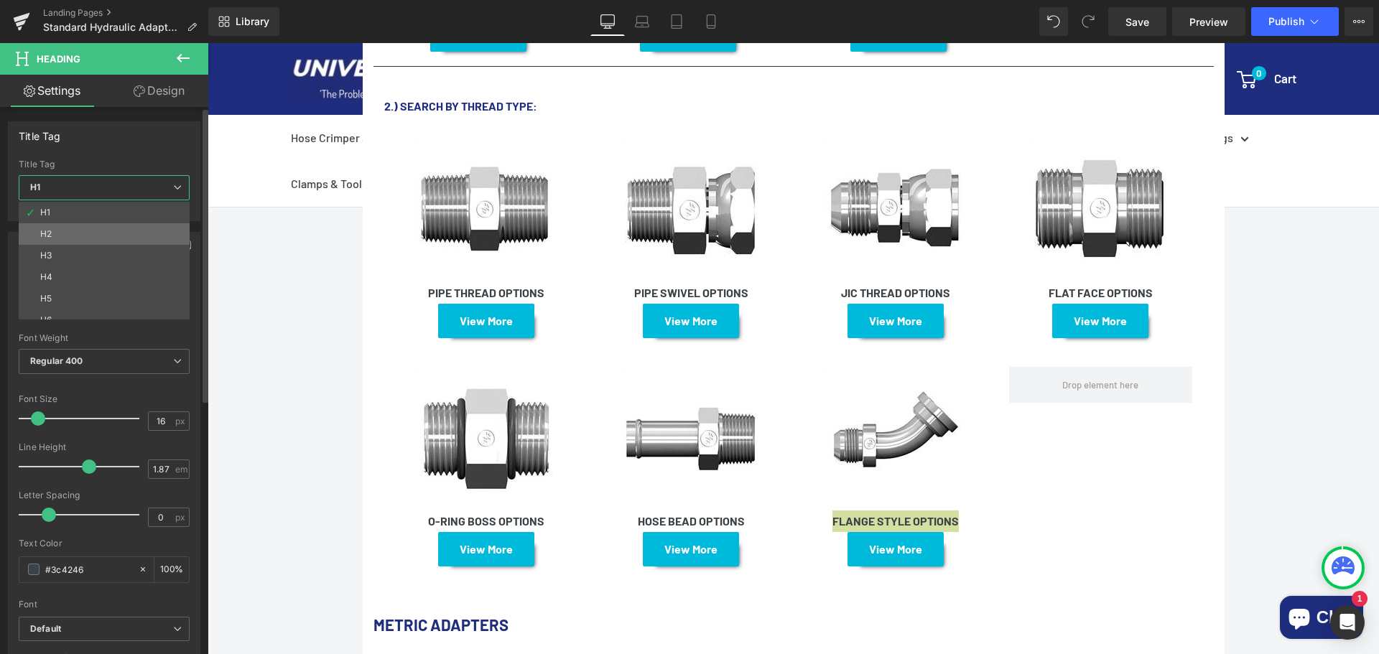
click at [92, 230] on li "H2" at bounding box center [107, 234] width 177 height 22
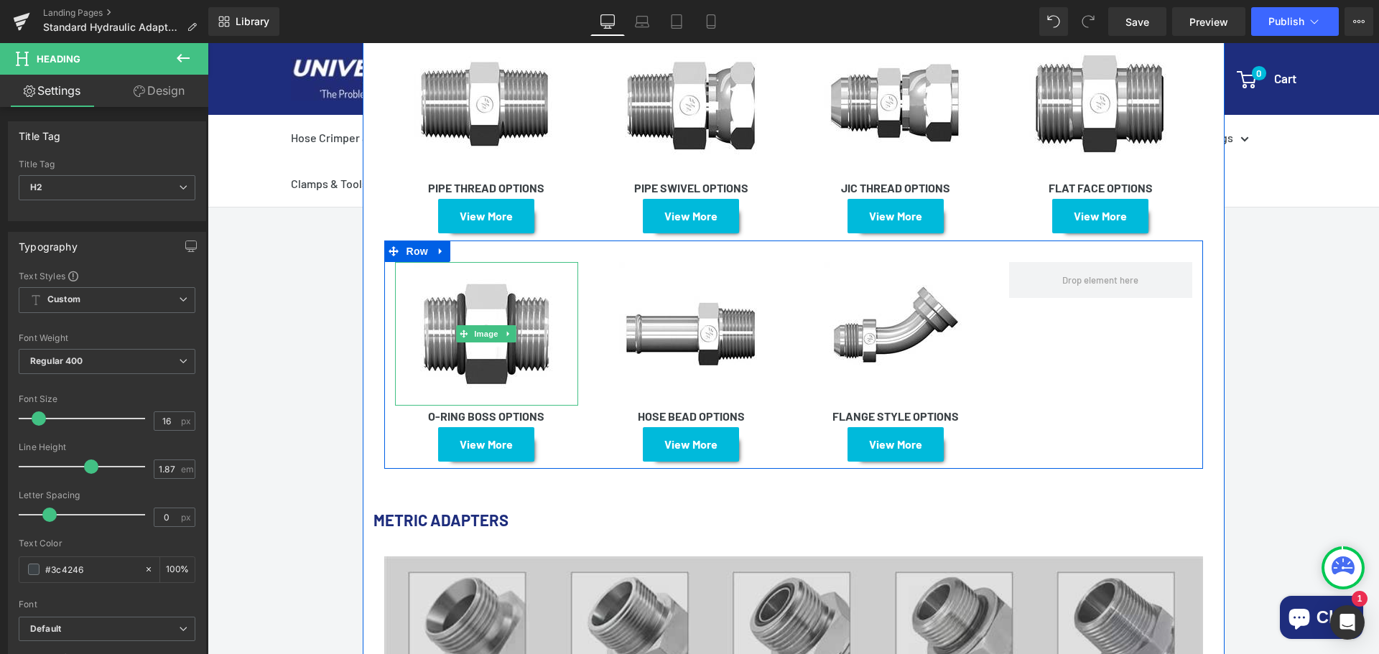
scroll to position [2154, 0]
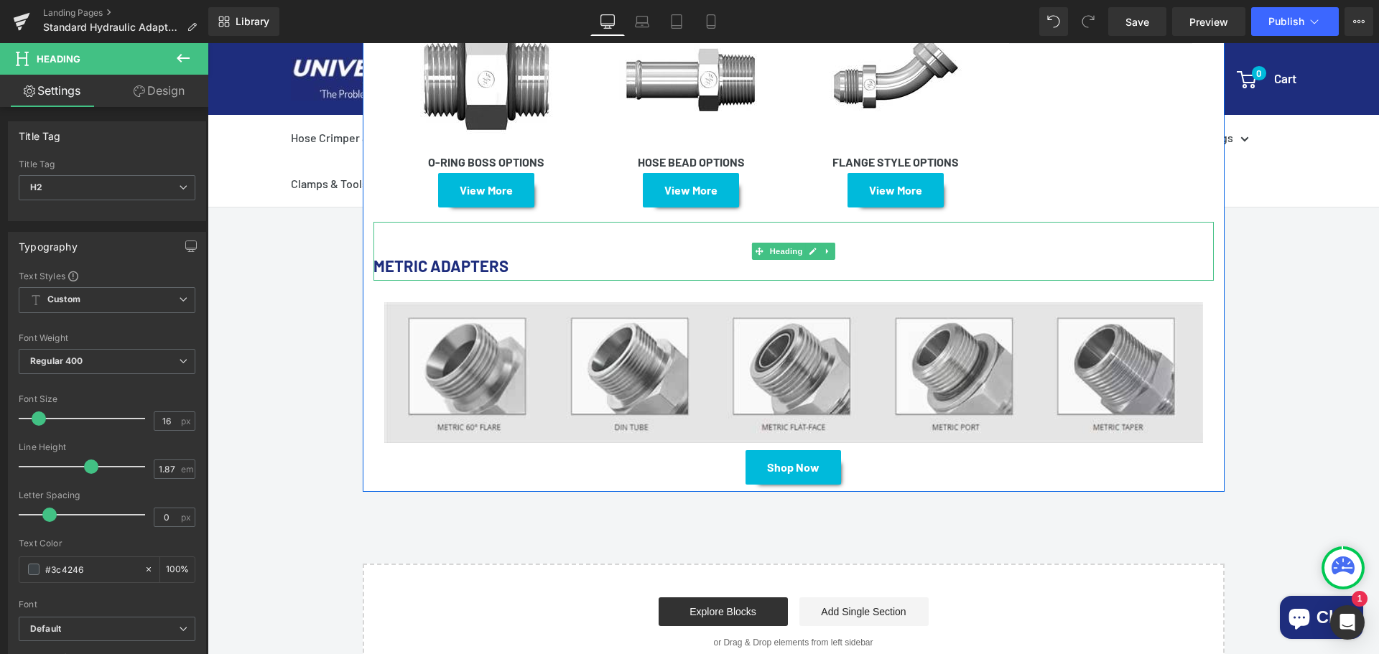
click at [444, 256] on font "METRIC ADAPTERS" at bounding box center [440, 265] width 135 height 19
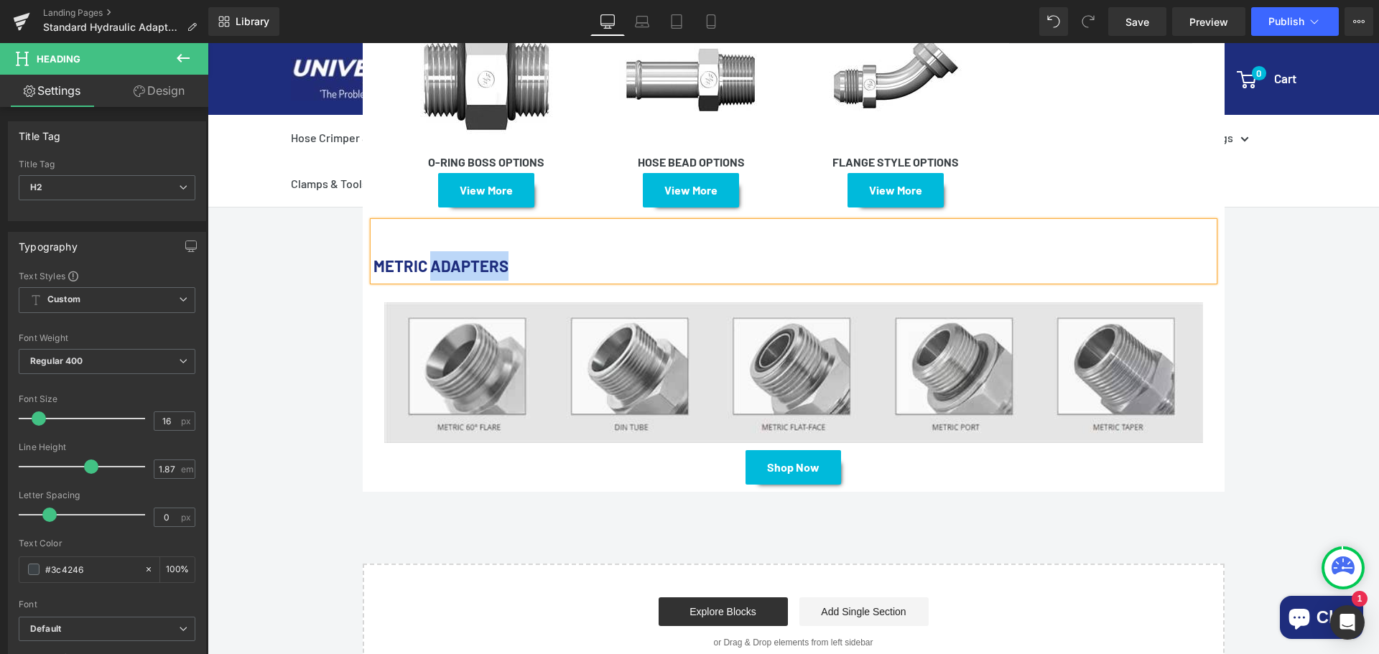
click at [444, 256] on font "METRIC ADAPTERS" at bounding box center [440, 265] width 135 height 19
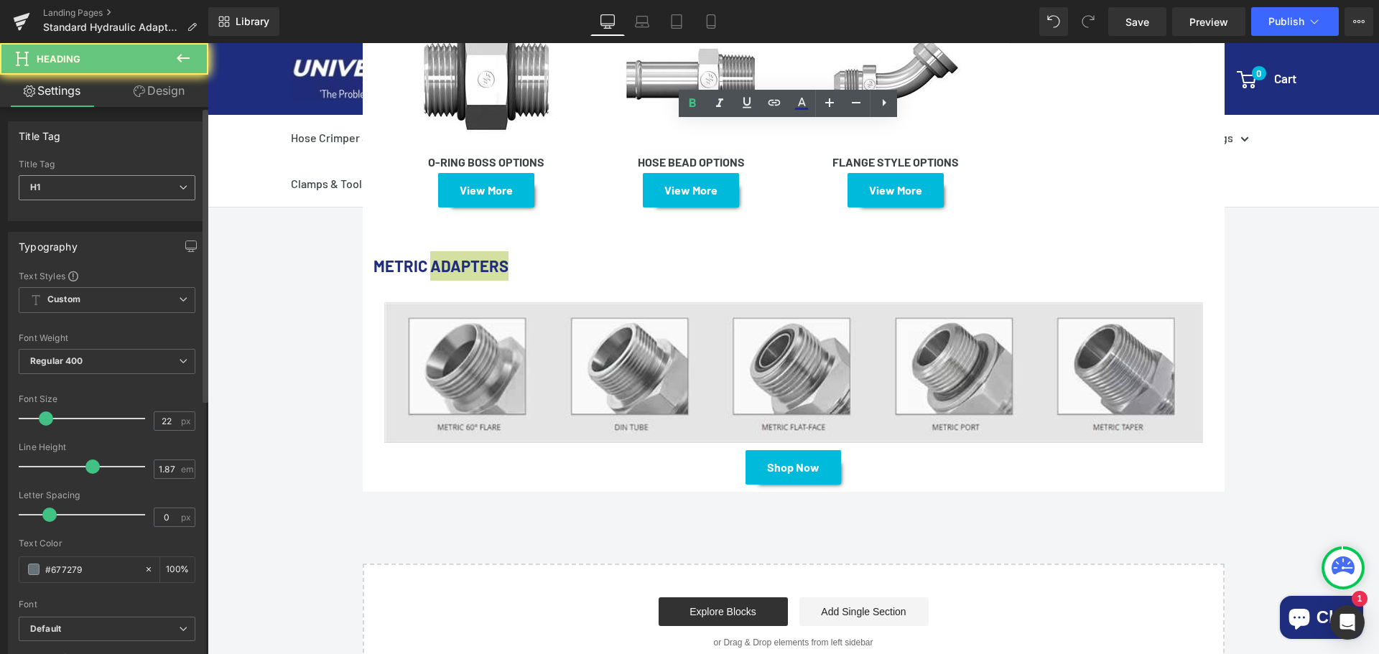
click at [130, 192] on span "H1" at bounding box center [107, 187] width 177 height 25
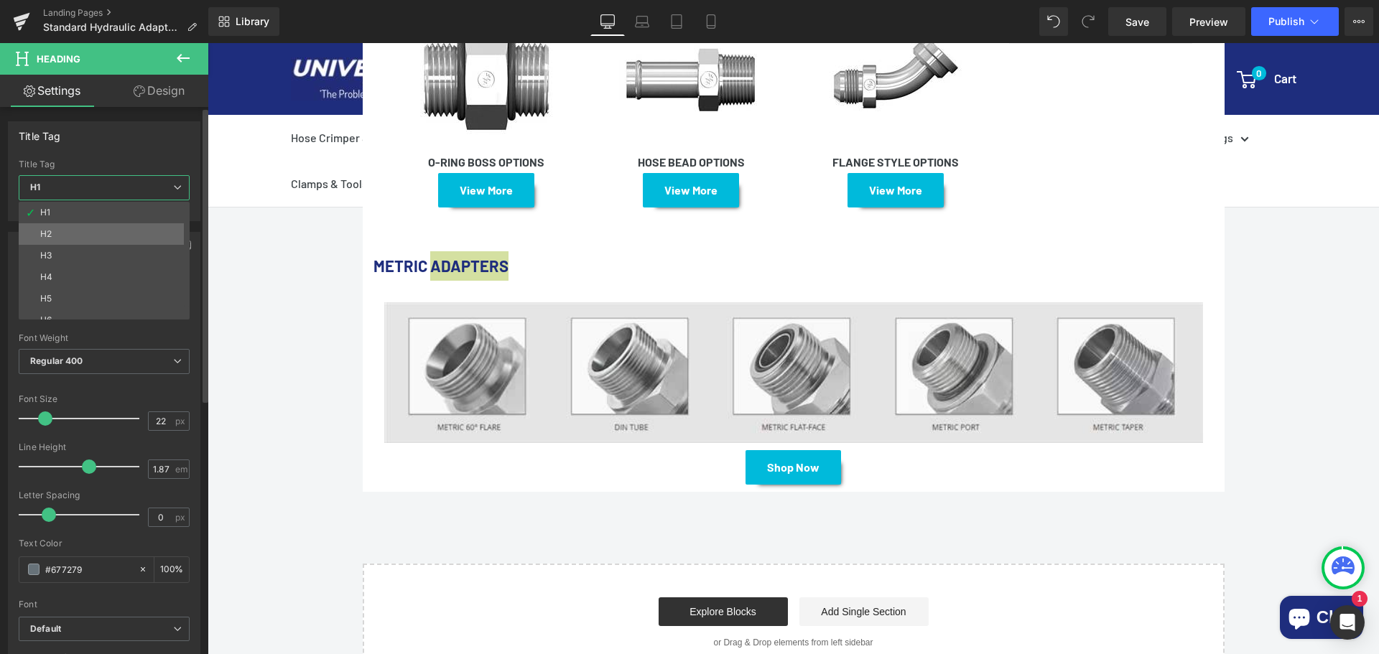
click at [98, 228] on li "H2" at bounding box center [107, 234] width 177 height 22
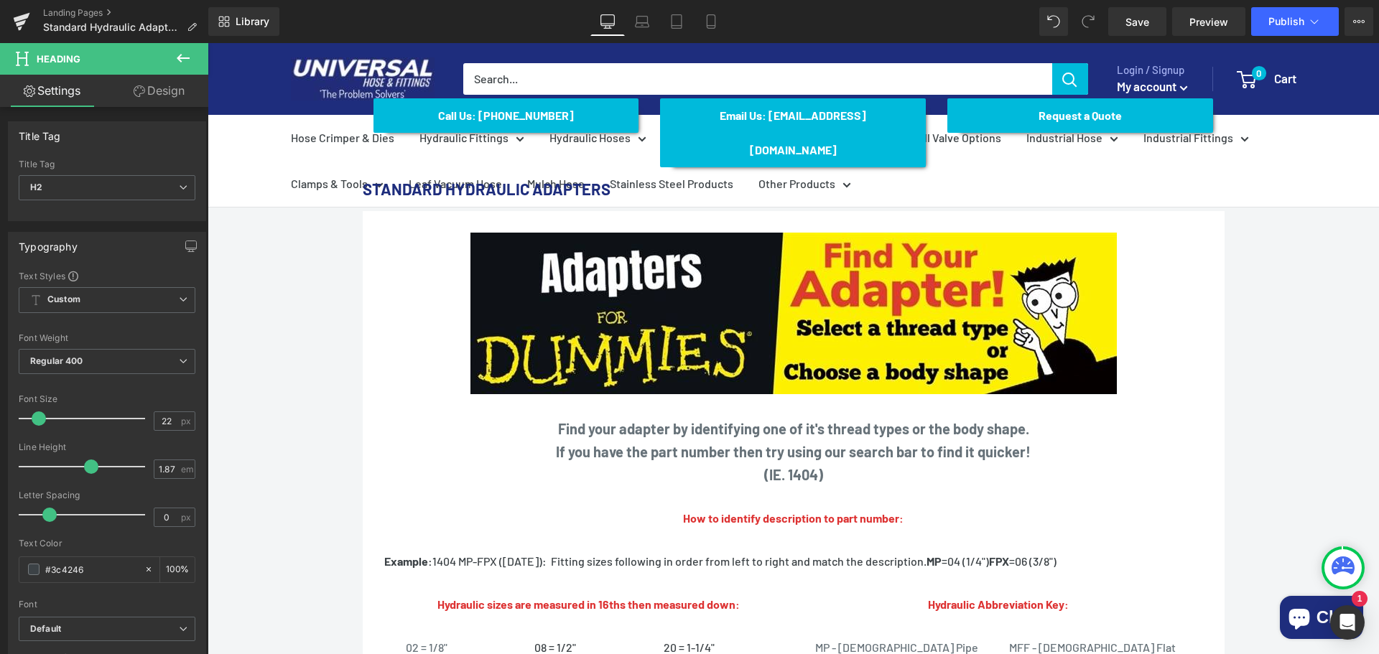
scroll to position [0, 0]
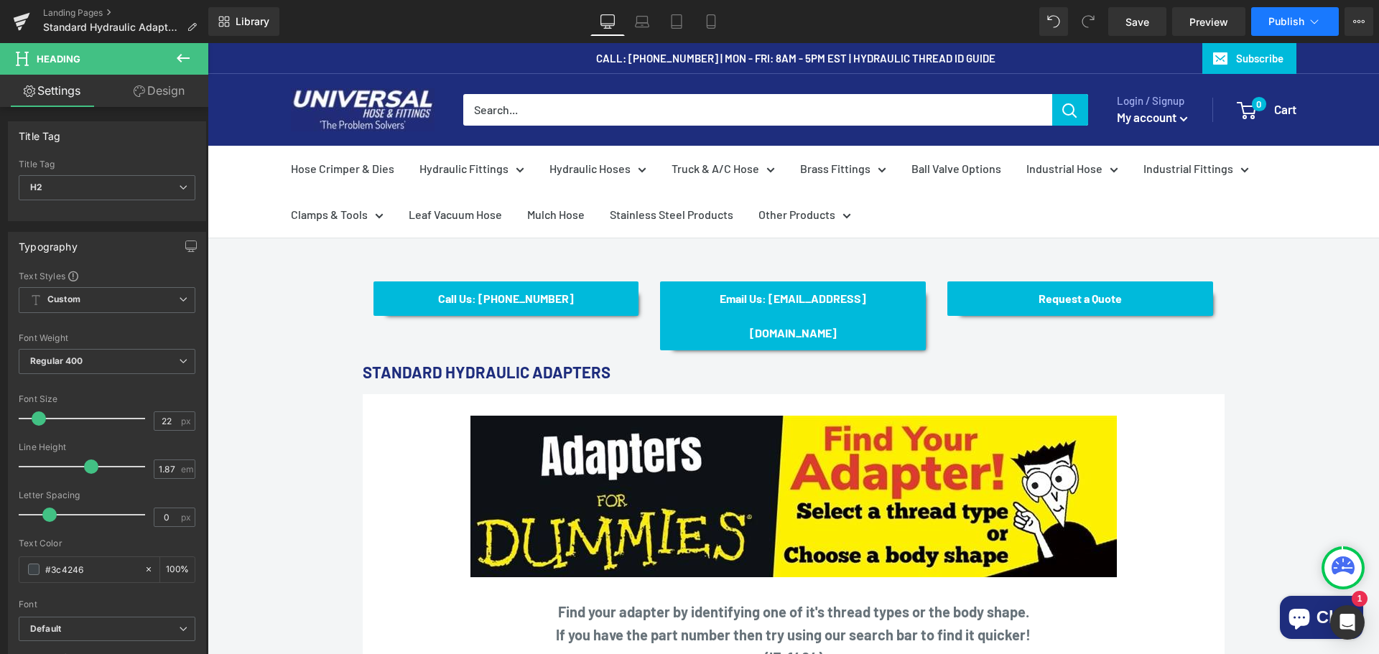
click at [1314, 29] on button "Publish" at bounding box center [1295, 21] width 88 height 29
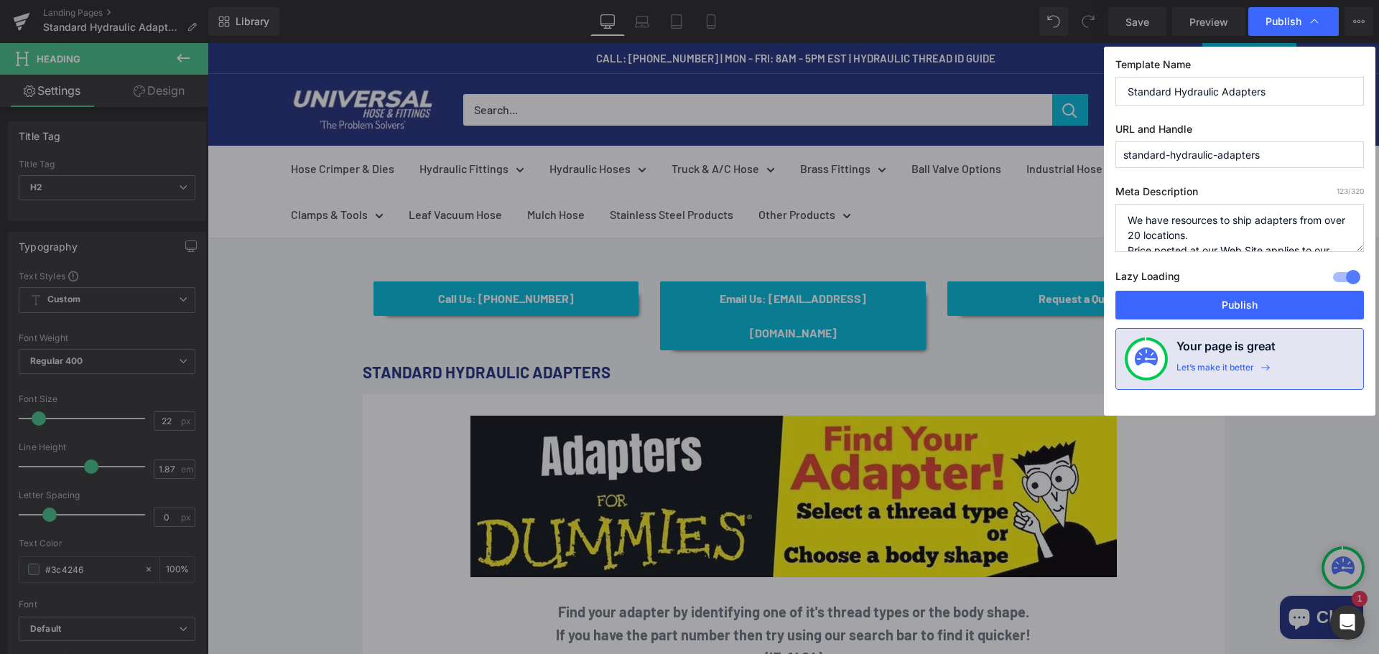
click at [1243, 270] on div "Lazy Loading Build Upgrade plan to unlock" at bounding box center [1239, 279] width 248 height 24
click at [1236, 307] on button "Publish" at bounding box center [1239, 305] width 248 height 29
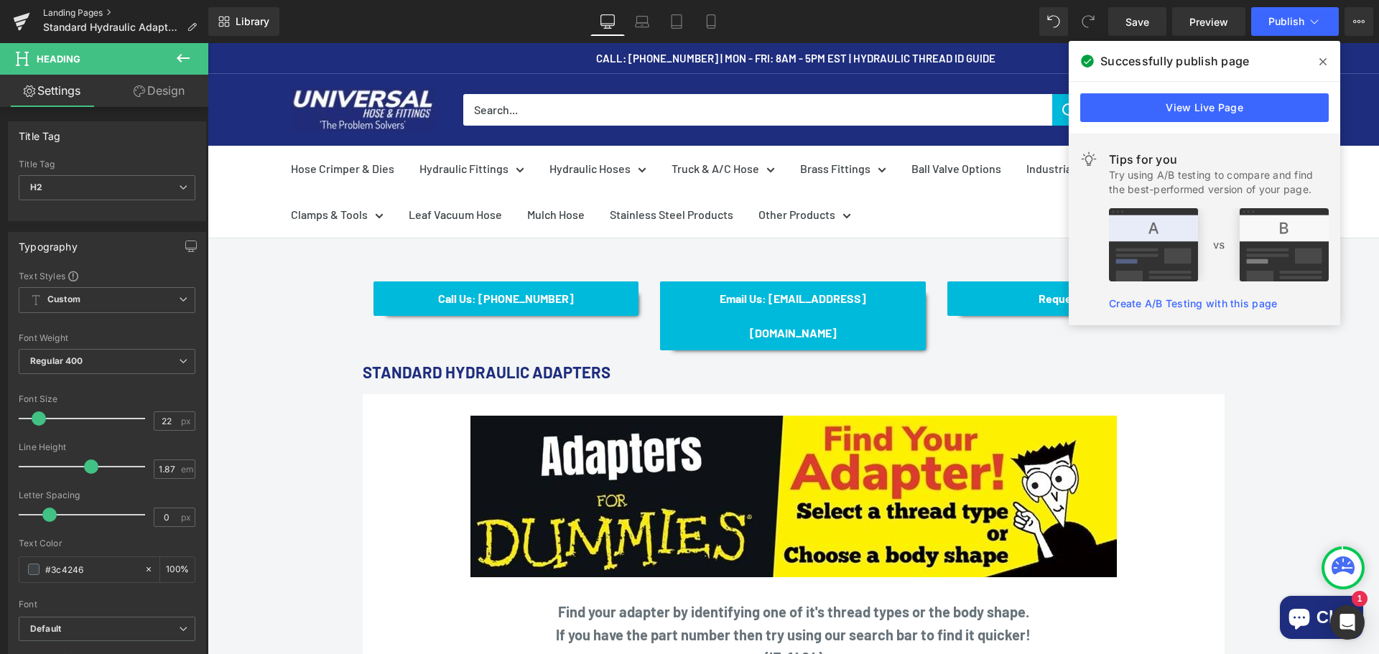
click at [77, 10] on link "Landing Pages" at bounding box center [125, 12] width 165 height 11
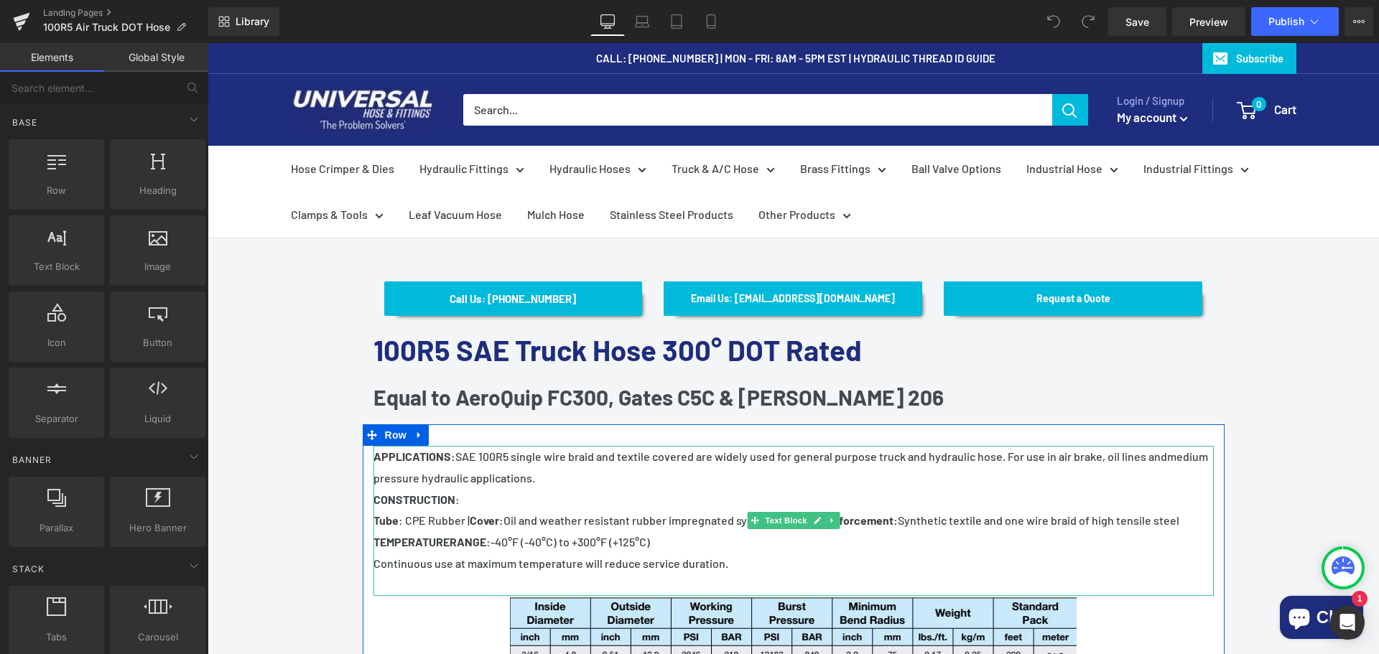
click at [500, 457] on span "SAE 100R5 single wire braid and textile covered are widely used for general pur…" at bounding box center [811, 456] width 712 height 14
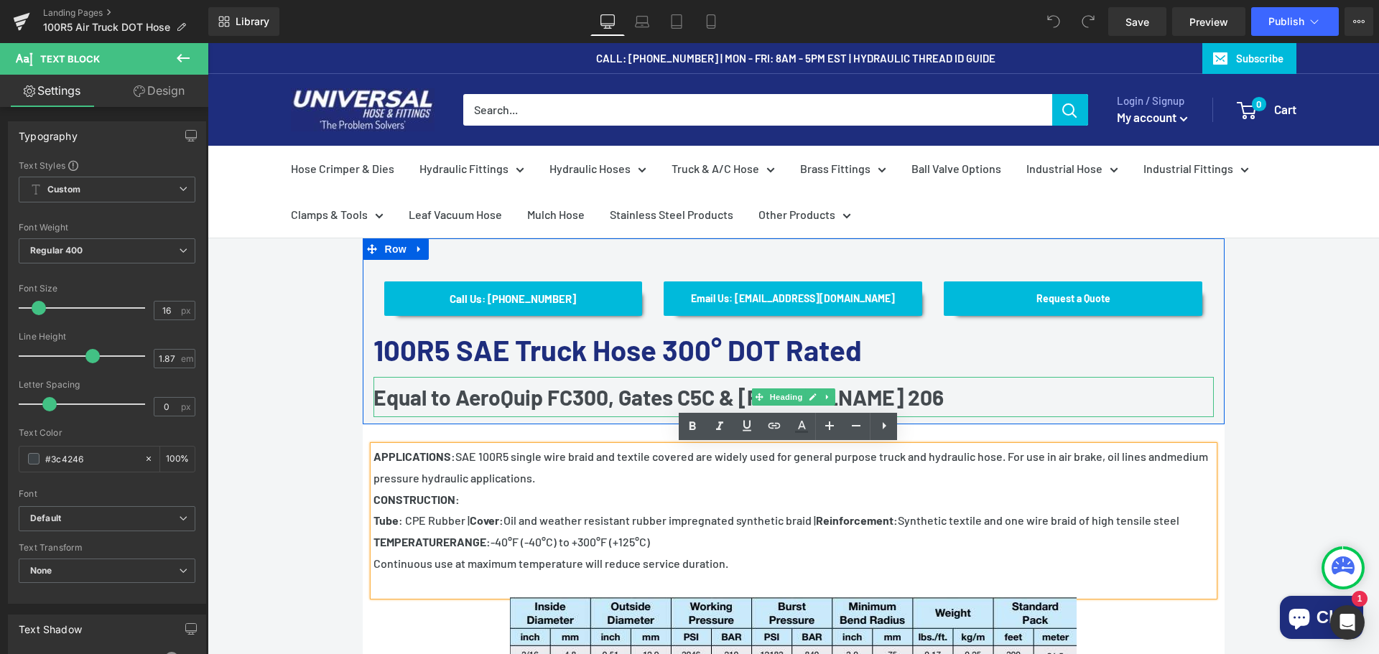
click at [480, 393] on b "Equal to AeroQuip FC300, Gates C5C & [PERSON_NAME] 206" at bounding box center [658, 397] width 570 height 26
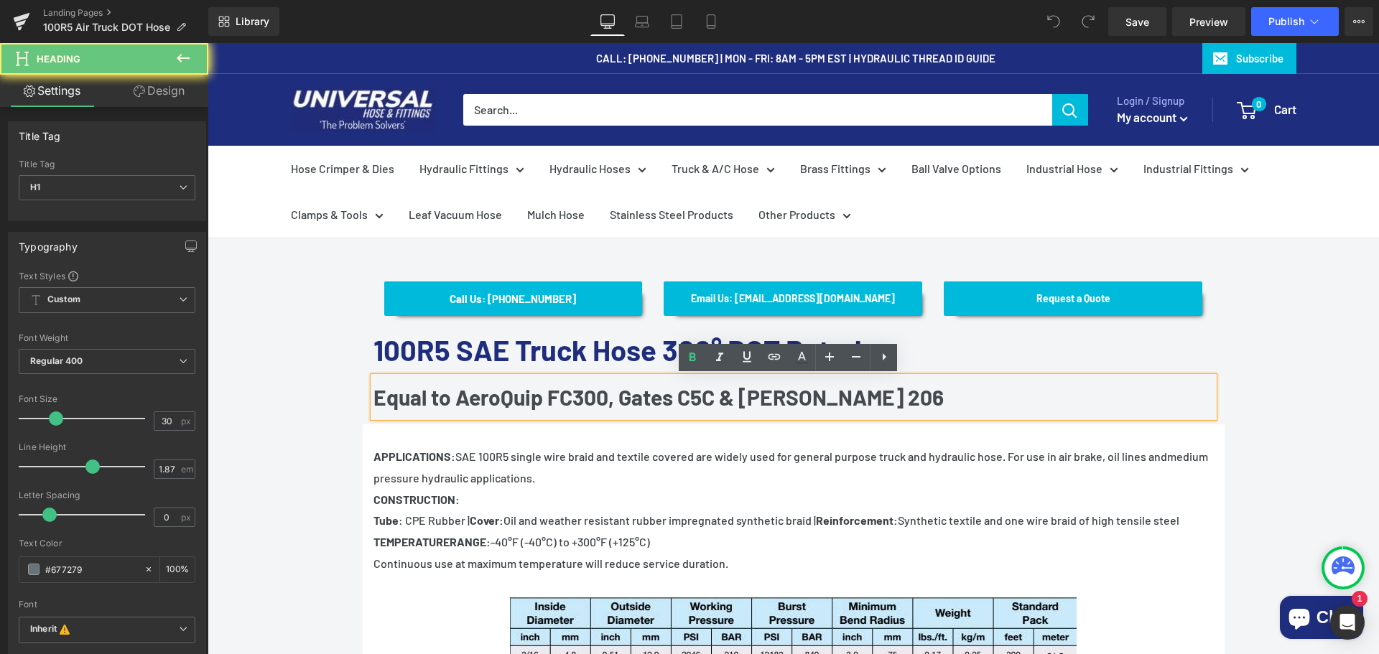
click at [505, 391] on b "Equal to AeroQuip FC300, Gates C5C & [PERSON_NAME] 206" at bounding box center [658, 397] width 570 height 26
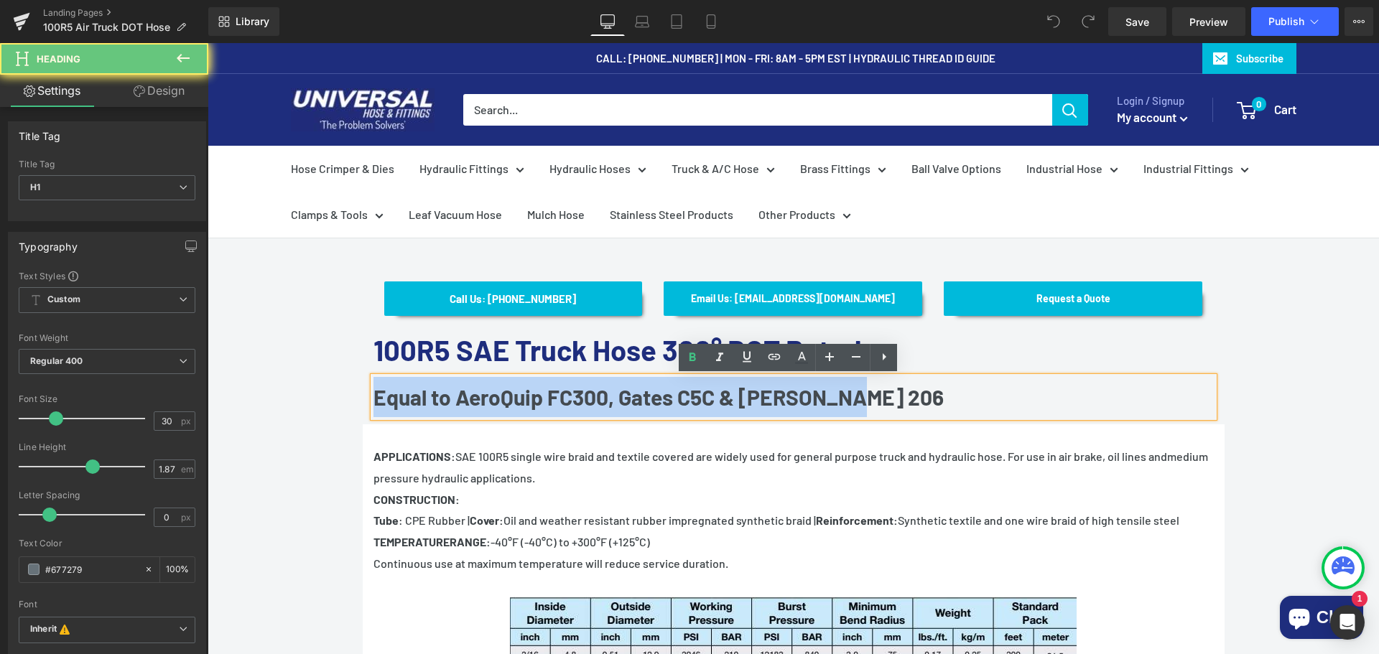
click at [505, 391] on b "Equal to AeroQuip FC300, Gates C5C & [PERSON_NAME] 206" at bounding box center [658, 397] width 570 height 26
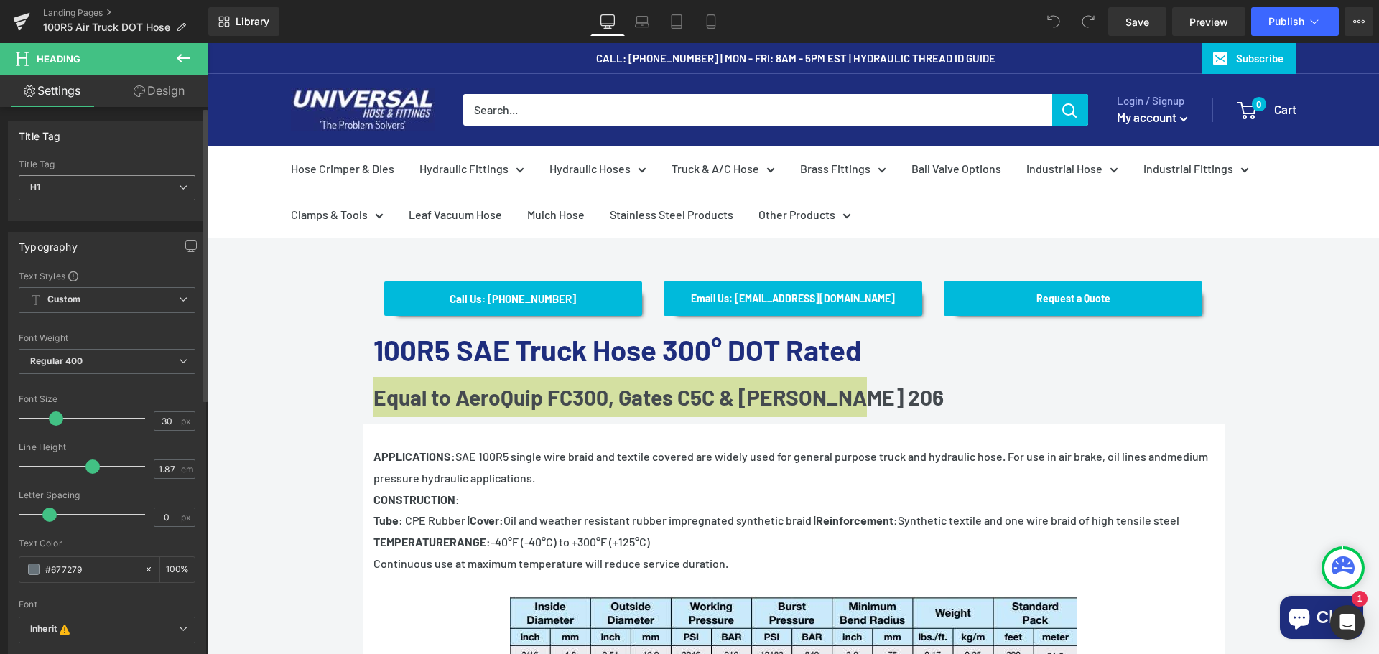
click at [95, 187] on span "H1" at bounding box center [107, 187] width 177 height 25
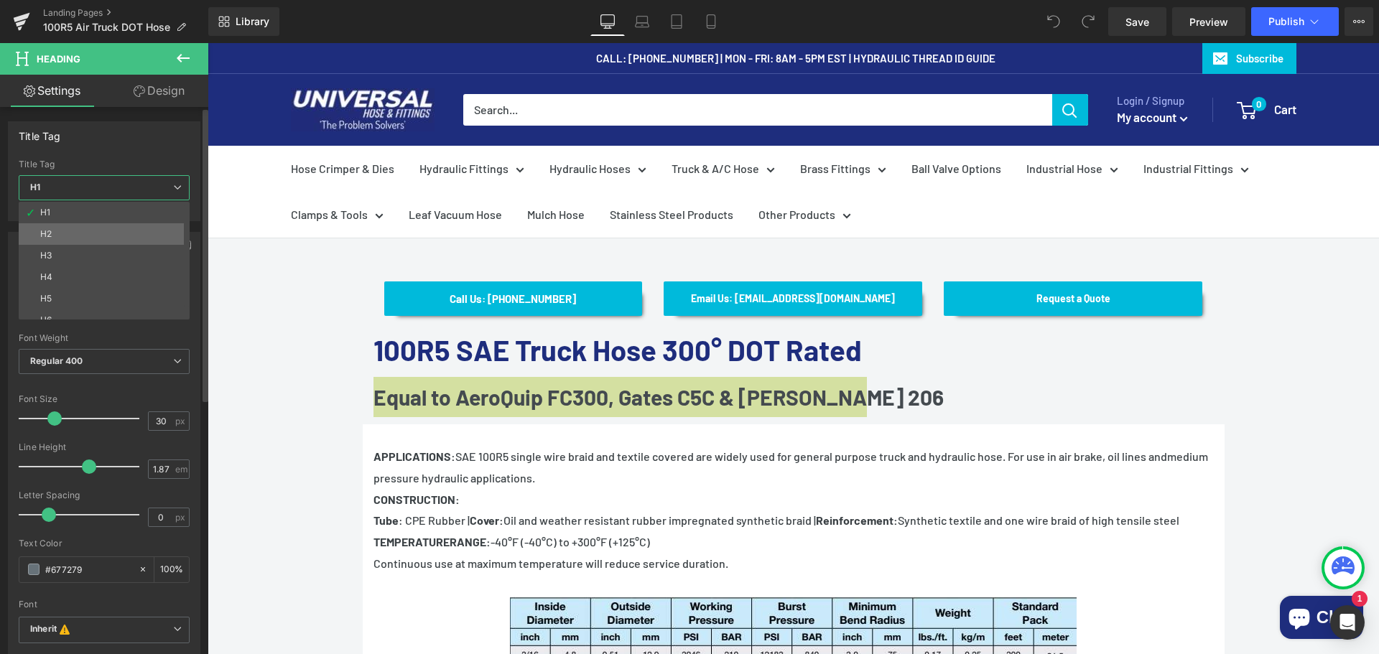
click at [73, 228] on li "H2" at bounding box center [107, 234] width 177 height 22
type input "16"
type input "#3c4246"
type input "100"
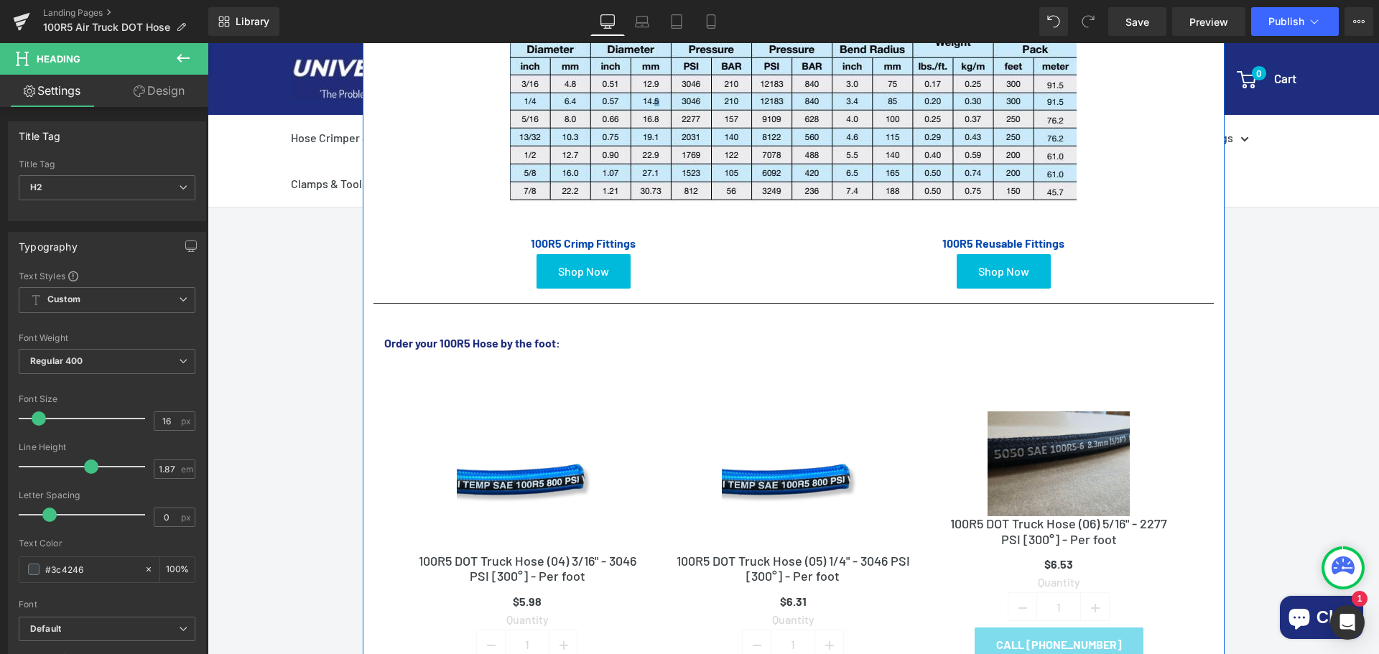
scroll to position [646, 0]
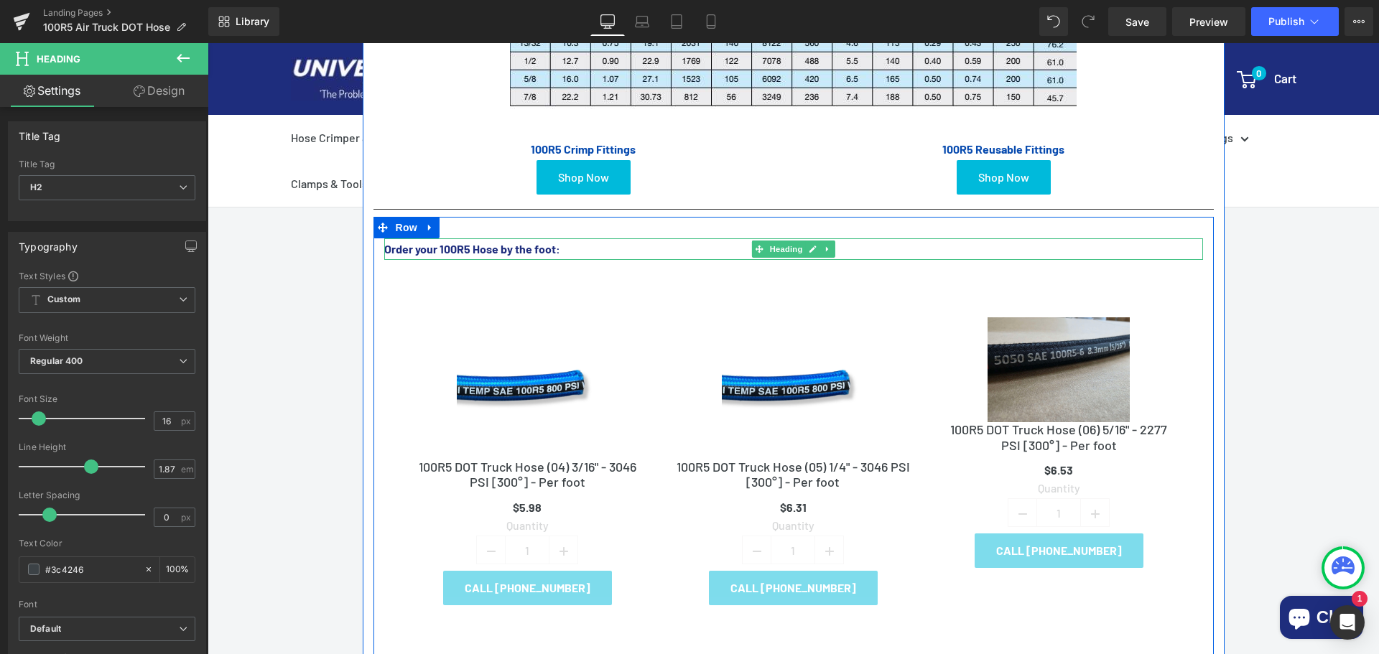
click at [444, 246] on strong "Order your 100R5 Hose by the foot:" at bounding box center [472, 249] width 176 height 14
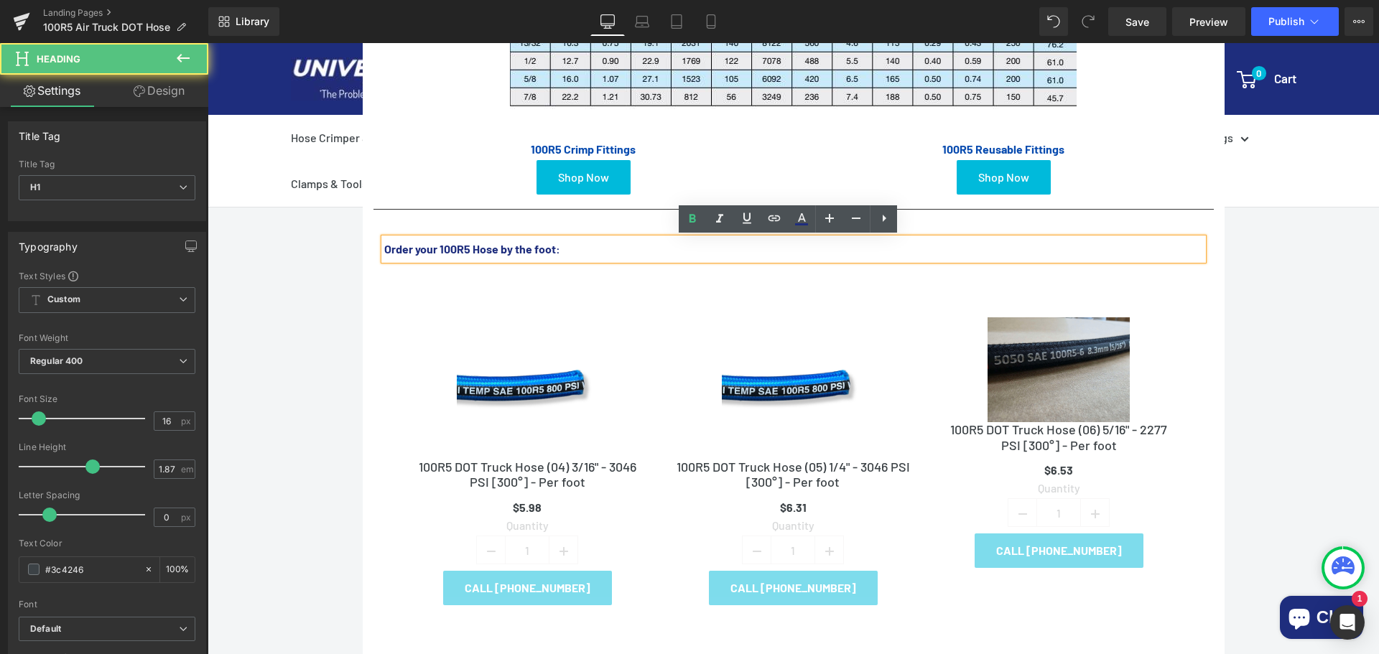
click at [448, 246] on strong "Order your 100R5 Hose by the foot:" at bounding box center [472, 249] width 176 height 14
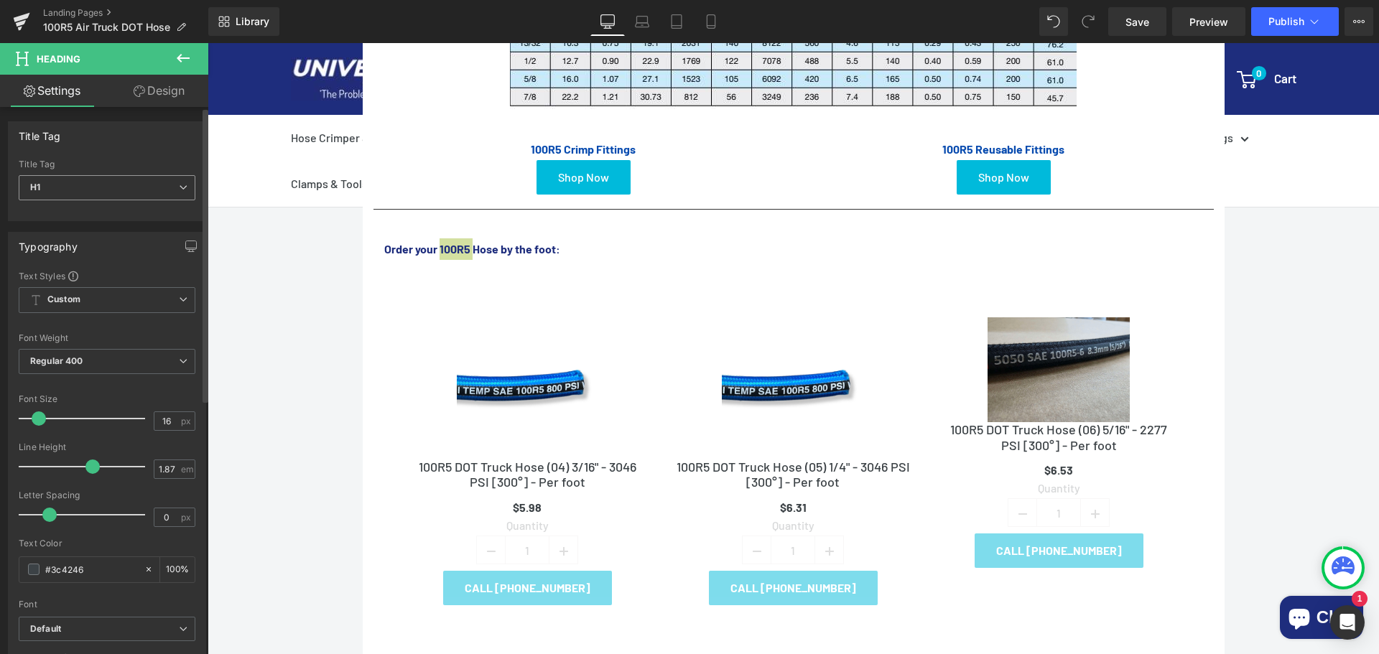
click at [77, 186] on span "H1" at bounding box center [107, 187] width 177 height 25
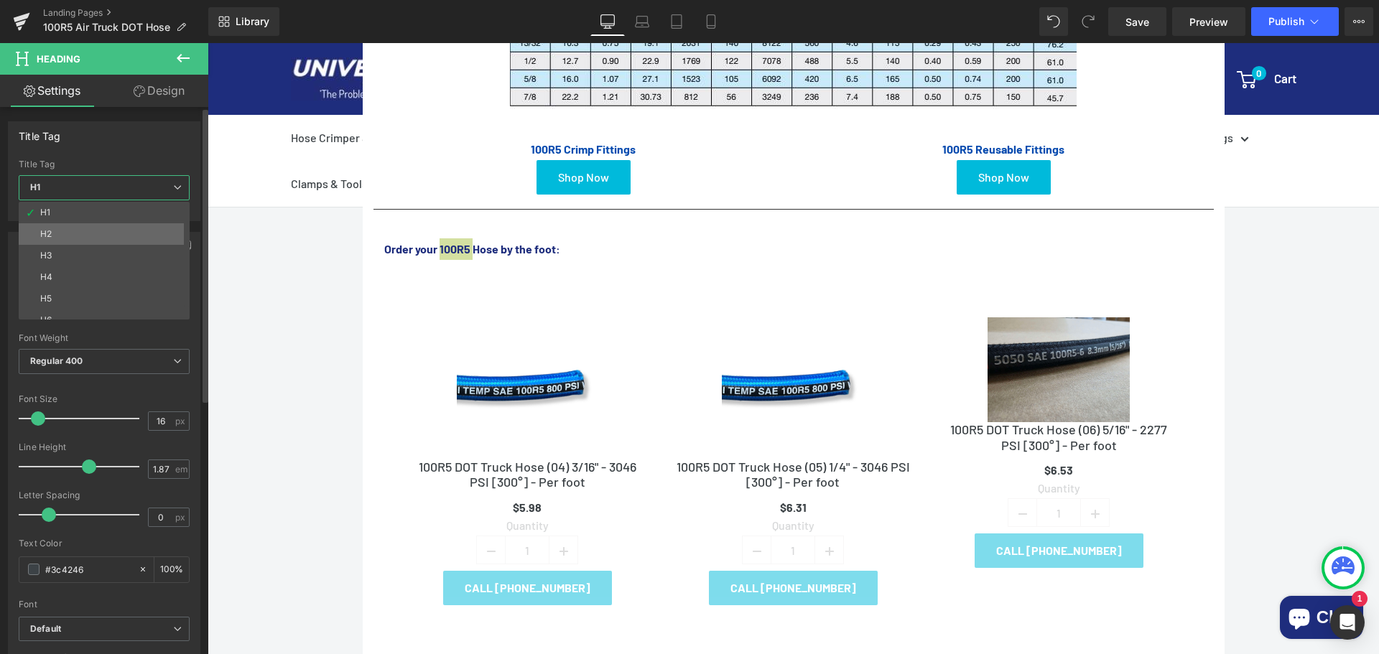
click at [57, 230] on li "H2" at bounding box center [107, 234] width 177 height 22
type input "100"
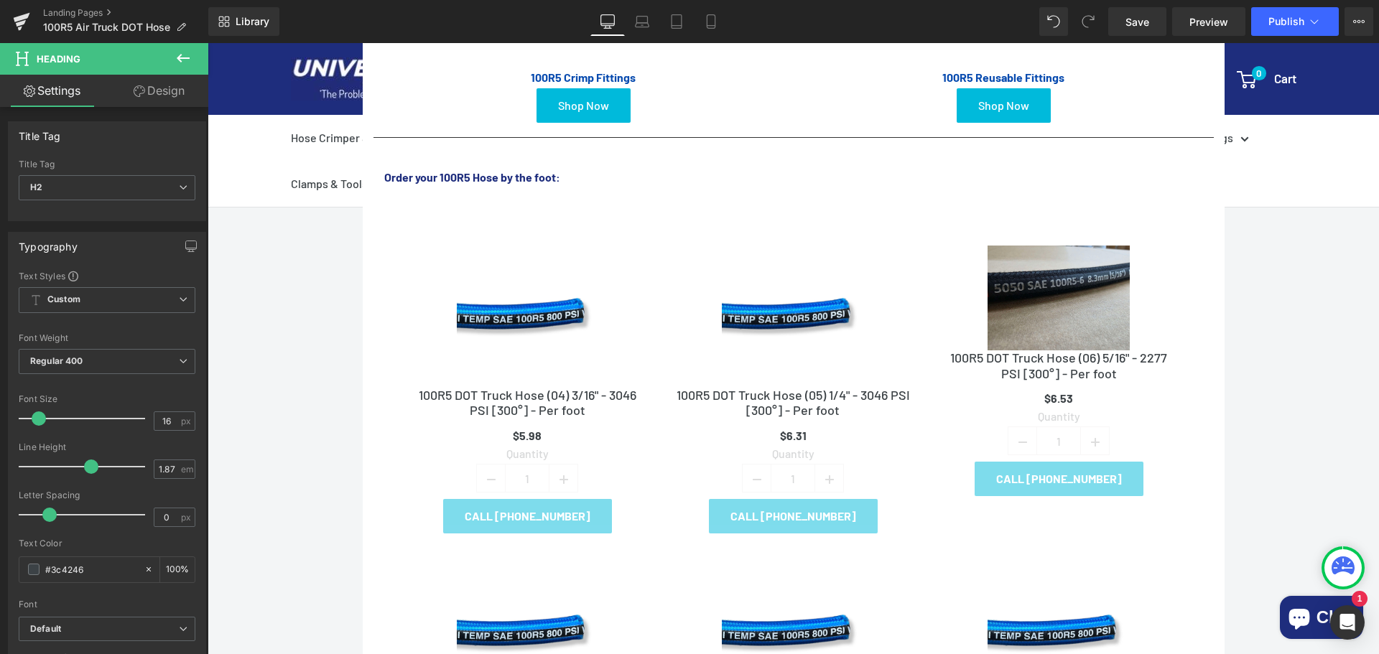
scroll to position [287, 0]
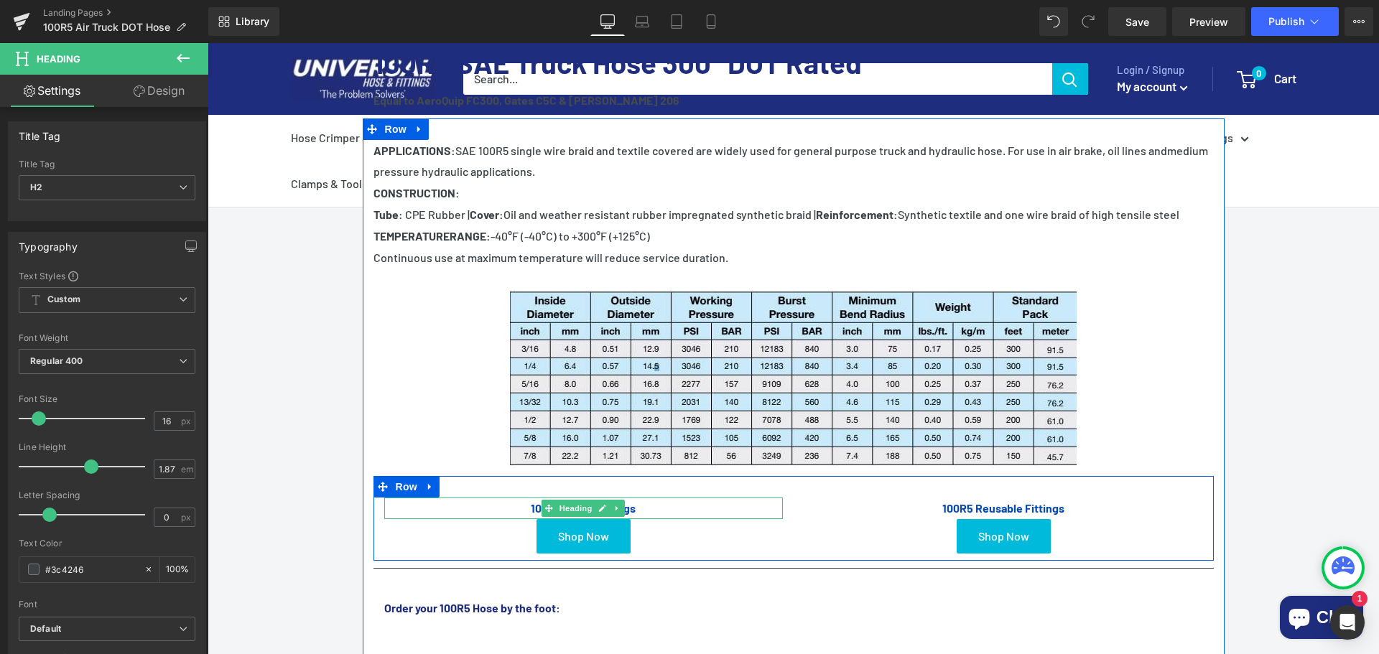
click at [651, 507] on h1 "100R5 Crimp Fittings" at bounding box center [583, 509] width 398 height 22
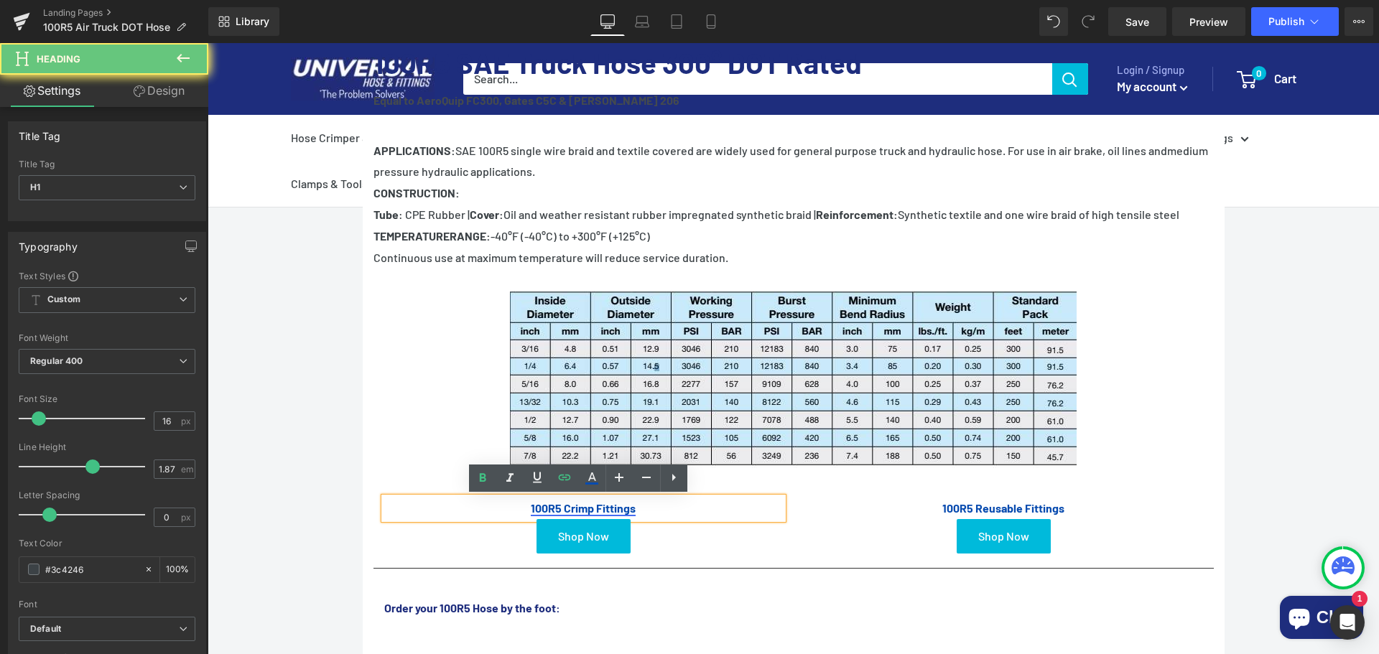
click at [630, 510] on link "100R5 Crimp Fittings" at bounding box center [583, 508] width 105 height 14
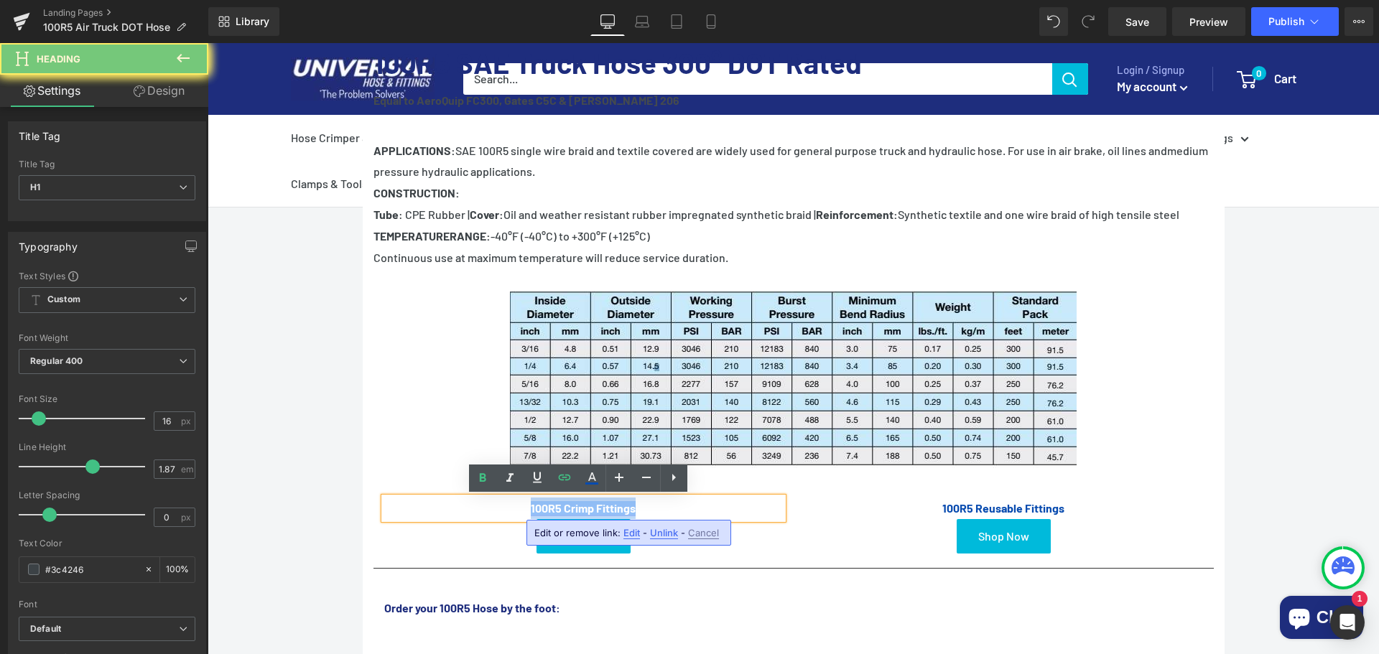
click at [630, 510] on link "100R5 Crimp Fittings" at bounding box center [583, 508] width 105 height 14
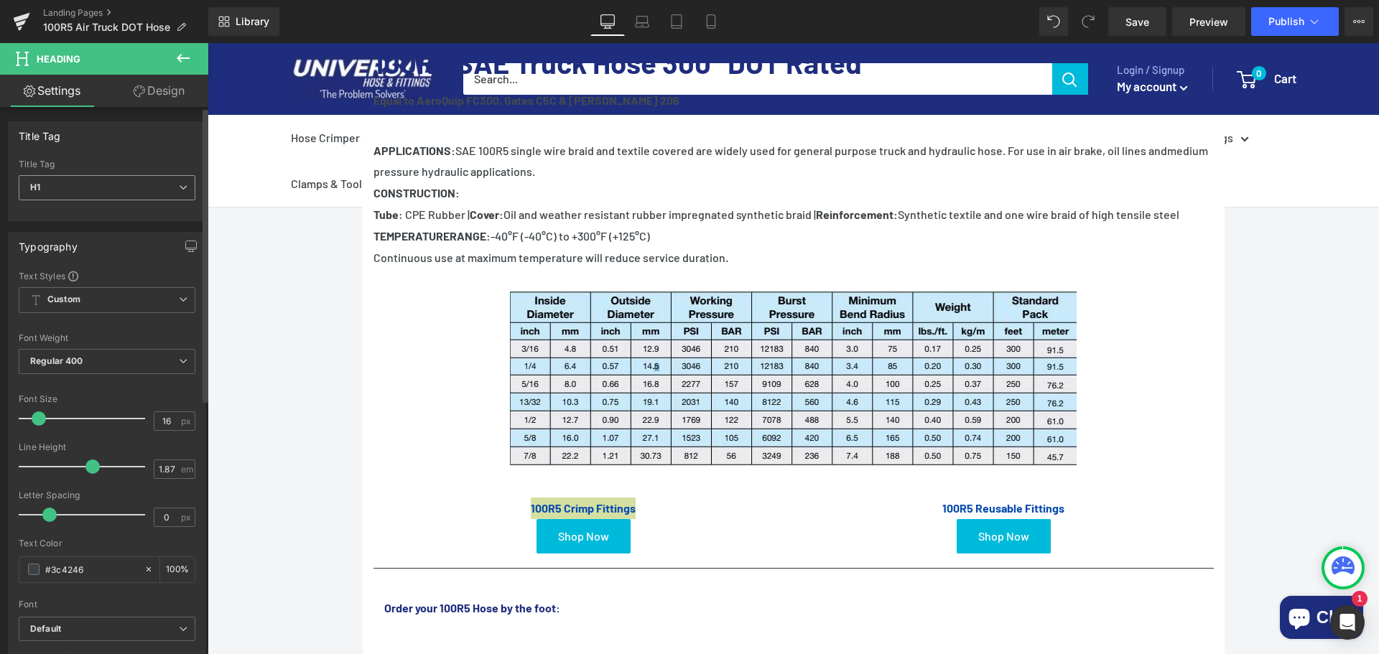
click at [70, 180] on span "H1" at bounding box center [107, 187] width 177 height 25
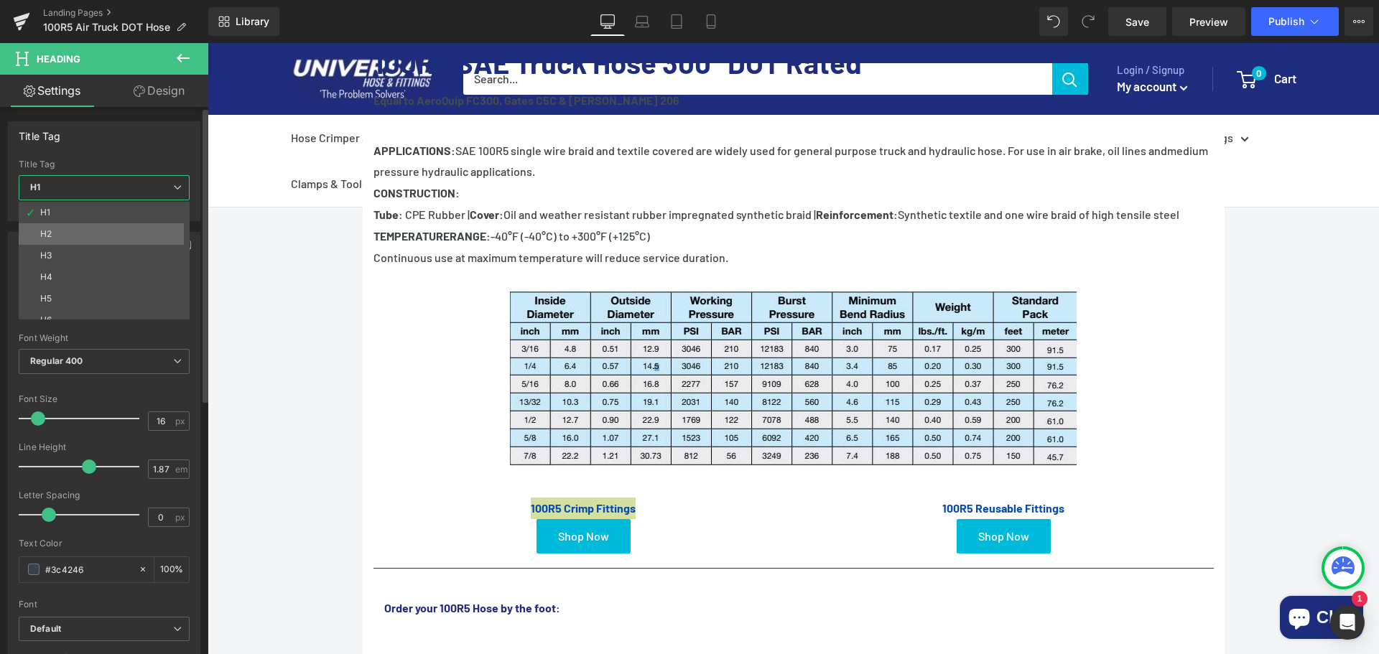
click at [52, 227] on li "H2" at bounding box center [107, 234] width 177 height 22
type input "100"
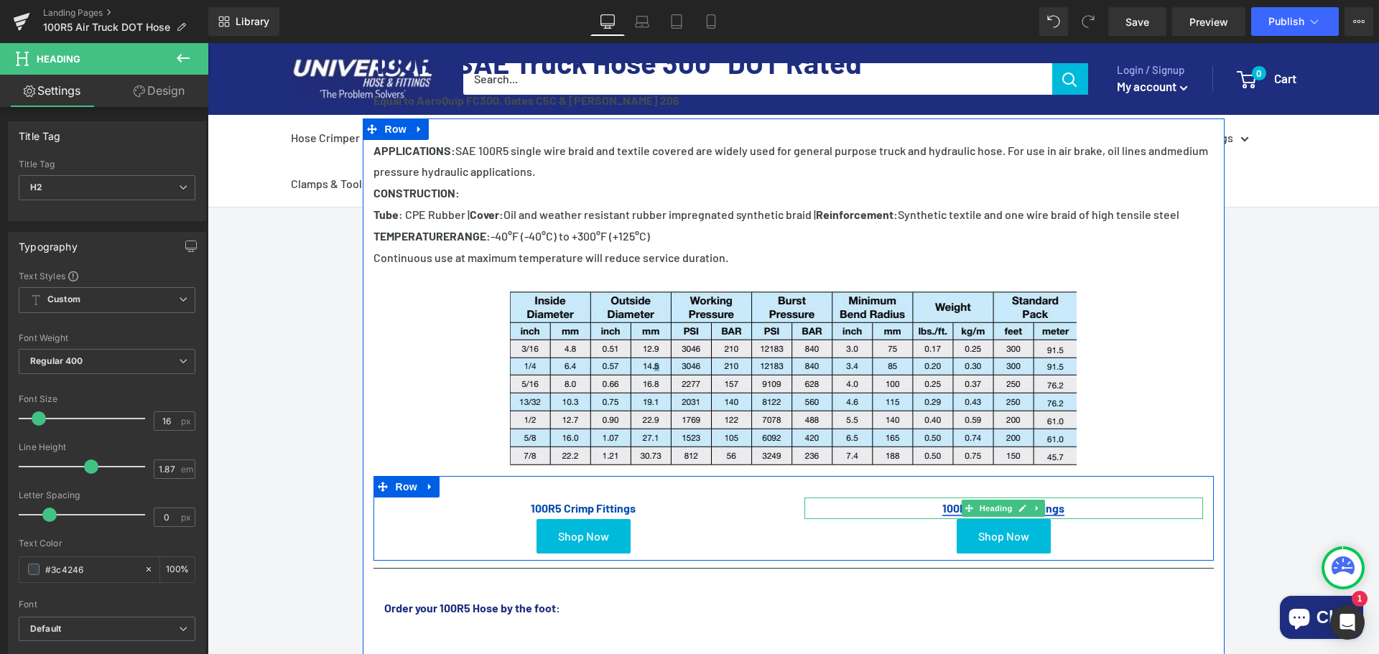
click at [1057, 506] on link "100R5 Reusable Fittings" at bounding box center [1003, 508] width 122 height 14
click at [1090, 505] on h1 "100R5 Reusable Fittings" at bounding box center [1003, 509] width 398 height 22
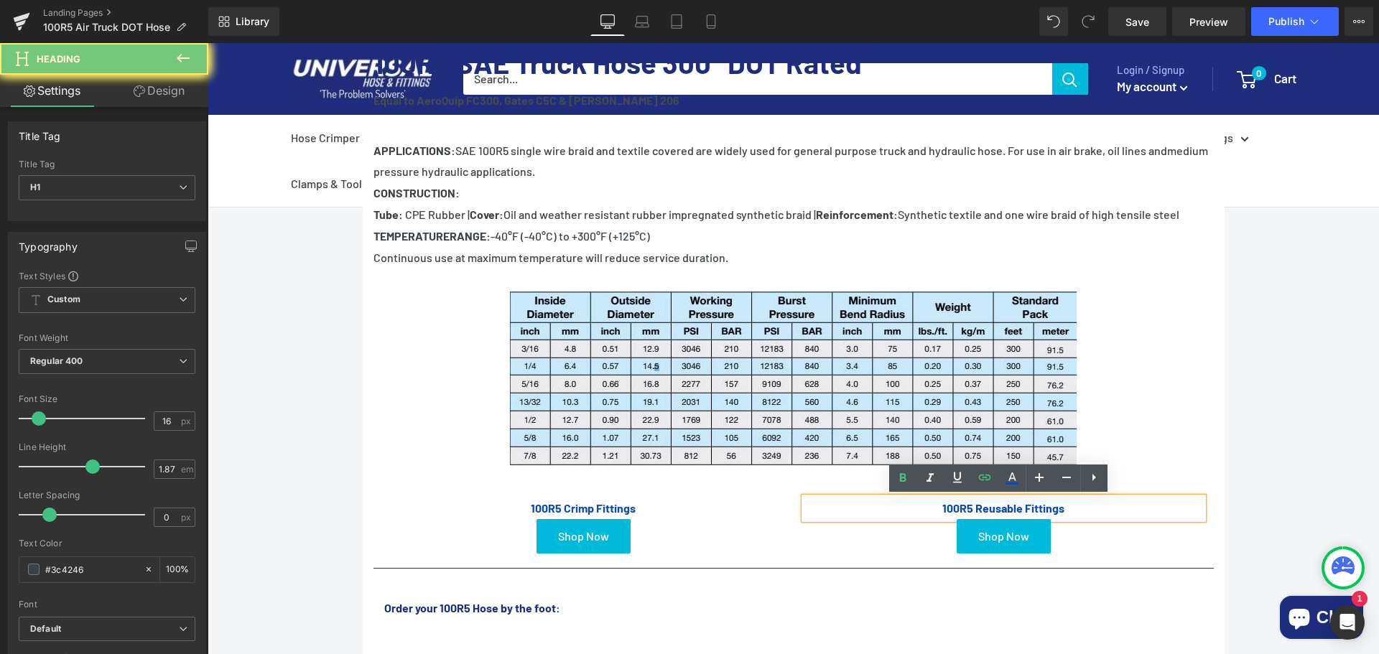
click at [1090, 505] on h1 "100R5 Reusable Fittings" at bounding box center [1003, 509] width 398 height 22
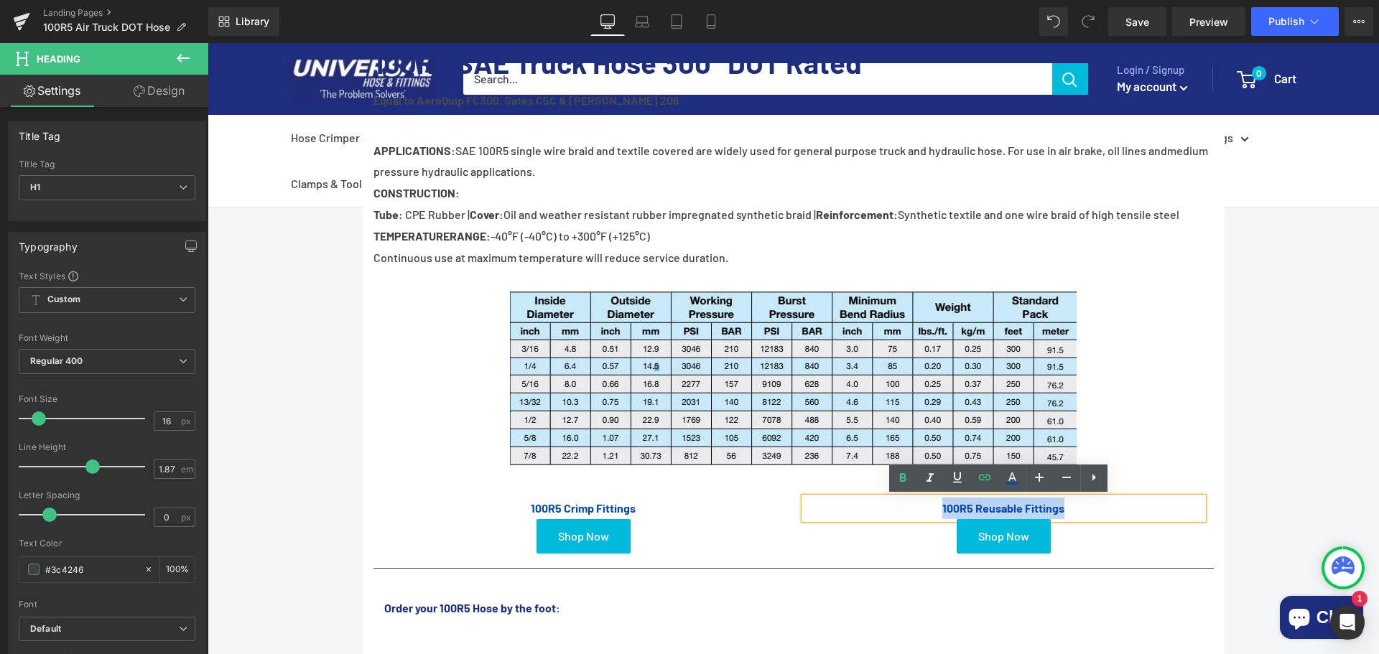
click at [1090, 505] on h1 "100R5 Reusable Fittings" at bounding box center [1003, 509] width 398 height 22
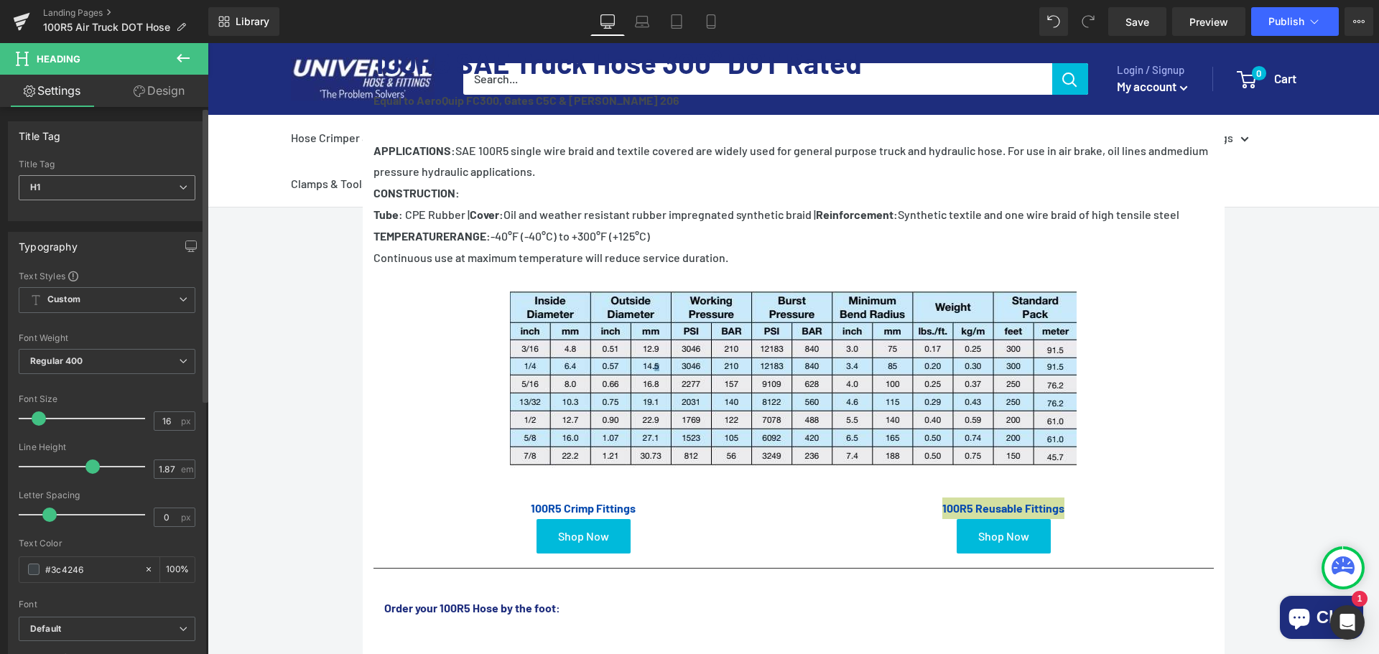
click at [100, 187] on span "H1" at bounding box center [107, 187] width 177 height 25
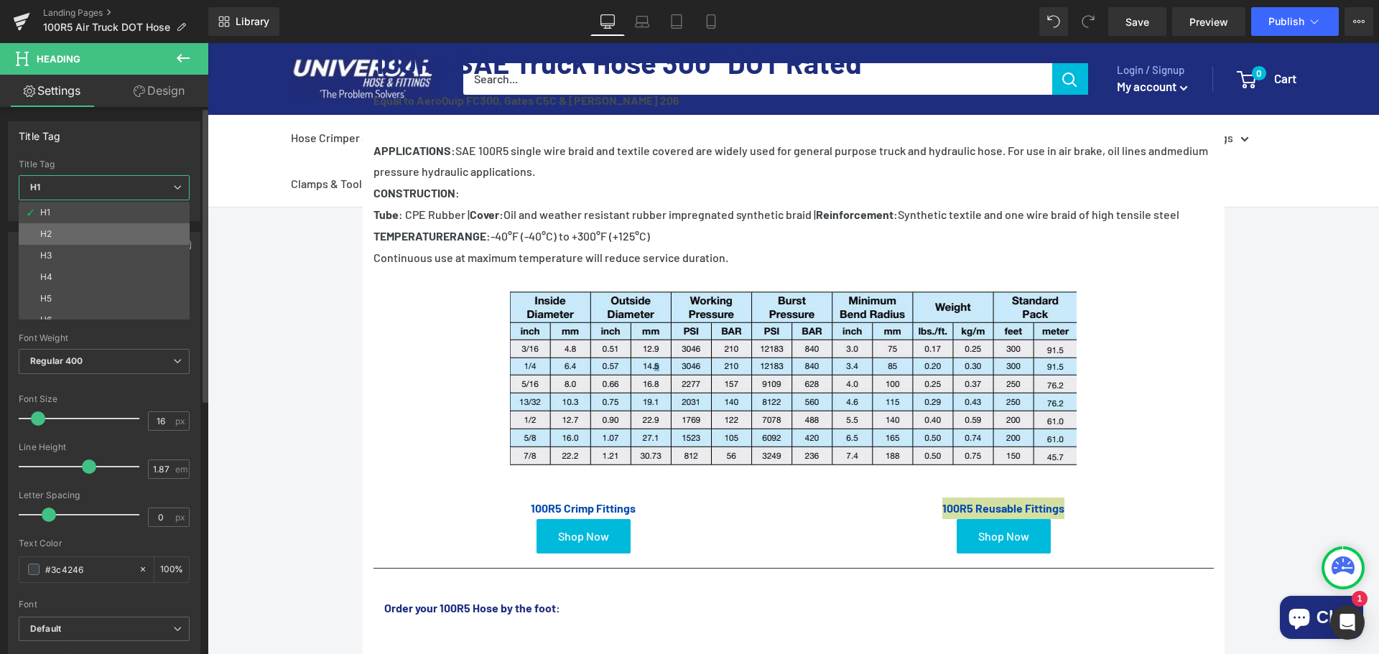
click at [68, 225] on li "H2" at bounding box center [107, 234] width 177 height 22
type input "100"
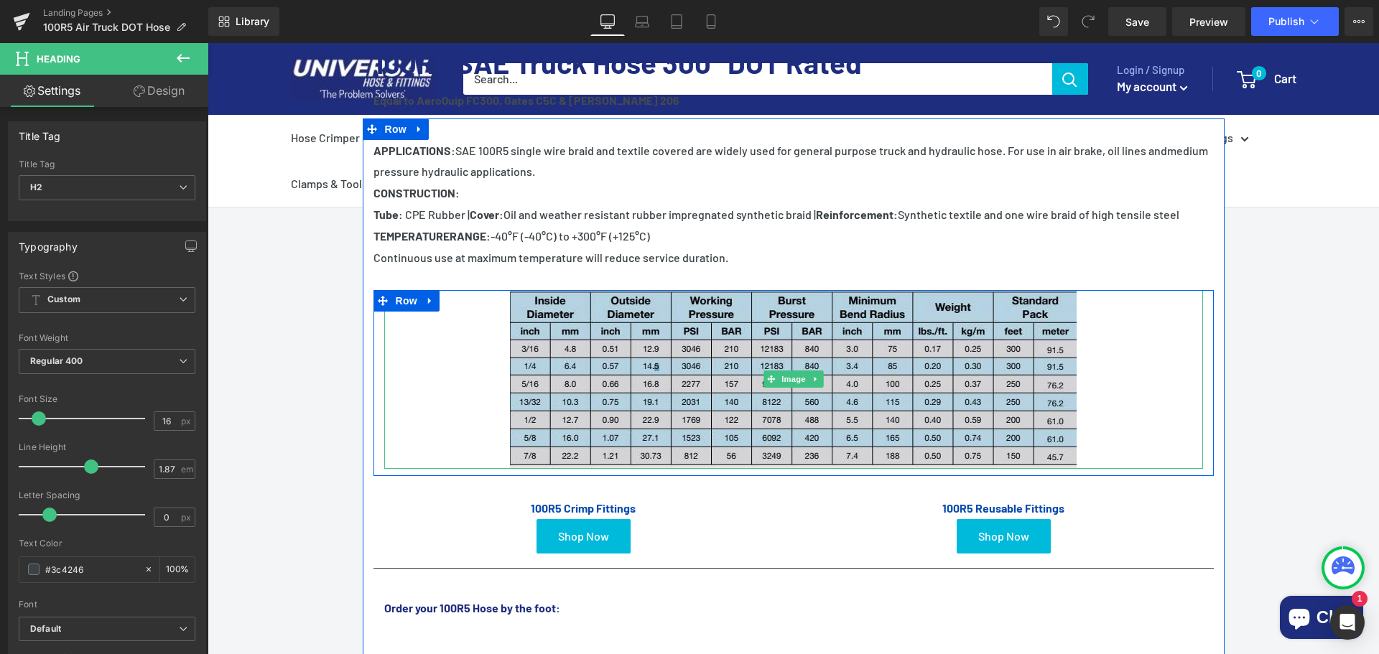
scroll to position [0, 0]
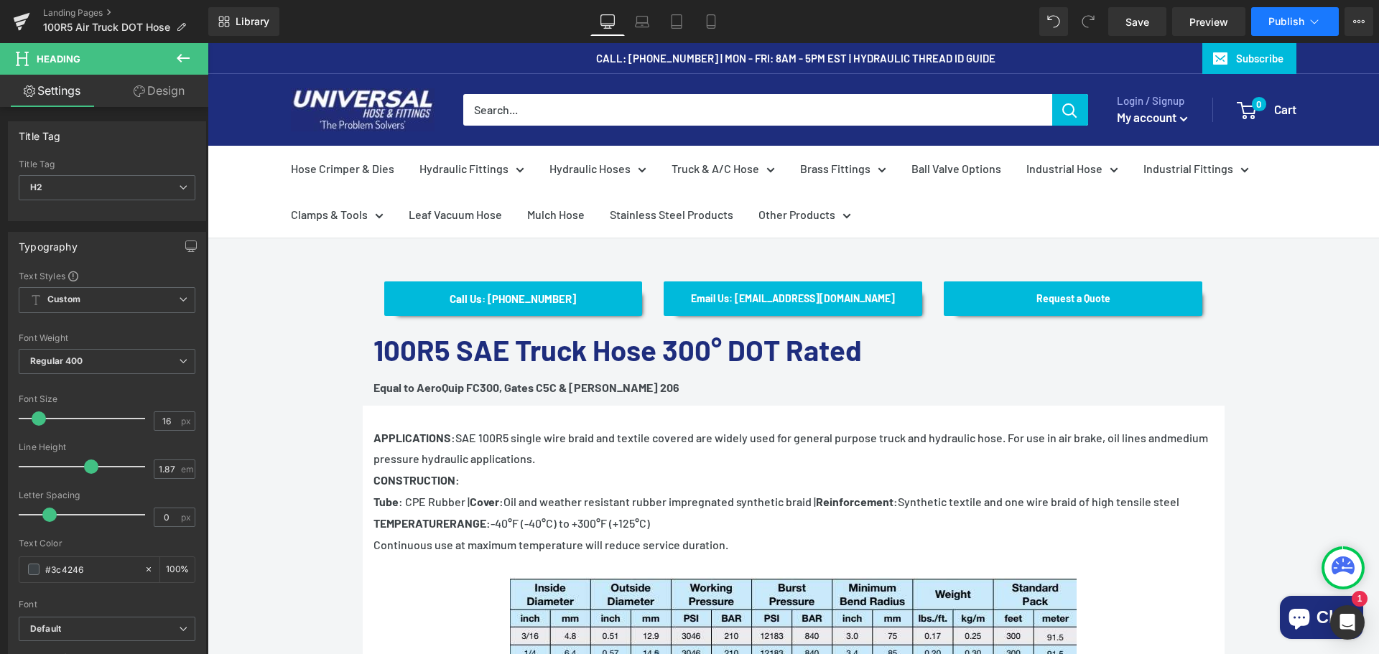
click at [1293, 11] on button "Publish" at bounding box center [1295, 21] width 88 height 29
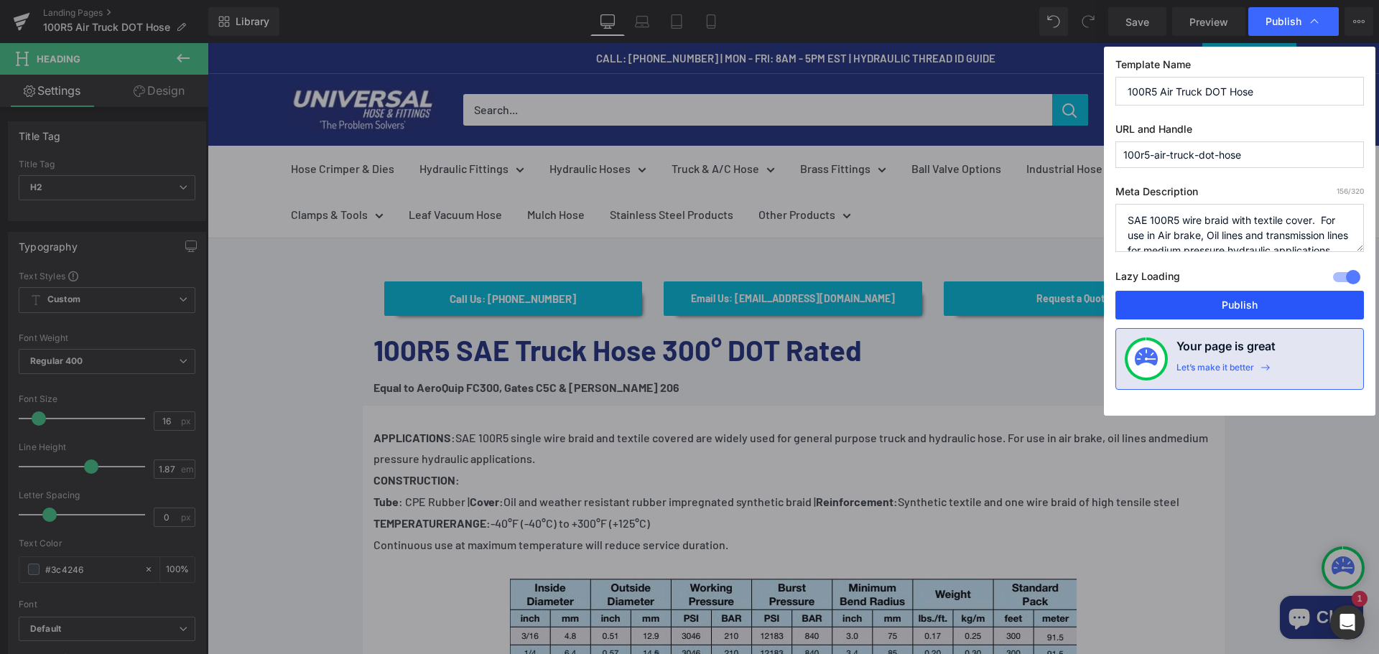
drag, startPoint x: 1233, startPoint y: 297, endPoint x: 1167, endPoint y: 228, distance: 94.9
click at [1233, 297] on button "Publish" at bounding box center [1239, 305] width 248 height 29
